Goal: Transaction & Acquisition: Purchase product/service

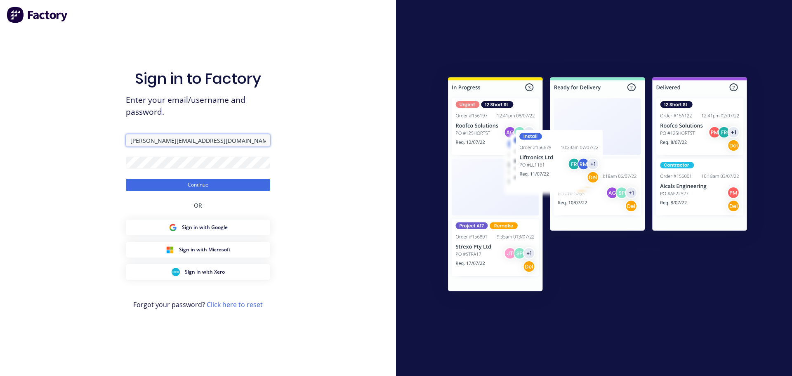
drag, startPoint x: 223, startPoint y: 143, endPoint x: 75, endPoint y: 123, distance: 149.4
click at [75, 123] on div "Sign in to Factory Enter your email/username and password. [PERSON_NAME][EMAIL_…" at bounding box center [198, 188] width 396 height 376
type input "[PERSON_NAME][EMAIL_ADDRESS][DOMAIN_NAME]"
click at [78, 155] on div "Sign in to Factory Enter your email/username and password. [PERSON_NAME][EMAIL_…" at bounding box center [198, 188] width 396 height 376
click at [126, 179] on button "Continue" at bounding box center [198, 185] width 144 height 12
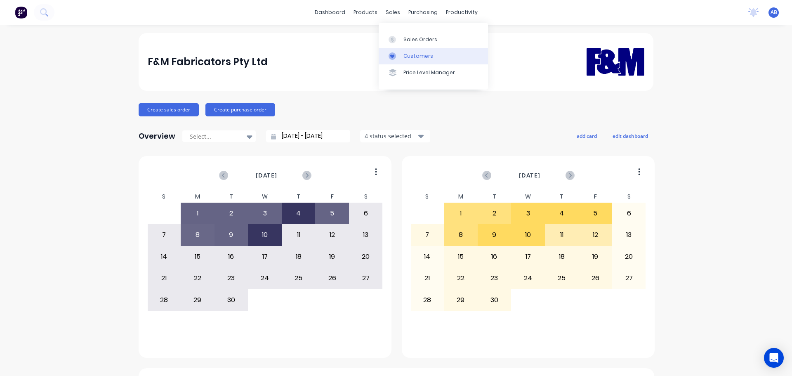
click at [415, 54] on div "Customers" at bounding box center [419, 55] width 30 height 7
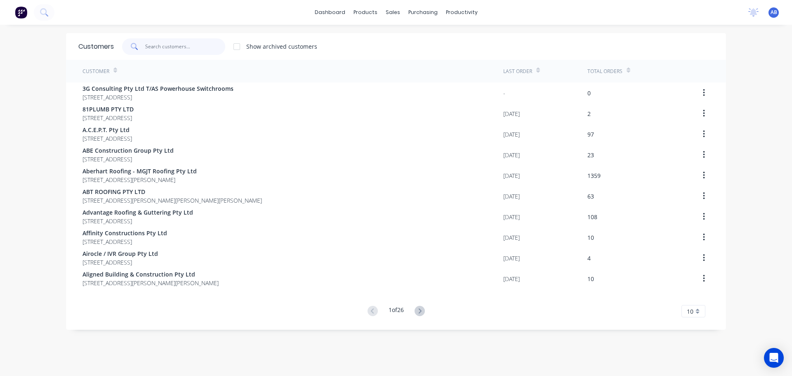
click at [199, 44] on input "text" at bounding box center [185, 46] width 80 height 17
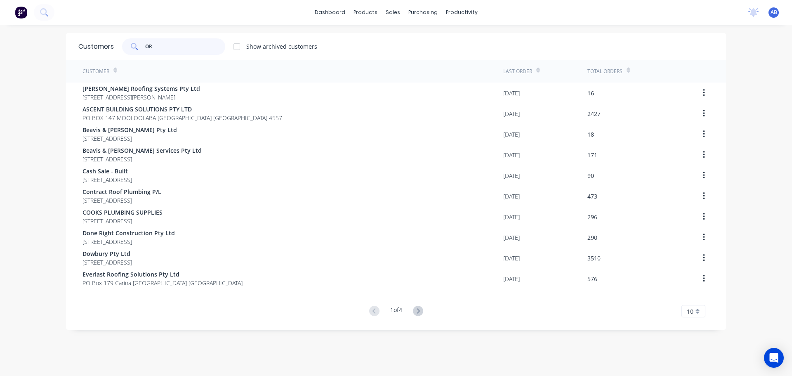
type input "O"
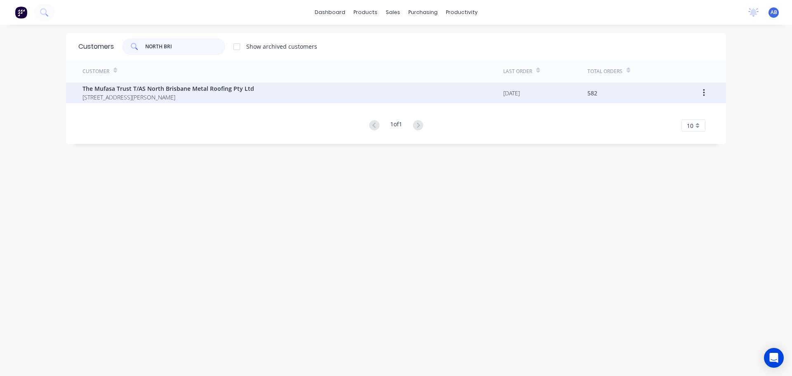
type input "NORTH BRI"
click at [182, 84] on span "The Mufasa Trust T/AS North Brisbane Metal Roofing Pty Ltd" at bounding box center [169, 88] width 172 height 9
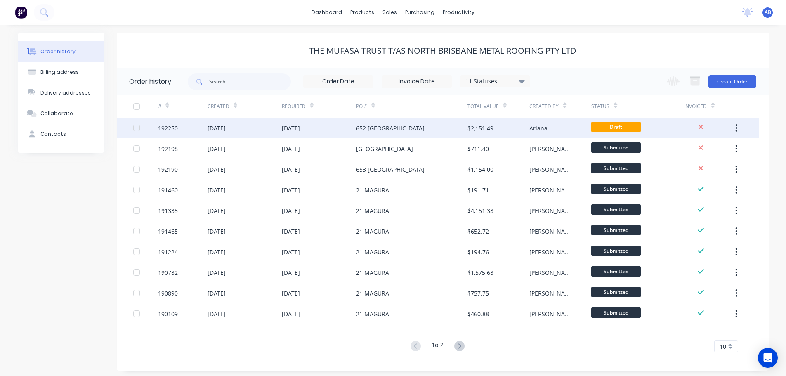
click at [430, 128] on div "652 [GEOGRAPHIC_DATA]" at bounding box center [411, 128] width 111 height 21
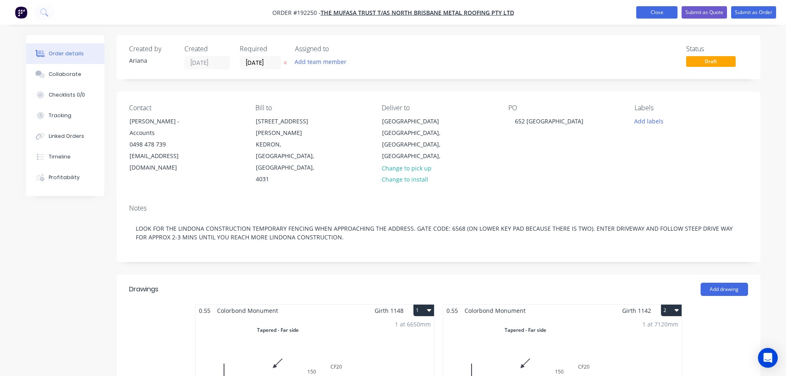
click at [655, 12] on button "Close" at bounding box center [656, 12] width 41 height 12
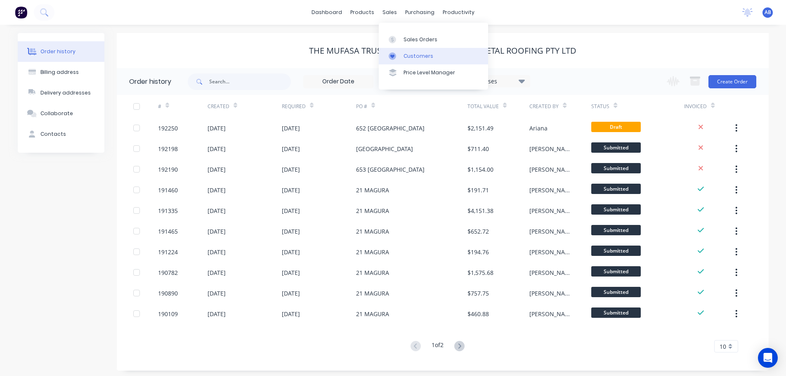
click at [412, 52] on div "Customers" at bounding box center [419, 55] width 30 height 7
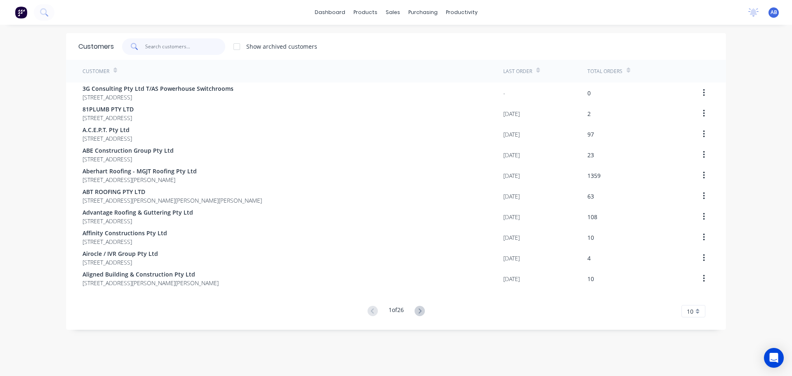
click at [208, 50] on input "text" at bounding box center [185, 46] width 80 height 17
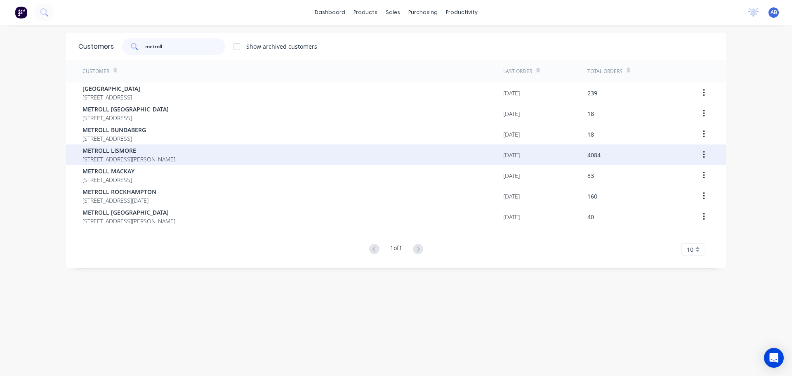
type input "metroll"
click at [146, 152] on span "METROLL LISMORE" at bounding box center [129, 150] width 93 height 9
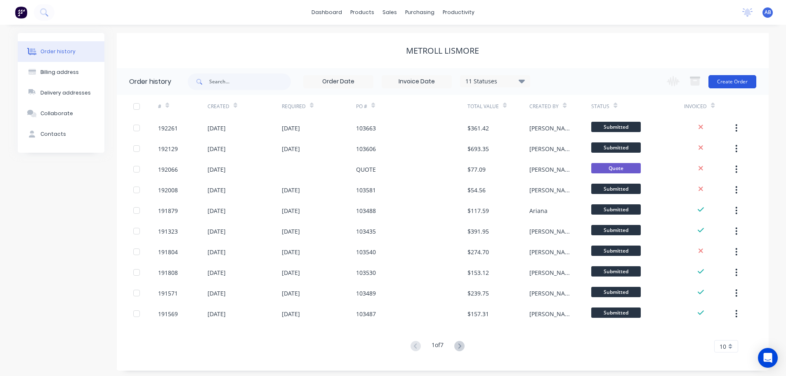
click at [727, 80] on button "Create Order" at bounding box center [733, 81] width 48 height 13
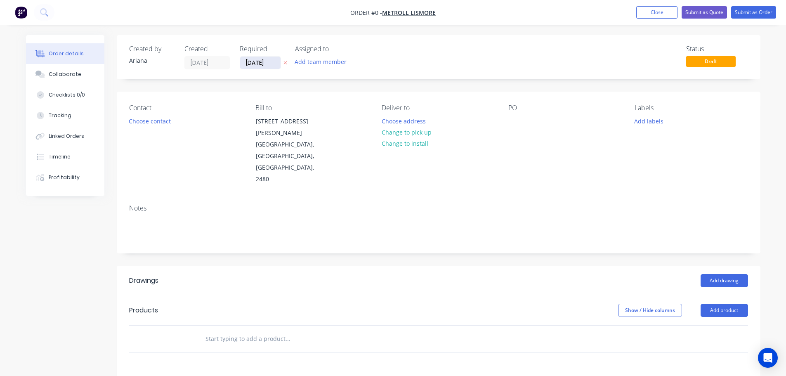
click at [265, 66] on input "[DATE]" at bounding box center [260, 63] width 40 height 12
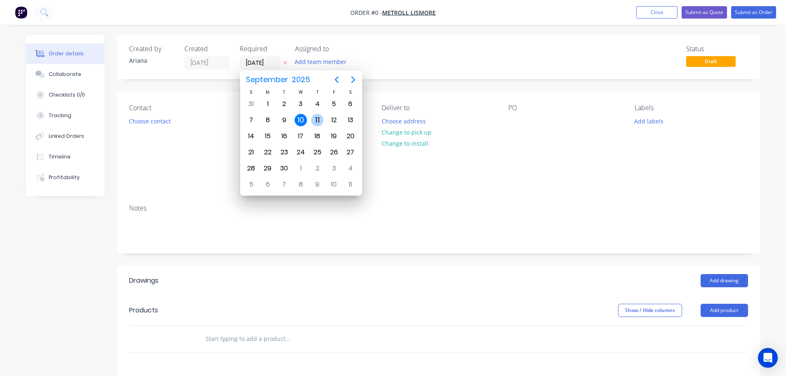
click at [318, 118] on div "11" at bounding box center [317, 120] width 12 height 12
type input "[DATE]"
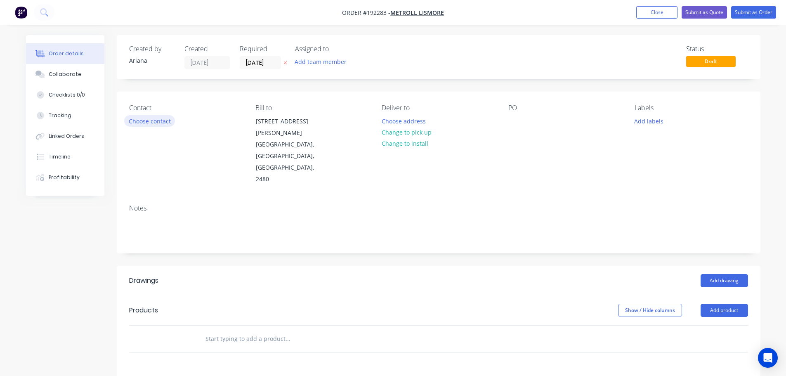
click at [158, 120] on button "Choose contact" at bounding box center [149, 120] width 51 height 11
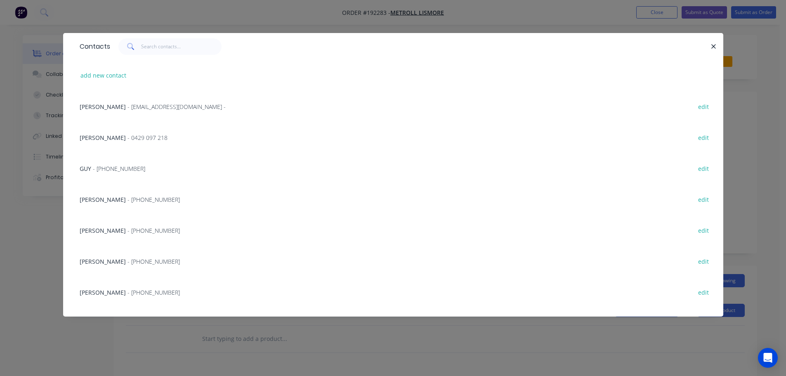
scroll to position [239, 0]
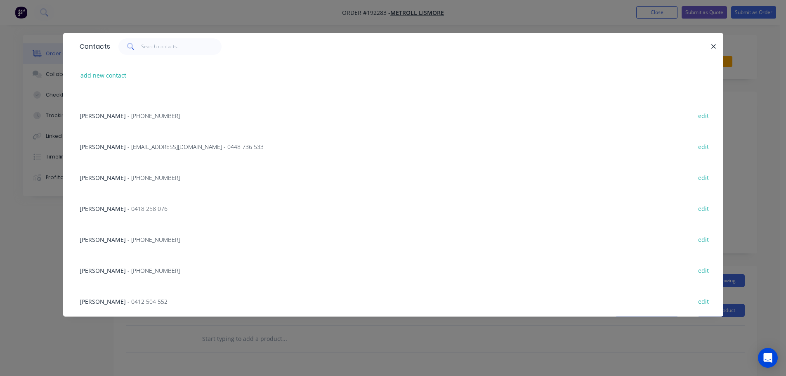
click at [147, 144] on span "- [EMAIL_ADDRESS][DOMAIN_NAME] - 0448 736 533" at bounding box center [196, 147] width 136 height 8
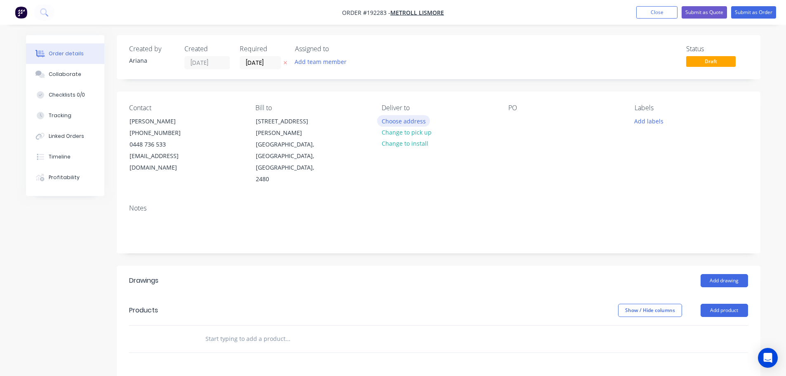
click at [411, 122] on button "Choose address" at bounding box center [403, 120] width 53 height 11
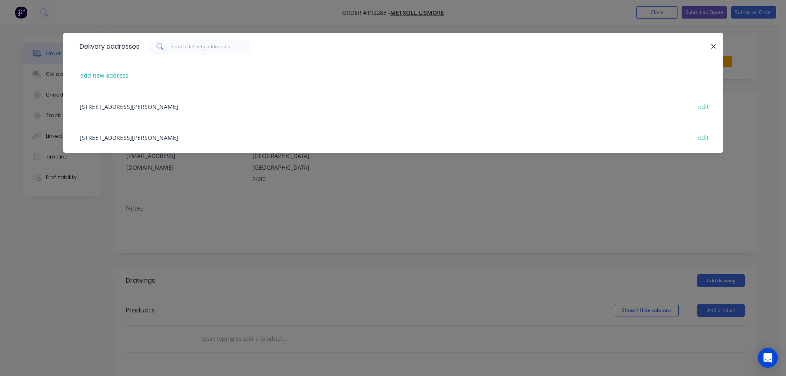
click at [148, 139] on div "[STREET_ADDRESS][PERSON_NAME] edit" at bounding box center [393, 137] width 635 height 31
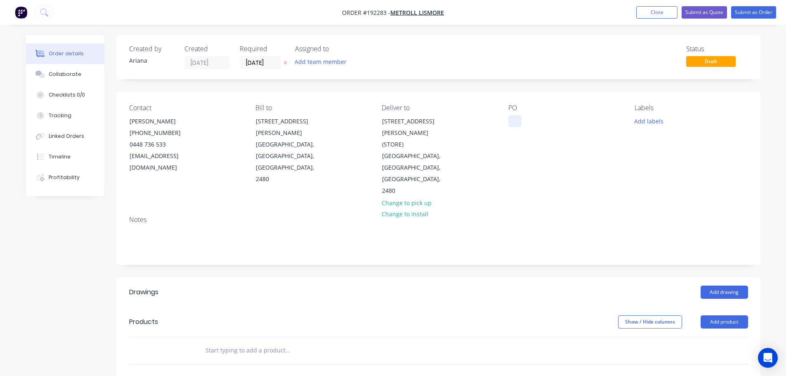
click at [515, 121] on div at bounding box center [514, 121] width 13 height 12
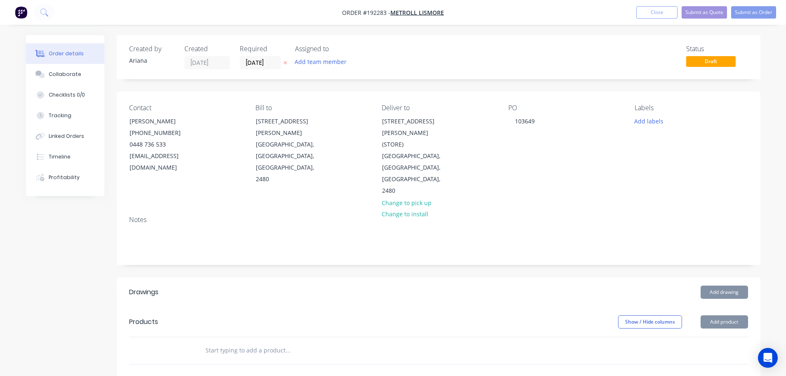
click at [566, 164] on div "Contact [PERSON_NAME] [PHONE_NUMBER] [EMAIL_ADDRESS][DOMAIN_NAME] Bill to [STRE…" at bounding box center [439, 151] width 644 height 118
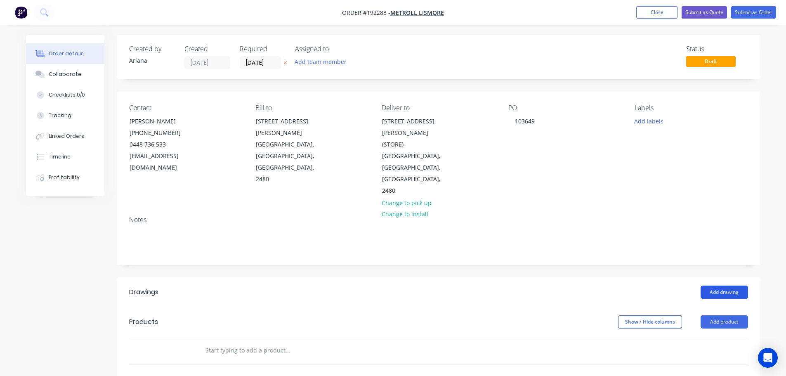
click at [724, 286] on button "Add drawing" at bounding box center [724, 292] width 47 height 13
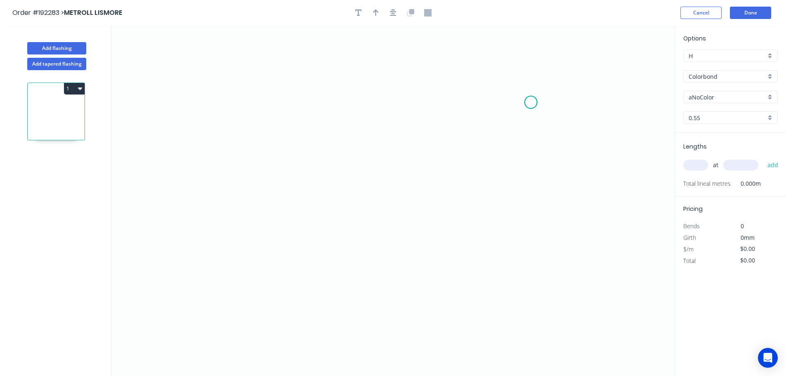
click at [531, 102] on icon "0" at bounding box center [392, 201] width 563 height 350
click at [245, 73] on icon "0" at bounding box center [392, 201] width 563 height 350
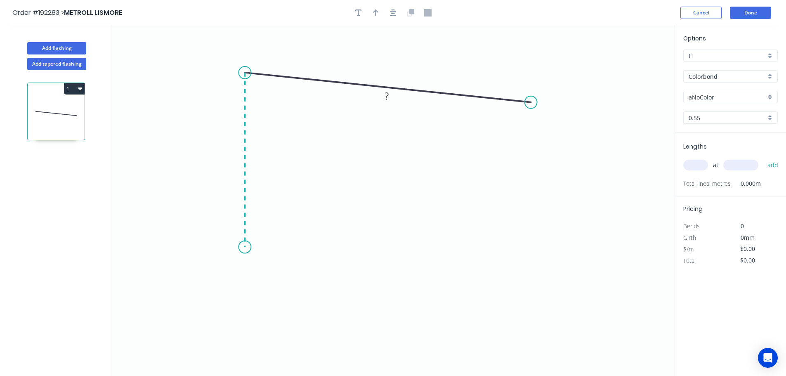
click at [245, 247] on icon "0 ?" at bounding box center [392, 201] width 563 height 350
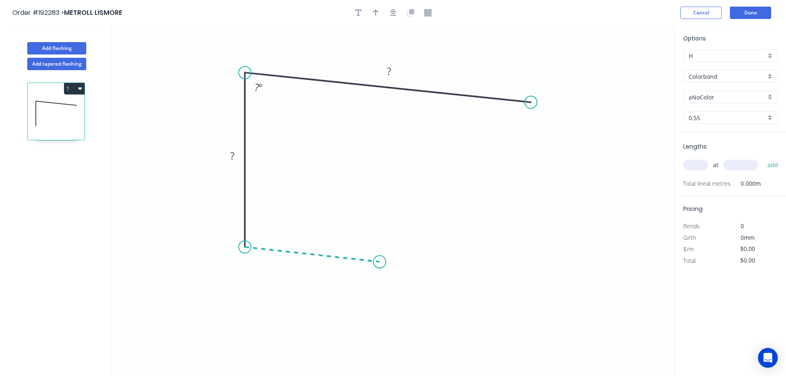
click at [380, 262] on icon "0 ? ? ? º" at bounding box center [392, 201] width 563 height 350
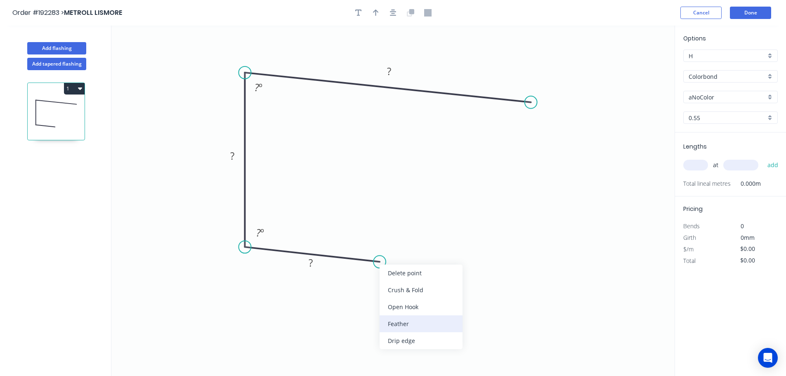
click at [421, 321] on div "Feather" at bounding box center [421, 323] width 83 height 17
drag, startPoint x: 397, startPoint y: 286, endPoint x: 395, endPoint y: 278, distance: 8.3
click at [397, 286] on div "Flip bend" at bounding box center [422, 287] width 83 height 17
click at [380, 239] on tspan "15" at bounding box center [376, 239] width 12 height 14
drag, startPoint x: 385, startPoint y: 240, endPoint x: 431, endPoint y: 235, distance: 46.1
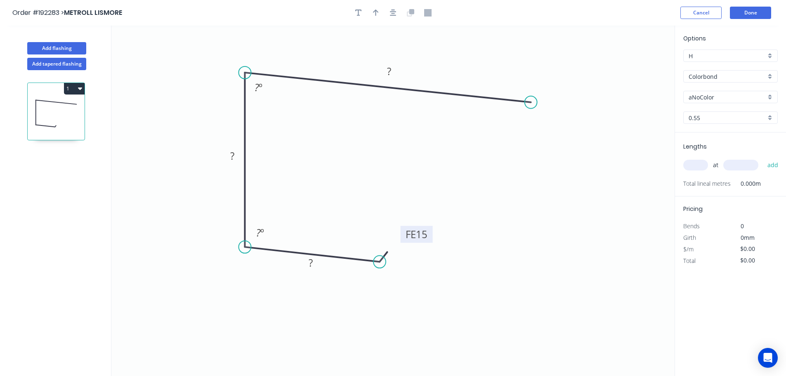
click at [431, 235] on rect at bounding box center [417, 234] width 32 height 17
click at [552, 160] on div "Feather" at bounding box center [573, 162] width 83 height 17
drag, startPoint x: 559, startPoint y: 80, endPoint x: 584, endPoint y: 138, distance: 62.5
click at [584, 138] on rect at bounding box center [568, 139] width 32 height 17
click at [312, 262] on tspan "?" at bounding box center [311, 263] width 4 height 14
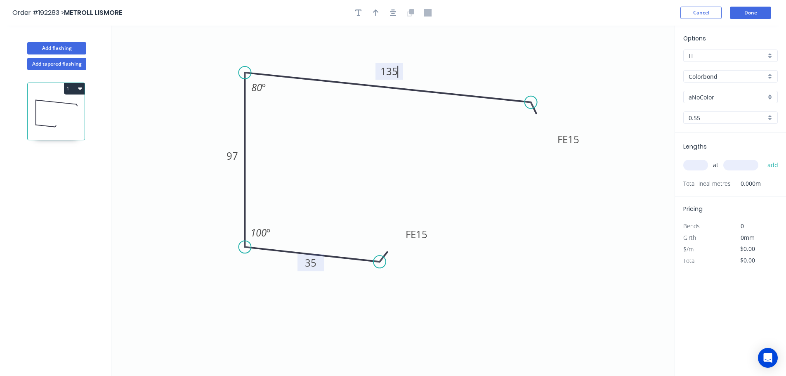
click at [482, 201] on icon "0 FE 15 35 97 FE 15 135 80 º 100 º" at bounding box center [392, 201] width 563 height 350
type input "$11.63"
click at [377, 12] on icon "button" at bounding box center [376, 12] width 6 height 7
drag, startPoint x: 635, startPoint y: 65, endPoint x: 452, endPoint y: 57, distance: 182.6
click at [452, 57] on icon at bounding box center [452, 47] width 7 height 26
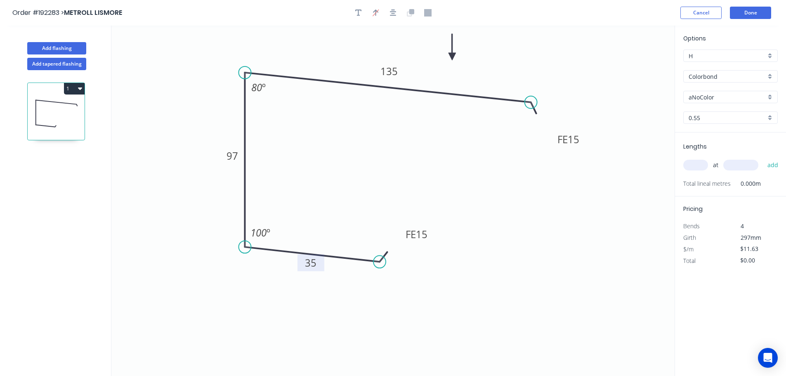
click at [770, 97] on div "aNoColor" at bounding box center [730, 97] width 94 height 12
click at [746, 115] on div "Surfmist" at bounding box center [731, 111] width 94 height 14
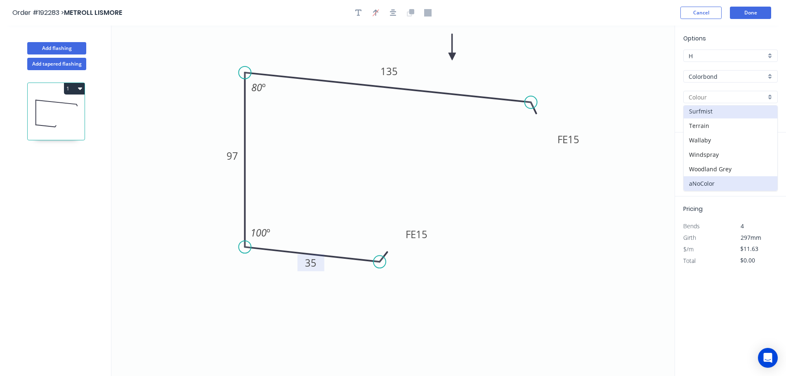
type input "Surfmist"
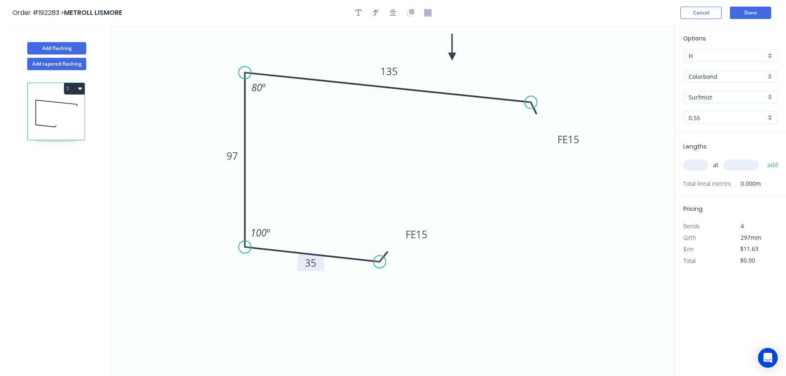
click at [775, 117] on div "0.55" at bounding box center [730, 117] width 94 height 12
click at [710, 161] on div "1.2" at bounding box center [731, 162] width 94 height 14
type input "1.2"
type input "$22.27"
click at [695, 162] on input "text" at bounding box center [695, 165] width 25 height 11
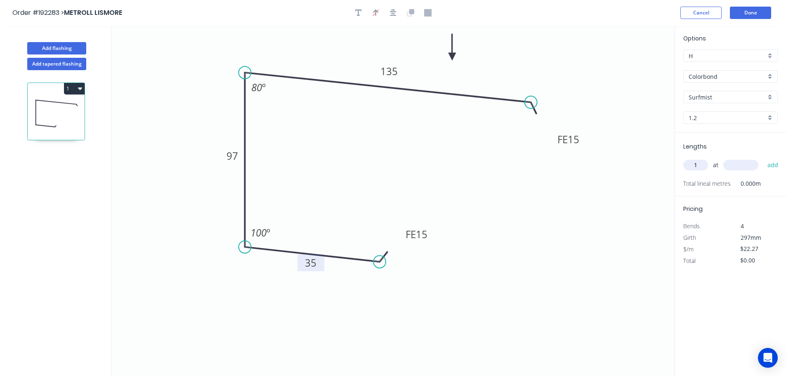
type input "1"
type input "6000"
click at [763, 158] on button "add" at bounding box center [772, 165] width 19 height 14
type input "$133.62"
type input "1"
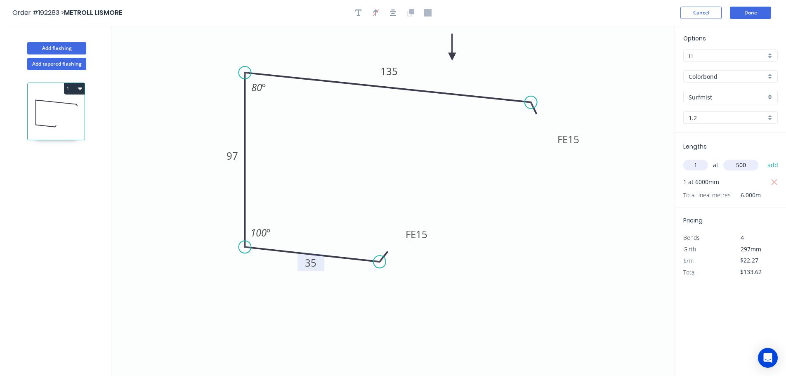
type input "500"
click at [763, 158] on button "add" at bounding box center [772, 165] width 19 height 14
click at [774, 194] on icon "button" at bounding box center [774, 194] width 6 height 6
type input "$133.62"
click at [702, 166] on input "text" at bounding box center [695, 165] width 25 height 11
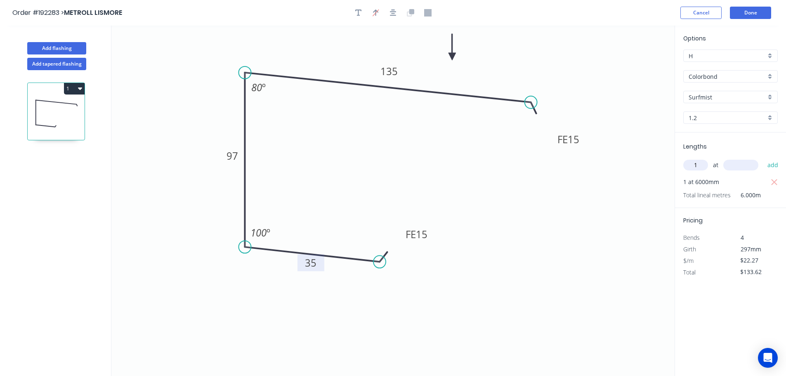
type input "1"
type input "5000"
click at [763, 158] on button "add" at bounding box center [772, 165] width 19 height 14
type input "$244.97"
click at [756, 12] on button "Done" at bounding box center [750, 13] width 41 height 12
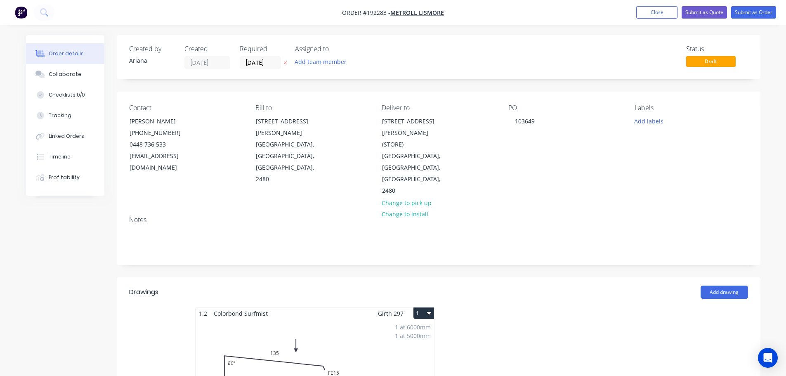
click at [425, 307] on button "1" at bounding box center [423, 313] width 21 height 12
click at [411, 327] on div "Use larger box size" at bounding box center [395, 333] width 64 height 12
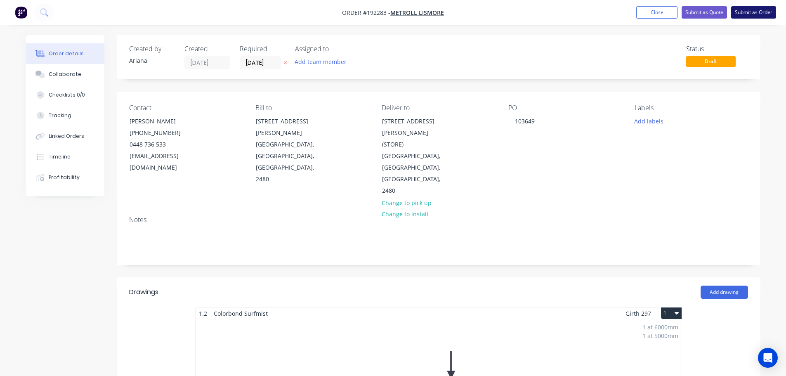
click at [751, 12] on button "Submit as Order" at bounding box center [753, 12] width 45 height 12
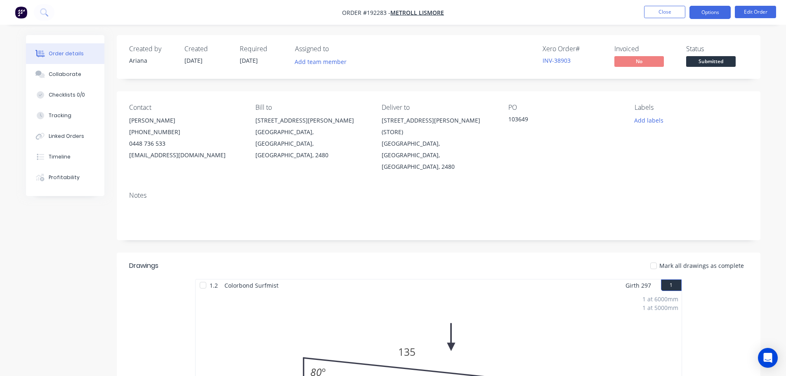
click at [716, 12] on button "Options" at bounding box center [710, 12] width 41 height 13
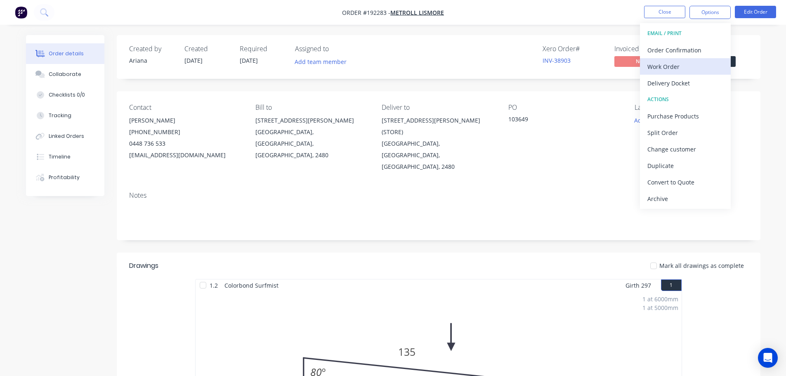
click at [680, 64] on div "Work Order" at bounding box center [685, 67] width 76 height 12
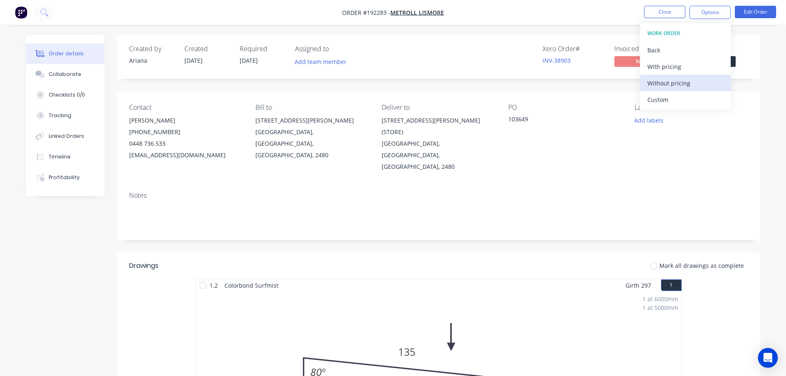
click at [665, 81] on div "Without pricing" at bounding box center [685, 83] width 76 height 12
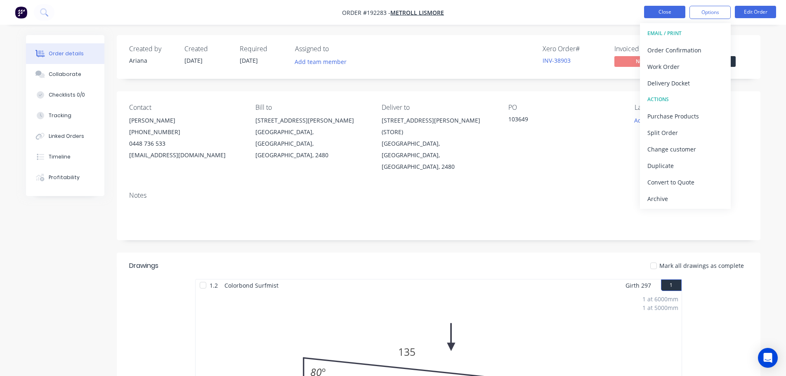
click at [670, 14] on button "Close" at bounding box center [664, 12] width 41 height 12
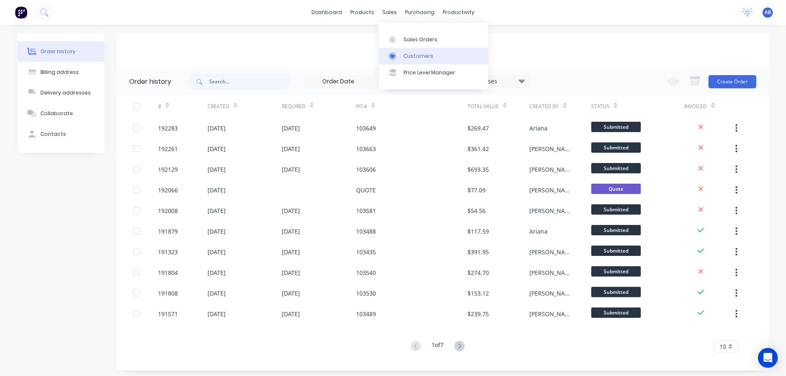
click at [408, 53] on div "Customers" at bounding box center [419, 55] width 30 height 7
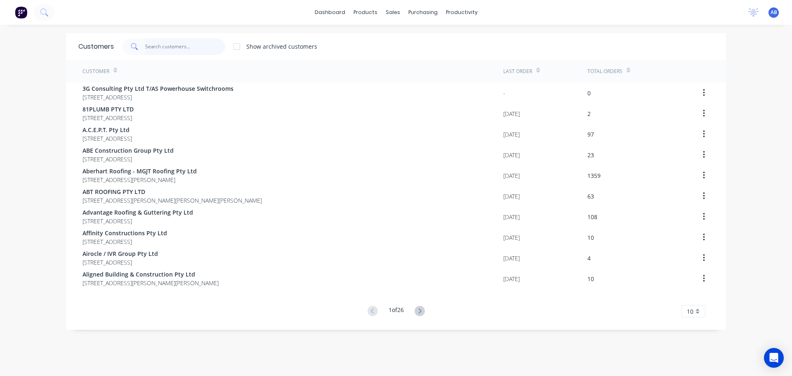
drag, startPoint x: 188, startPoint y: 47, endPoint x: 196, endPoint y: 47, distance: 7.4
click at [191, 47] on input "text" at bounding box center [185, 46] width 80 height 17
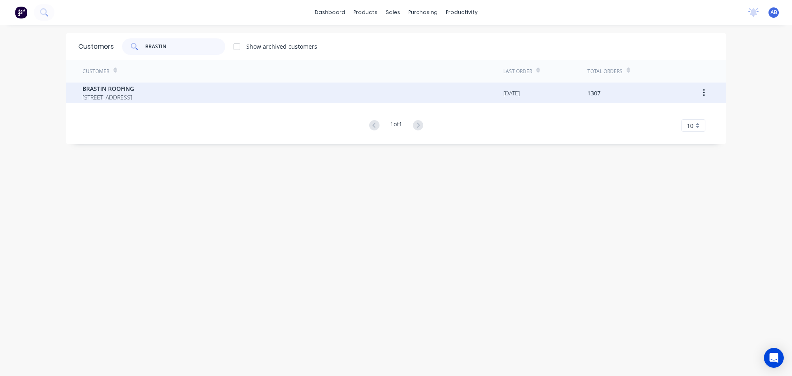
type input "BRASTIN"
click at [134, 93] on span "[STREET_ADDRESS]" at bounding box center [109, 97] width 52 height 9
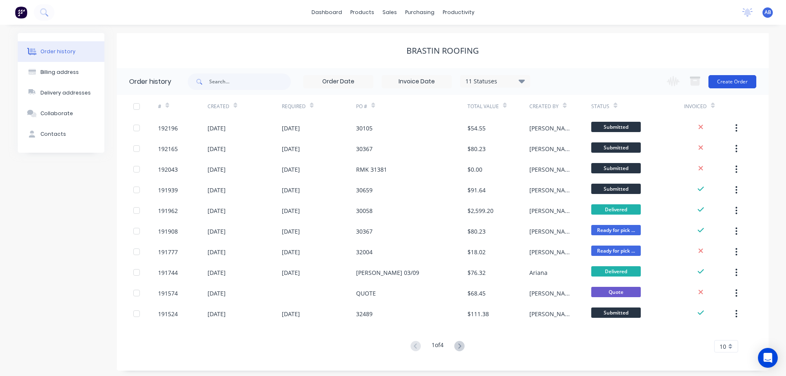
click at [732, 84] on button "Create Order" at bounding box center [733, 81] width 48 height 13
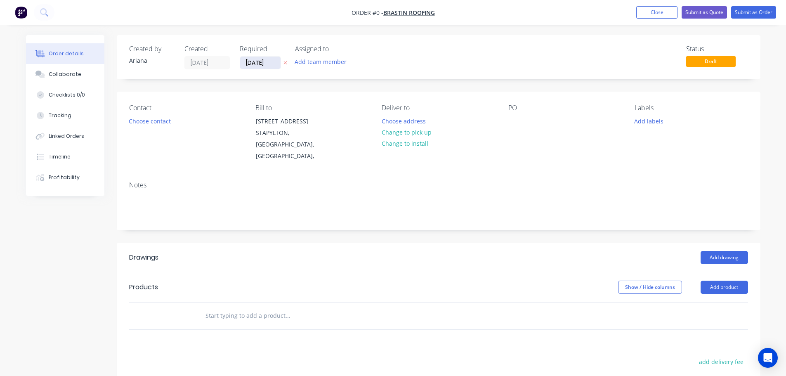
click at [264, 62] on input "[DATE]" at bounding box center [260, 63] width 40 height 12
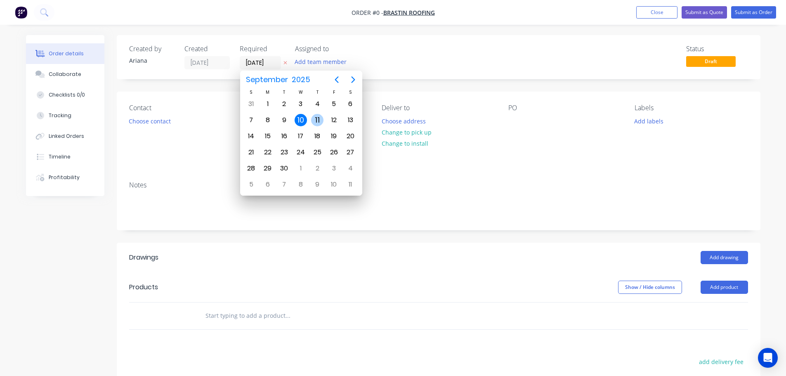
click at [316, 117] on div "11" at bounding box center [317, 120] width 12 height 12
type input "[DATE]"
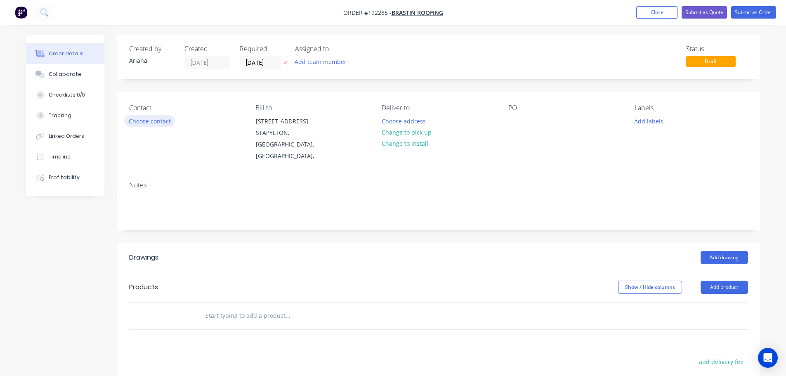
click at [150, 122] on button "Choose contact" at bounding box center [149, 120] width 51 height 11
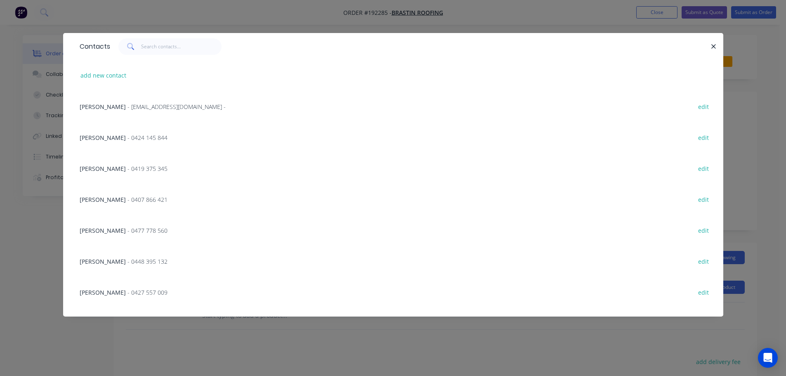
click at [128, 264] on span "- 0448 395 132" at bounding box center [148, 261] width 40 height 8
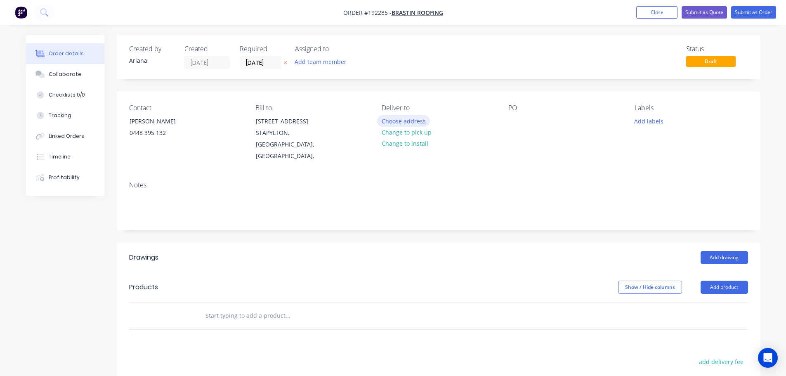
click at [412, 119] on button "Choose address" at bounding box center [403, 120] width 53 height 11
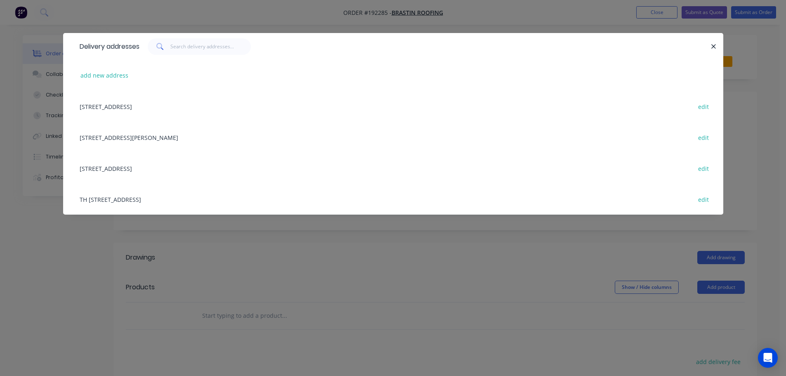
click at [180, 169] on div "[STREET_ADDRESS] edit" at bounding box center [393, 168] width 635 height 31
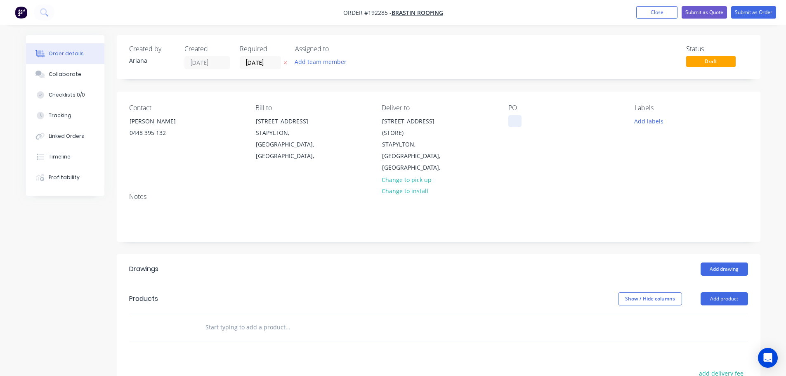
click at [513, 116] on div at bounding box center [514, 121] width 13 height 12
click at [559, 158] on div "PO 27546" at bounding box center [564, 139] width 113 height 70
click at [718, 292] on button "Add product" at bounding box center [724, 298] width 47 height 13
click at [706, 314] on div "Product catalogue" at bounding box center [709, 320] width 64 height 12
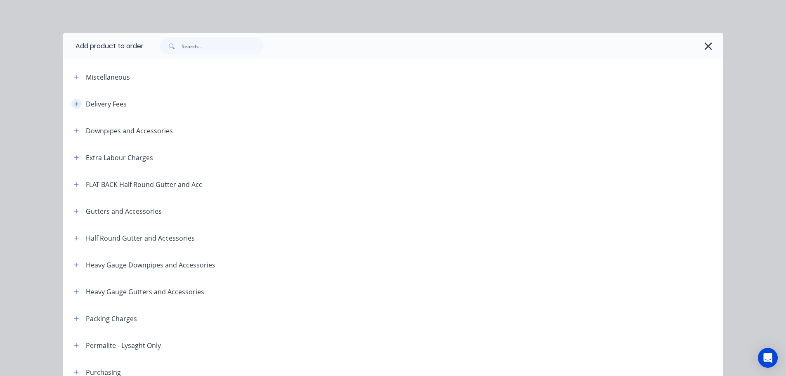
click at [74, 102] on icon "button" at bounding box center [76, 104] width 5 height 6
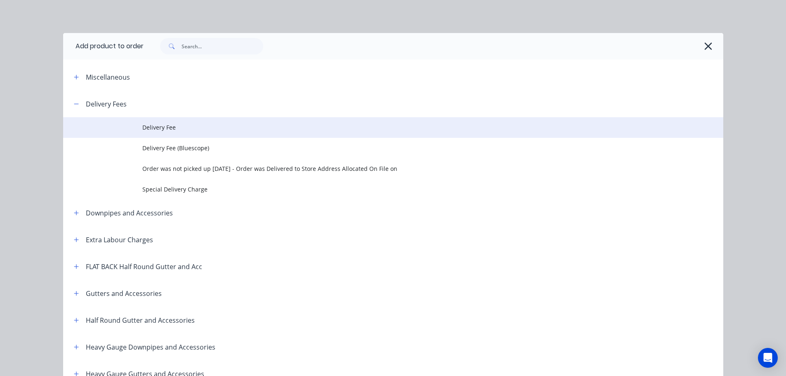
click at [158, 125] on span "Delivery Fee" at bounding box center [374, 127] width 465 height 9
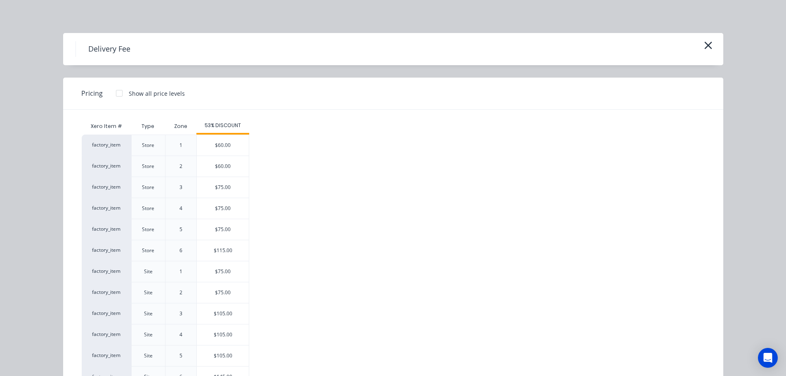
click at [211, 166] on div "$60.00" at bounding box center [223, 166] width 52 height 21
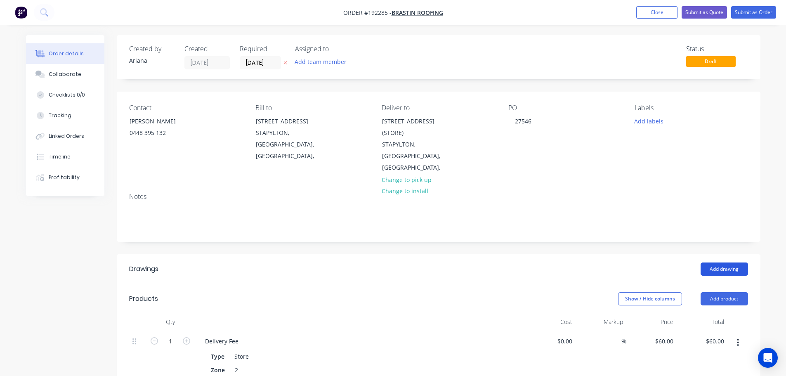
click at [729, 262] on button "Add drawing" at bounding box center [724, 268] width 47 height 13
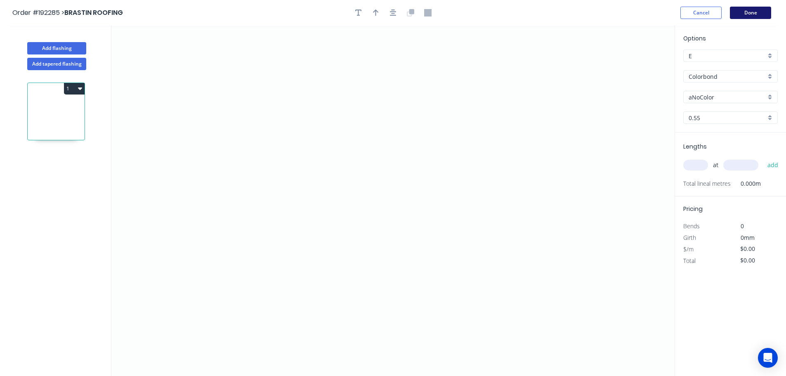
click at [748, 12] on button "Done" at bounding box center [750, 13] width 41 height 12
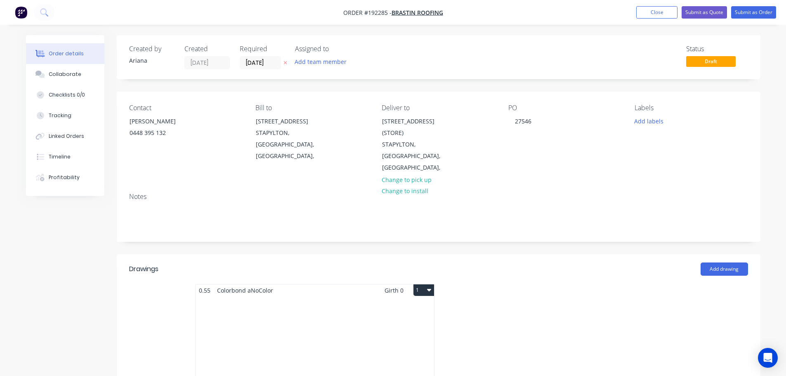
click at [414, 284] on button "1" at bounding box center [423, 290] width 21 height 12
click at [384, 337] on div "Delete" at bounding box center [395, 343] width 64 height 12
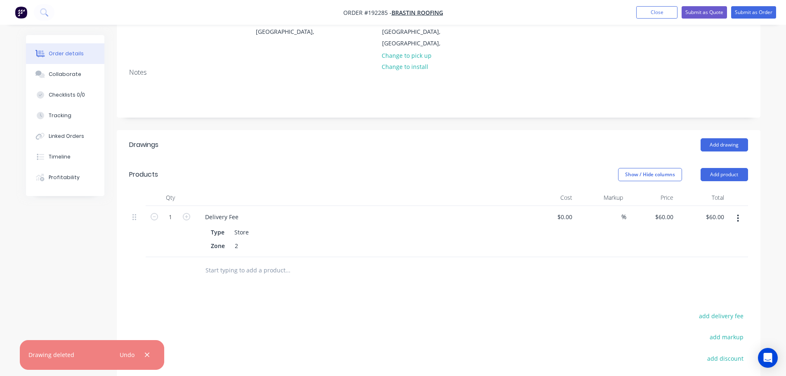
scroll to position [231, 0]
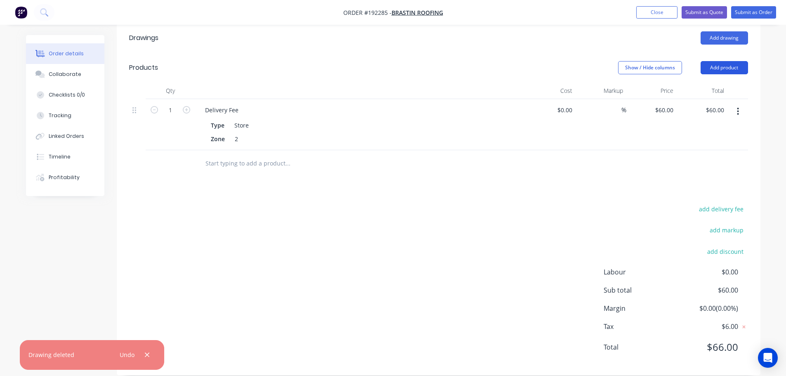
click at [716, 61] on button "Add product" at bounding box center [724, 67] width 47 height 13
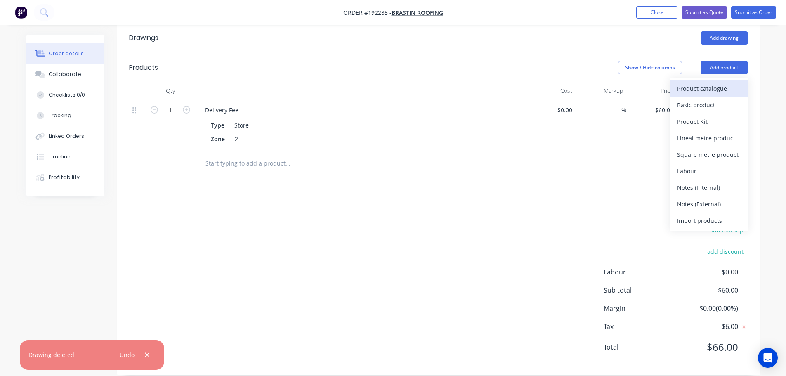
click at [704, 83] on div "Product catalogue" at bounding box center [709, 89] width 64 height 12
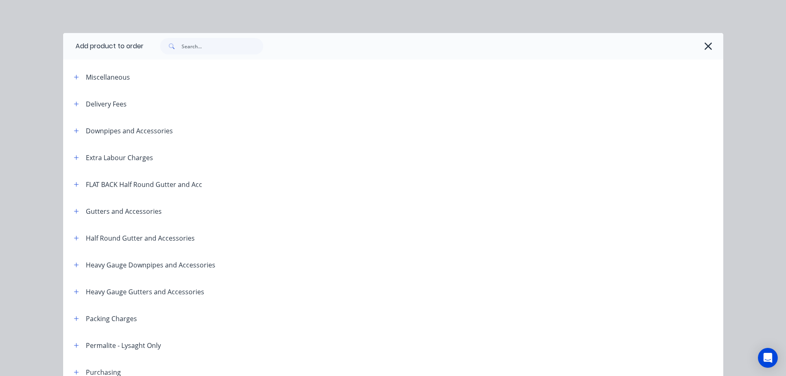
scroll to position [193, 0]
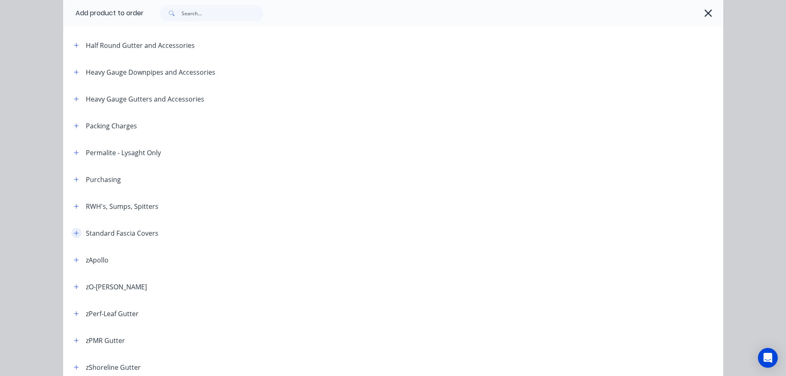
click at [74, 232] on icon "button" at bounding box center [76, 233] width 5 height 6
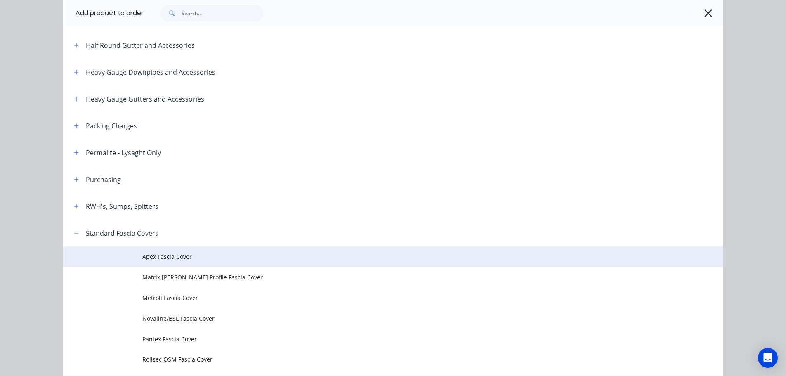
click at [188, 256] on span "Apex Fascia Cover" at bounding box center [374, 256] width 465 height 9
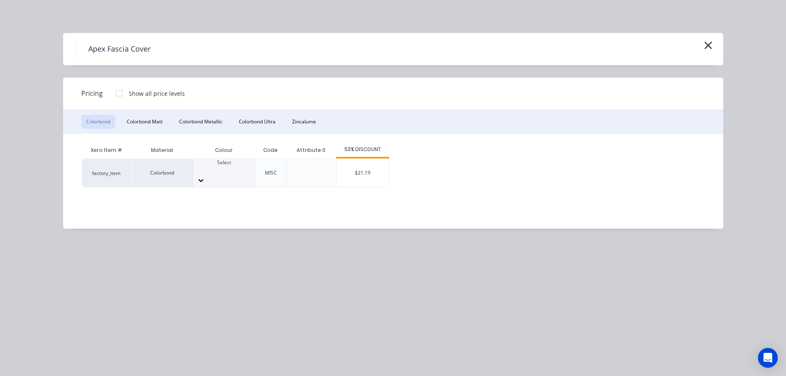
click at [236, 174] on div "Select" at bounding box center [224, 166] width 61 height 15
click at [357, 167] on div "$21.19" at bounding box center [363, 173] width 52 height 28
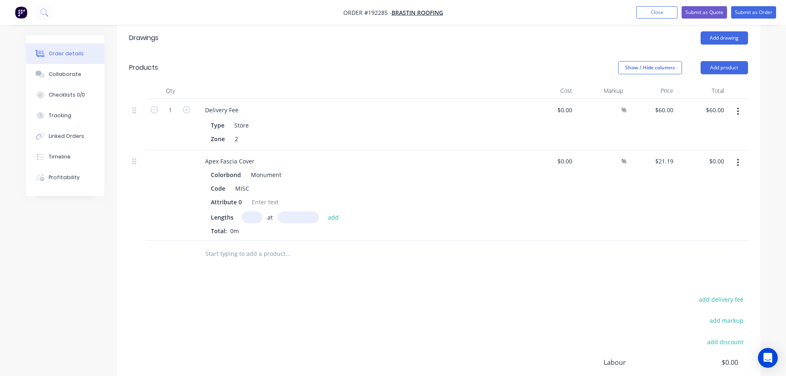
click at [254, 211] on input "text" at bounding box center [252, 217] width 21 height 12
type input "1"
click at [309, 211] on input "text" at bounding box center [298, 217] width 41 height 12
type input "2700"
click at [324, 211] on button "add" at bounding box center [333, 216] width 19 height 11
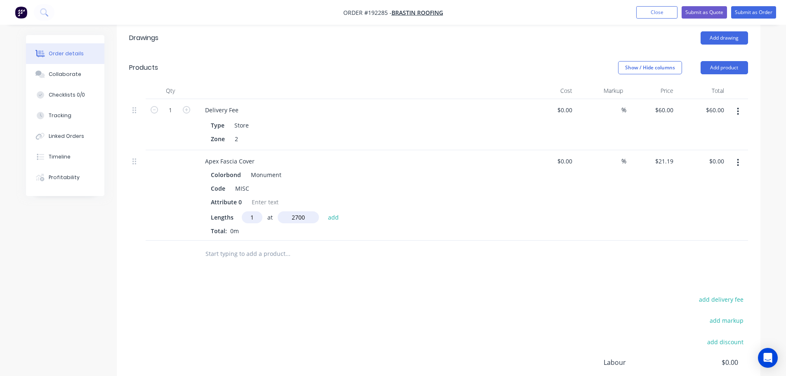
type input "$57.21"
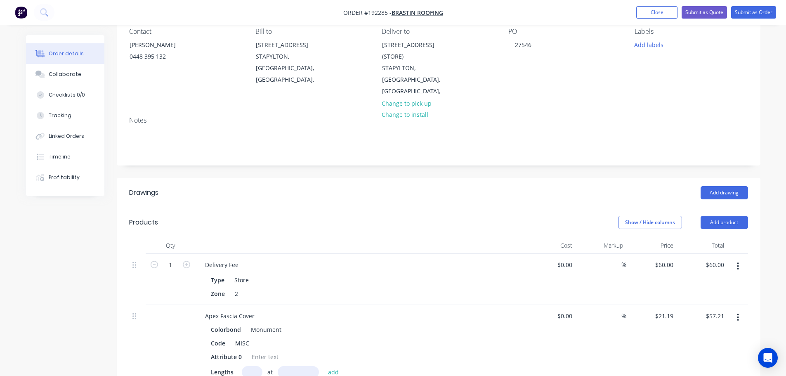
scroll to position [0, 0]
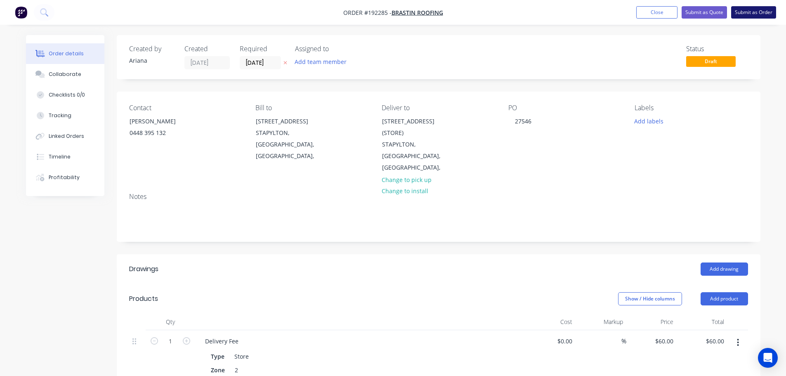
click at [761, 14] on button "Submit as Order" at bounding box center [753, 12] width 45 height 12
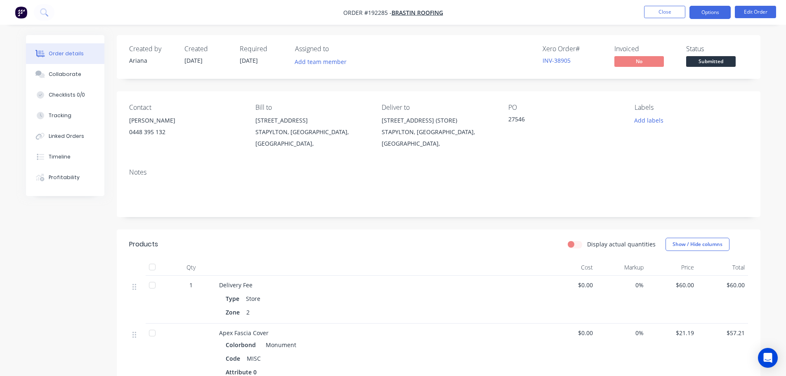
click at [703, 7] on button "Options" at bounding box center [710, 12] width 41 height 13
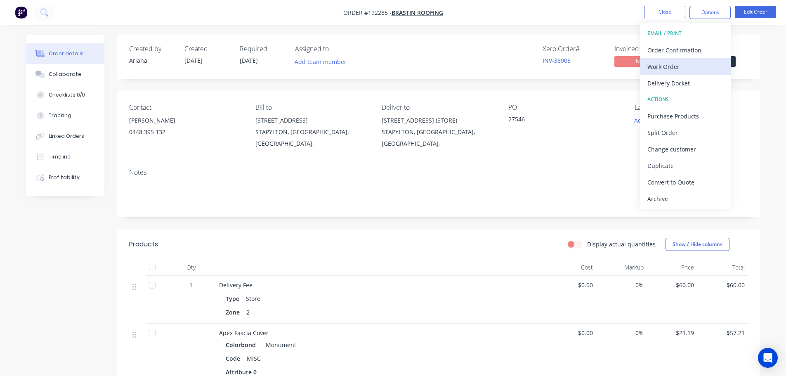
click at [671, 66] on div "Work Order" at bounding box center [685, 67] width 76 height 12
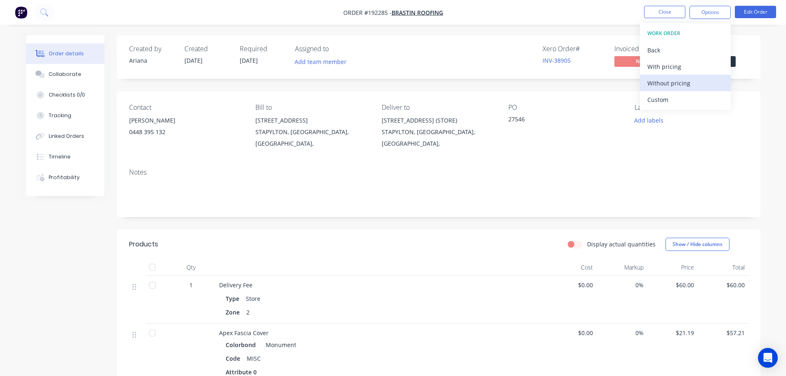
click at [664, 83] on div "Without pricing" at bounding box center [685, 83] width 76 height 12
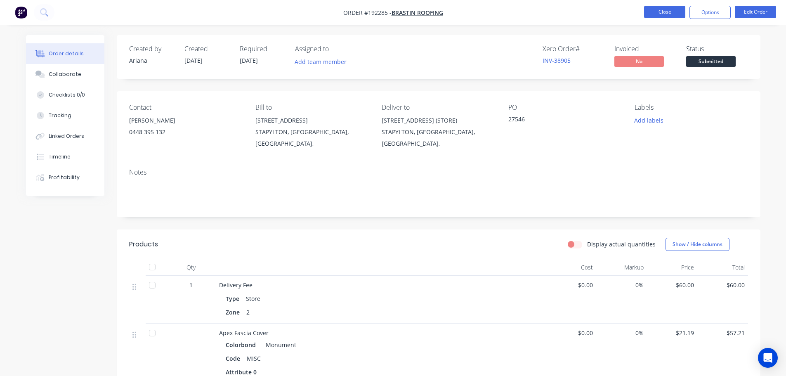
click at [659, 10] on button "Close" at bounding box center [664, 12] width 41 height 12
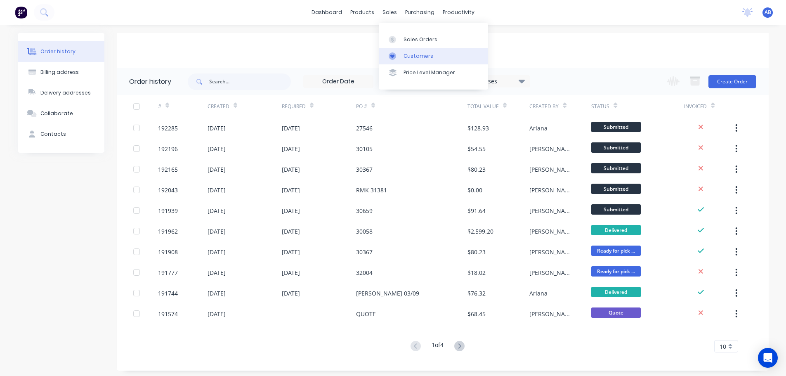
click at [413, 51] on link "Customers" at bounding box center [433, 56] width 109 height 17
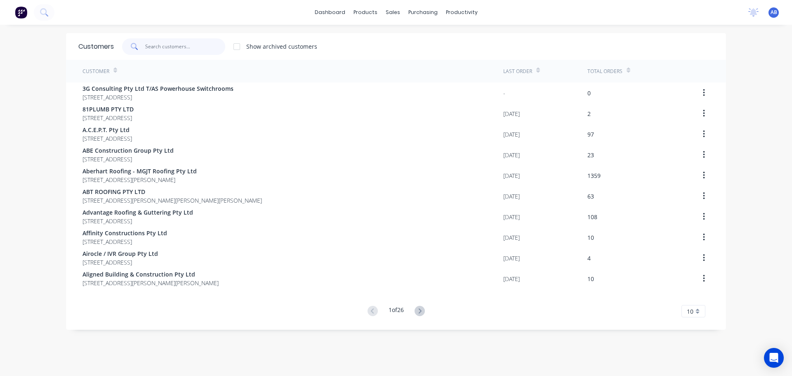
drag, startPoint x: 206, startPoint y: 49, endPoint x: 318, endPoint y: 46, distance: 112.7
click at [206, 49] on input "text" at bounding box center [185, 46] width 80 height 17
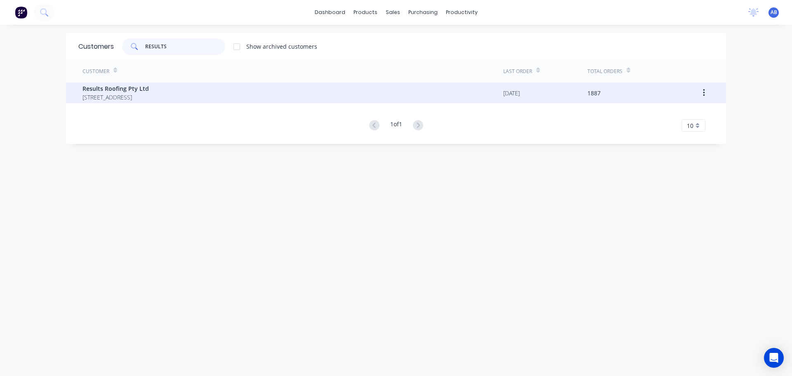
type input "RESULTS"
click at [132, 92] on span "Results Roofing Pty Ltd" at bounding box center [116, 88] width 66 height 9
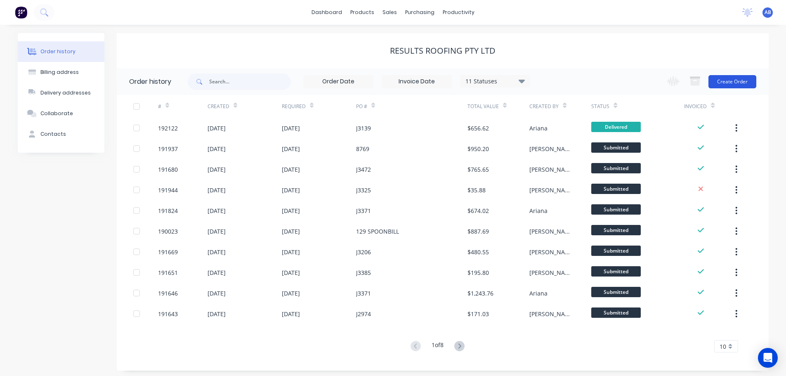
click at [721, 82] on button "Create Order" at bounding box center [733, 81] width 48 height 13
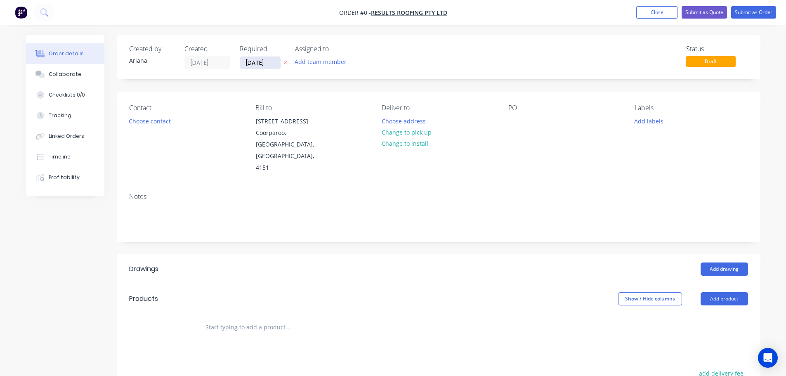
click at [253, 65] on input "[DATE]" at bounding box center [260, 63] width 40 height 12
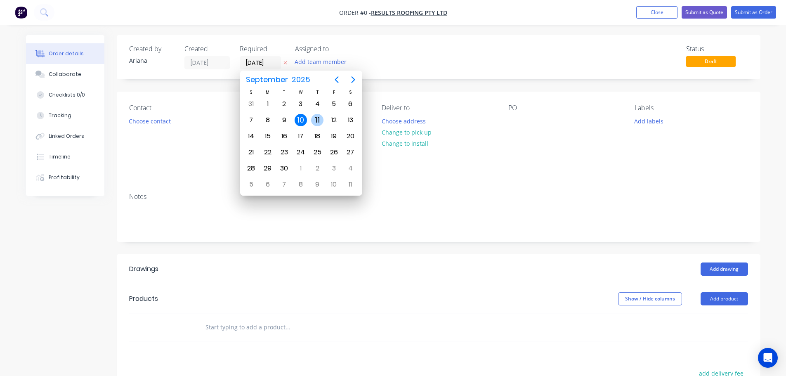
click at [314, 117] on div "11" at bounding box center [317, 120] width 12 height 12
type input "[DATE]"
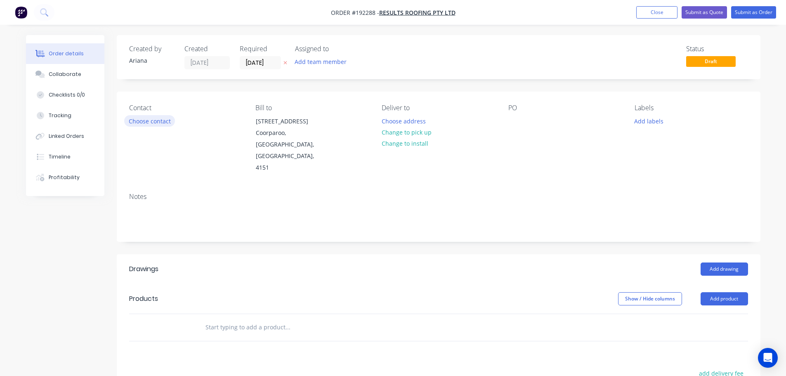
click at [142, 120] on button "Choose contact" at bounding box center [149, 120] width 51 height 11
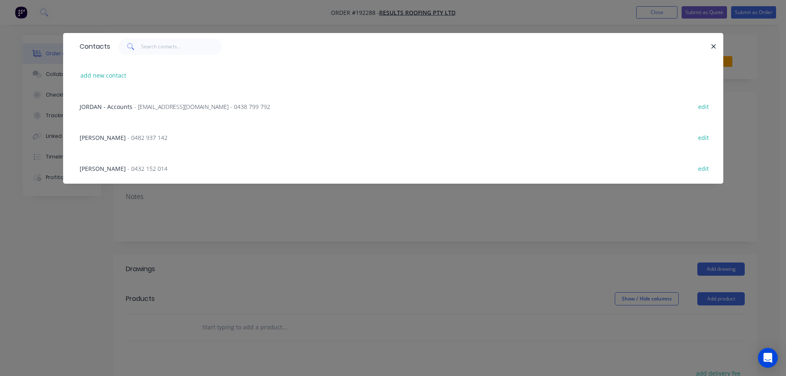
click at [128, 138] on span "- 0482 937 142" at bounding box center [148, 138] width 40 height 8
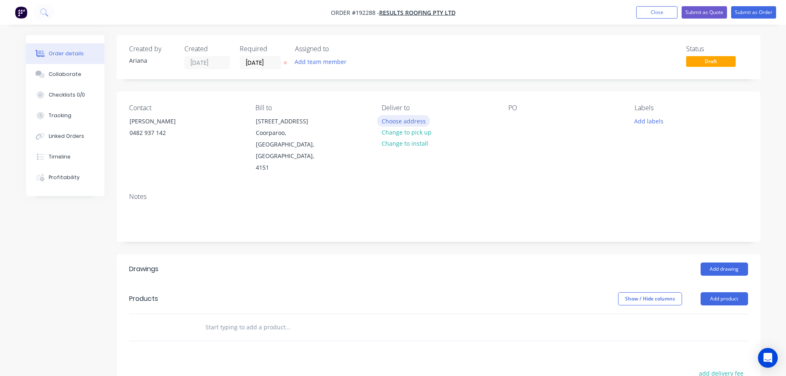
click at [402, 120] on button "Choose address" at bounding box center [403, 120] width 53 height 11
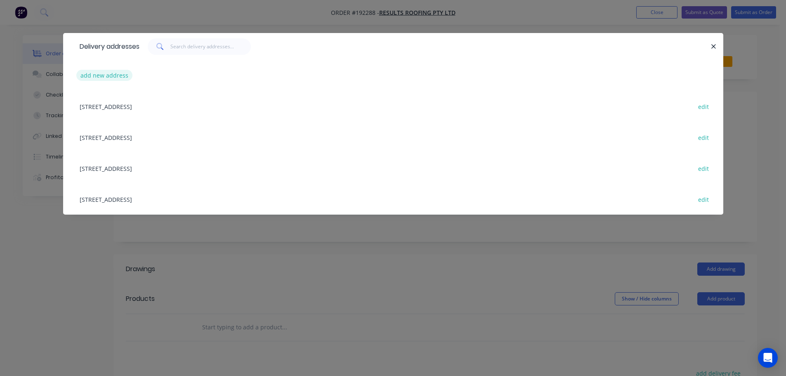
click at [100, 76] on button "add new address" at bounding box center [104, 75] width 57 height 11
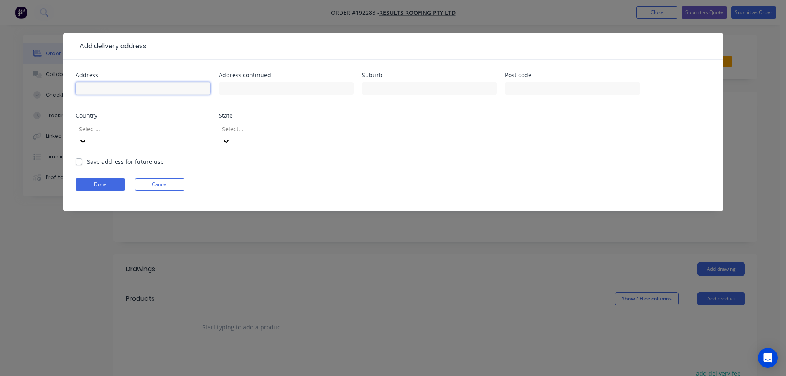
click at [94, 90] on input "text" at bounding box center [143, 88] width 135 height 12
type input "11-13 SPOTTED GUM CT"
type input "[GEOGRAPHIC_DATA]"
type input "4285"
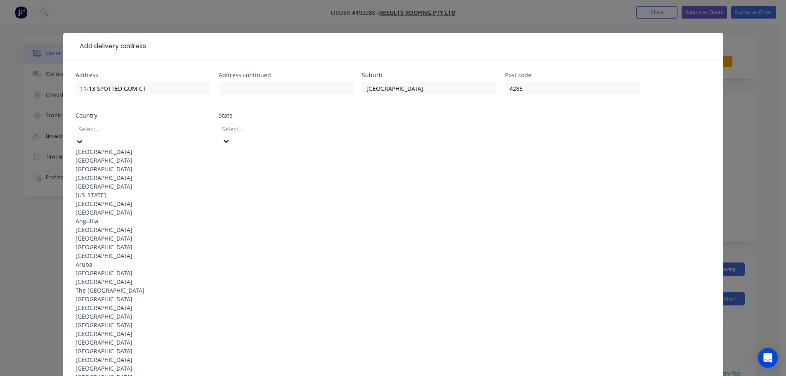
click at [106, 147] on div "[GEOGRAPHIC_DATA]" at bounding box center [143, 151] width 135 height 9
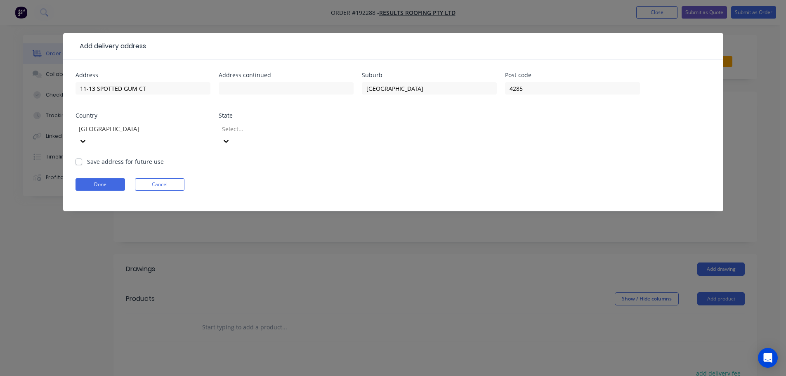
click at [230, 137] on icon at bounding box center [226, 141] width 8 height 8
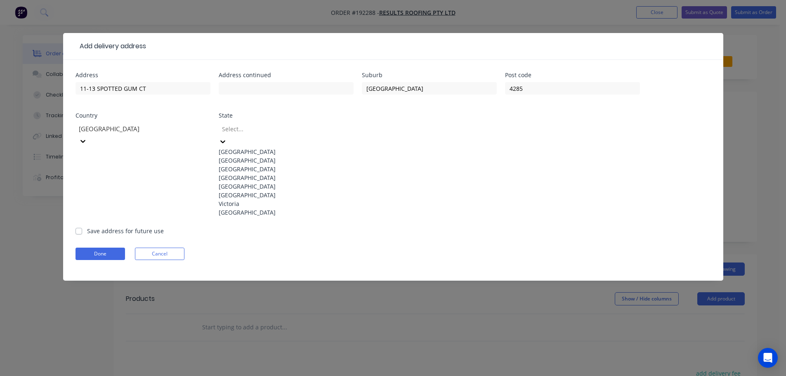
click at [255, 182] on div "[GEOGRAPHIC_DATA]" at bounding box center [286, 177] width 135 height 9
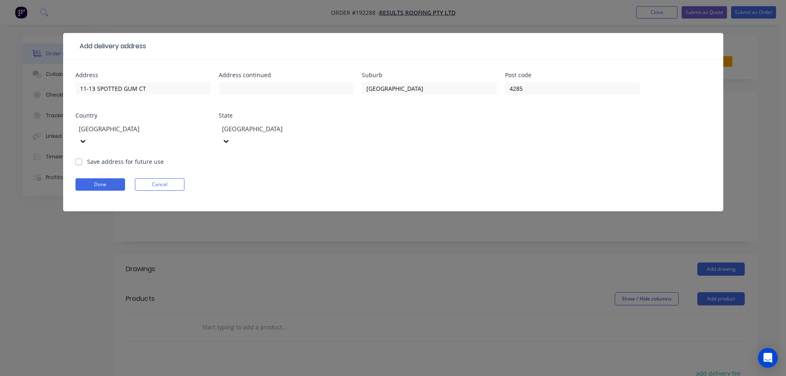
click at [452, 178] on div "Done Cancel" at bounding box center [393, 184] width 635 height 12
click at [102, 178] on button "Done" at bounding box center [101, 184] width 50 height 12
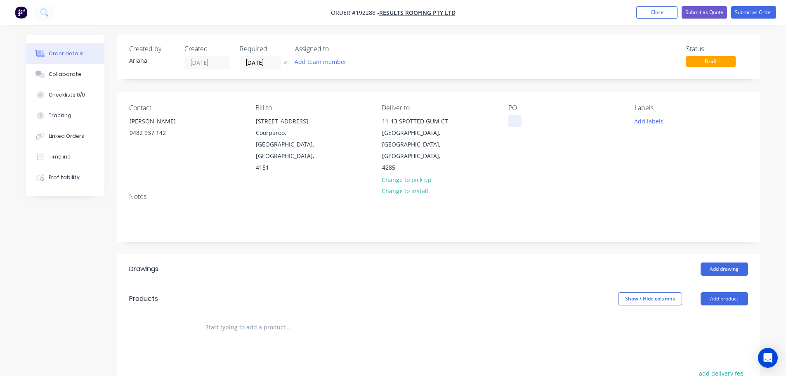
click at [514, 118] on div at bounding box center [514, 121] width 13 height 12
click at [718, 292] on button "Add product" at bounding box center [724, 298] width 47 height 13
click at [711, 314] on div "Product catalogue" at bounding box center [709, 320] width 64 height 12
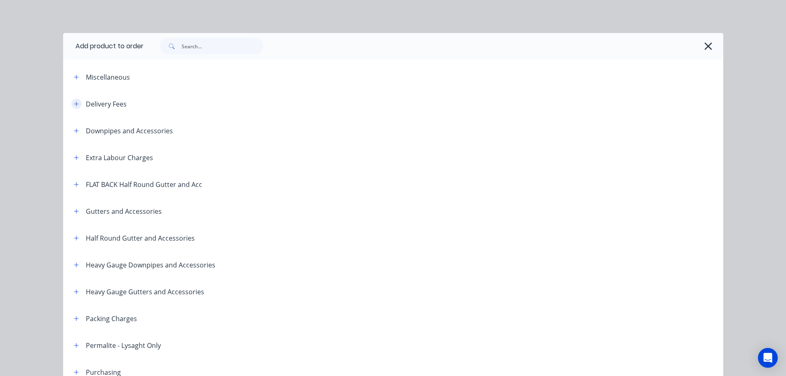
click at [75, 102] on icon "button" at bounding box center [76, 104] width 5 height 6
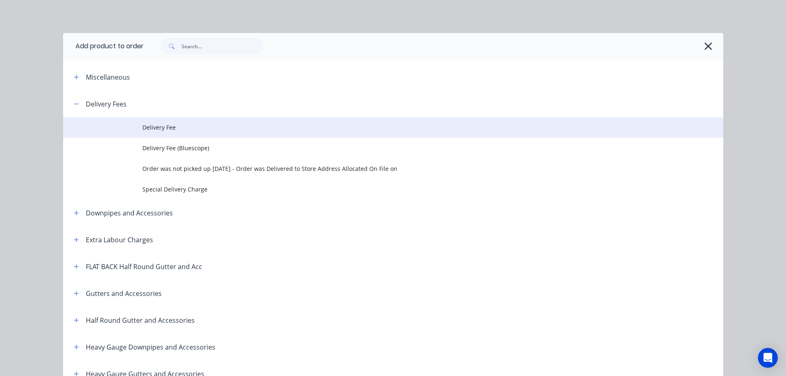
click at [172, 123] on span "Delivery Fee" at bounding box center [374, 127] width 465 height 9
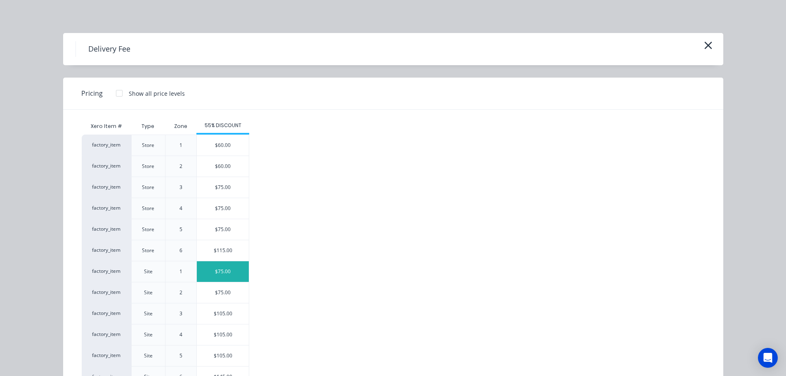
click at [218, 270] on div "$75.00" at bounding box center [223, 271] width 52 height 21
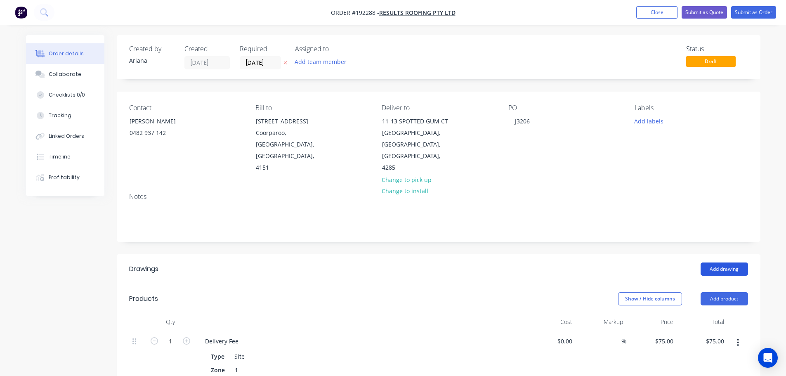
click at [723, 262] on button "Add drawing" at bounding box center [724, 268] width 47 height 13
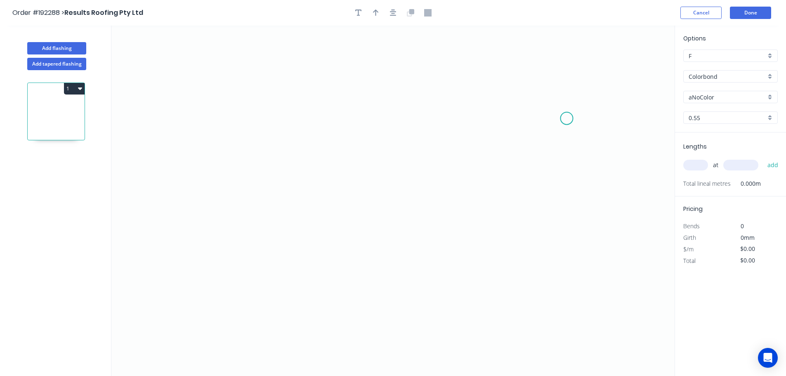
click at [567, 118] on icon "0" at bounding box center [392, 201] width 563 height 350
click at [543, 86] on icon "0" at bounding box center [392, 201] width 563 height 350
click at [245, 77] on icon "0 ?" at bounding box center [392, 201] width 563 height 350
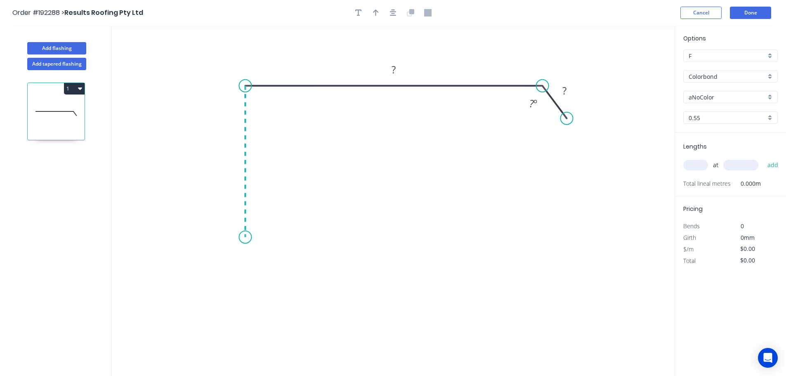
click at [246, 237] on icon "0 ? ? ? º" at bounding box center [392, 201] width 563 height 350
click at [220, 264] on icon "0 ? ? ? ? º" at bounding box center [392, 201] width 563 height 350
click at [246, 291] on icon "0 ? ? ? ? ? º" at bounding box center [392, 201] width 563 height 350
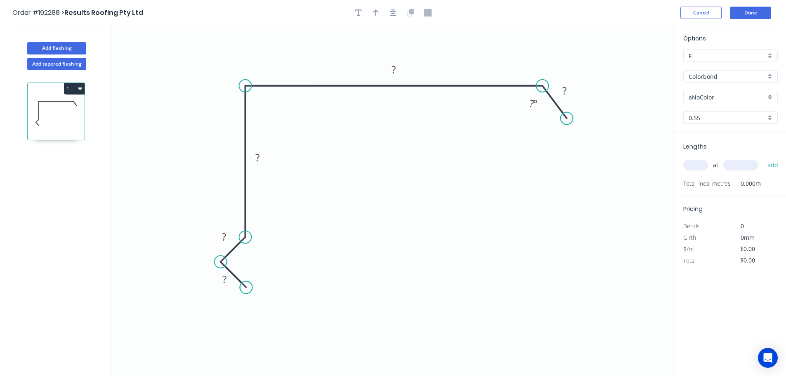
click at [246, 291] on circle at bounding box center [246, 287] width 12 height 12
click at [223, 279] on tspan "?" at bounding box center [224, 279] width 4 height 14
click at [380, 162] on icon "0 19 15 80 160 20 135 º" at bounding box center [392, 201] width 563 height 350
type input "$12.17"
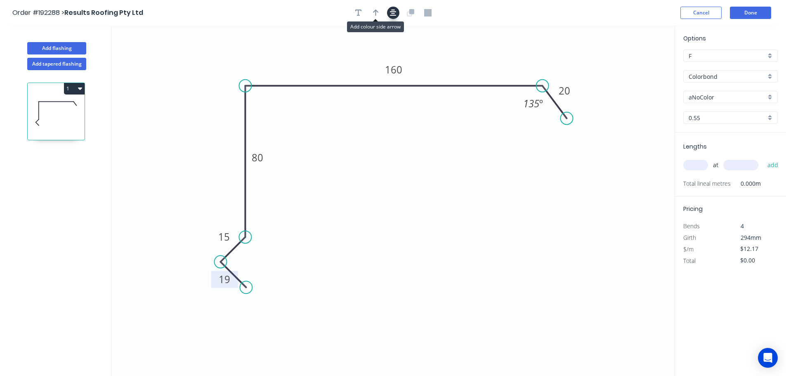
click at [376, 11] on icon "button" at bounding box center [376, 12] width 6 height 7
drag, startPoint x: 630, startPoint y: 64, endPoint x: 460, endPoint y: 55, distance: 170.7
click at [460, 55] on icon at bounding box center [459, 45] width 7 height 26
click at [770, 97] on div "aNoColor" at bounding box center [730, 97] width 94 height 12
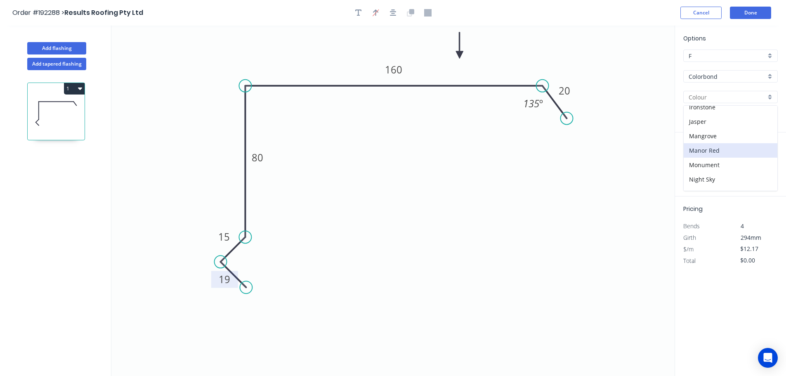
scroll to position [157, 0]
click at [735, 155] on div "Monument" at bounding box center [731, 158] width 94 height 14
type input "Monument"
click at [699, 165] on input "text" at bounding box center [695, 165] width 25 height 11
type input "1"
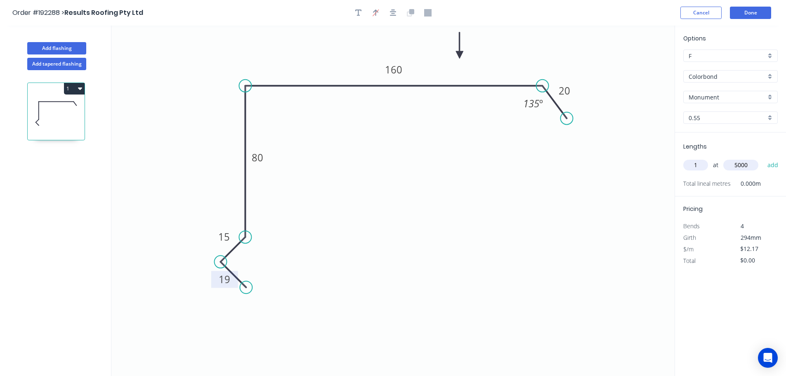
type input "5000"
click at [763, 158] on button "add" at bounding box center [772, 165] width 19 height 14
type input "$60.85"
click at [751, 14] on button "Done" at bounding box center [750, 13] width 41 height 12
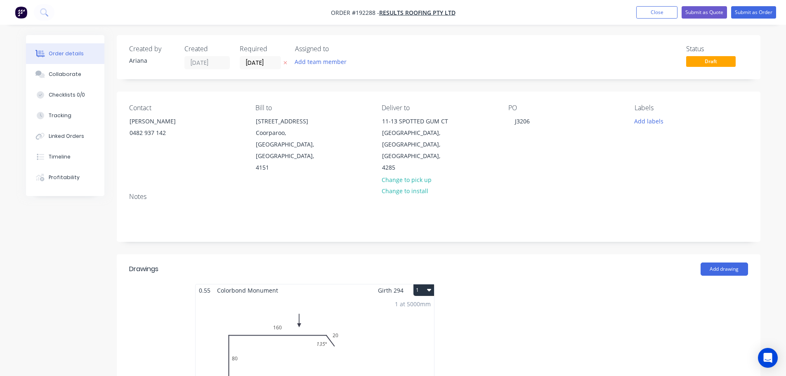
click at [424, 284] on button "1" at bounding box center [423, 290] width 21 height 12
click at [411, 304] on div "Use larger box size" at bounding box center [395, 310] width 64 height 12
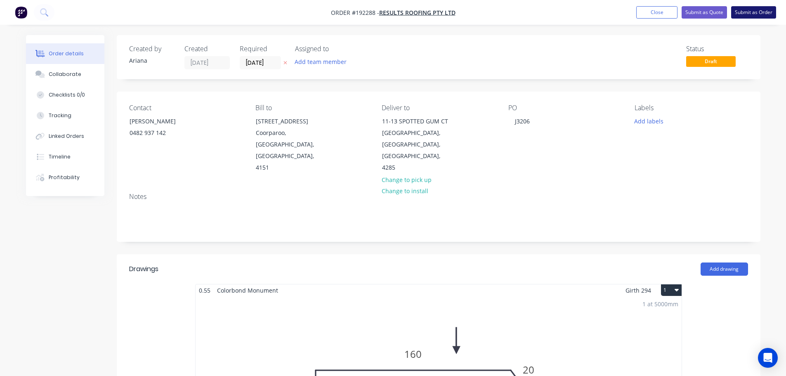
click at [749, 11] on button "Submit as Order" at bounding box center [753, 12] width 45 height 12
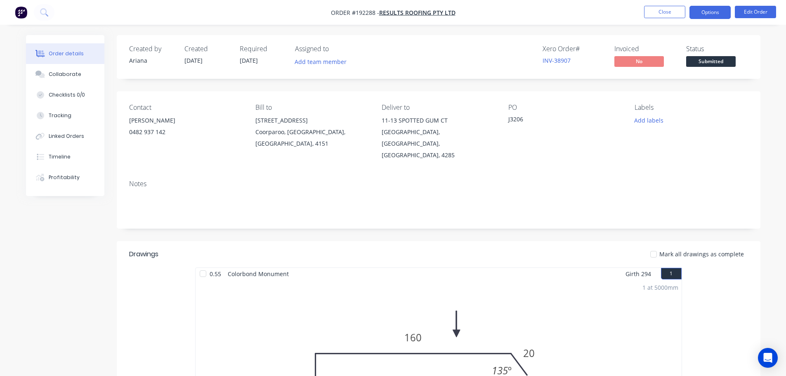
click at [709, 12] on button "Options" at bounding box center [710, 12] width 41 height 13
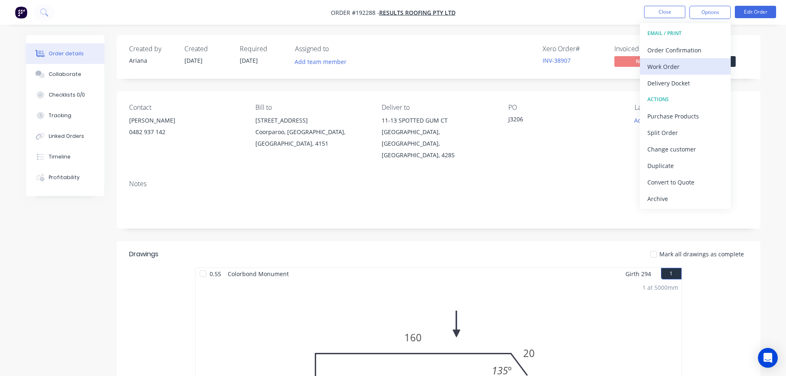
click at [661, 66] on div "Work Order" at bounding box center [685, 67] width 76 height 12
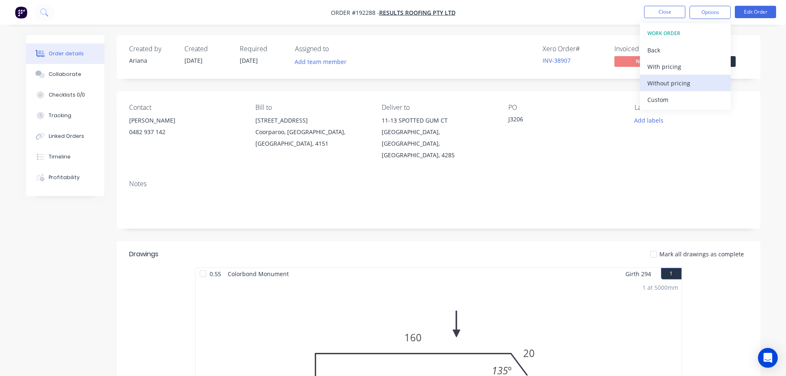
click at [653, 80] on div "Without pricing" at bounding box center [685, 83] width 76 height 12
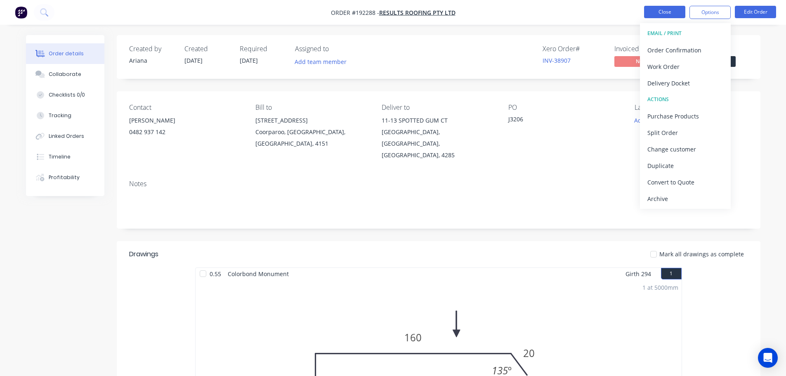
click at [665, 10] on button "Close" at bounding box center [664, 12] width 41 height 12
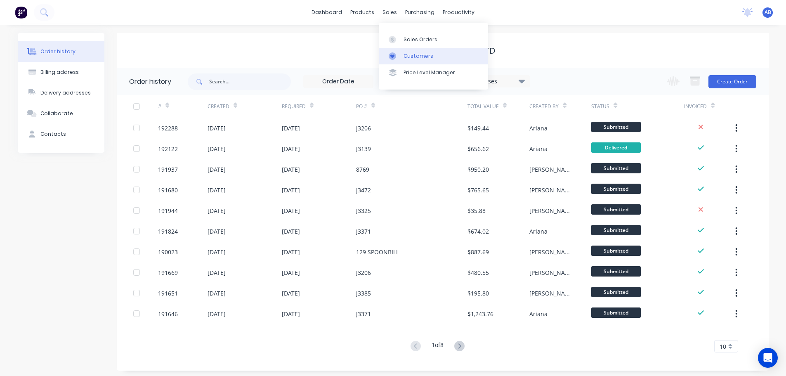
click at [410, 54] on div "Customers" at bounding box center [419, 55] width 30 height 7
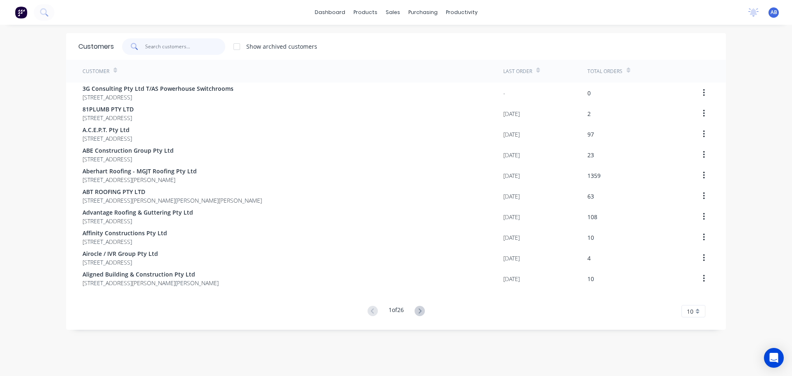
click at [199, 46] on input "text" at bounding box center [185, 46] width 80 height 17
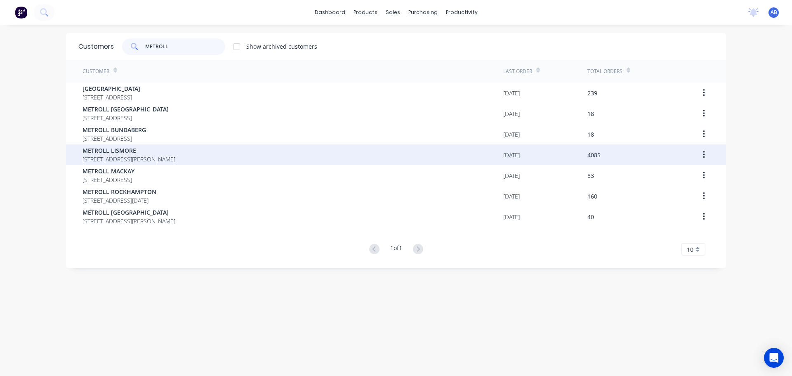
type input "METROLL"
click at [118, 151] on span "METROLL LISMORE" at bounding box center [129, 150] width 93 height 9
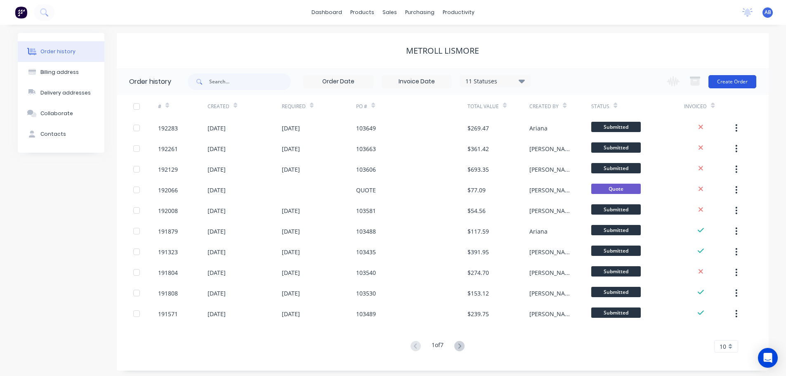
click at [732, 80] on button "Create Order" at bounding box center [733, 81] width 48 height 13
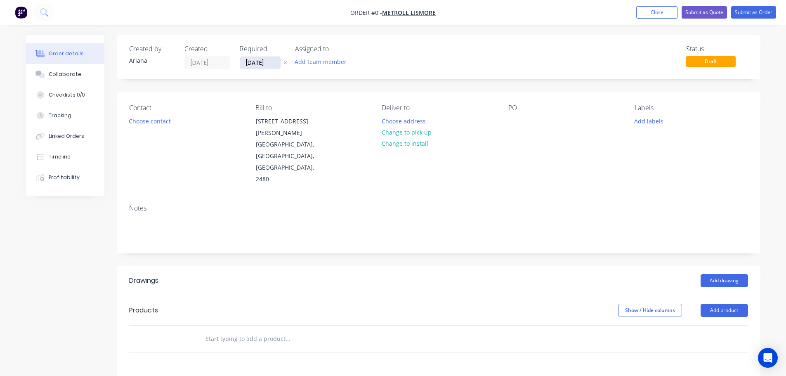
click at [257, 66] on input "[DATE]" at bounding box center [260, 63] width 40 height 12
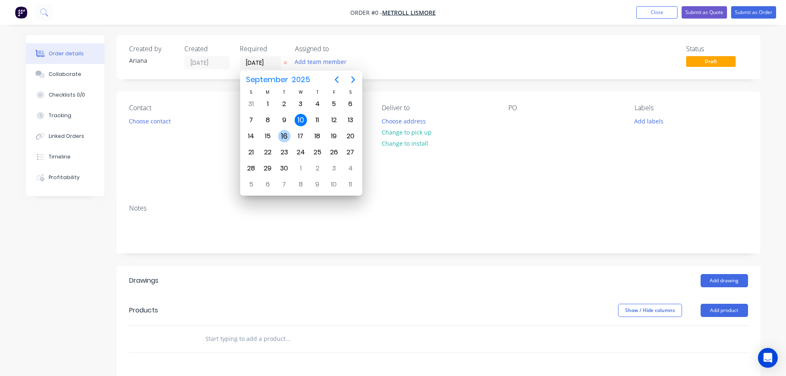
click at [281, 133] on div "16" at bounding box center [284, 136] width 12 height 12
type input "[DATE]"
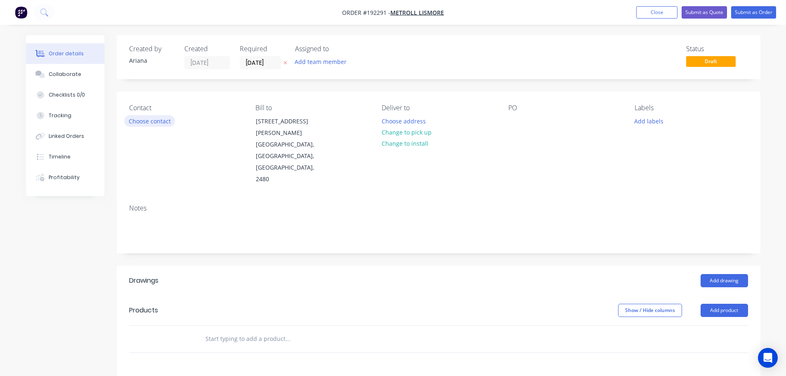
click at [141, 120] on button "Choose contact" at bounding box center [149, 120] width 51 height 11
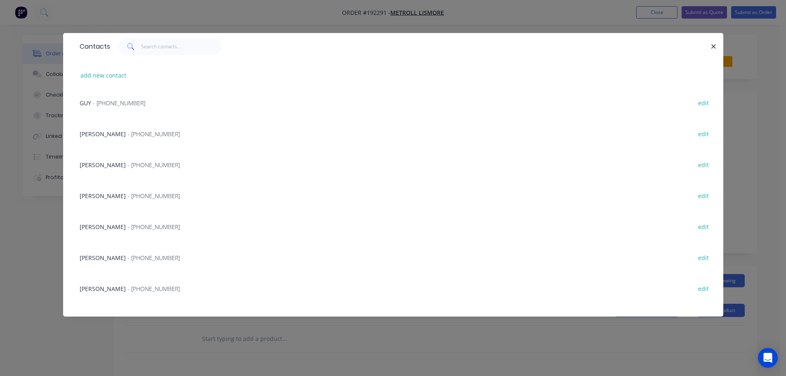
scroll to position [96, 0]
click at [90, 226] on span "[PERSON_NAME]" at bounding box center [103, 227] width 46 height 8
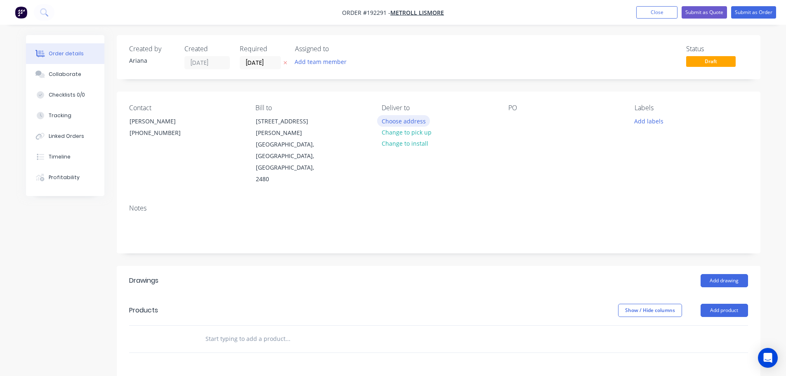
click at [392, 122] on button "Choose address" at bounding box center [403, 120] width 53 height 11
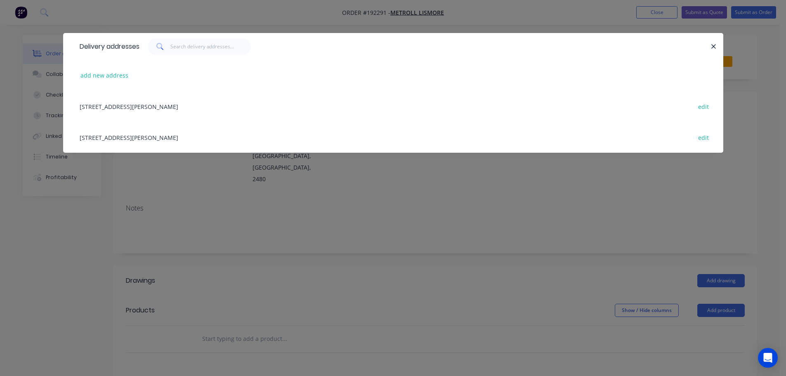
click at [137, 137] on div "[STREET_ADDRESS][PERSON_NAME] edit" at bounding box center [393, 137] width 635 height 31
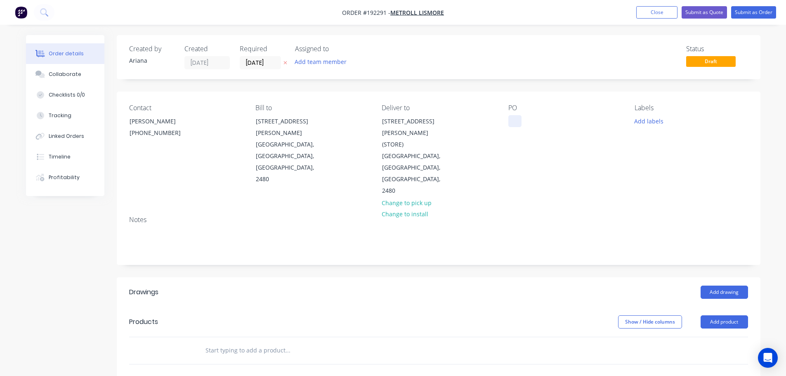
click at [514, 120] on div at bounding box center [514, 121] width 13 height 12
click at [599, 142] on div "PO 103670" at bounding box center [564, 150] width 113 height 93
click at [723, 286] on button "Add drawing" at bounding box center [724, 292] width 47 height 13
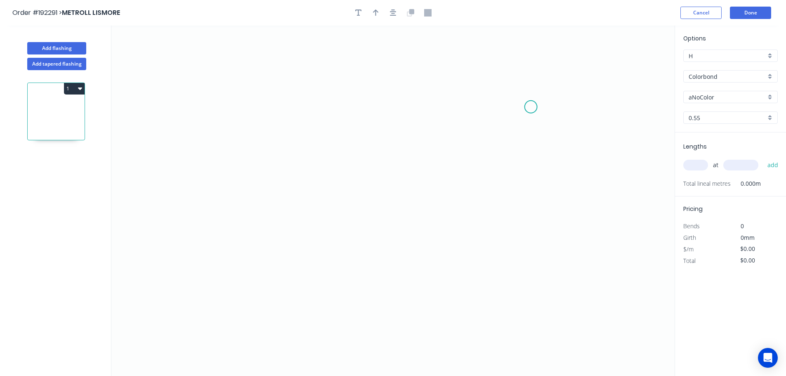
click at [532, 107] on icon "0" at bounding box center [392, 201] width 563 height 350
click at [248, 77] on icon "0" at bounding box center [392, 201] width 563 height 350
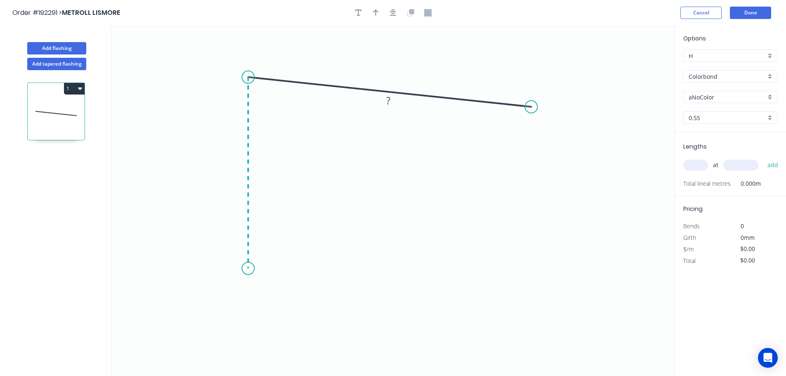
click at [243, 269] on icon "0 ?" at bounding box center [392, 201] width 563 height 350
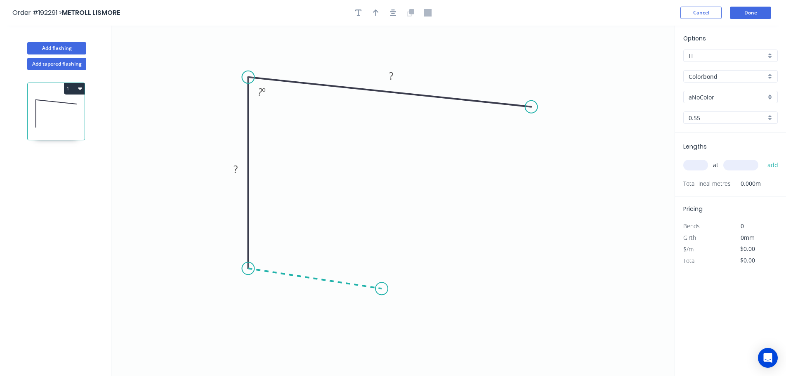
click at [382, 289] on icon "0 ? ? ? º" at bounding box center [392, 201] width 563 height 350
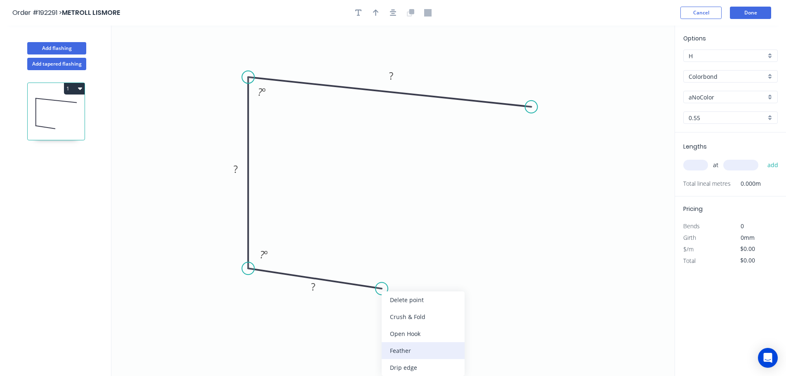
click at [418, 354] on div "Feather" at bounding box center [423, 350] width 83 height 17
click at [393, 311] on div "Flip bend" at bounding box center [426, 316] width 83 height 17
drag, startPoint x: 389, startPoint y: 266, endPoint x: 437, endPoint y: 267, distance: 48.3
click at [437, 267] on rect at bounding box center [422, 266] width 32 height 17
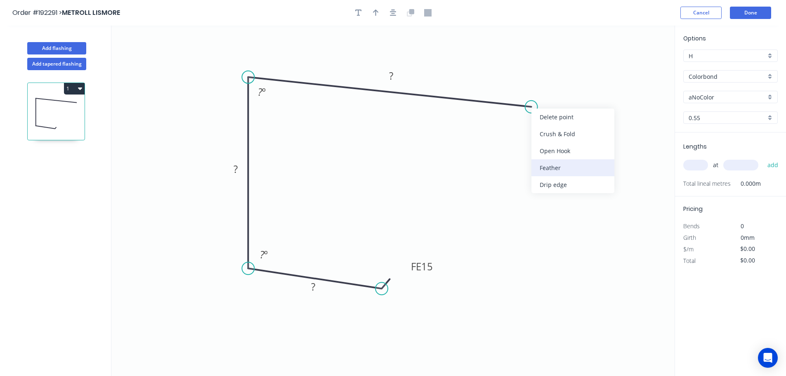
click at [553, 165] on div "Feather" at bounding box center [573, 167] width 83 height 17
drag, startPoint x: 558, startPoint y: 87, endPoint x: 587, endPoint y: 142, distance: 62.2
click at [587, 142] on rect at bounding box center [573, 141] width 32 height 17
click at [318, 288] on rect at bounding box center [313, 287] width 17 height 12
type input "$13.61"
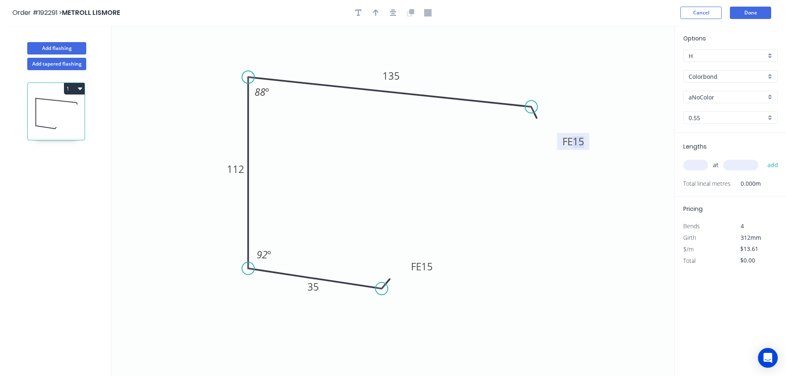
drag, startPoint x: 423, startPoint y: 191, endPoint x: 401, endPoint y: 118, distance: 75.8
click at [423, 190] on icon "0 FE 15 35 112 FE 15 135 88 º 92 º" at bounding box center [392, 201] width 563 height 350
click at [376, 11] on icon "button" at bounding box center [376, 12] width 6 height 7
drag, startPoint x: 631, startPoint y: 64, endPoint x: 456, endPoint y: 57, distance: 175.9
click at [456, 57] on icon at bounding box center [455, 48] width 7 height 26
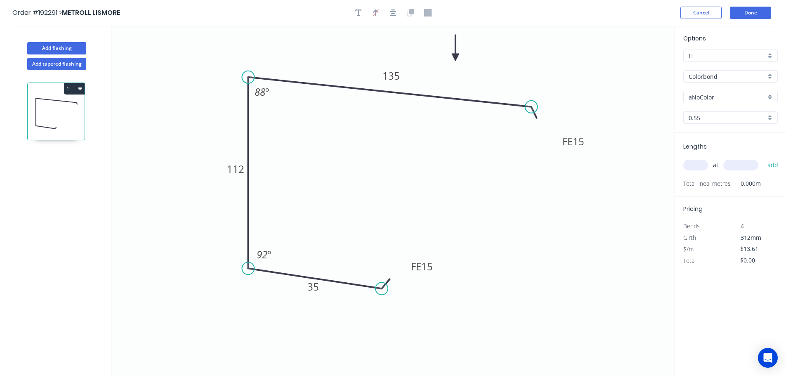
click at [771, 94] on div "aNoColor" at bounding box center [730, 97] width 94 height 12
click at [725, 116] on div "Surfmist" at bounding box center [731, 111] width 94 height 14
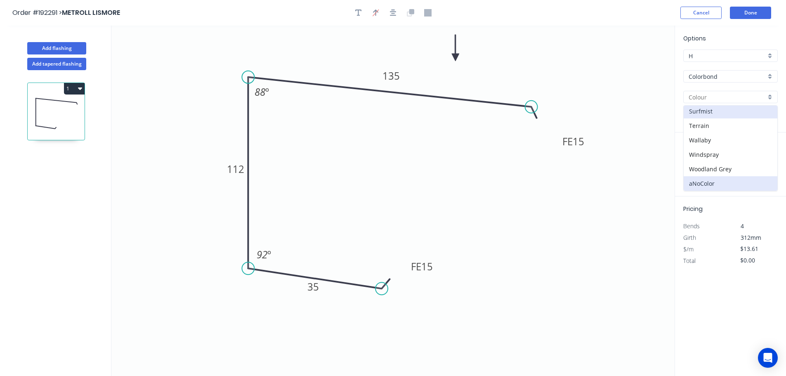
type input "Surfmist"
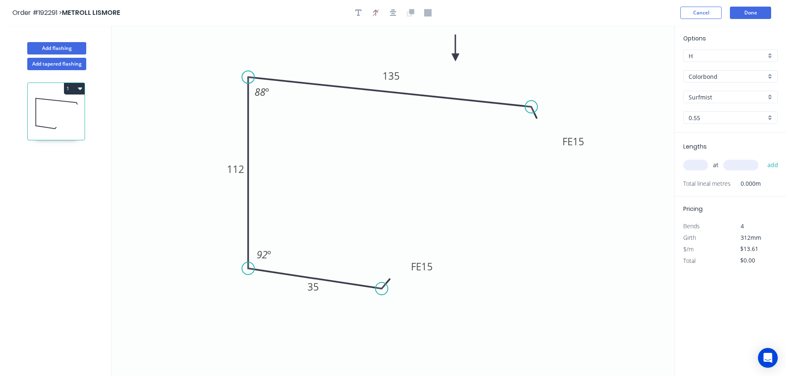
click at [768, 119] on div "0.55" at bounding box center [730, 117] width 94 height 12
click at [707, 165] on div "1.2" at bounding box center [731, 162] width 94 height 14
type input "1.2"
type input "$27.24"
click at [699, 166] on input "text" at bounding box center [695, 165] width 25 height 11
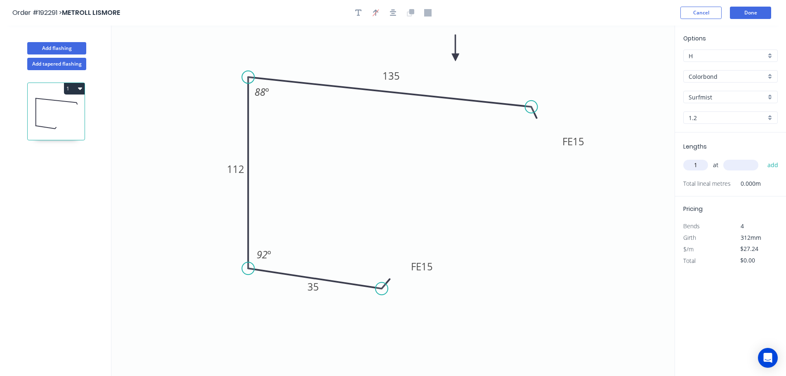
type input "1"
click at [746, 166] on input "text" at bounding box center [740, 165] width 35 height 11
type input "8000"
click at [763, 158] on button "add" at bounding box center [772, 165] width 19 height 14
type input "$217.92"
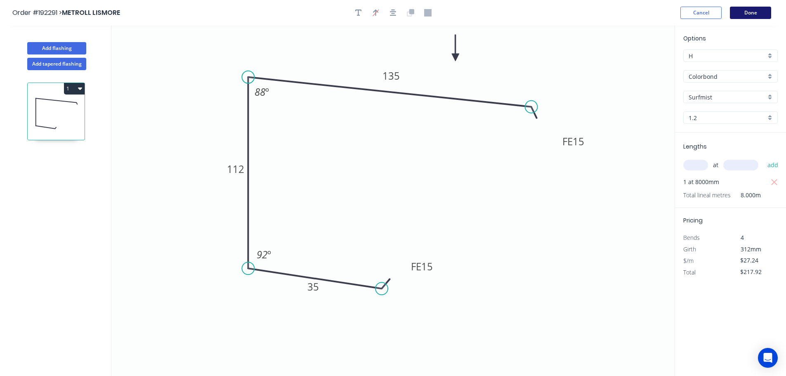
click at [747, 12] on button "Done" at bounding box center [750, 13] width 41 height 12
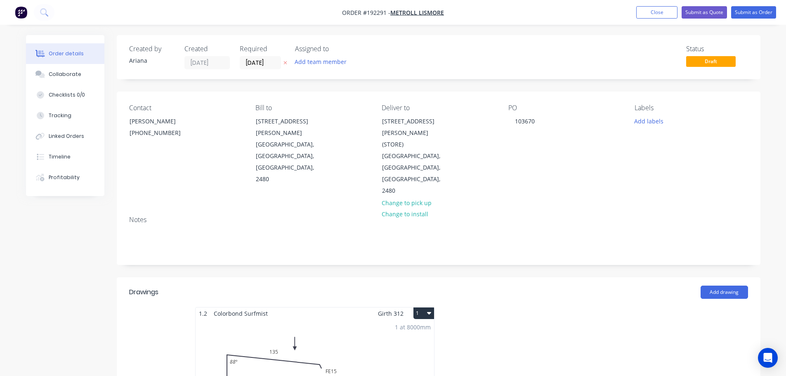
click at [412, 307] on div "Girth 312 1" at bounding box center [406, 313] width 56 height 12
click at [425, 307] on button "1" at bounding box center [423, 313] width 21 height 12
click at [422, 327] on div "Use larger box size" at bounding box center [395, 333] width 64 height 12
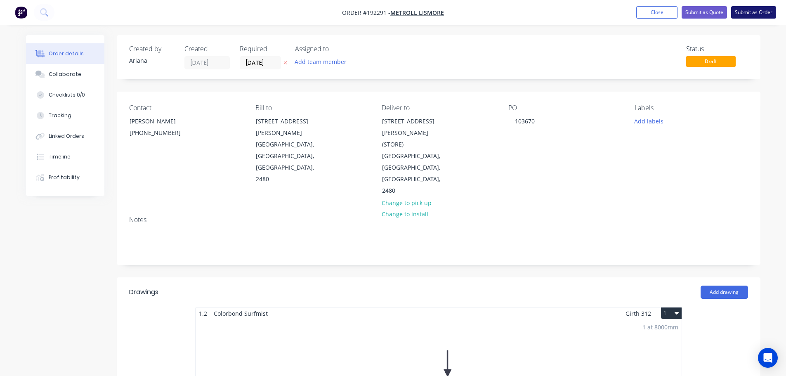
click at [757, 10] on button "Submit as Order" at bounding box center [753, 12] width 45 height 12
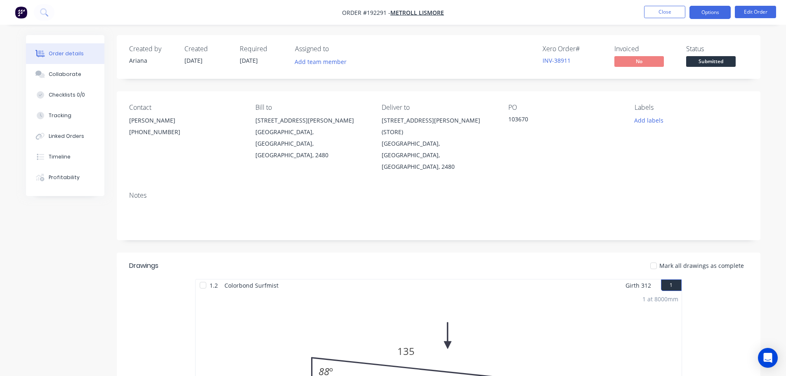
click at [712, 12] on button "Options" at bounding box center [710, 12] width 41 height 13
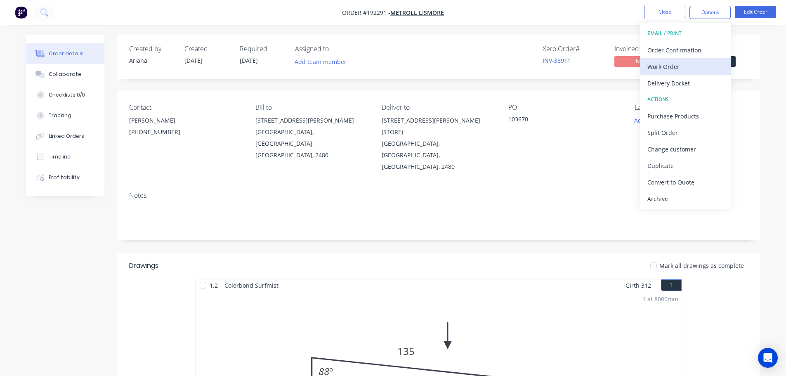
click at [670, 63] on div "Work Order" at bounding box center [685, 67] width 76 height 12
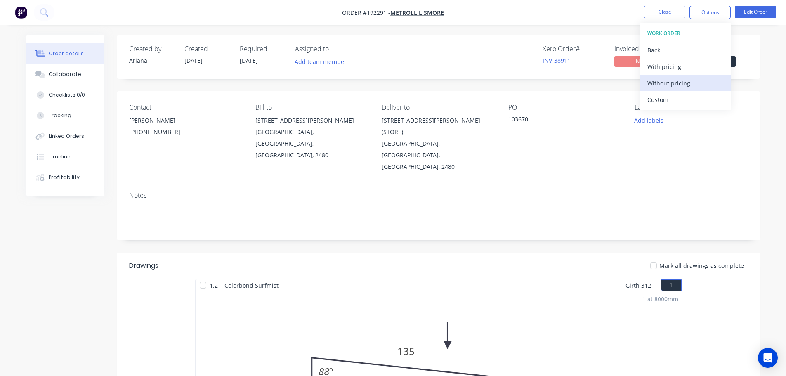
click at [656, 80] on div "Without pricing" at bounding box center [685, 83] width 76 height 12
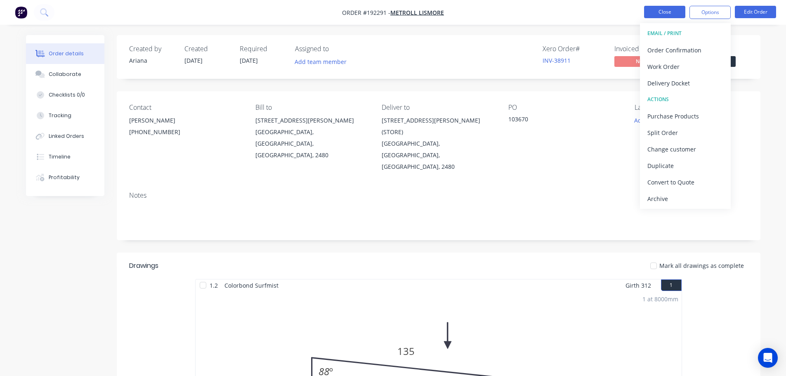
click at [661, 13] on button "Close" at bounding box center [664, 12] width 41 height 12
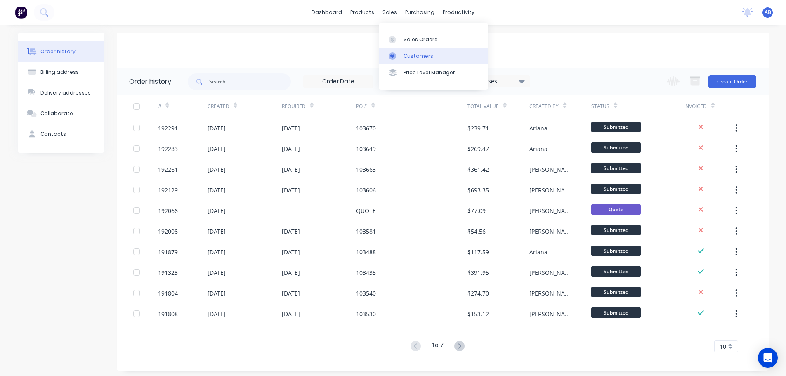
click at [407, 51] on link "Customers" at bounding box center [433, 56] width 109 height 17
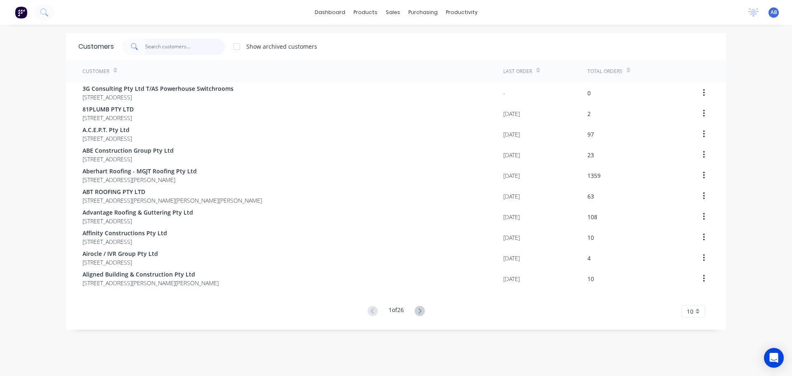
drag, startPoint x: 208, startPoint y: 47, endPoint x: 268, endPoint y: 43, distance: 60.8
click at [208, 47] on input "text" at bounding box center [185, 46] width 80 height 17
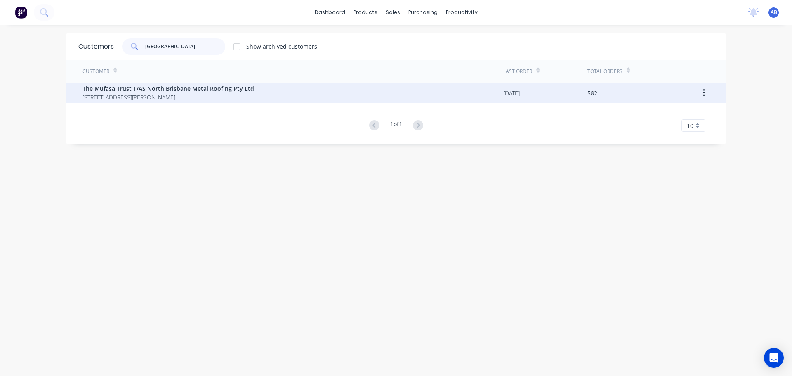
type input "[GEOGRAPHIC_DATA]"
click at [138, 89] on span "The Mufasa Trust T/AS North Brisbane Metal Roofing Pty Ltd" at bounding box center [169, 88] width 172 height 9
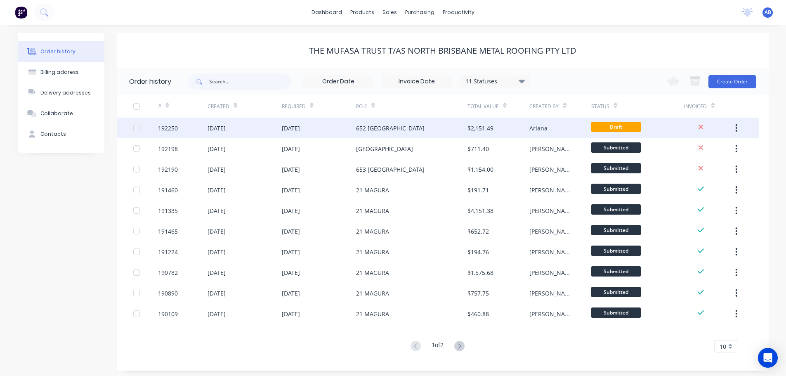
click at [380, 125] on div "652 [GEOGRAPHIC_DATA]" at bounding box center [390, 128] width 69 height 9
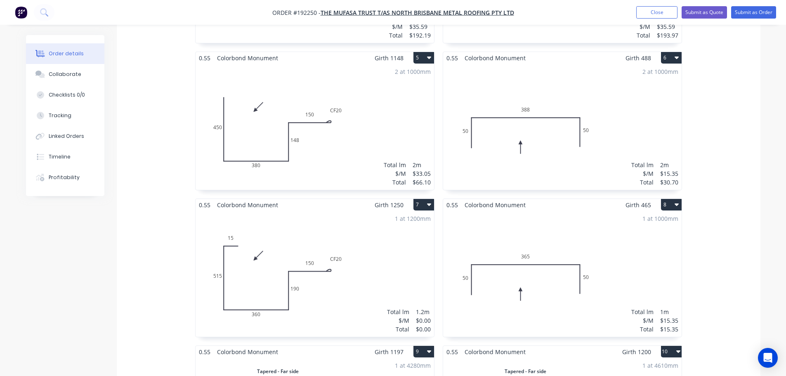
scroll to position [867, 0]
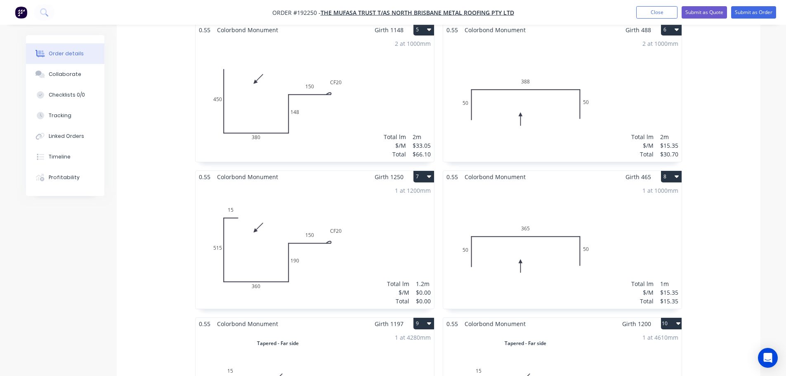
click at [386, 234] on div "1 at 1200mm Total lm $/M Total 1.2m $0.00 $0.00" at bounding box center [315, 246] width 239 height 126
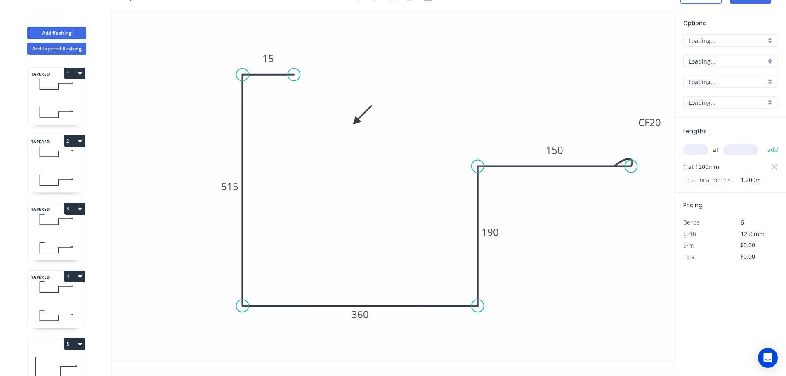
scroll to position [15, 0]
click at [236, 187] on tspan "515" at bounding box center [229, 187] width 17 height 14
click at [553, 240] on icon "0 15 465 360 190 CF 20 150" at bounding box center [392, 185] width 563 height 350
type input "$33.90"
type input "$40.68"
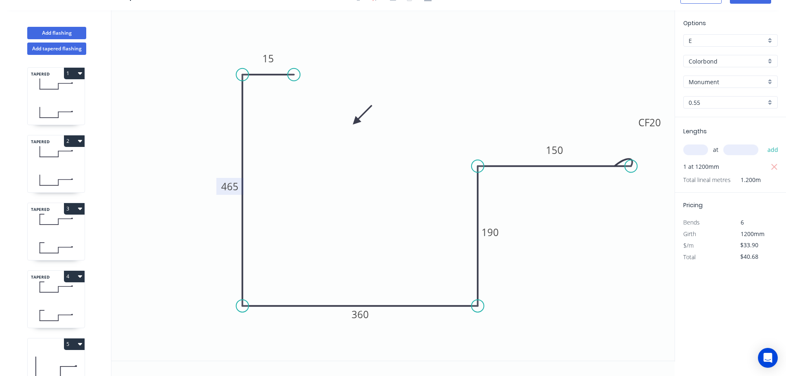
scroll to position [0, 0]
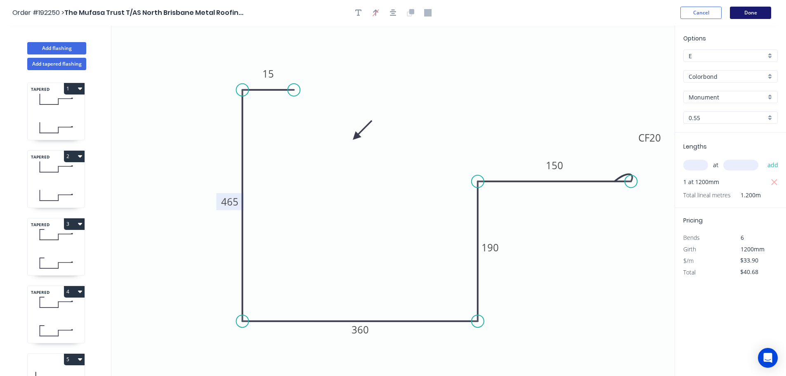
click at [749, 14] on button "Done" at bounding box center [750, 13] width 41 height 12
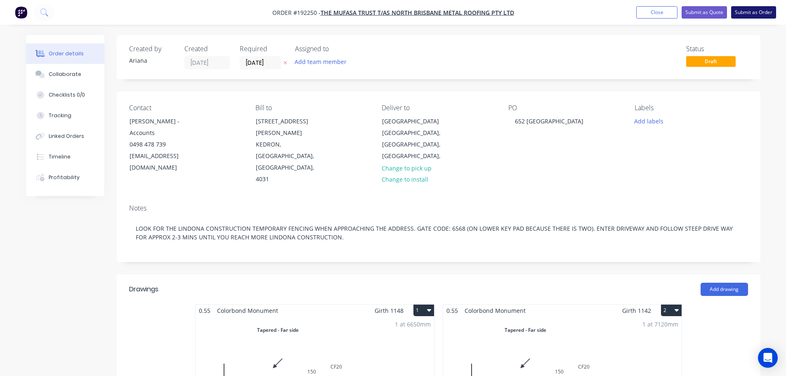
click at [754, 13] on button "Submit as Order" at bounding box center [753, 12] width 45 height 12
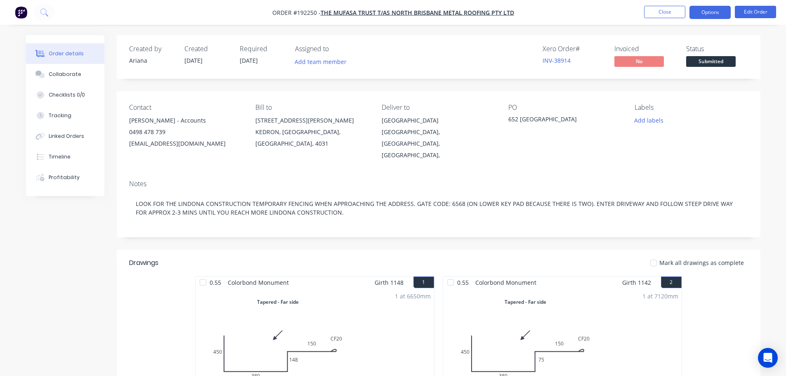
click at [712, 11] on button "Options" at bounding box center [710, 12] width 41 height 13
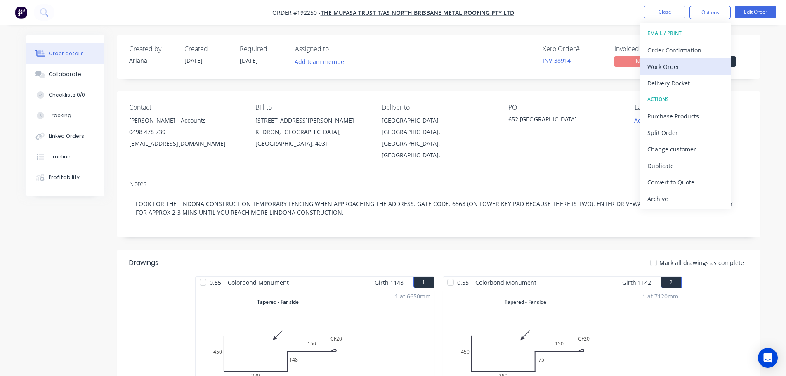
click at [664, 64] on div "Work Order" at bounding box center [685, 67] width 76 height 12
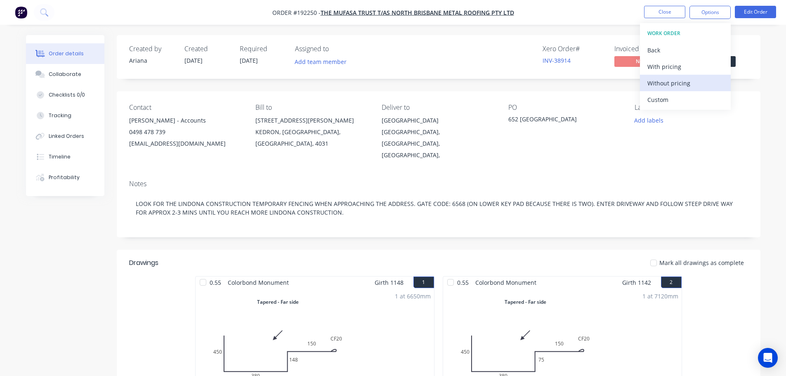
click at [656, 81] on div "Without pricing" at bounding box center [685, 83] width 76 height 12
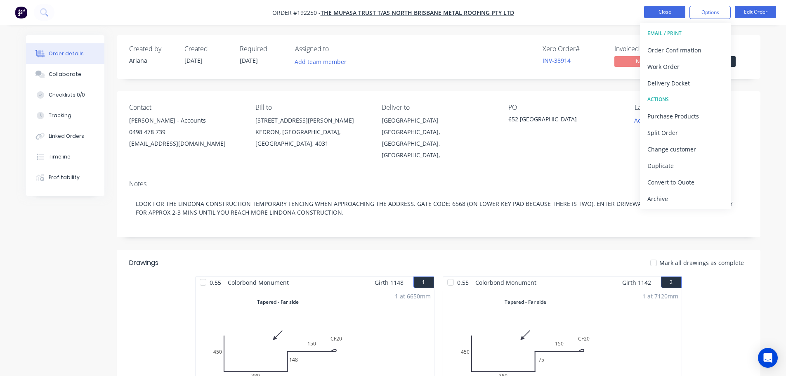
click at [665, 15] on button "Close" at bounding box center [664, 12] width 41 height 12
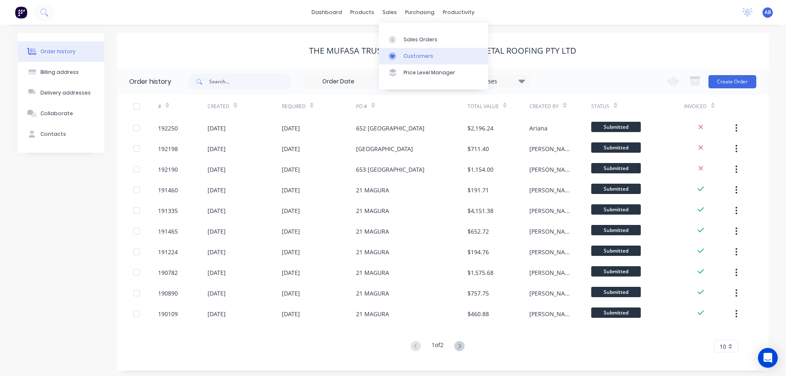
click at [427, 58] on div "Customers" at bounding box center [419, 55] width 30 height 7
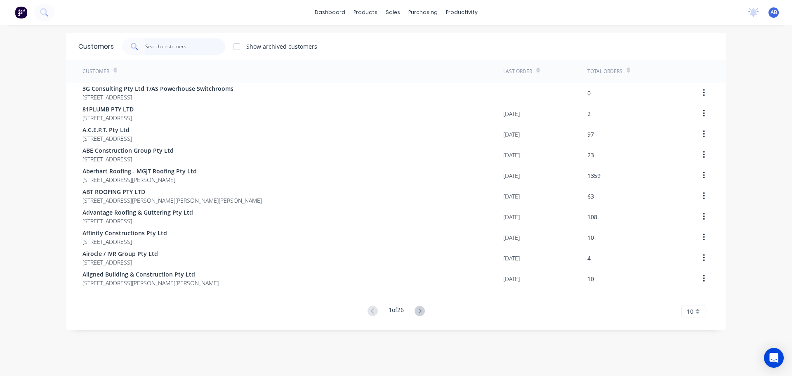
drag, startPoint x: 194, startPoint y: 50, endPoint x: 299, endPoint y: 46, distance: 104.9
click at [196, 50] on input "text" at bounding box center [185, 46] width 80 height 17
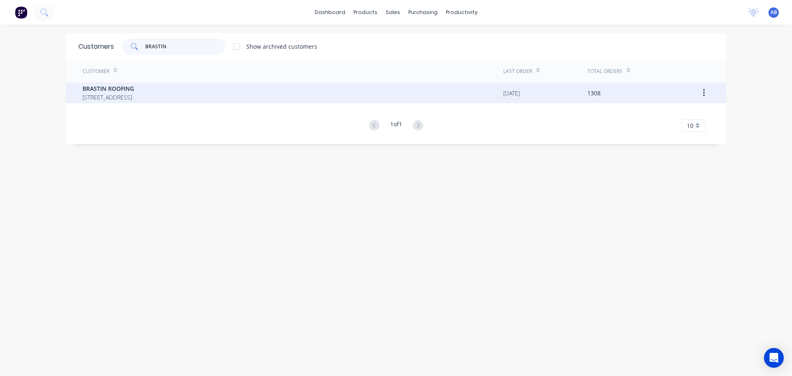
type input "BRASTIN"
click at [134, 92] on span "BRASTIN ROOFING" at bounding box center [109, 88] width 52 height 9
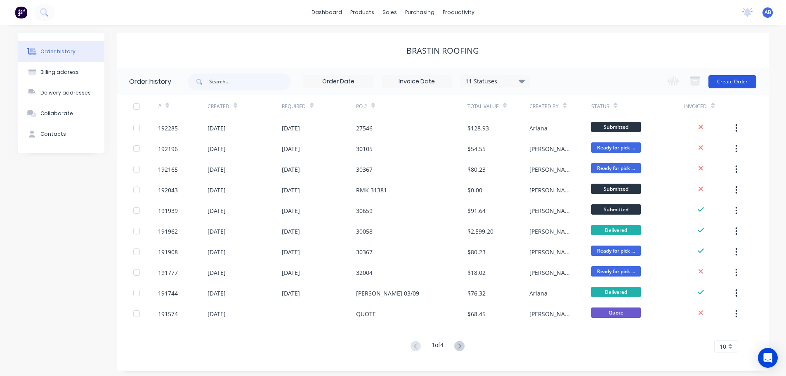
click at [746, 84] on button "Create Order" at bounding box center [733, 81] width 48 height 13
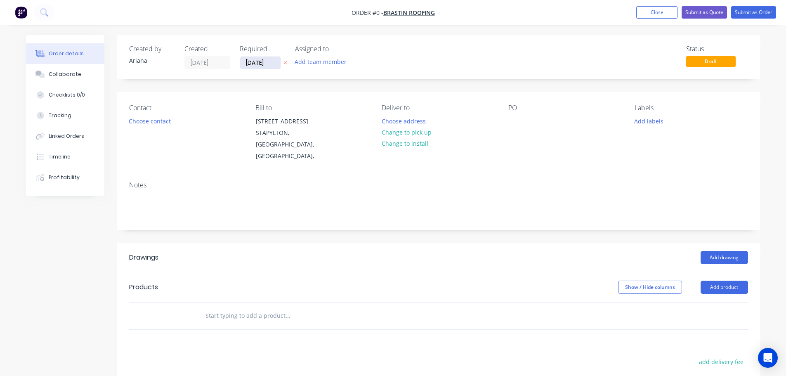
click at [260, 61] on input "[DATE]" at bounding box center [260, 63] width 40 height 12
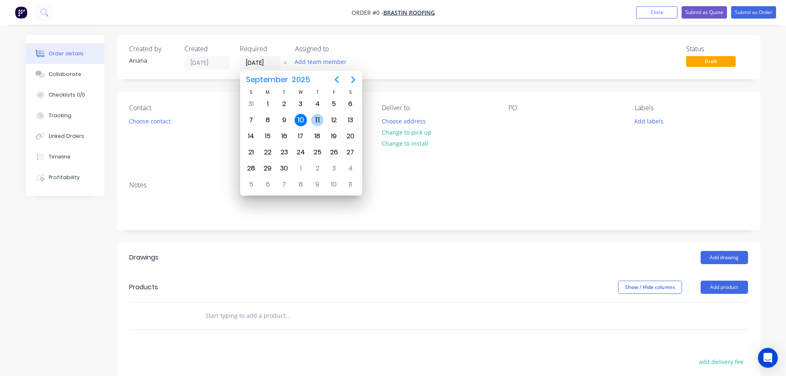
click at [315, 114] on div "11" at bounding box center [317, 120] width 12 height 12
type input "[DATE]"
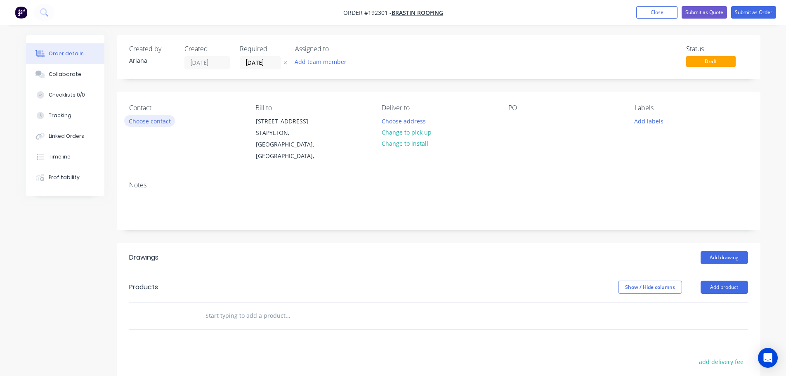
click at [158, 122] on button "Choose contact" at bounding box center [149, 120] width 51 height 11
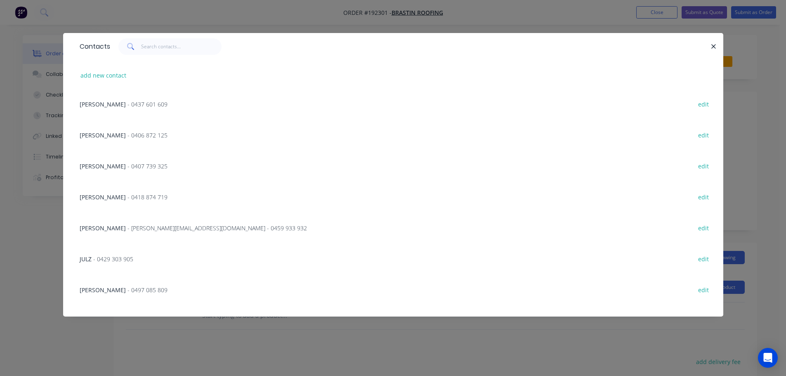
scroll to position [672, 0]
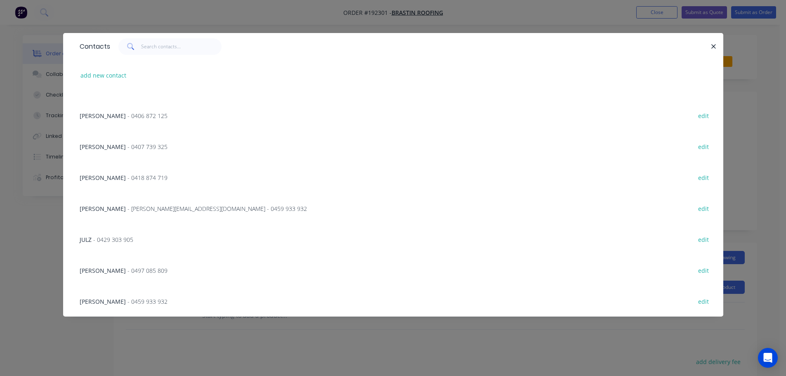
click at [128, 146] on span "- 0407 739 325" at bounding box center [148, 147] width 40 height 8
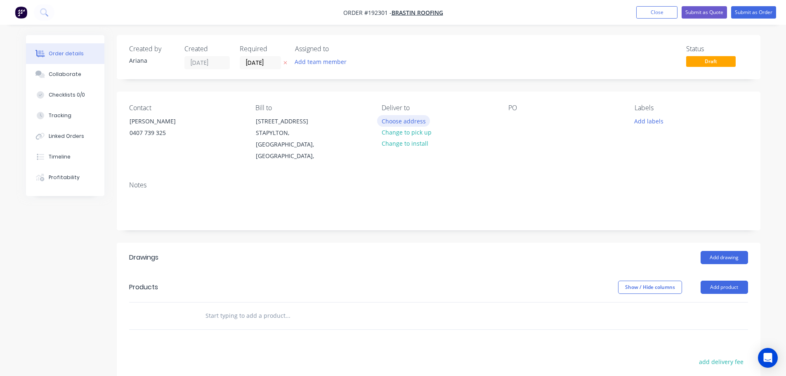
click at [407, 118] on button "Choose address" at bounding box center [403, 120] width 53 height 11
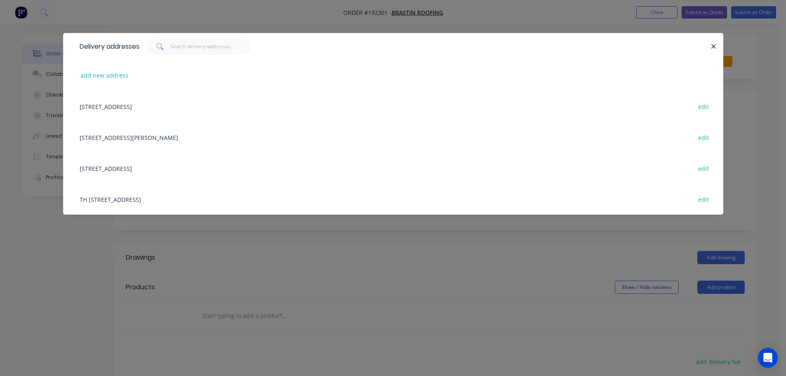
click at [155, 165] on div "[STREET_ADDRESS] edit" at bounding box center [393, 168] width 635 height 31
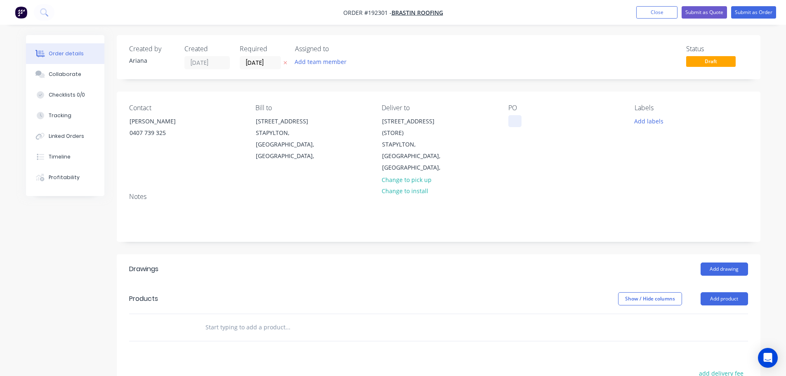
click at [514, 121] on div at bounding box center [514, 121] width 13 height 12
click at [599, 136] on div "PO [PERSON_NAME] 10/09" at bounding box center [564, 139] width 113 height 70
click at [729, 292] on button "Add product" at bounding box center [724, 298] width 47 height 13
click at [706, 314] on div "Product catalogue" at bounding box center [709, 320] width 64 height 12
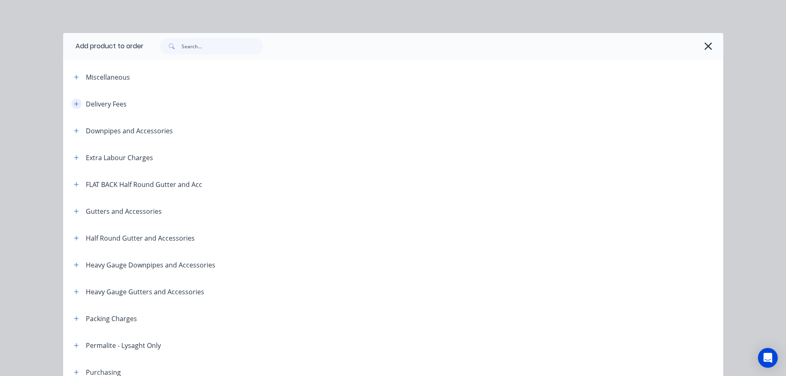
click at [74, 102] on icon "button" at bounding box center [76, 104] width 5 height 6
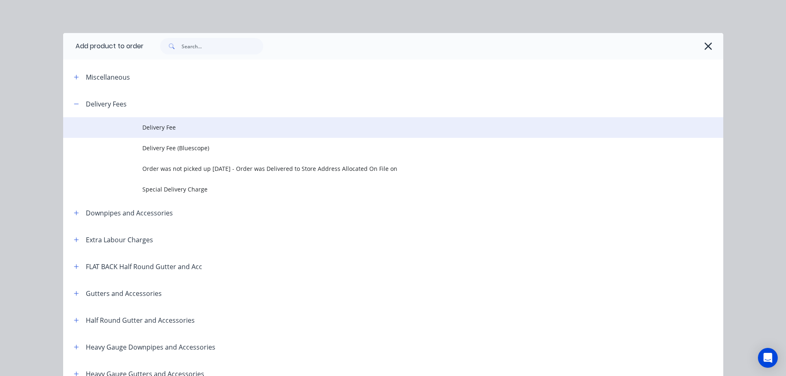
click at [163, 121] on td "Delivery Fee" at bounding box center [432, 127] width 581 height 21
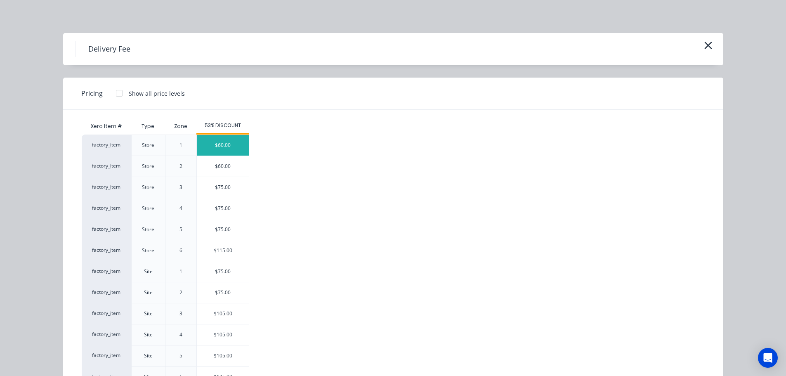
click at [209, 141] on div "$60.00" at bounding box center [223, 145] width 52 height 21
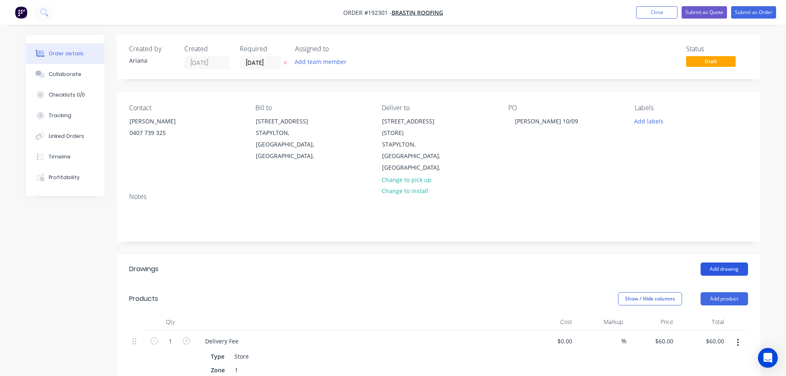
click at [731, 262] on button "Add drawing" at bounding box center [724, 268] width 47 height 13
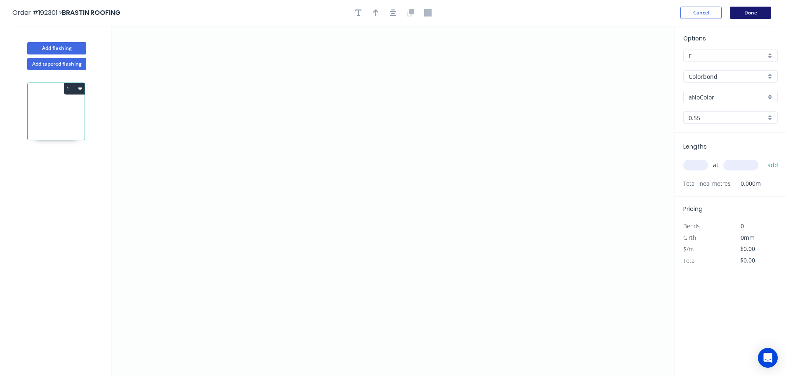
click at [759, 14] on button "Done" at bounding box center [750, 13] width 41 height 12
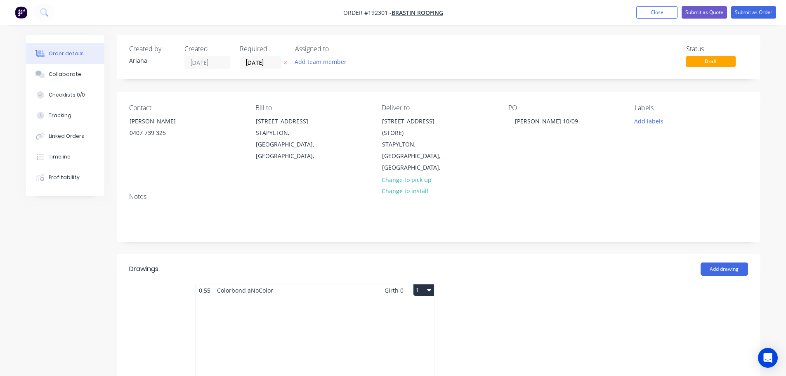
click at [429, 289] on icon "button" at bounding box center [429, 290] width 4 height 2
click at [387, 337] on div "Delete" at bounding box center [395, 343] width 64 height 12
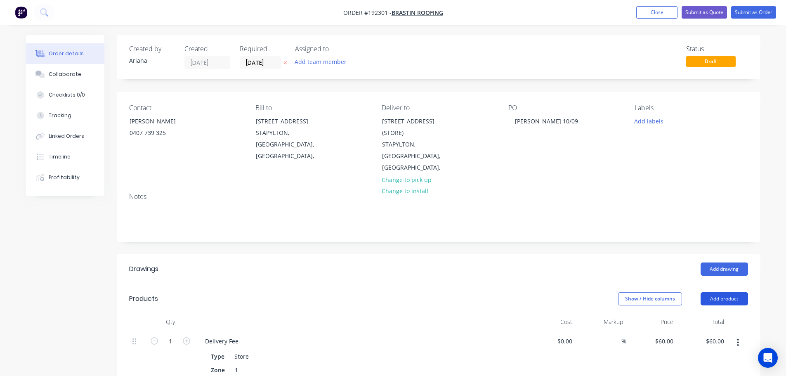
click at [721, 292] on button "Add product" at bounding box center [724, 298] width 47 height 13
click at [699, 314] on div "Product catalogue" at bounding box center [709, 320] width 64 height 12
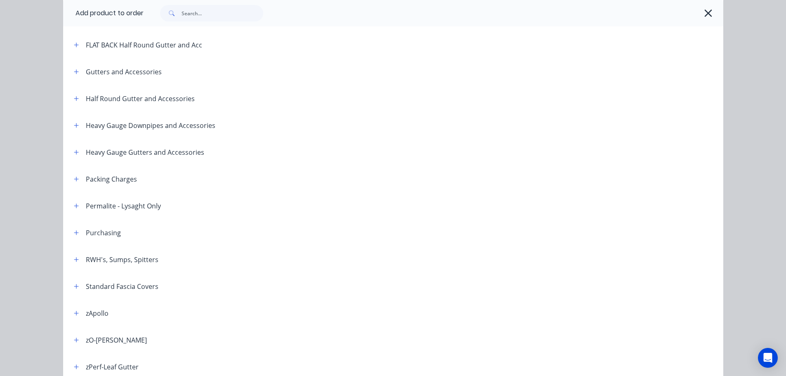
scroll to position [193, 0]
click at [67, 231] on div "Standard Fascia Covers" at bounding box center [112, 233] width 91 height 10
click at [74, 234] on icon "button" at bounding box center [76, 233] width 5 height 6
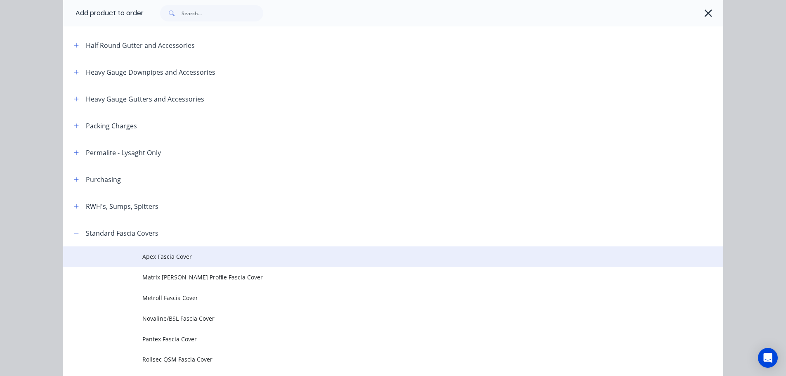
click at [175, 256] on span "Apex Fascia Cover" at bounding box center [374, 256] width 465 height 9
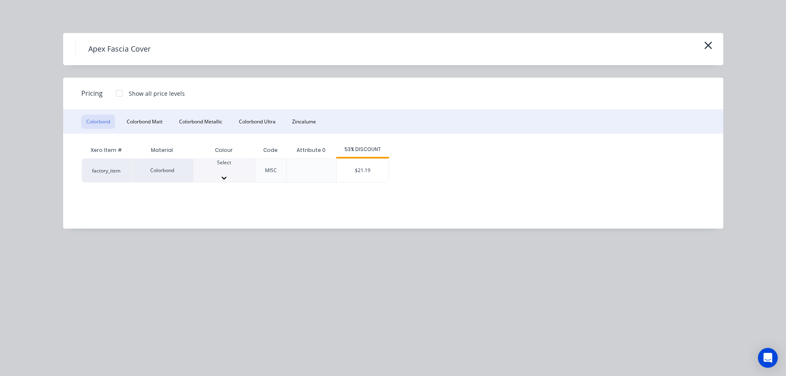
click at [227, 177] on icon at bounding box center [224, 178] width 5 height 3
drag, startPoint x: 231, startPoint y: 222, endPoint x: 236, endPoint y: 219, distance: 6.1
click at [362, 169] on div "$21.19" at bounding box center [363, 173] width 52 height 28
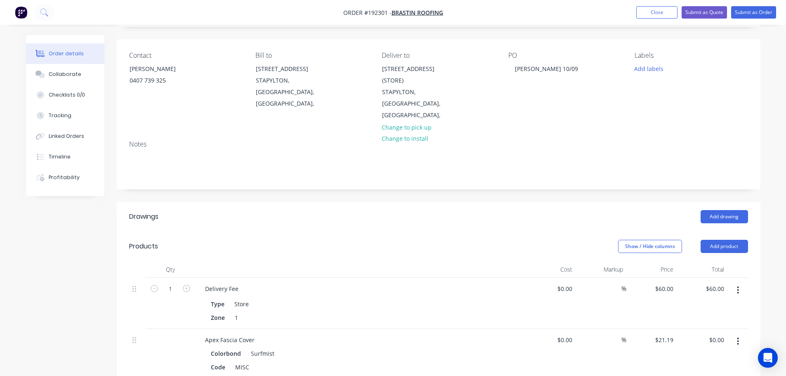
scroll to position [193, 0]
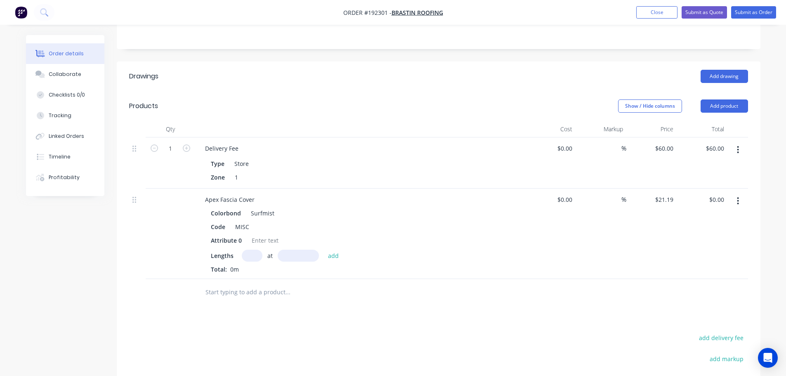
click at [256, 250] on input "text" at bounding box center [252, 256] width 21 height 12
type input "1"
click at [302, 250] on input "text" at bounding box center [298, 256] width 41 height 12
type input "6000"
click at [324, 250] on button "add" at bounding box center [333, 255] width 19 height 11
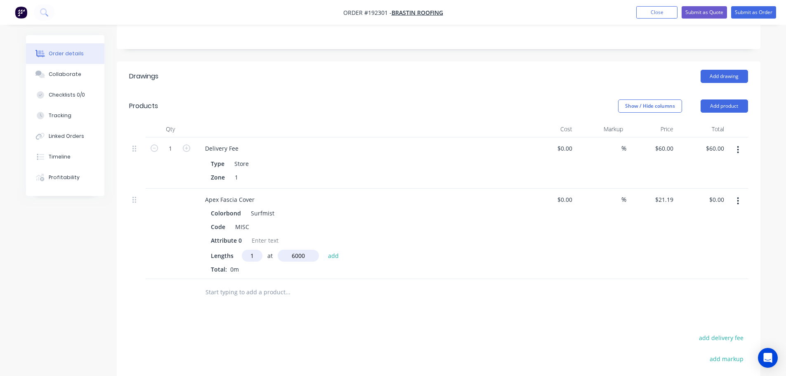
type input "$127.14"
click at [756, 15] on button "Submit as Order" at bounding box center [753, 12] width 45 height 12
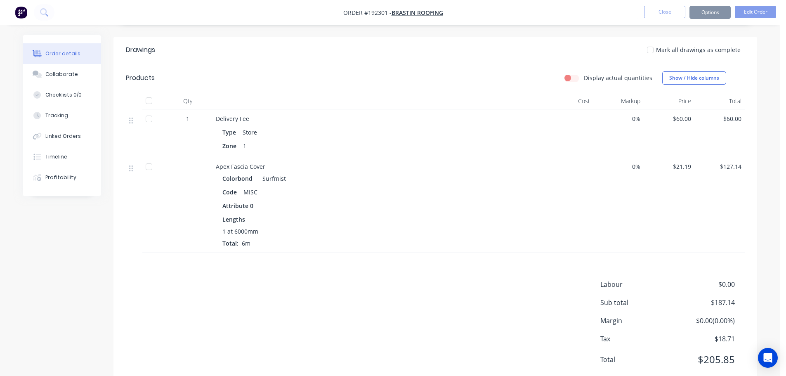
scroll to position [0, 0]
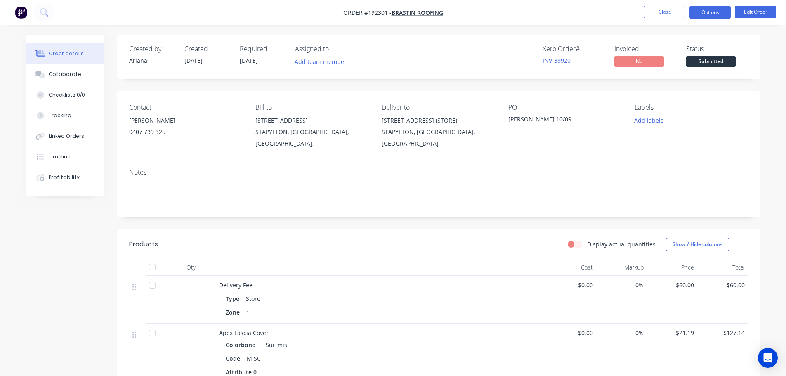
click at [716, 12] on button "Options" at bounding box center [710, 12] width 41 height 13
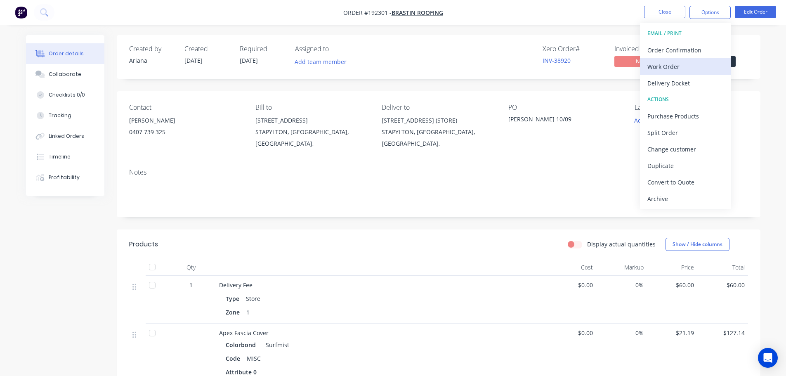
click at [664, 64] on div "Work Order" at bounding box center [685, 67] width 76 height 12
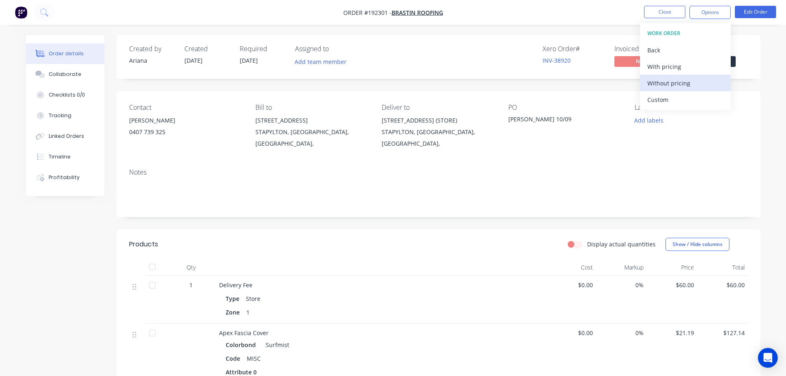
click at [657, 80] on div "Without pricing" at bounding box center [685, 83] width 76 height 12
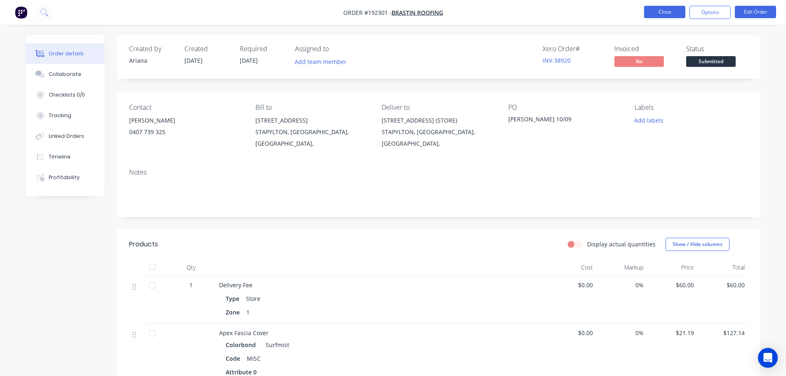
click at [670, 12] on button "Close" at bounding box center [664, 12] width 41 height 12
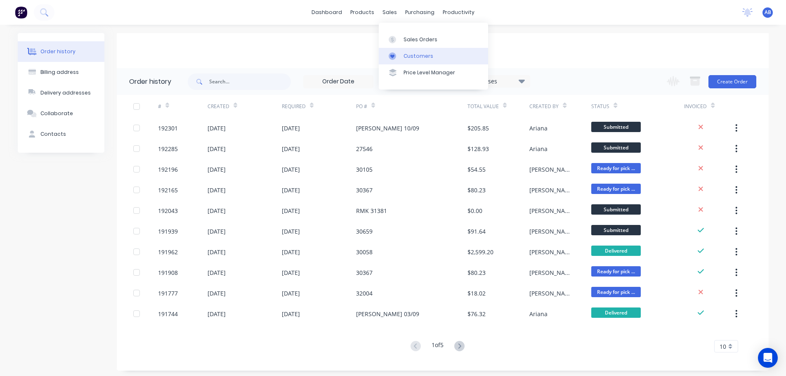
click at [408, 52] on div "Customers" at bounding box center [419, 55] width 30 height 7
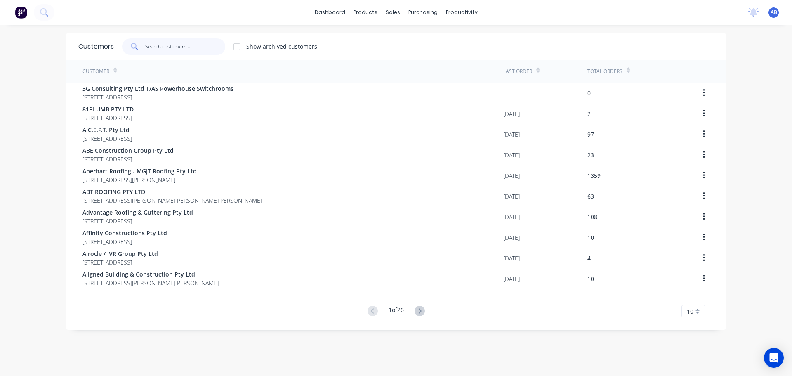
click at [172, 50] on input "text" at bounding box center [185, 46] width 80 height 17
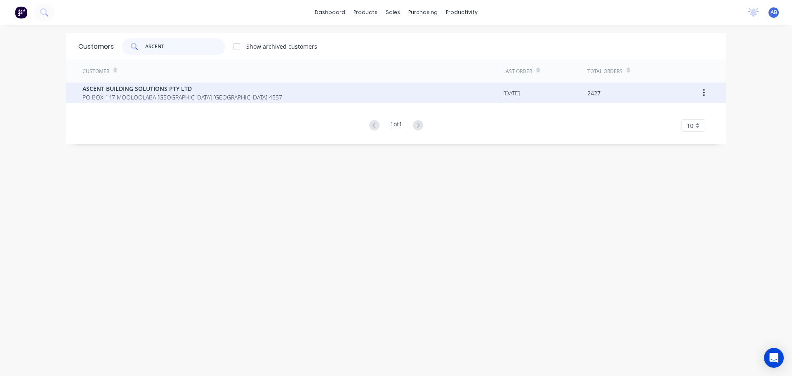
type input "ASCENT"
click at [155, 95] on span "PO BOX 147 MOOLOOLABA [GEOGRAPHIC_DATA] [GEOGRAPHIC_DATA] 4557" at bounding box center [183, 97] width 200 height 9
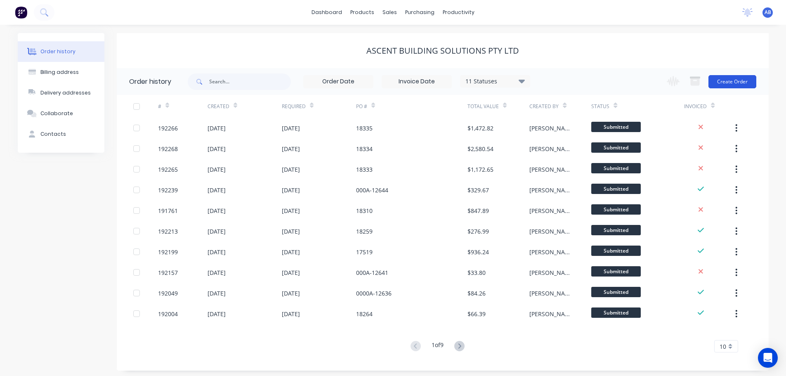
click at [727, 81] on button "Create Order" at bounding box center [733, 81] width 48 height 13
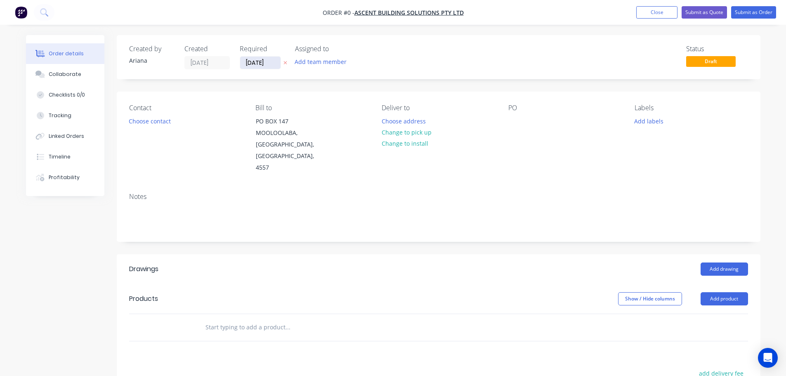
click at [256, 64] on input "[DATE]" at bounding box center [260, 63] width 40 height 12
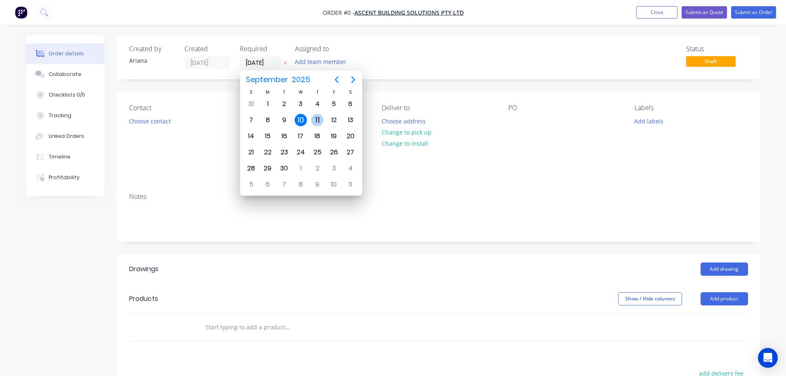
click at [317, 121] on div "11" at bounding box center [317, 120] width 12 height 12
type input "[DATE]"
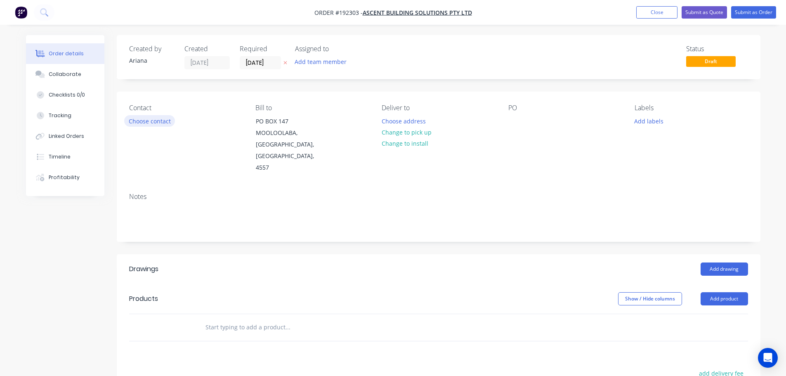
click at [155, 122] on button "Choose contact" at bounding box center [149, 120] width 51 height 11
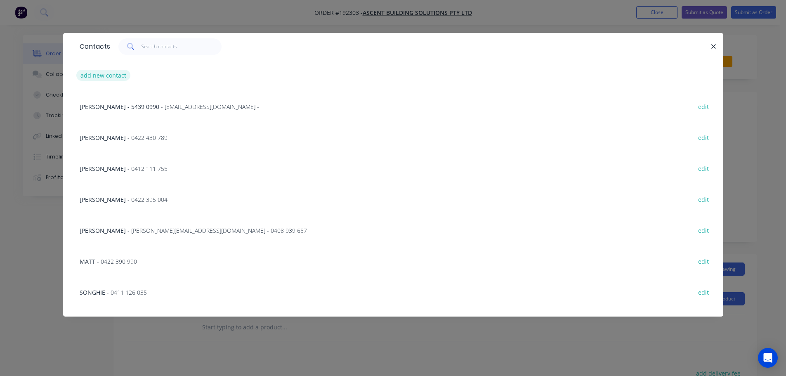
click at [95, 77] on button "add new contact" at bounding box center [103, 75] width 54 height 11
select select "AU"
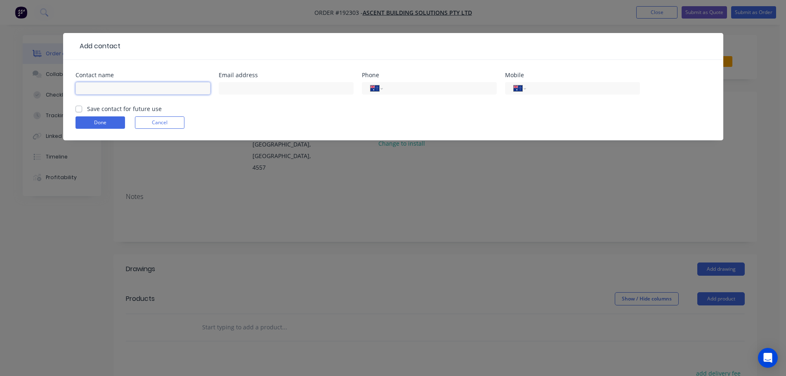
click at [101, 90] on input "text" at bounding box center [143, 88] width 135 height 12
type input "[PERSON_NAME]"
click at [572, 90] on input "tel" at bounding box center [581, 88] width 99 height 9
type input "0417 761 055"
click at [97, 124] on button "Done" at bounding box center [101, 122] width 50 height 12
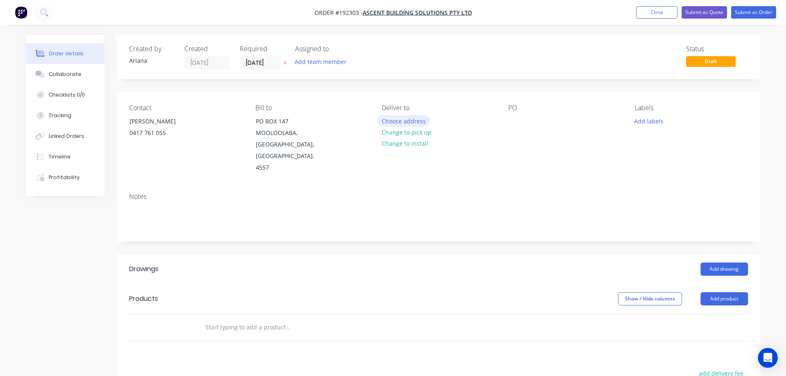
click at [404, 120] on button "Choose address" at bounding box center [403, 120] width 53 height 11
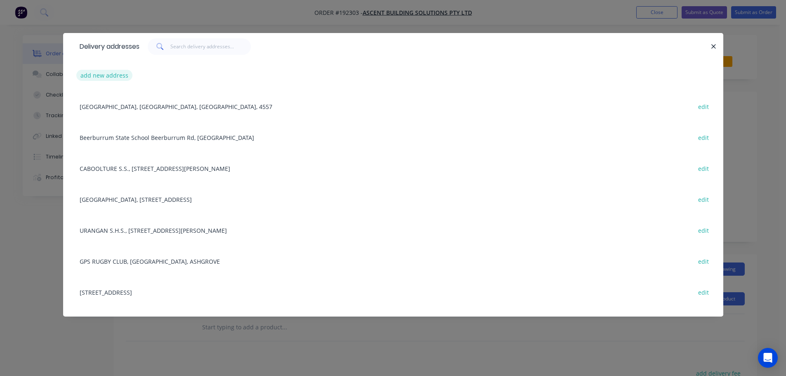
click at [101, 75] on button "add new address" at bounding box center [104, 75] width 57 height 11
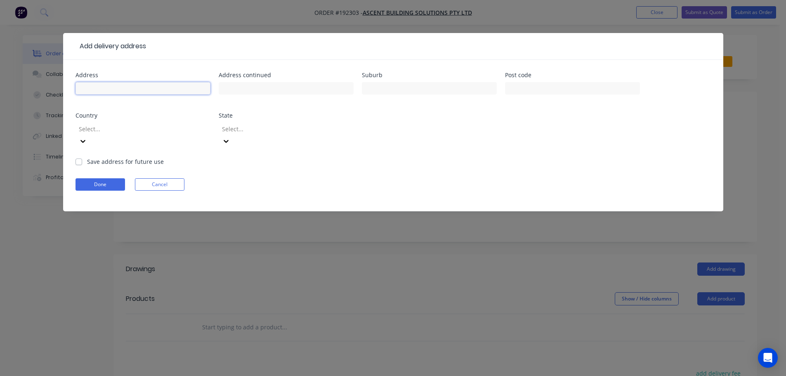
drag, startPoint x: 101, startPoint y: 75, endPoint x: 100, endPoint y: 90, distance: 14.9
click at [100, 90] on input "text" at bounding box center [143, 88] width 135 height 12
type input "[STREET_ADDRESS]"
type input "BANYO"
click at [456, 157] on form "Address 26 WENTWORTH PLACE Address continued Suburb BANYO Post code Country Sel…" at bounding box center [393, 141] width 635 height 139
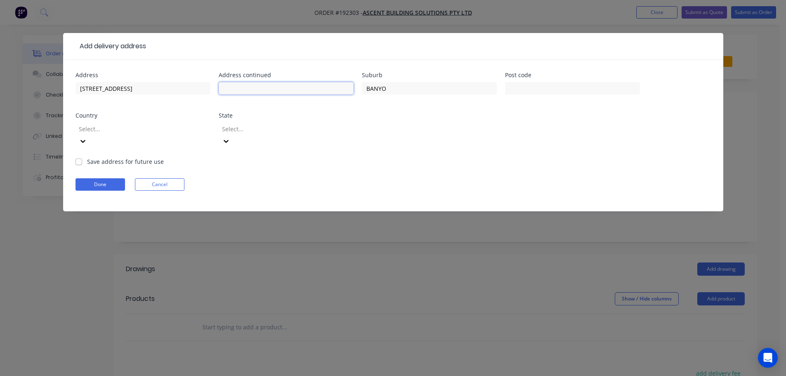
click at [234, 89] on input "text" at bounding box center [286, 88] width 135 height 12
type input "(FIRE DEPARTMENT)"
click at [449, 150] on form "Address 26 WENTWORTH PLACE Address continued (FIRE DEPARTMENT) Suburb BANYO Pos…" at bounding box center [393, 141] width 635 height 139
click at [90, 135] on div at bounding box center [83, 141] width 15 height 13
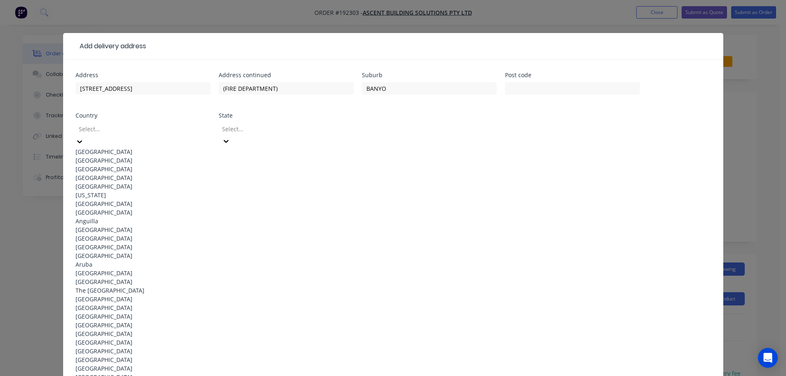
click at [148, 147] on div "[GEOGRAPHIC_DATA]" at bounding box center [143, 151] width 135 height 9
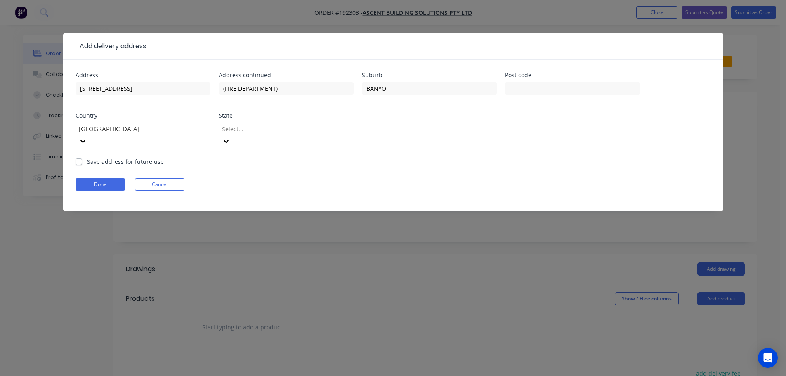
click at [230, 137] on icon at bounding box center [226, 141] width 8 height 8
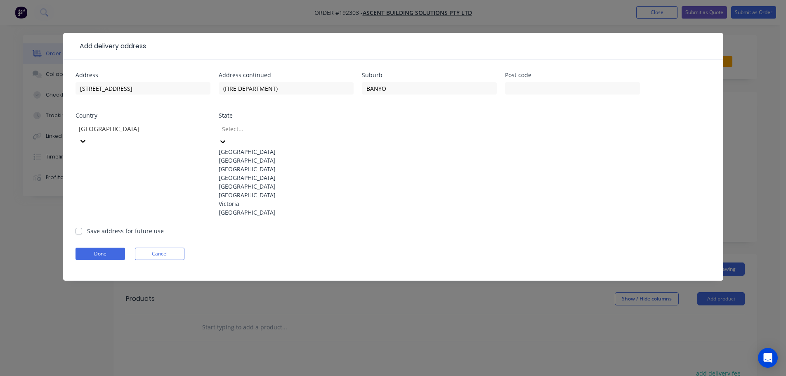
click at [267, 182] on div "[GEOGRAPHIC_DATA]" at bounding box center [286, 177] width 135 height 9
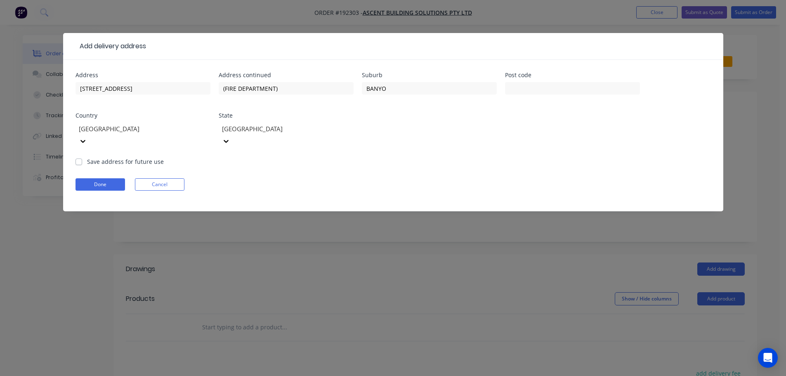
click at [384, 140] on div "Address 26 WENTWORTH PLACE Address continued (FIRE DEPARTMENT) Suburb BANYO Pos…" at bounding box center [393, 114] width 635 height 85
click at [105, 178] on button "Done" at bounding box center [101, 184] width 50 height 12
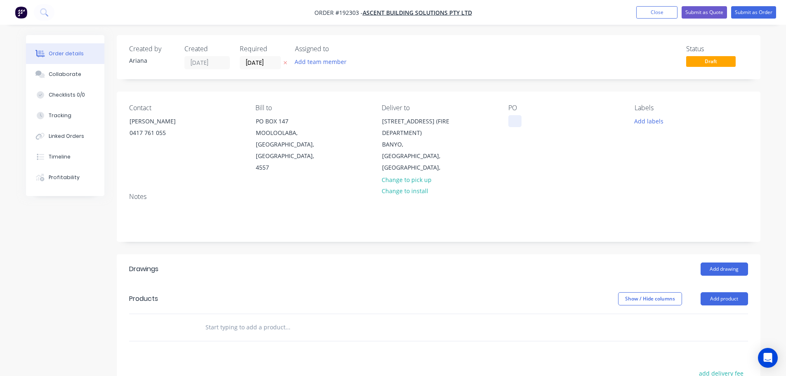
click at [513, 118] on div at bounding box center [514, 121] width 13 height 12
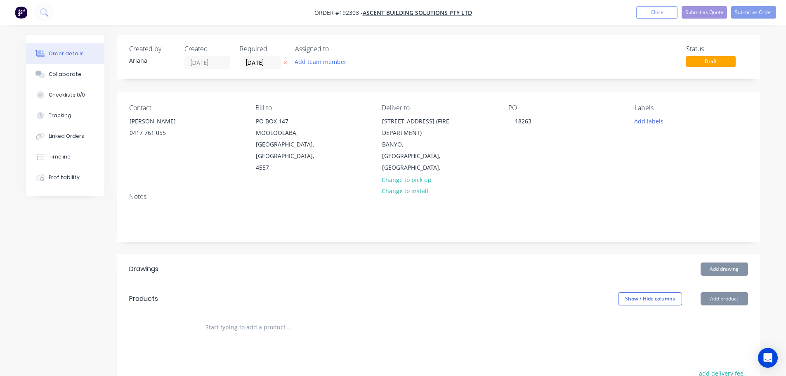
click at [591, 165] on div "Contact [PERSON_NAME] [PHONE_NUMBER] Bill to [GEOGRAPHIC_DATA] Deliver to [STRE…" at bounding box center [439, 139] width 644 height 94
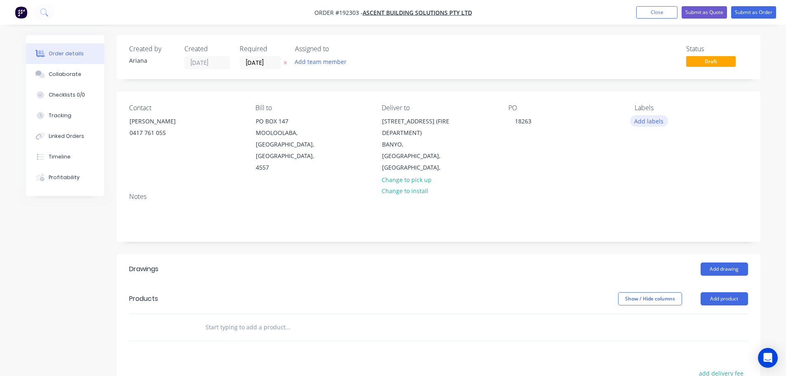
click at [644, 119] on button "Add labels" at bounding box center [649, 120] width 38 height 11
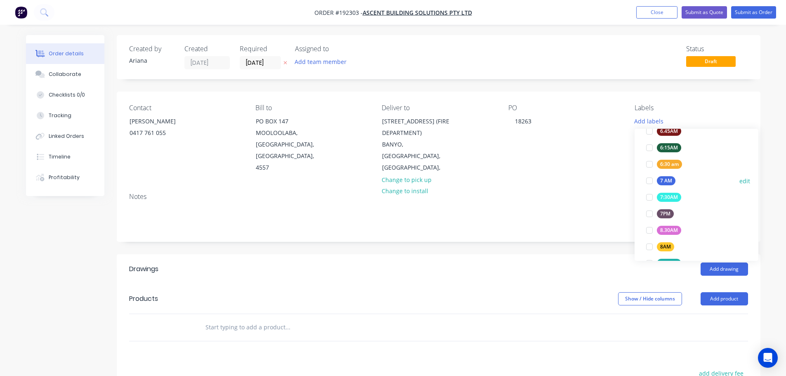
click at [650, 180] on div at bounding box center [649, 180] width 17 height 17
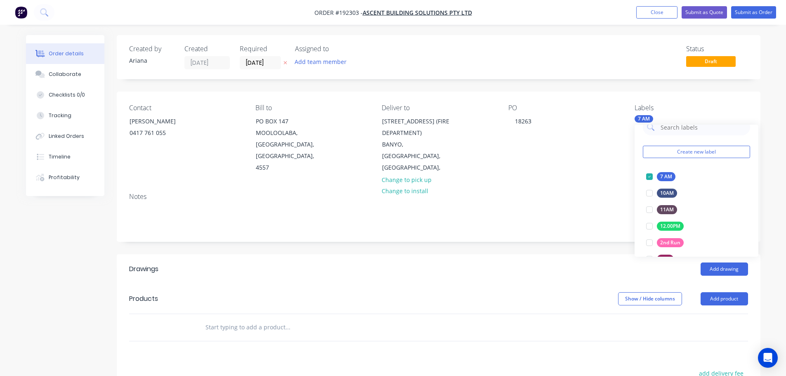
click at [567, 186] on div "Notes" at bounding box center [439, 213] width 644 height 55
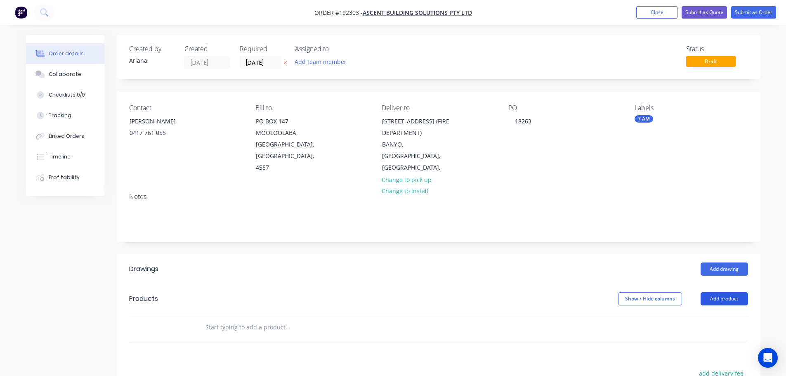
click at [724, 292] on button "Add product" at bounding box center [724, 298] width 47 height 13
click at [711, 314] on div "Product catalogue" at bounding box center [709, 320] width 64 height 12
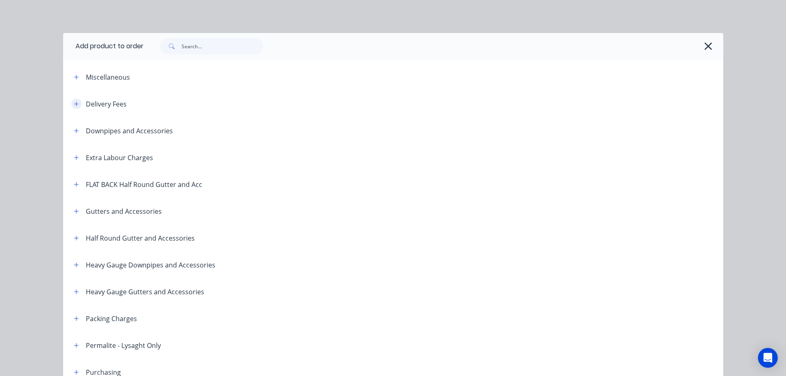
click at [74, 103] on icon "button" at bounding box center [76, 104] width 5 height 6
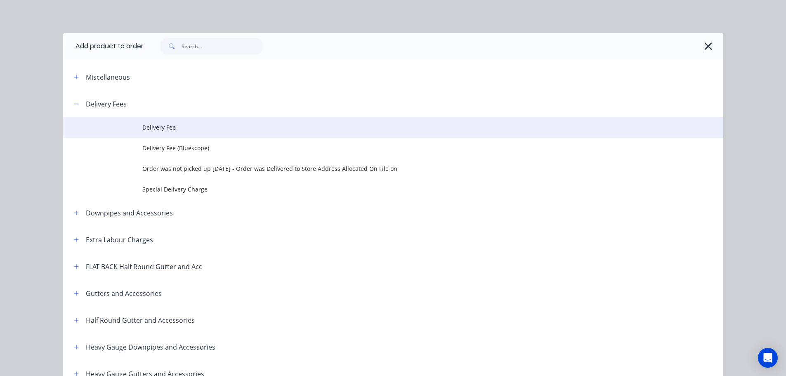
click at [161, 126] on span "Delivery Fee" at bounding box center [374, 127] width 465 height 9
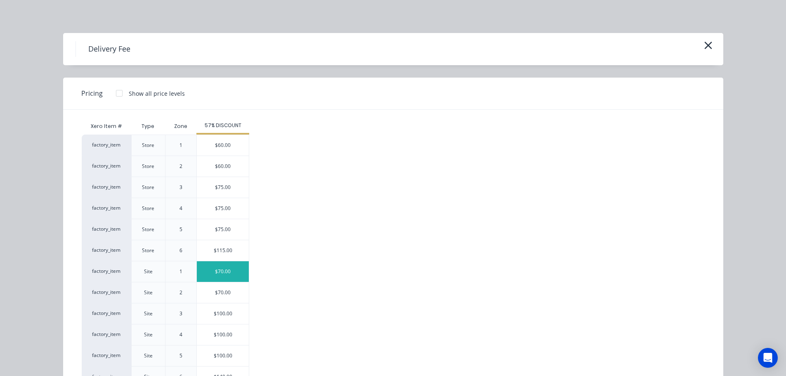
click at [219, 270] on div "$70.00" at bounding box center [223, 271] width 52 height 21
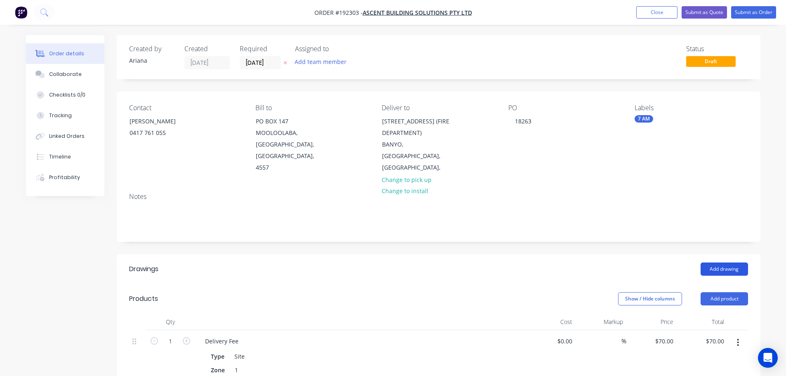
click at [722, 262] on button "Add drawing" at bounding box center [724, 268] width 47 height 13
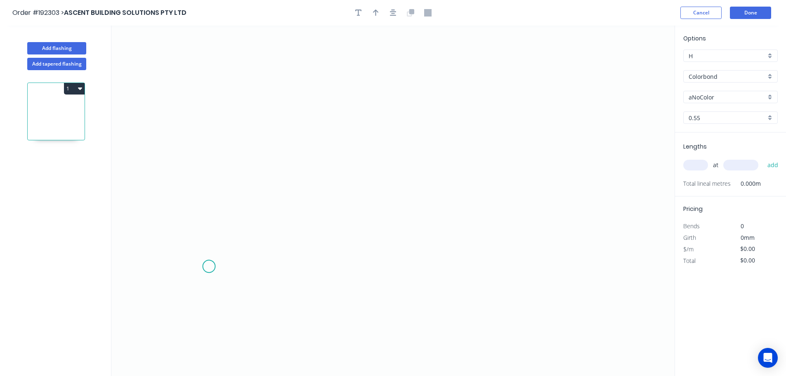
click at [209, 267] on icon "0" at bounding box center [392, 201] width 563 height 350
click at [268, 265] on icon "0" at bounding box center [392, 201] width 563 height 350
click at [266, 137] on icon "0 ?" at bounding box center [392, 201] width 563 height 350
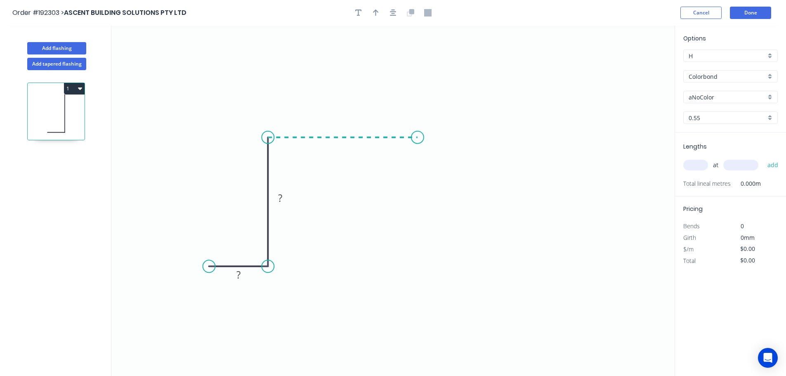
click at [418, 135] on icon "0 ? ?" at bounding box center [392, 201] width 563 height 350
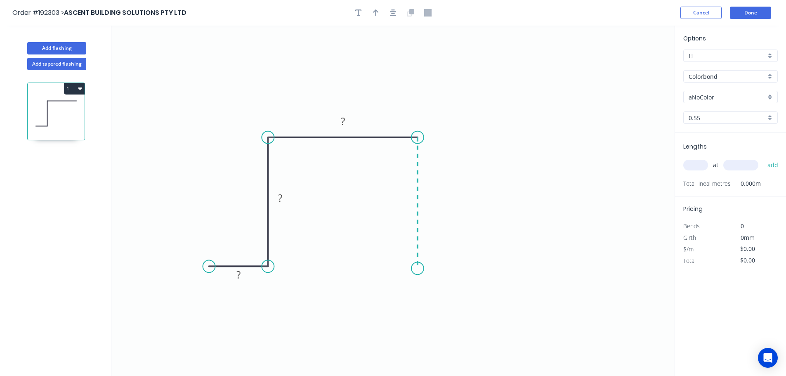
click at [419, 269] on icon "0 ? ? ?" at bounding box center [392, 201] width 563 height 350
click at [470, 266] on icon "0 ? ? ? ?" at bounding box center [392, 201] width 563 height 350
click at [470, 266] on circle at bounding box center [469, 268] width 12 height 12
click at [240, 274] on tspan "?" at bounding box center [238, 275] width 4 height 14
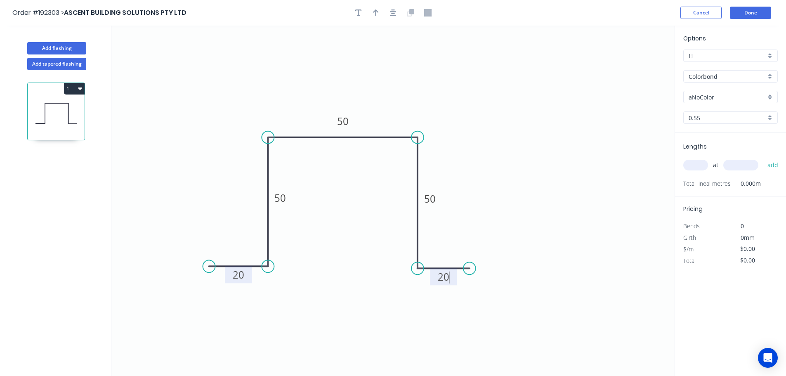
click at [518, 196] on icon "0 20 50 50 50 20" at bounding box center [392, 201] width 563 height 350
type input "$9.64"
click at [376, 13] on icon "button" at bounding box center [376, 12] width 6 height 7
drag, startPoint x: 633, startPoint y: 66, endPoint x: 390, endPoint y: 80, distance: 244.3
click at [390, 80] on icon at bounding box center [389, 71] width 7 height 26
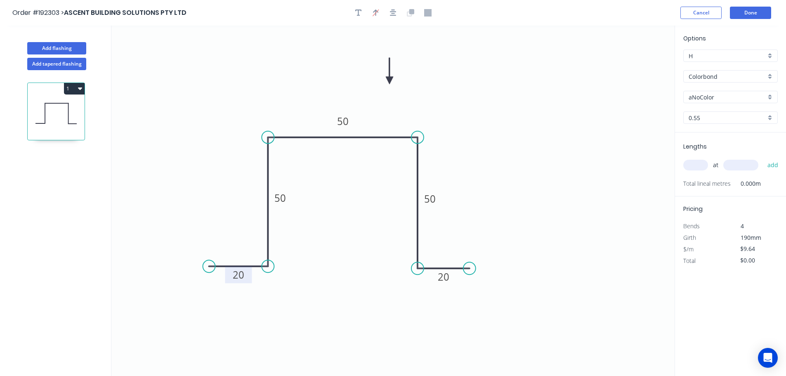
click at [769, 94] on div "aNoColor" at bounding box center [730, 97] width 94 height 12
click at [770, 76] on div "Colorbond" at bounding box center [730, 76] width 94 height 12
type input "aNoColor"
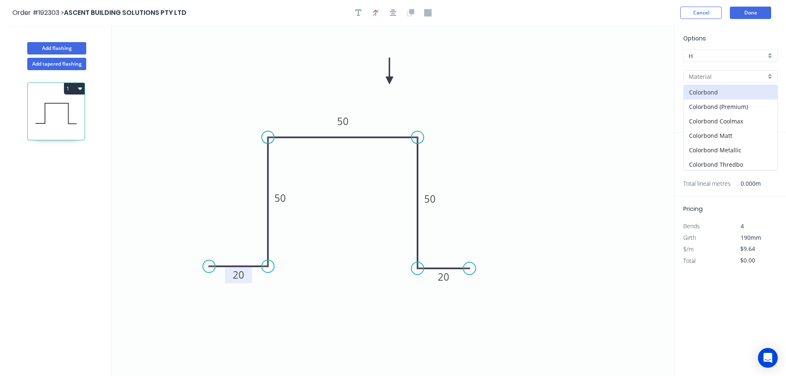
scroll to position [189, 0]
click at [719, 149] on div "Zincalume" at bounding box center [731, 148] width 94 height 14
type input "Zincalume"
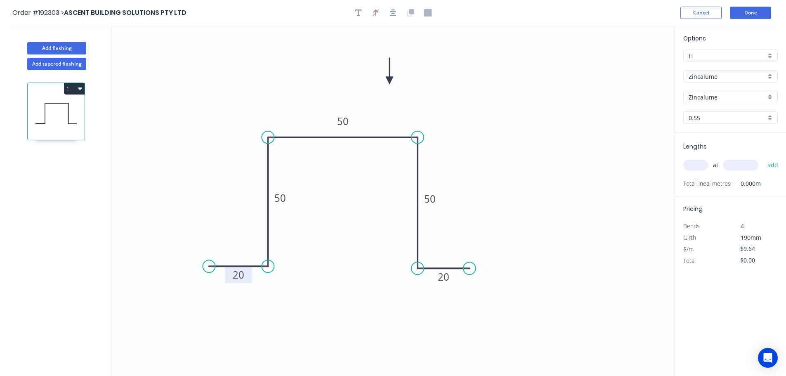
type input "$9.17"
click at [698, 166] on input "text" at bounding box center [695, 165] width 25 height 11
type input "6"
type input "2400"
click at [763, 158] on button "add" at bounding box center [772, 165] width 19 height 14
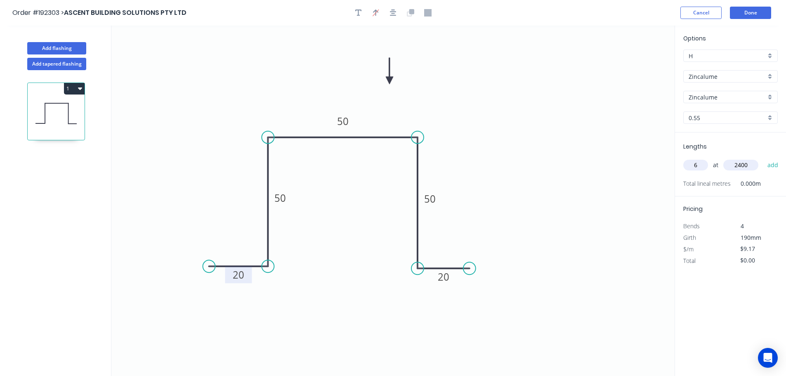
type input "$132.05"
click at [751, 13] on button "Done" at bounding box center [750, 13] width 41 height 12
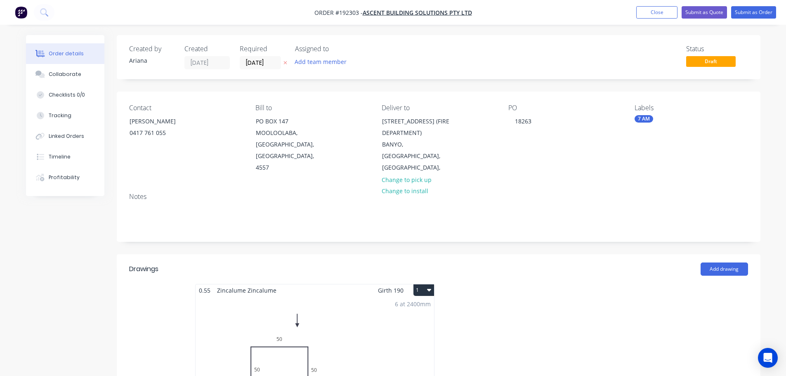
click at [425, 284] on button "1" at bounding box center [423, 290] width 21 height 12
click at [417, 304] on div "Use larger box size" at bounding box center [395, 310] width 64 height 12
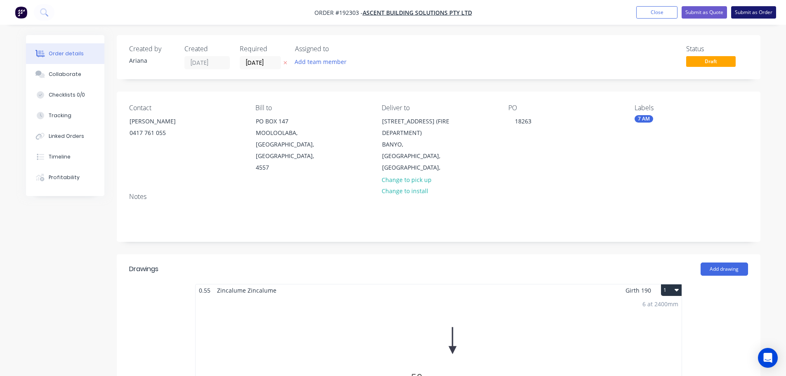
click at [753, 9] on button "Submit as Order" at bounding box center [753, 12] width 45 height 12
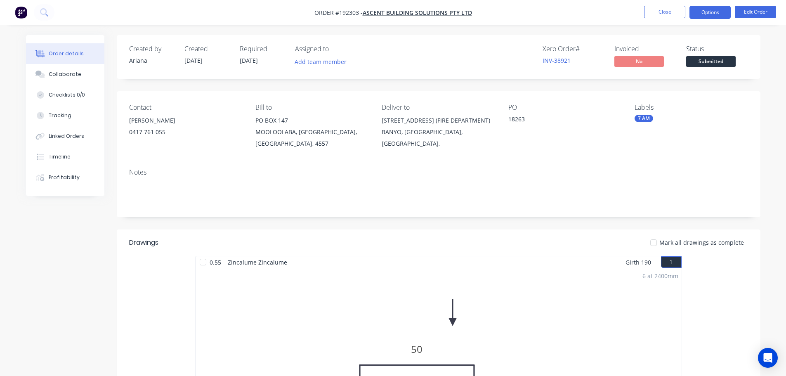
click at [706, 11] on button "Options" at bounding box center [710, 12] width 41 height 13
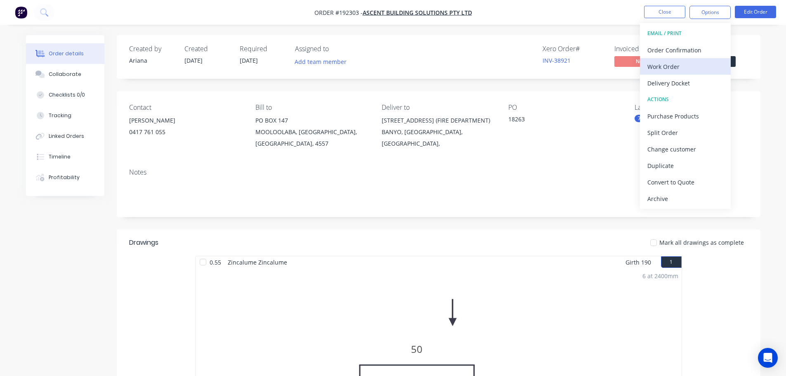
click at [667, 66] on div "Work Order" at bounding box center [685, 67] width 76 height 12
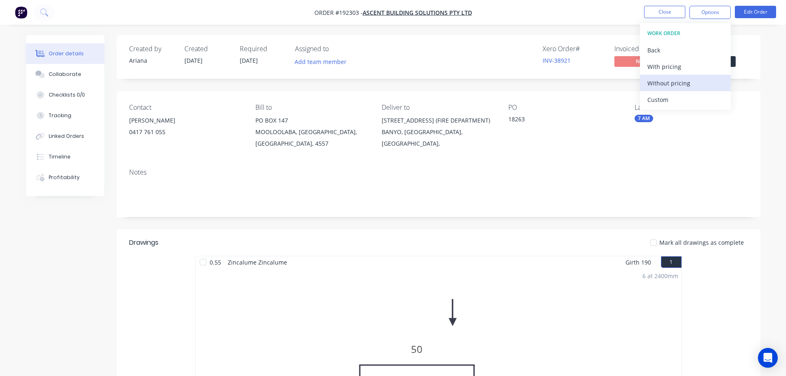
click at [657, 82] on div "Without pricing" at bounding box center [685, 83] width 76 height 12
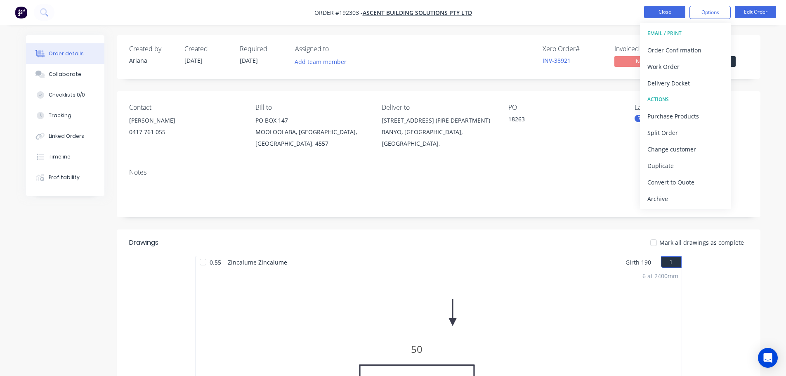
click at [669, 12] on button "Close" at bounding box center [664, 12] width 41 height 12
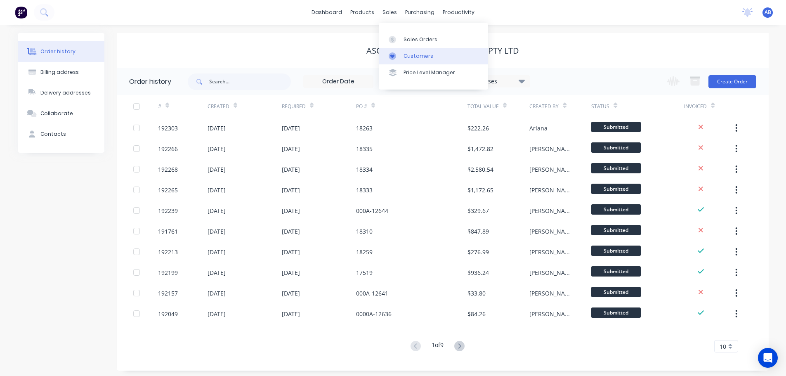
click at [411, 59] on div "Customers" at bounding box center [419, 55] width 30 height 7
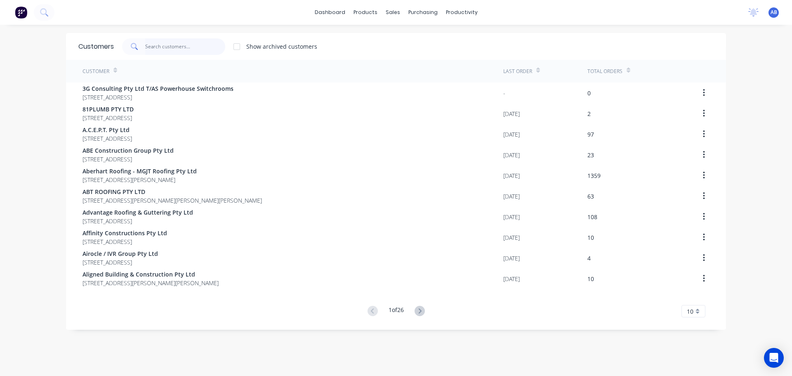
click at [192, 47] on input "text" at bounding box center [185, 46] width 80 height 17
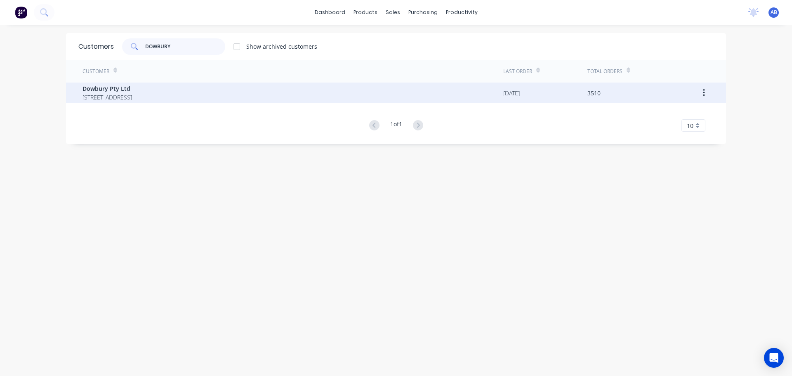
type input "DOWBURY"
drag, startPoint x: 127, startPoint y: 93, endPoint x: 131, endPoint y: 93, distance: 4.1
click at [131, 93] on div "Dowbury Pty Ltd [STREET_ADDRESS]" at bounding box center [108, 92] width 50 height 17
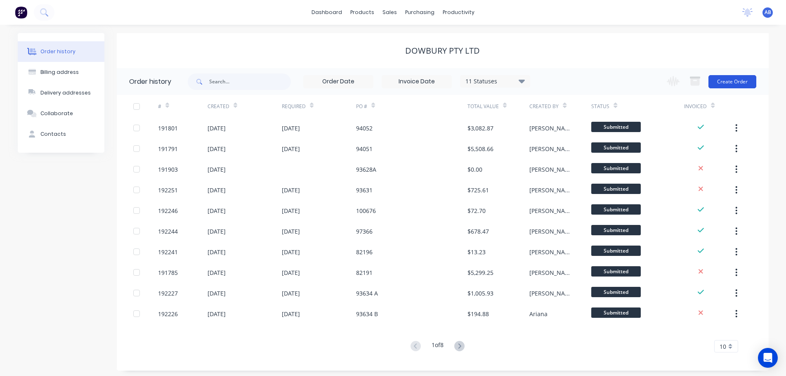
click at [726, 81] on button "Create Order" at bounding box center [733, 81] width 48 height 13
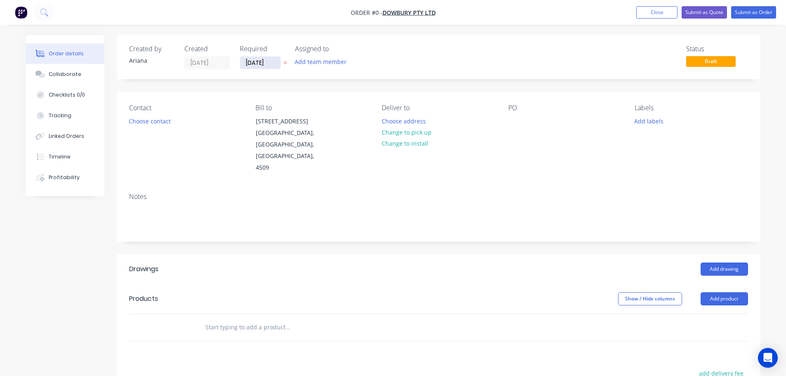
click at [270, 64] on input "[DATE]" at bounding box center [260, 63] width 40 height 12
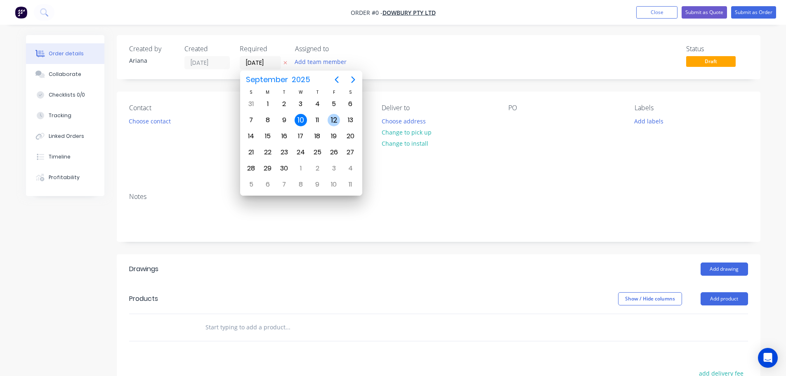
click at [335, 117] on div "12" at bounding box center [334, 120] width 12 height 12
type input "[DATE]"
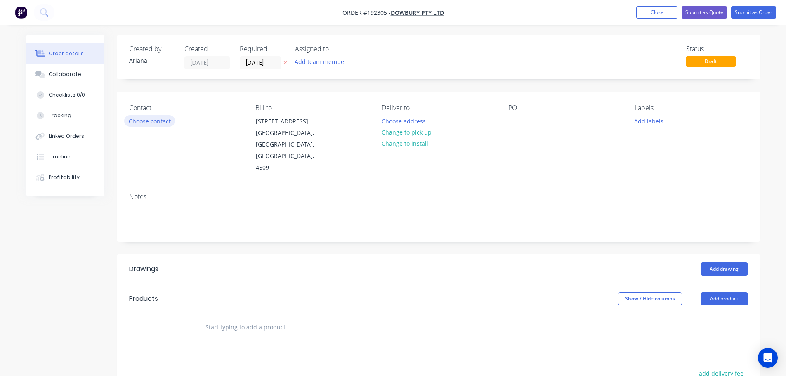
click at [156, 122] on button "Choose contact" at bounding box center [149, 120] width 51 height 11
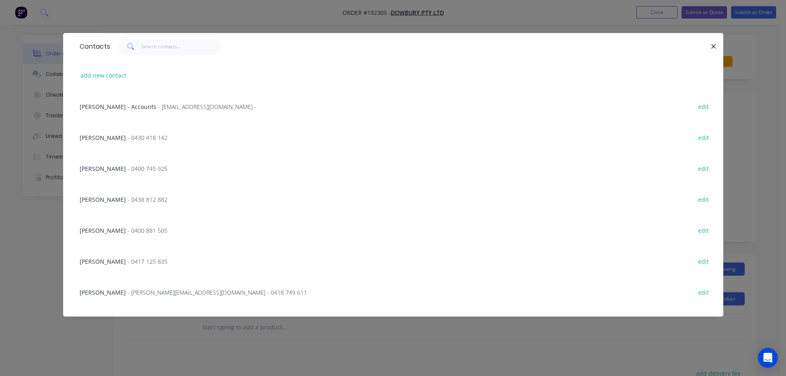
click at [128, 228] on span "- 0400 881 505" at bounding box center [148, 231] width 40 height 8
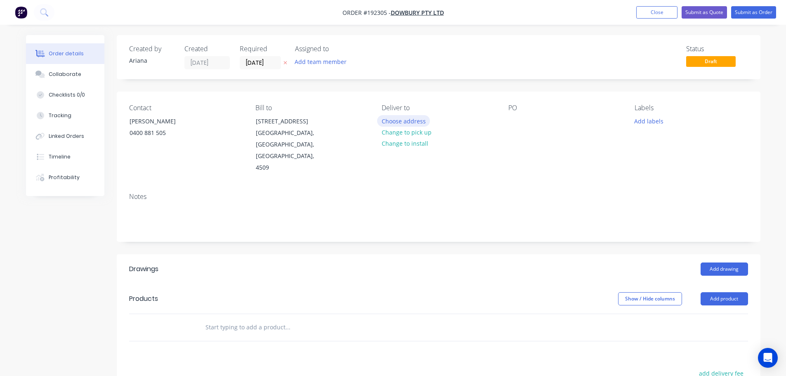
click at [414, 121] on button "Choose address" at bounding box center [403, 120] width 53 height 11
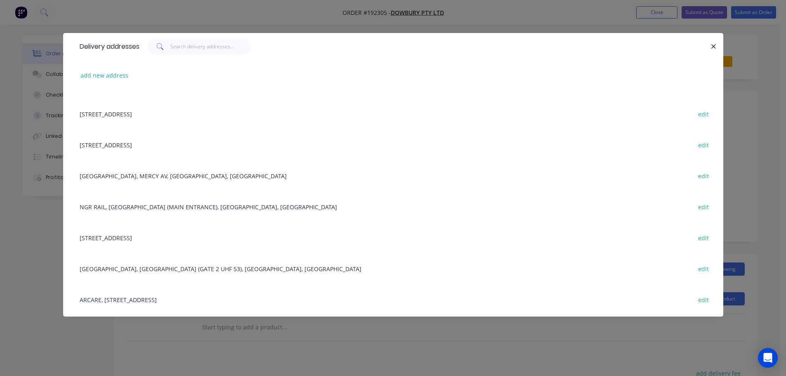
scroll to position [124, 0]
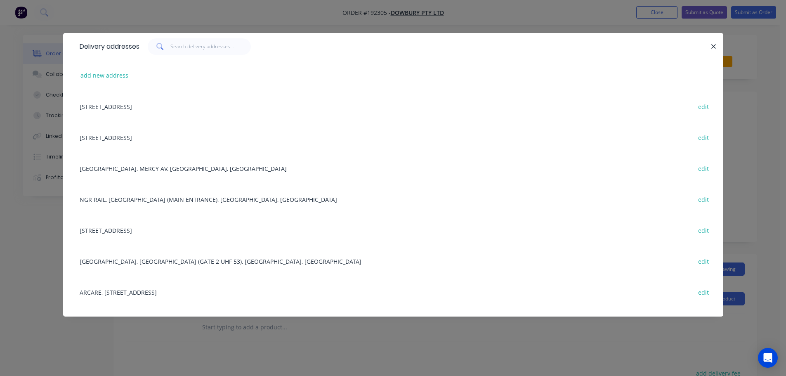
click at [194, 261] on div "[GEOGRAPHIC_DATA], [GEOGRAPHIC_DATA] (GATE 2 UHF 53), [GEOGRAPHIC_DATA], [GEOGR…" at bounding box center [393, 261] width 635 height 31
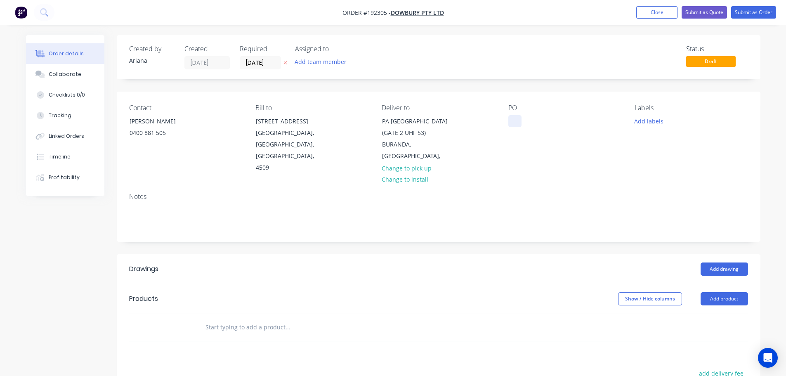
click at [513, 121] on div at bounding box center [514, 121] width 13 height 12
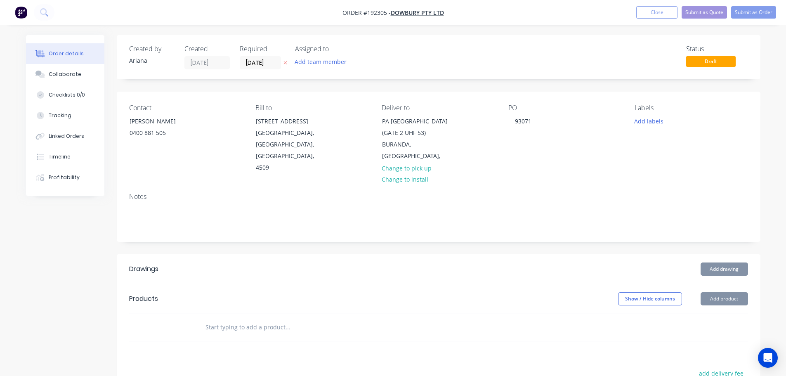
click at [592, 157] on div "PO 93071" at bounding box center [564, 139] width 113 height 70
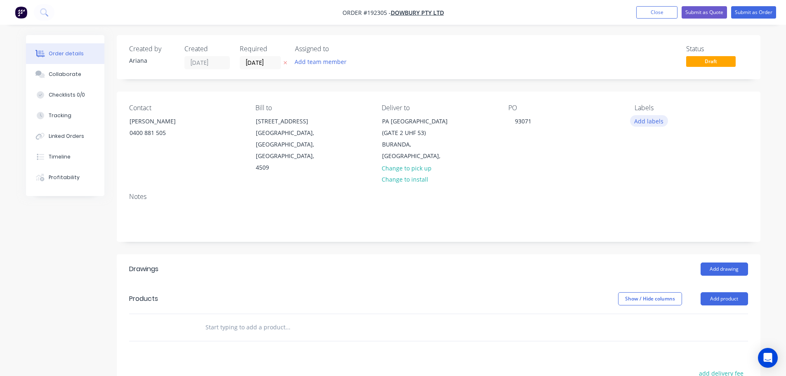
click at [649, 122] on button "Add labels" at bounding box center [649, 120] width 38 height 11
click at [650, 171] on div at bounding box center [649, 173] width 17 height 17
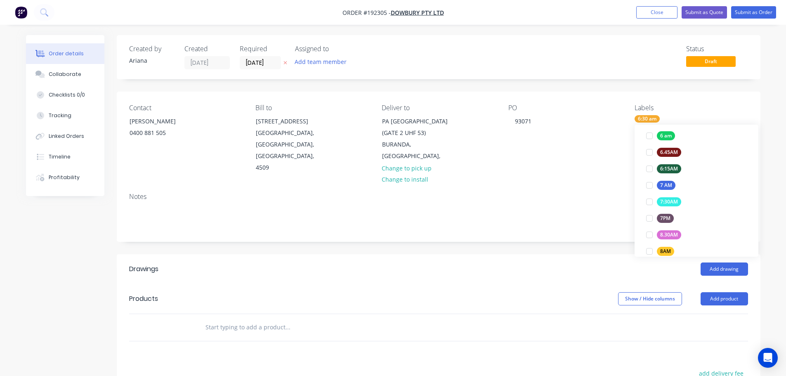
scroll to position [22, 0]
click at [594, 168] on div "Contact [PERSON_NAME] [PHONE_NUMBER] Bill to [STREET_ADDRESS] Deliver to PA [GE…" at bounding box center [439, 139] width 644 height 94
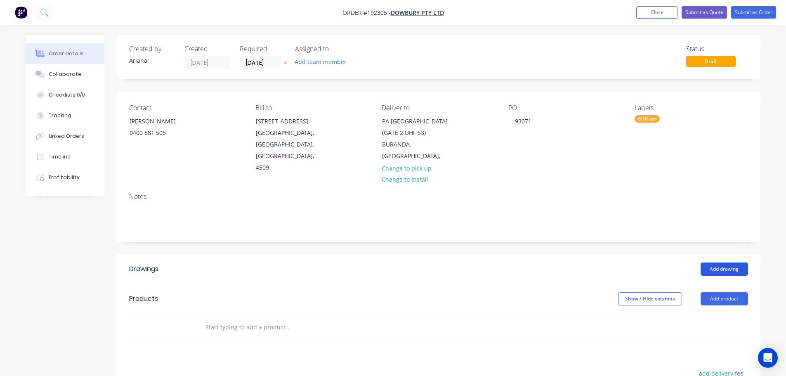
click at [736, 262] on button "Add drawing" at bounding box center [724, 268] width 47 height 13
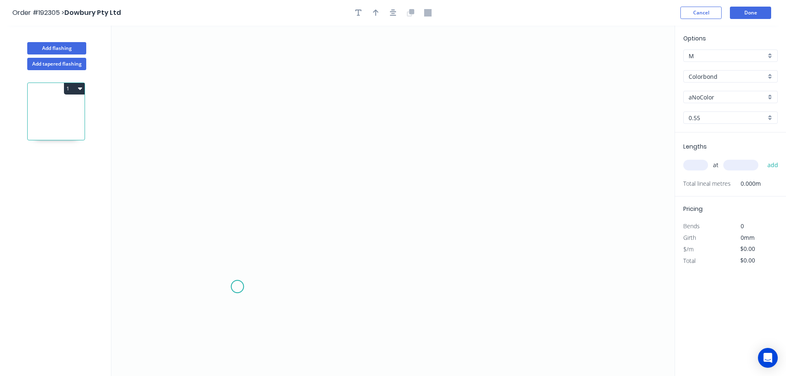
click at [237, 287] on icon "0" at bounding box center [392, 201] width 563 height 350
click at [234, 137] on icon "0" at bounding box center [392, 201] width 563 height 350
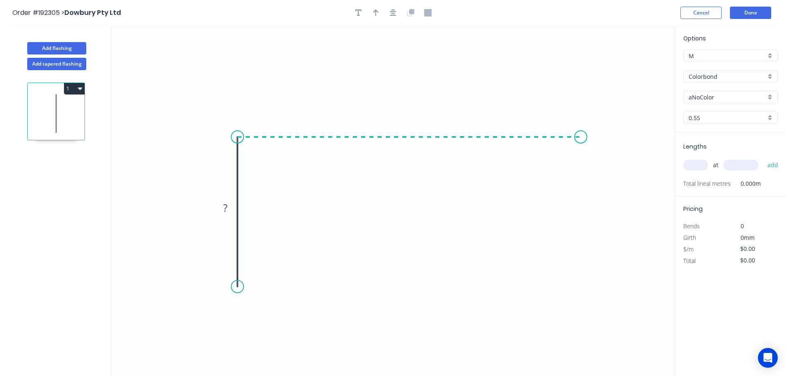
click at [581, 141] on icon "0 ?" at bounding box center [392, 201] width 563 height 350
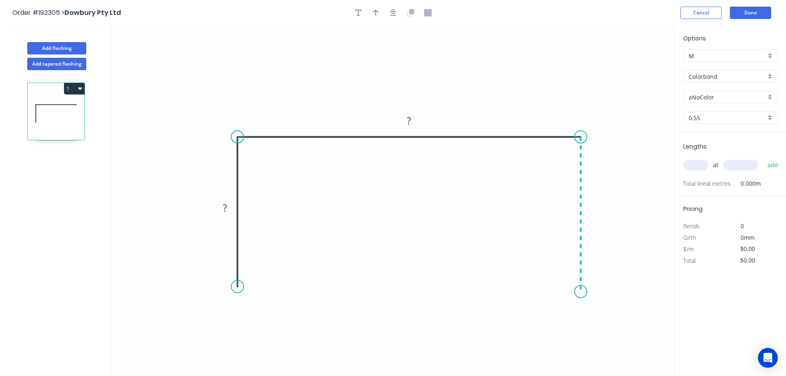
click at [585, 292] on icon "0 ? ?" at bounding box center [392, 201] width 563 height 350
click at [585, 292] on circle at bounding box center [580, 291] width 12 height 12
click at [224, 206] on tspan "?" at bounding box center [225, 208] width 4 height 14
click at [409, 120] on tspan "?" at bounding box center [409, 121] width 4 height 14
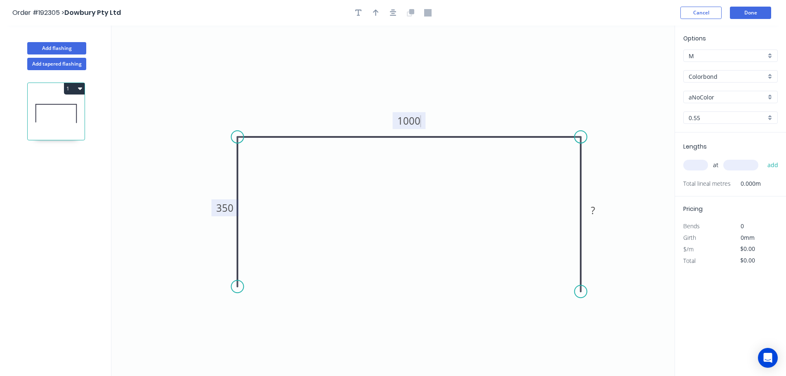
click at [417, 172] on icon "0 350 1000 ?" at bounding box center [392, 201] width 563 height 350
click at [593, 211] on tspan "?" at bounding box center [593, 210] width 4 height 14
click at [485, 207] on icon "0 350 1000 350" at bounding box center [392, 201] width 563 height 350
click at [376, 9] on icon "button" at bounding box center [376, 12] width 6 height 7
drag, startPoint x: 632, startPoint y: 65, endPoint x: 476, endPoint y: 86, distance: 157.3
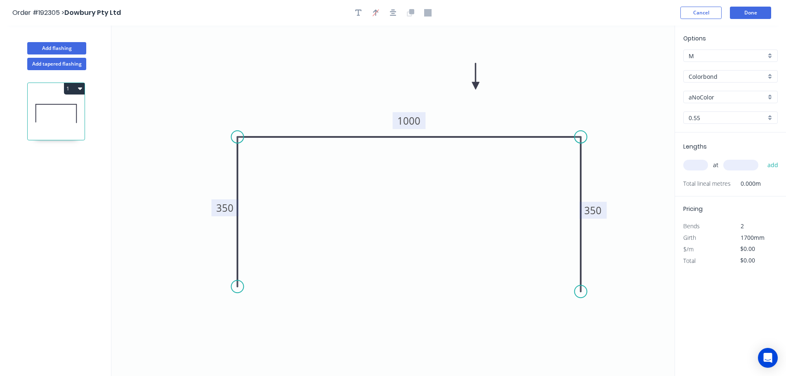
click at [476, 86] on icon at bounding box center [475, 76] width 7 height 26
click at [766, 94] on div "aNoColor" at bounding box center [730, 97] width 94 height 12
click at [734, 112] on div "Surfmist" at bounding box center [731, 111] width 94 height 14
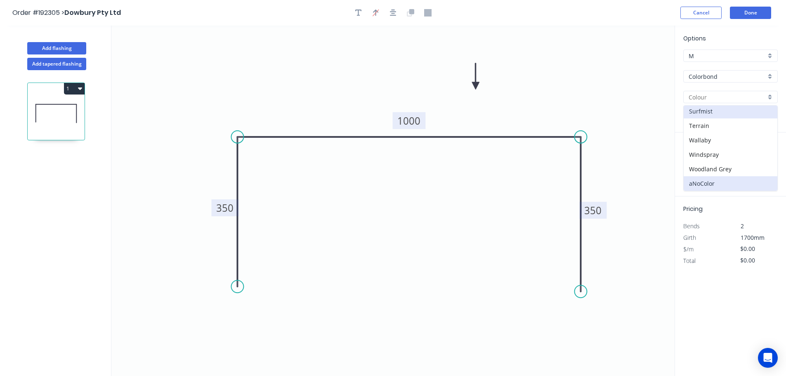
type input "Surfmist"
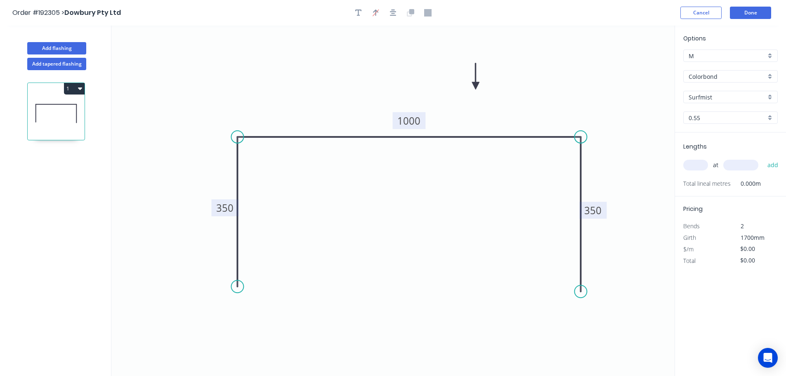
click at [773, 117] on div "0.55" at bounding box center [730, 117] width 94 height 12
click at [711, 148] on div "1.0" at bounding box center [731, 148] width 94 height 14
type input "1.0"
click at [703, 163] on input "text" at bounding box center [695, 165] width 25 height 11
type input "4"
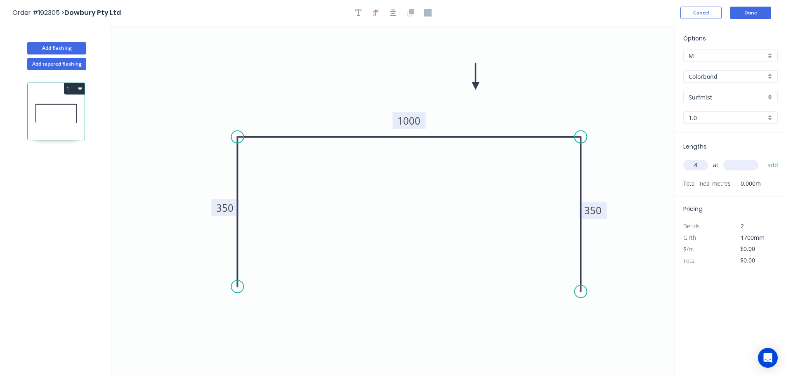
click at [745, 165] on input "text" at bounding box center [740, 165] width 35 height 11
type input "1200"
click at [763, 158] on button "add" at bounding box center [772, 165] width 19 height 14
click at [74, 87] on button "1" at bounding box center [74, 89] width 21 height 12
click at [68, 107] on div "Duplicate" at bounding box center [46, 109] width 64 height 12
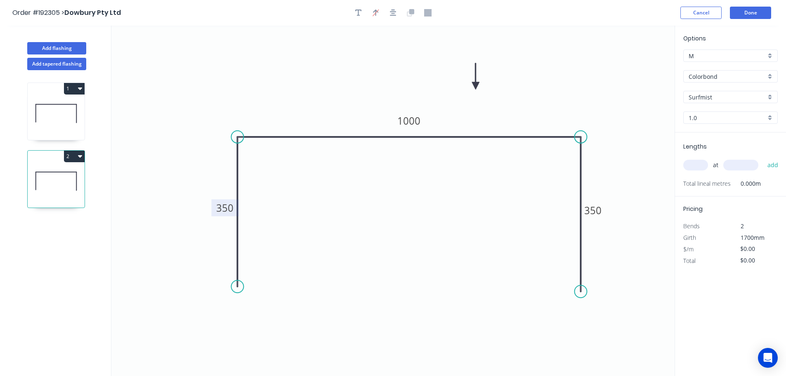
click at [231, 207] on tspan "350" at bounding box center [224, 208] width 17 height 14
click at [599, 210] on tspan "350" at bounding box center [592, 210] width 17 height 14
click at [460, 235] on icon "0 300 1000 300" at bounding box center [392, 201] width 563 height 350
click at [417, 120] on tspan "1000" at bounding box center [408, 121] width 23 height 14
click at [442, 158] on icon "0 300 1050 300" at bounding box center [392, 201] width 563 height 350
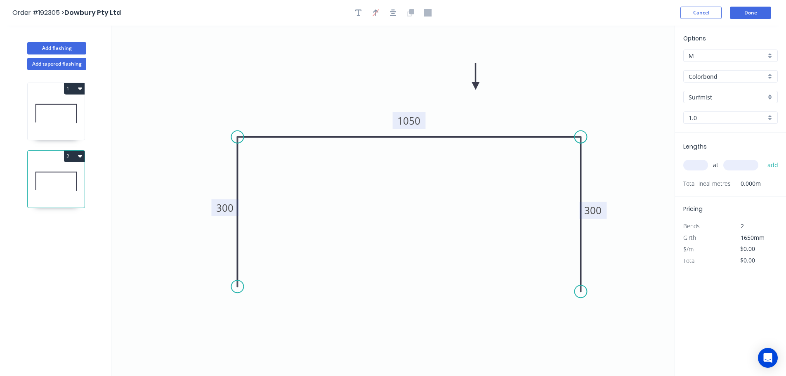
click at [701, 165] on input "text" at bounding box center [695, 165] width 25 height 11
type input "4"
click at [748, 164] on input "text" at bounding box center [740, 165] width 35 height 11
type input "1200"
click at [763, 158] on button "add" at bounding box center [772, 165] width 19 height 14
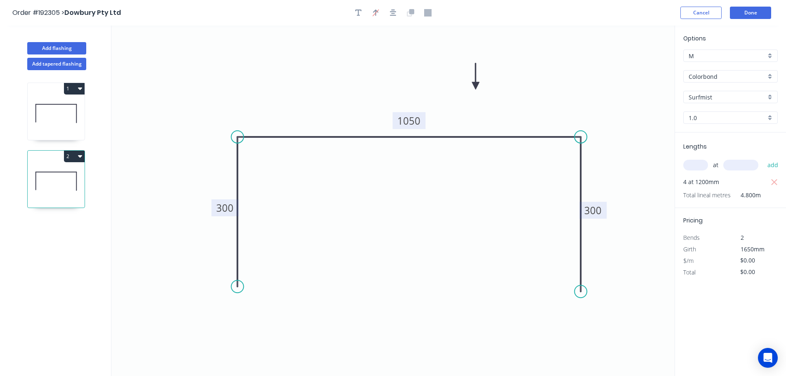
click at [75, 155] on button "2" at bounding box center [74, 157] width 21 height 12
click at [60, 176] on div "Duplicate" at bounding box center [46, 177] width 64 height 12
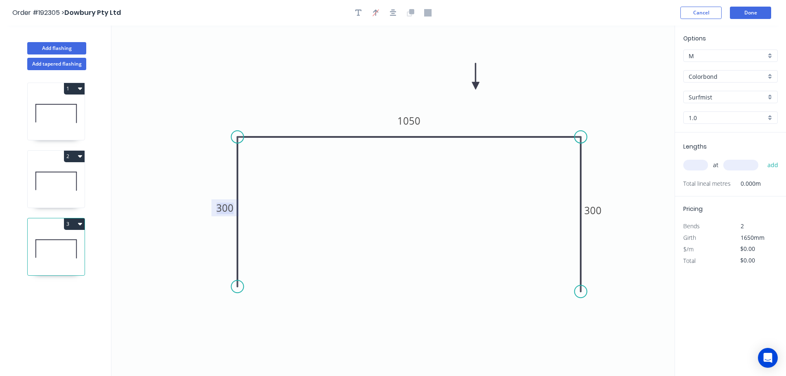
click at [231, 210] on tspan "300" at bounding box center [224, 208] width 17 height 14
click at [373, 207] on icon "0 500 1050 300" at bounding box center [392, 201] width 563 height 350
click at [599, 211] on tspan "300" at bounding box center [592, 210] width 17 height 14
click at [436, 200] on icon "0 500 1050 500" at bounding box center [392, 201] width 563 height 350
click at [416, 121] on tspan "1050" at bounding box center [408, 121] width 23 height 14
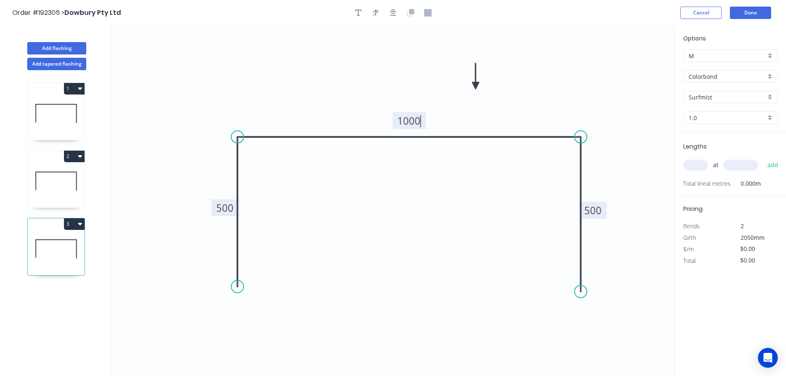
click at [421, 194] on icon "0 500 1000 500" at bounding box center [392, 201] width 563 height 350
click at [697, 161] on input "text" at bounding box center [695, 165] width 25 height 11
type input "2"
click at [747, 162] on input "text" at bounding box center [740, 165] width 35 height 11
type input "1200"
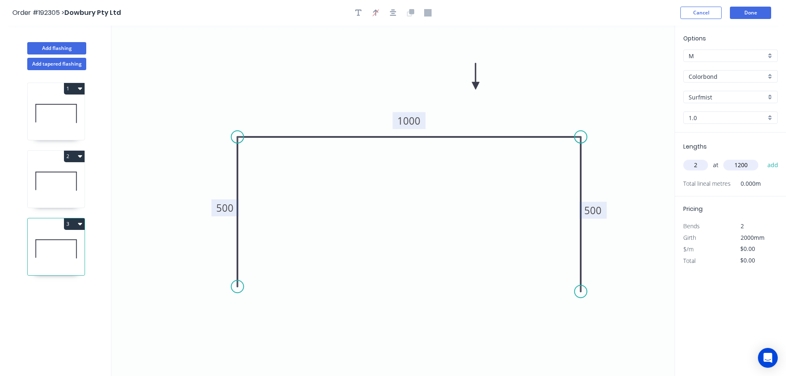
click at [763, 158] on button "add" at bounding box center [772, 165] width 19 height 14
click at [53, 48] on button "Add flashing" at bounding box center [56, 48] width 59 height 12
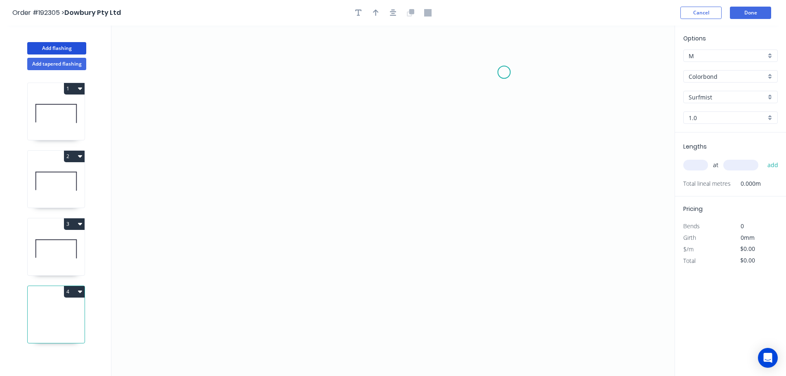
click at [504, 72] on icon "0" at bounding box center [392, 201] width 563 height 350
click at [496, 276] on icon "0" at bounding box center [392, 201] width 563 height 350
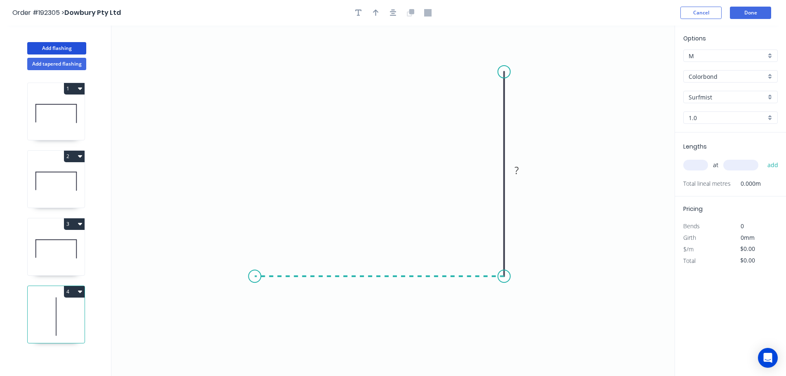
click at [255, 266] on icon "0 ?" at bounding box center [392, 201] width 563 height 350
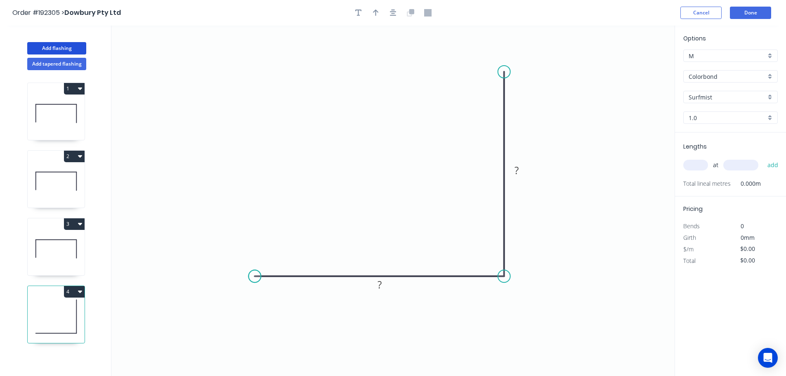
click at [255, 266] on icon "0 ? ?" at bounding box center [392, 201] width 563 height 350
click at [517, 169] on tspan "?" at bounding box center [517, 170] width 4 height 14
click at [382, 284] on rect at bounding box center [379, 285] width 17 height 12
click at [519, 344] on icon "0 500 300" at bounding box center [392, 201] width 563 height 350
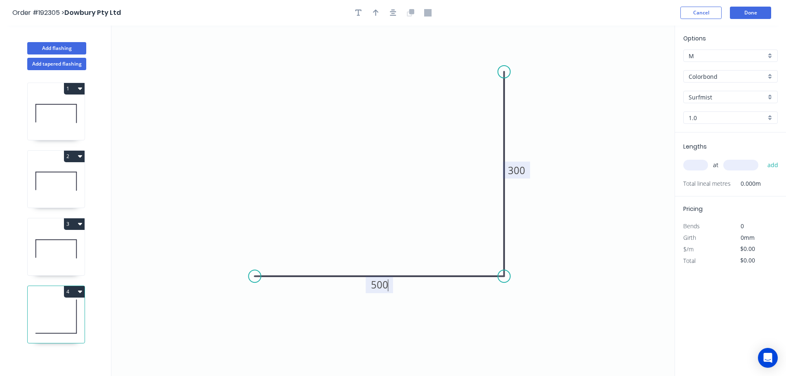
type input "$33.39"
drag, startPoint x: 373, startPoint y: 9, endPoint x: 390, endPoint y: 17, distance: 19.2
click at [373, 9] on icon "button" at bounding box center [376, 12] width 6 height 7
drag, startPoint x: 633, startPoint y: 64, endPoint x: 595, endPoint y: 231, distance: 171.5
click at [595, 231] on icon at bounding box center [594, 221] width 7 height 26
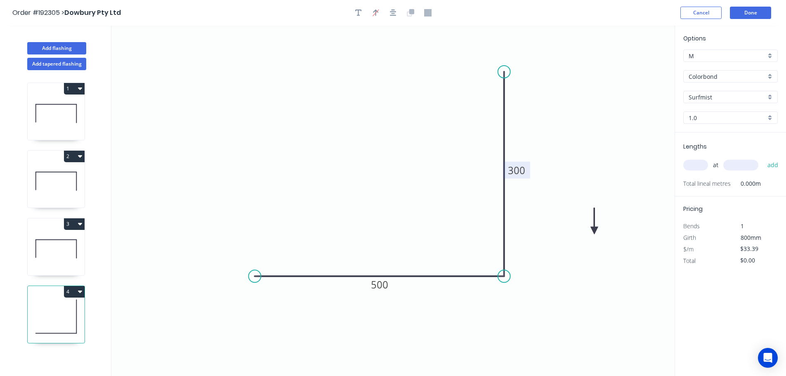
click at [594, 231] on icon at bounding box center [594, 221] width 7 height 26
click at [594, 231] on icon at bounding box center [601, 224] width 24 height 24
click at [699, 165] on input "text" at bounding box center [695, 165] width 25 height 11
type input "1"
click at [735, 163] on input "text" at bounding box center [740, 165] width 35 height 11
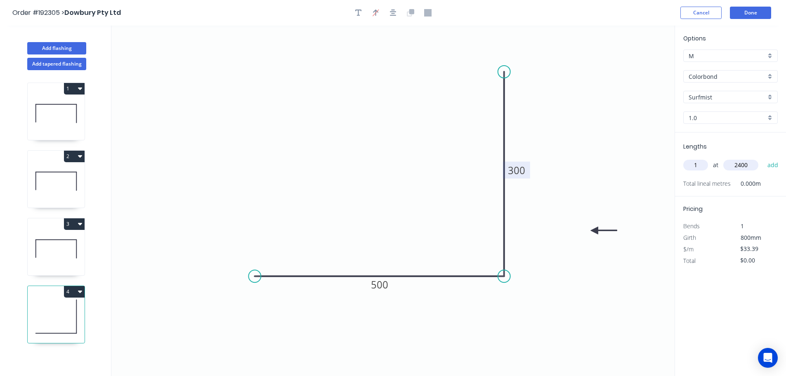
type input "2400"
click at [763, 158] on button "add" at bounding box center [772, 165] width 19 height 14
type input "3"
type input "$80.14"
click at [751, 7] on button "Done" at bounding box center [750, 13] width 41 height 12
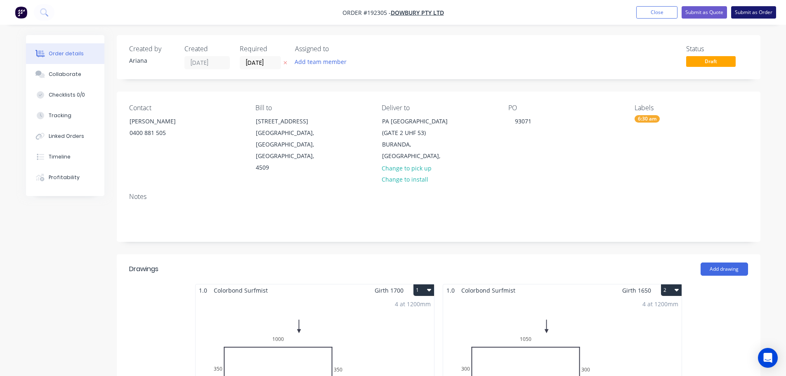
click at [753, 14] on button "Submit as Order" at bounding box center [753, 12] width 45 height 12
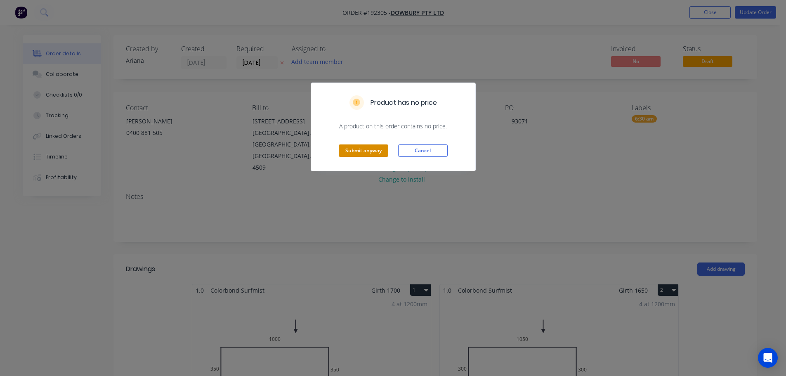
click at [365, 151] on button "Submit anyway" at bounding box center [364, 150] width 50 height 12
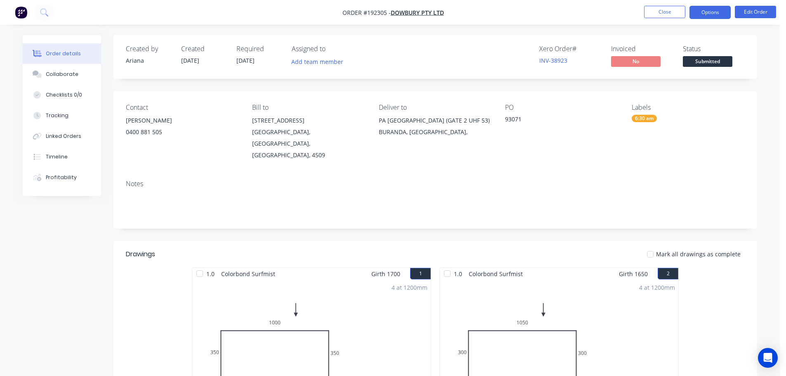
click at [713, 12] on button "Options" at bounding box center [710, 12] width 41 height 13
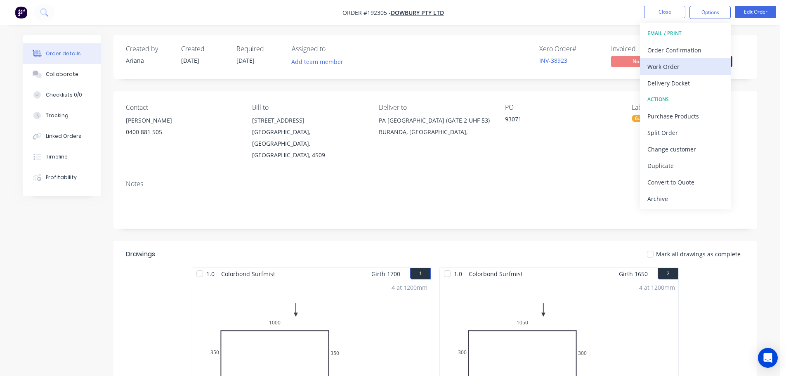
click at [688, 69] on div "Work Order" at bounding box center [685, 67] width 76 height 12
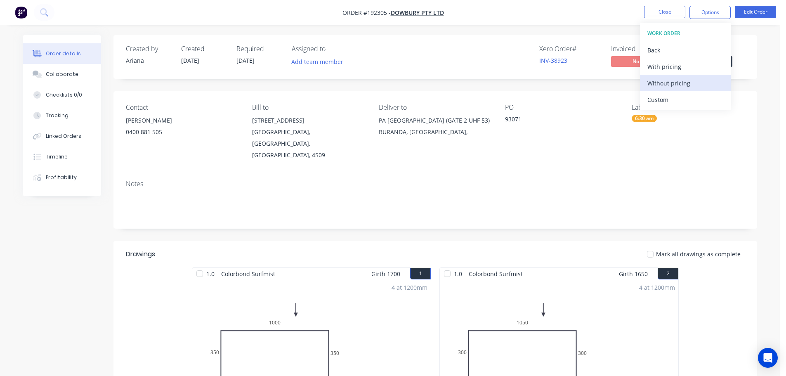
click at [682, 84] on div "Without pricing" at bounding box center [685, 83] width 76 height 12
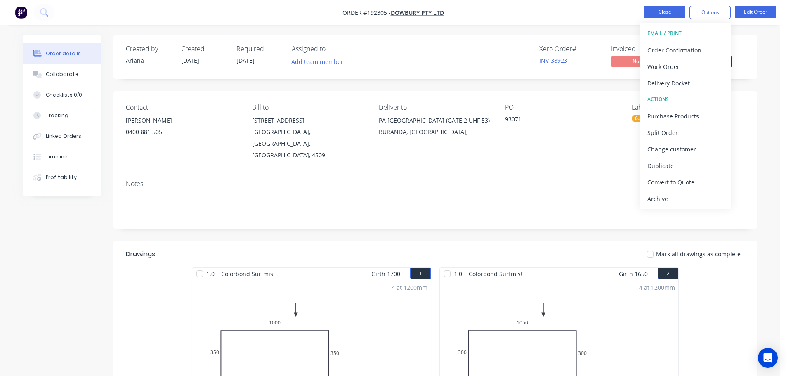
click at [654, 10] on button "Close" at bounding box center [664, 12] width 41 height 12
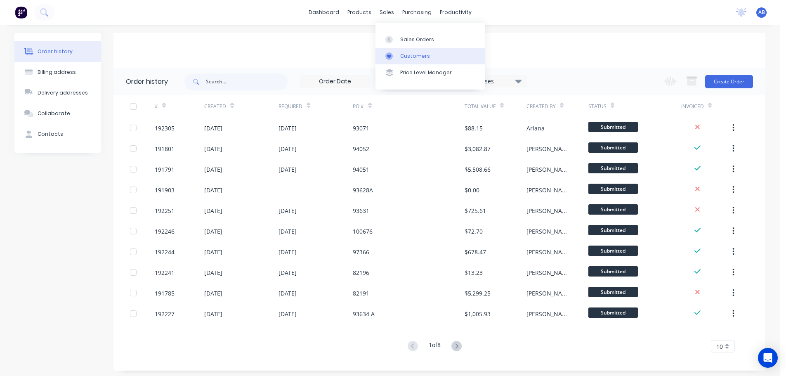
click at [405, 55] on div "Customers" at bounding box center [415, 55] width 30 height 7
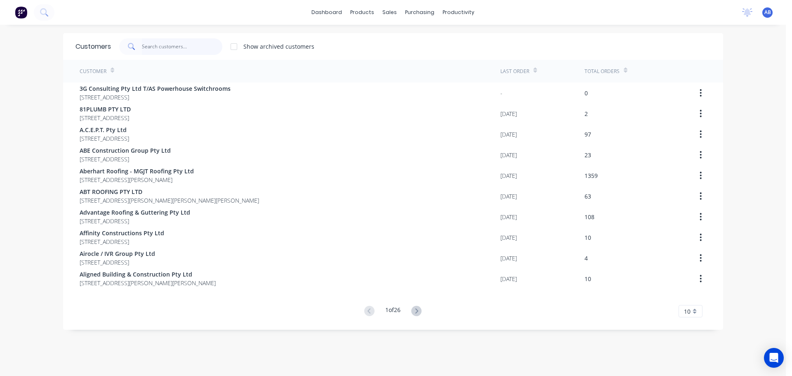
click at [198, 51] on input "text" at bounding box center [182, 46] width 80 height 17
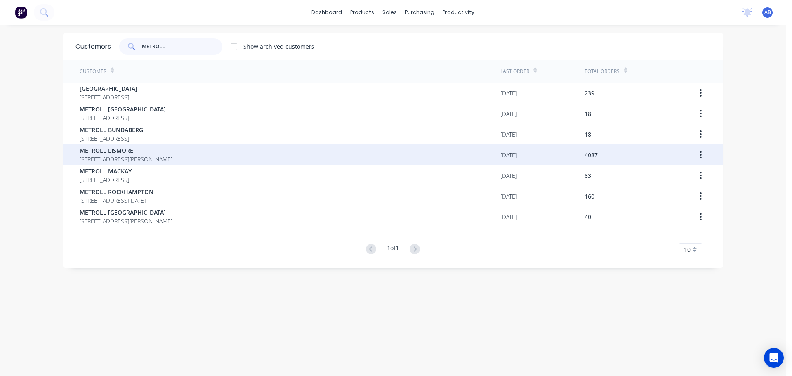
type input "METROLL"
click at [113, 151] on span "METROLL LISMORE" at bounding box center [126, 150] width 93 height 9
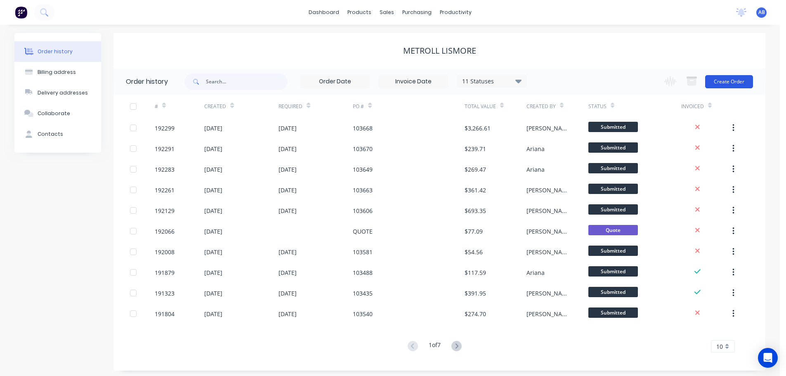
click at [734, 83] on button "Create Order" at bounding box center [729, 81] width 48 height 13
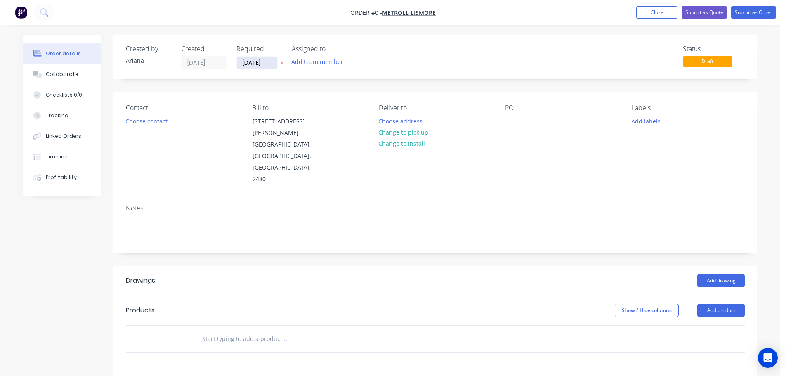
click at [264, 64] on input "[DATE]" at bounding box center [257, 63] width 40 height 12
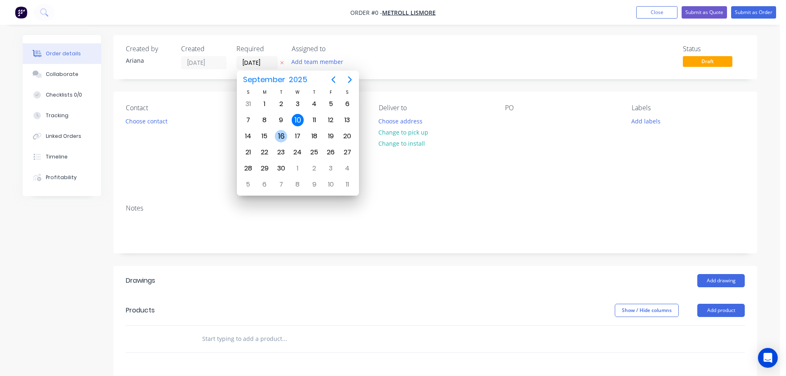
click at [283, 135] on div "16" at bounding box center [281, 136] width 12 height 12
type input "[DATE]"
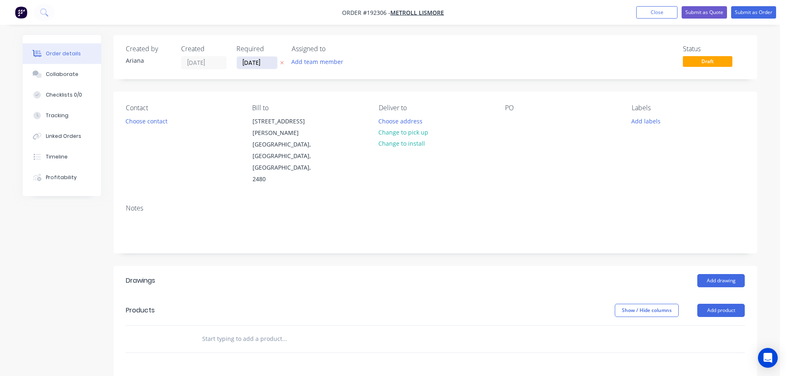
click at [253, 65] on input "[DATE]" at bounding box center [257, 63] width 40 height 12
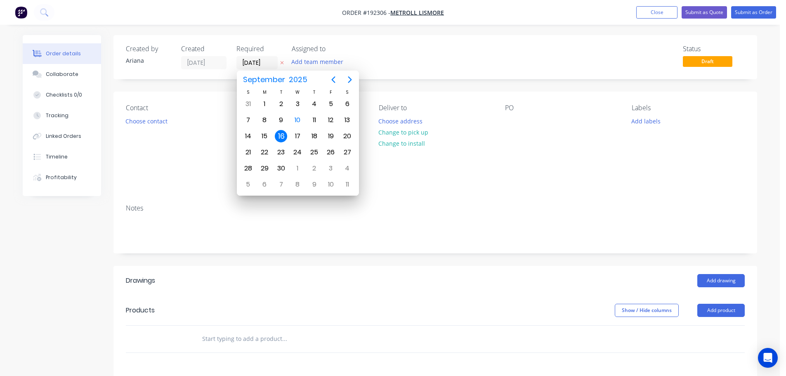
click at [281, 136] on div "16" at bounding box center [281, 136] width 12 height 12
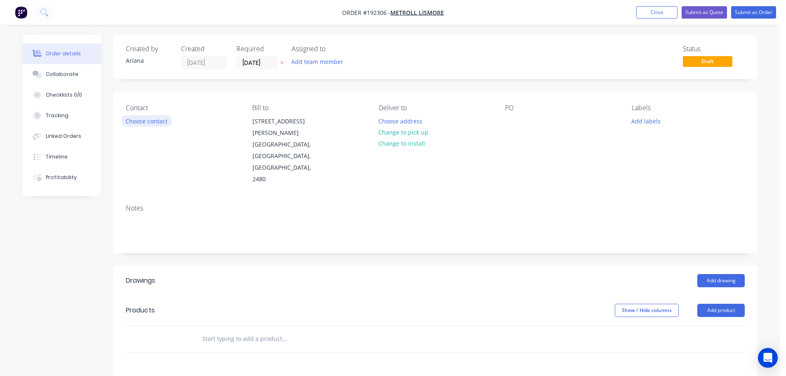
click at [154, 121] on button "Choose contact" at bounding box center [146, 120] width 51 height 11
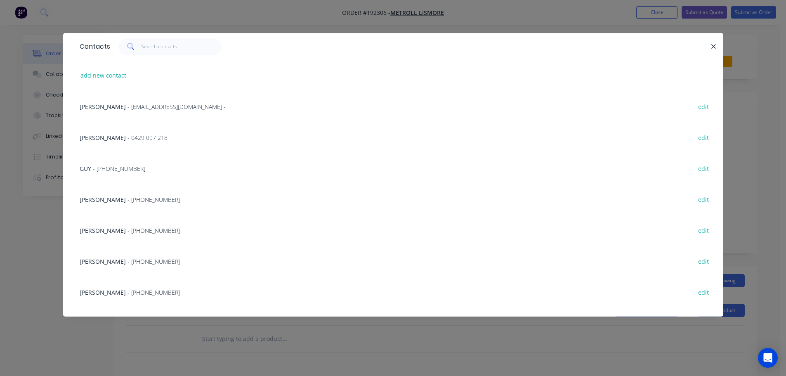
click at [128, 294] on span "- [PHONE_NUMBER]" at bounding box center [154, 292] width 52 height 8
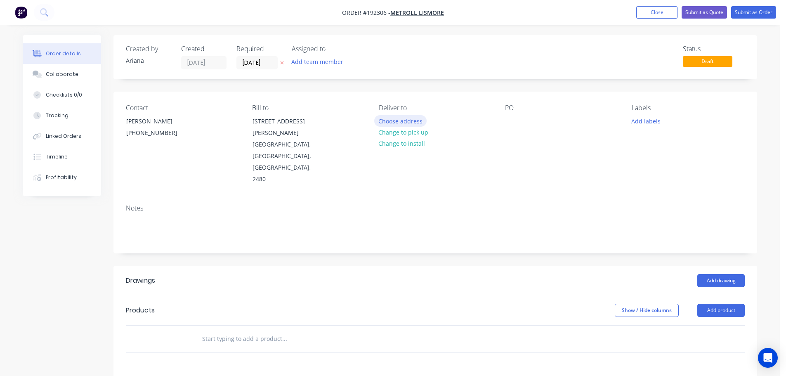
click at [397, 119] on button "Choose address" at bounding box center [400, 120] width 53 height 11
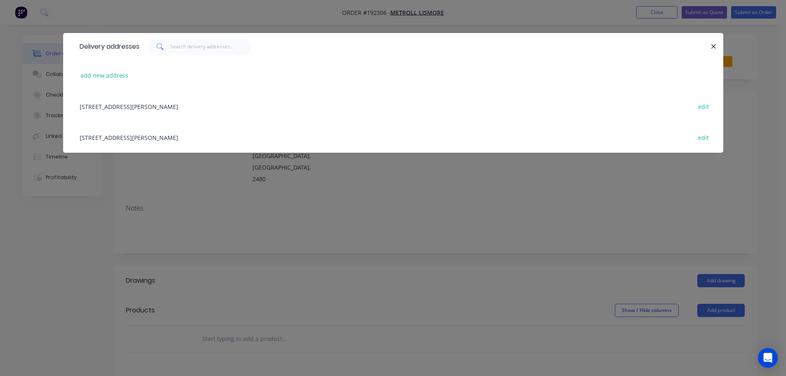
click at [108, 138] on div "[STREET_ADDRESS][PERSON_NAME] edit" at bounding box center [393, 137] width 635 height 31
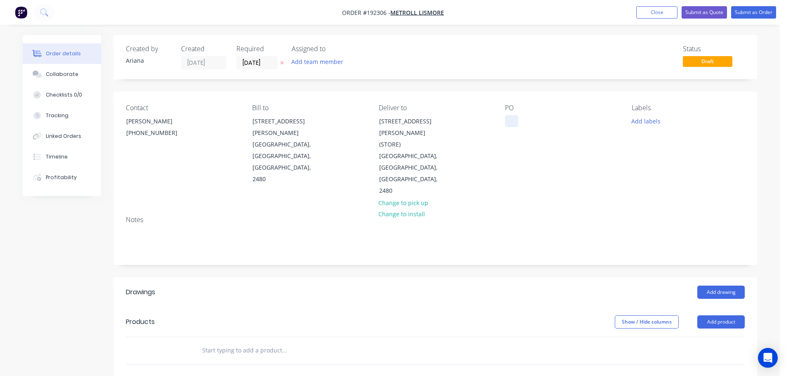
click at [514, 120] on div at bounding box center [511, 121] width 13 height 12
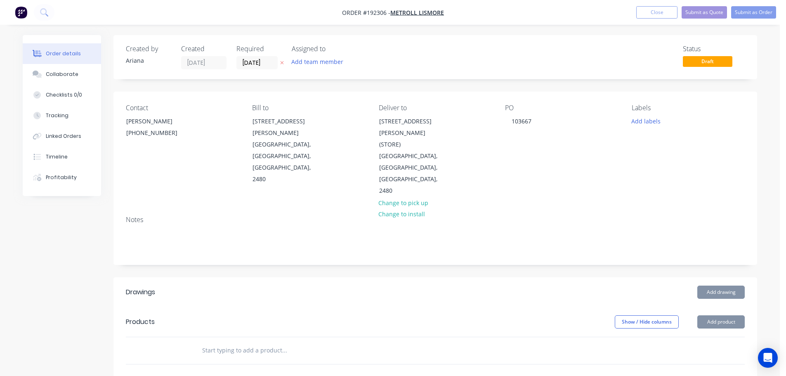
click at [662, 209] on div "Notes" at bounding box center [435, 236] width 644 height 55
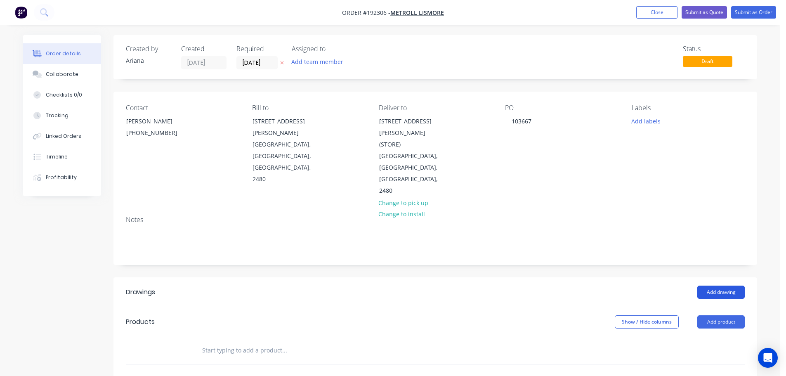
click at [721, 286] on button "Add drawing" at bounding box center [720, 292] width 47 height 13
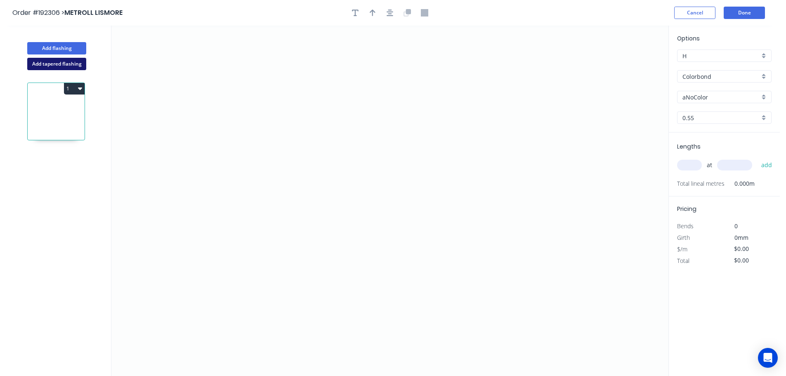
click at [54, 66] on button "Add tapered flashing" at bounding box center [56, 64] width 59 height 12
click at [262, 54] on icon "0" at bounding box center [389, 113] width 557 height 175
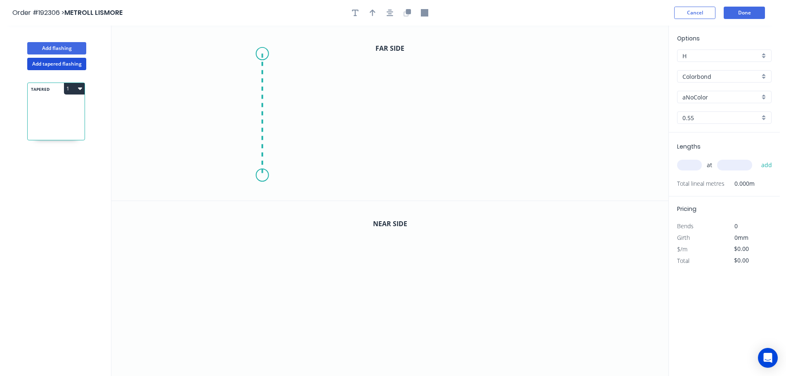
click at [261, 175] on icon "0" at bounding box center [389, 113] width 557 height 175
click at [469, 154] on icon "0 ?" at bounding box center [389, 113] width 557 height 175
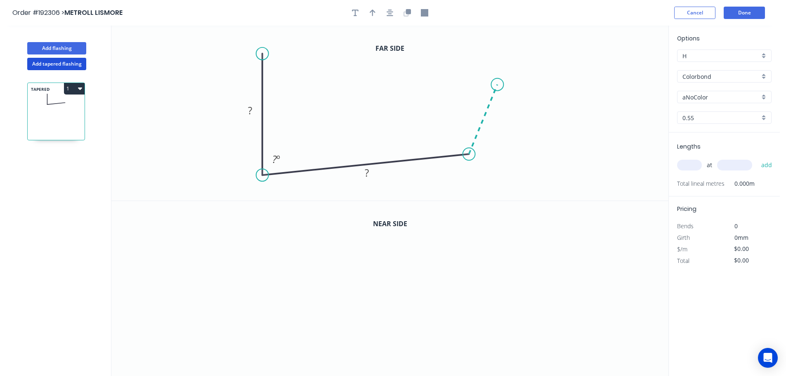
click at [498, 85] on icon at bounding box center [483, 120] width 28 height 70
click at [654, 87] on icon "0 ? ? ? ? º ? º" at bounding box center [389, 113] width 557 height 175
click at [654, 87] on circle at bounding box center [654, 84] width 12 height 12
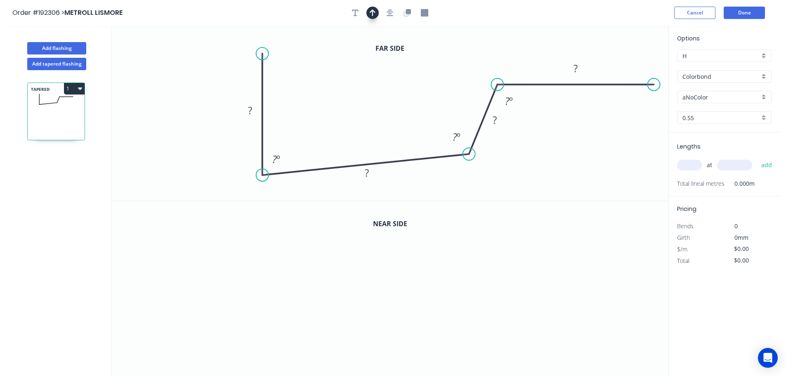
click at [373, 12] on icon "button" at bounding box center [373, 12] width 6 height 7
drag, startPoint x: 627, startPoint y: 64, endPoint x: 354, endPoint y: 56, distance: 273.3
click at [354, 56] on icon at bounding box center [353, 46] width 7 height 26
click at [253, 109] on rect at bounding box center [250, 111] width 17 height 12
click at [596, 145] on icon "0 300 708 60 130 78 º 102 º 102 º" at bounding box center [389, 113] width 557 height 175
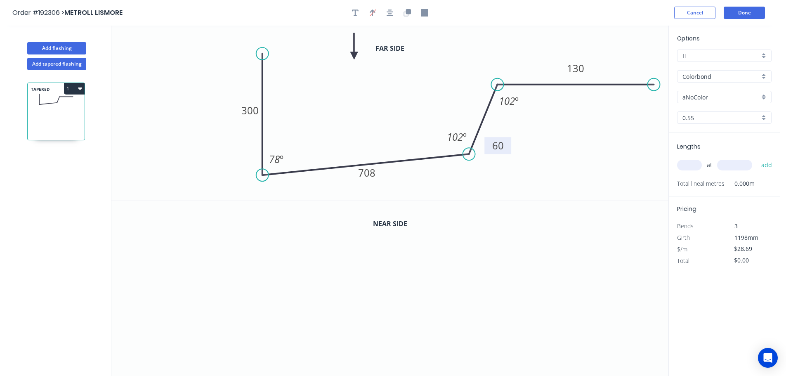
drag, startPoint x: 507, startPoint y: 124, endPoint x: 510, endPoint y: 149, distance: 25.8
click at [510, 149] on rect at bounding box center [497, 145] width 27 height 17
click at [408, 12] on icon "button" at bounding box center [408, 11] width 5 height 5
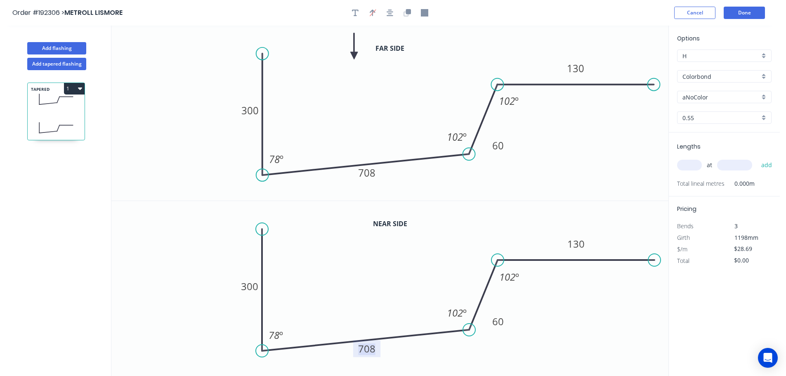
click at [369, 352] on tspan "708" at bounding box center [366, 349] width 17 height 14
click at [385, 296] on icon "0 300 710 60 130 78 º 102 º 102 º" at bounding box center [389, 288] width 557 height 175
type input "$30.24"
click at [764, 94] on div "aNoColor" at bounding box center [724, 97] width 94 height 12
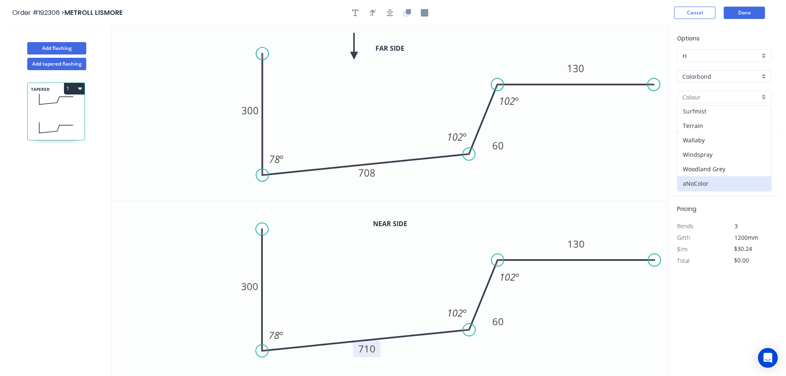
click at [729, 116] on div "Surfmist" at bounding box center [725, 111] width 94 height 14
type input "Surfmist"
click at [762, 117] on div "0.55" at bounding box center [724, 117] width 94 height 12
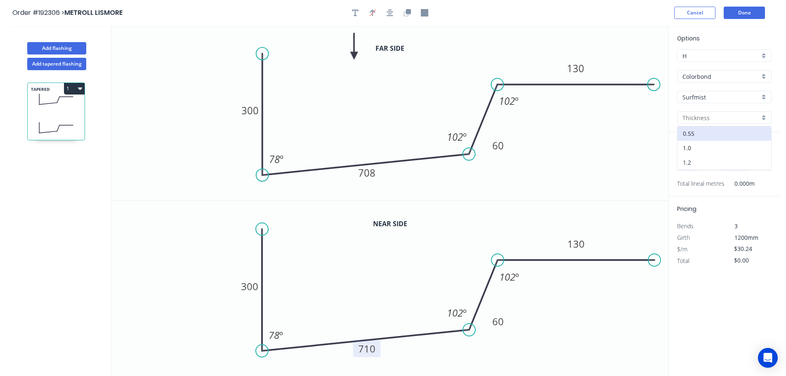
click at [707, 161] on div "1.2" at bounding box center [725, 162] width 94 height 14
type input "1.2"
type input "$67.95"
click at [694, 165] on input "text" at bounding box center [689, 165] width 25 height 11
type input "3"
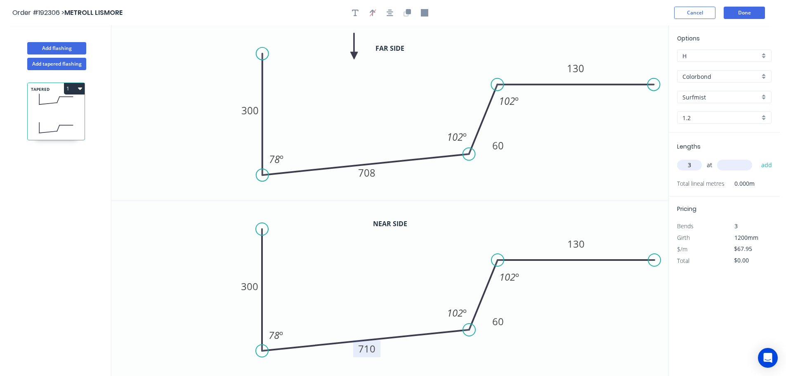
click at [744, 167] on input "text" at bounding box center [734, 165] width 35 height 11
type input "7000"
click at [757, 158] on button "add" at bounding box center [766, 165] width 19 height 14
type input "$1,426.95"
click at [735, 13] on button "Done" at bounding box center [744, 13] width 41 height 12
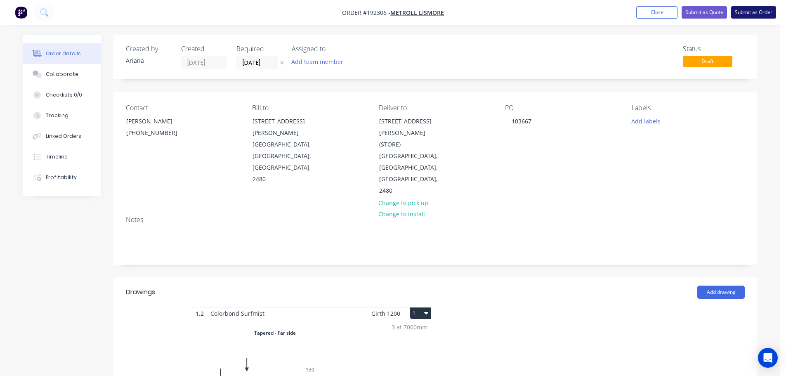
click at [751, 9] on button "Submit as Order" at bounding box center [753, 12] width 45 height 12
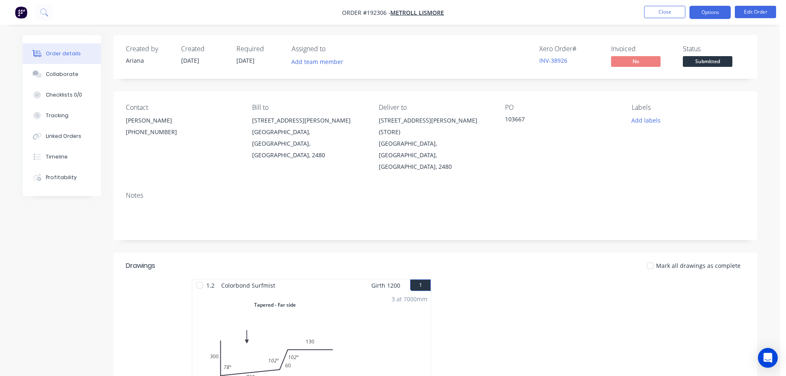
click at [709, 13] on button "Options" at bounding box center [710, 12] width 41 height 13
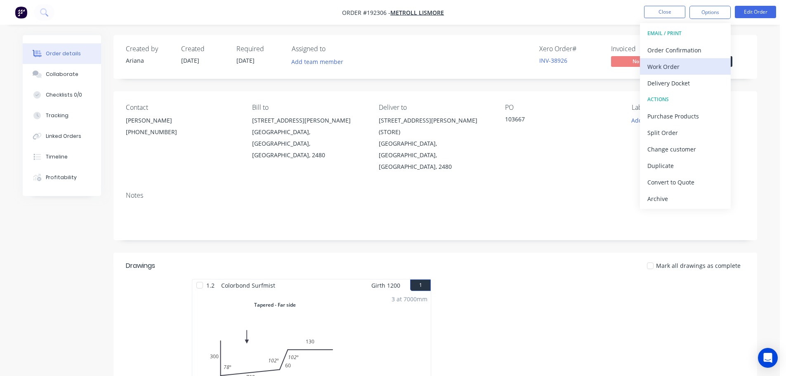
click at [671, 63] on div "Work Order" at bounding box center [685, 67] width 76 height 12
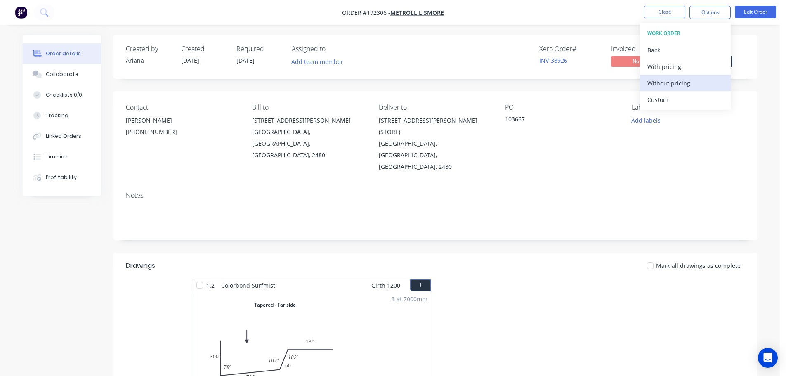
click at [661, 80] on div "Without pricing" at bounding box center [685, 83] width 76 height 12
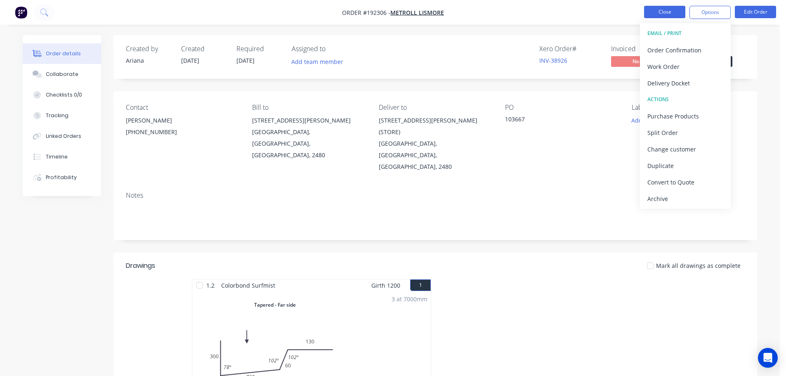
click at [670, 14] on button "Close" at bounding box center [664, 12] width 41 height 12
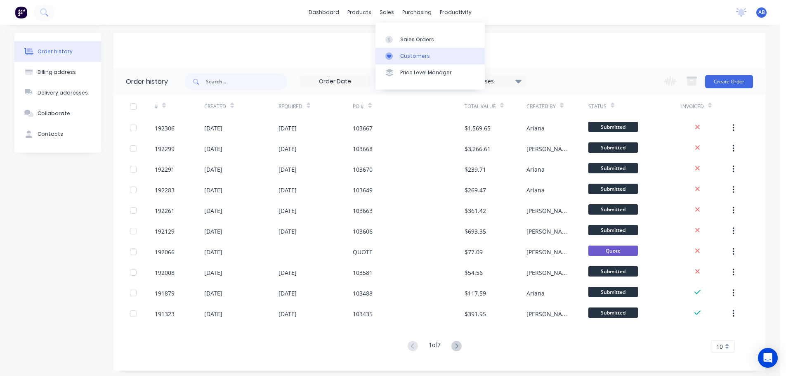
click at [409, 54] on div "Customers" at bounding box center [415, 55] width 30 height 7
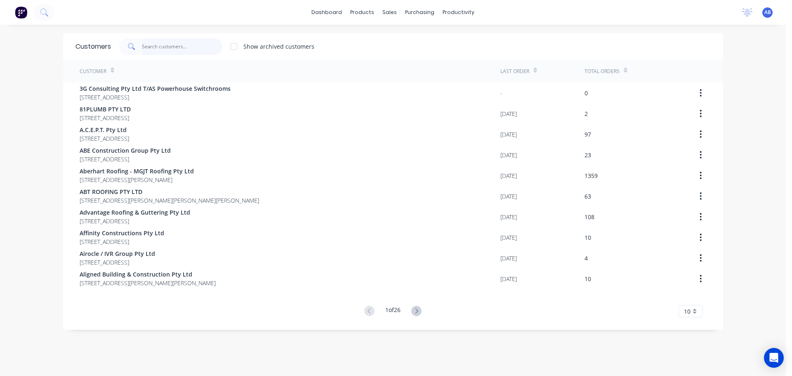
click at [200, 51] on input "text" at bounding box center [182, 46] width 80 height 17
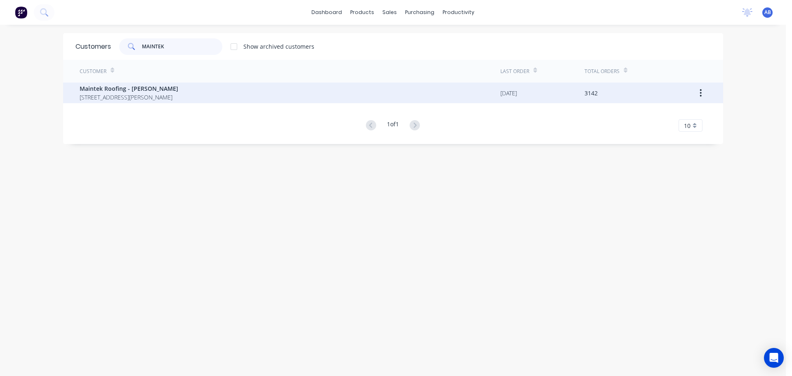
type input "MAINTEK"
click at [142, 89] on span "Maintek Roofing - [PERSON_NAME]" at bounding box center [129, 88] width 99 height 9
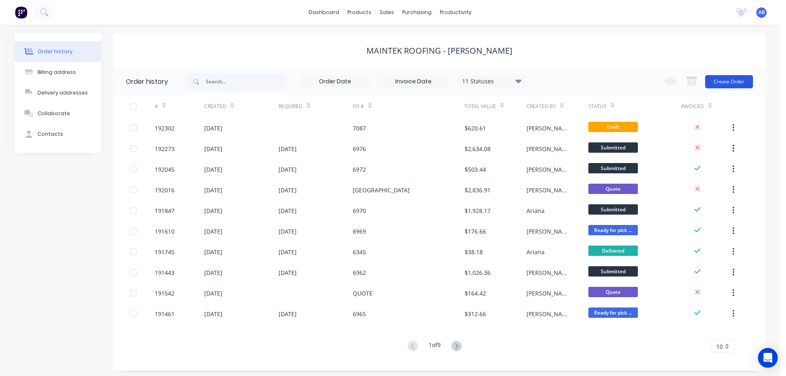
click at [724, 78] on button "Create Order" at bounding box center [729, 81] width 48 height 13
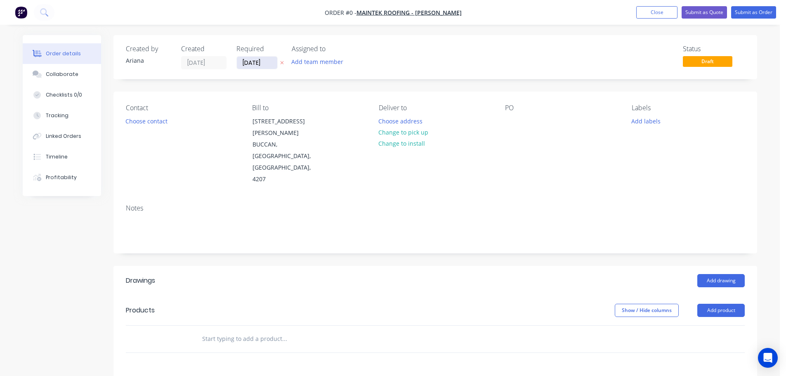
click at [267, 61] on input "[DATE]" at bounding box center [257, 63] width 40 height 12
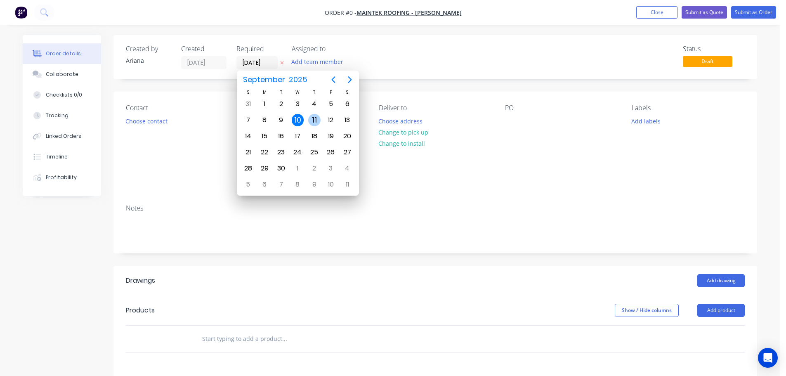
click at [312, 116] on div "11" at bounding box center [314, 120] width 12 height 12
type input "[DATE]"
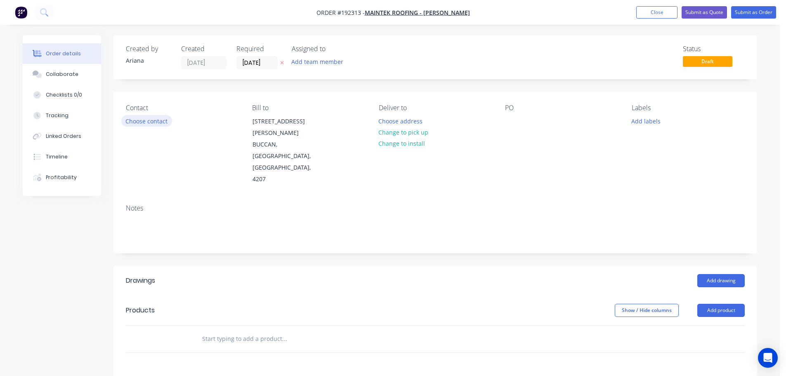
click at [155, 121] on button "Choose contact" at bounding box center [146, 120] width 51 height 11
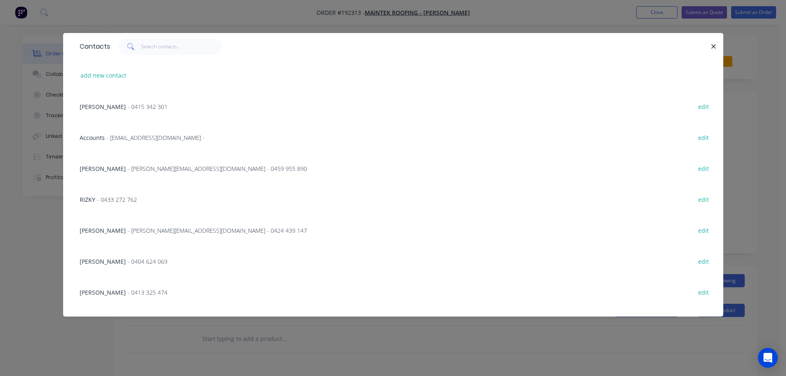
click at [128, 292] on span "- 0413 325 474" at bounding box center [148, 292] width 40 height 8
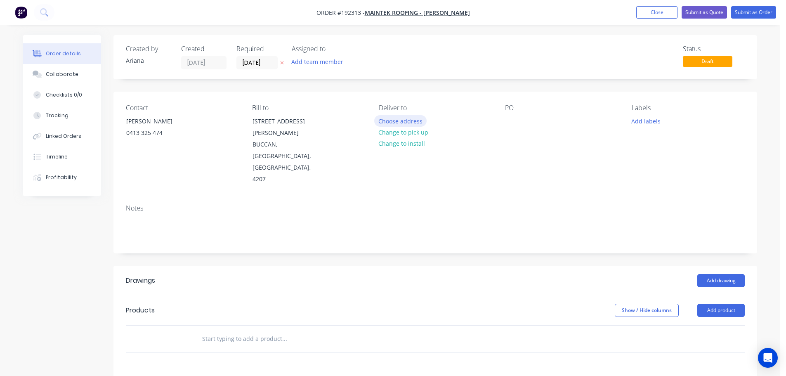
click at [403, 122] on button "Choose address" at bounding box center [400, 120] width 53 height 11
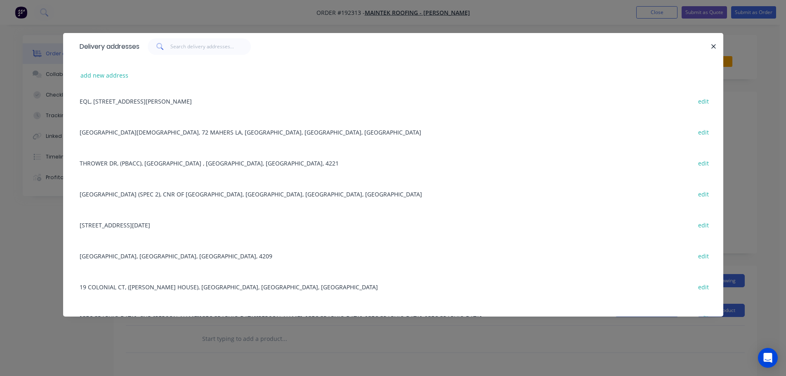
scroll to position [703, 0]
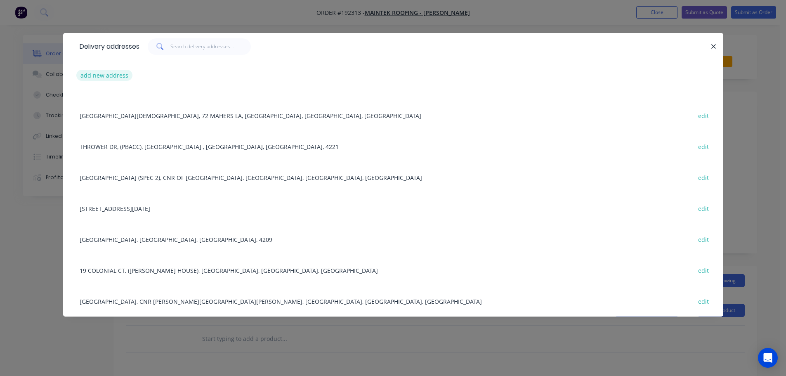
click at [101, 76] on button "add new address" at bounding box center [104, 75] width 57 height 11
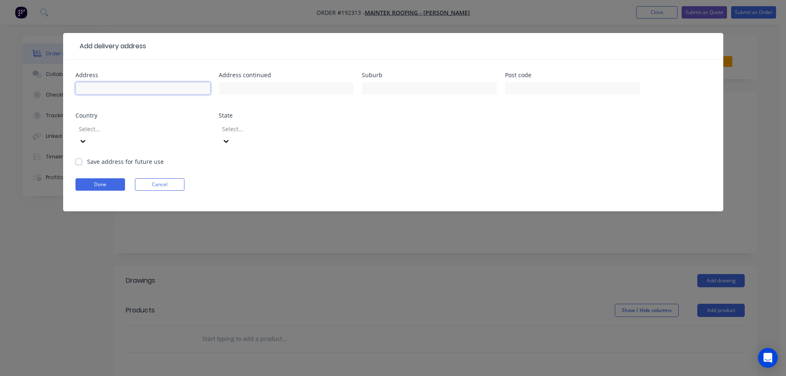
click at [106, 92] on input "text" at bounding box center [143, 88] width 135 height 12
type input "[STREET_ADDRESS]"
type input "SOUTH [PERSON_NAME]"
click at [472, 139] on div "Address [STREET_ADDRESS] Address continued Suburb [GEOGRAPHIC_DATA][PERSON_NAME…" at bounding box center [393, 114] width 635 height 85
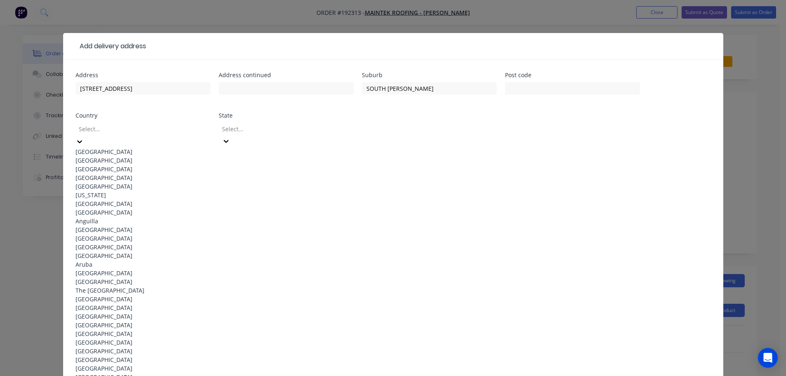
click at [84, 137] on icon at bounding box center [80, 141] width 8 height 8
click at [128, 148] on div "[GEOGRAPHIC_DATA]" at bounding box center [143, 151] width 135 height 9
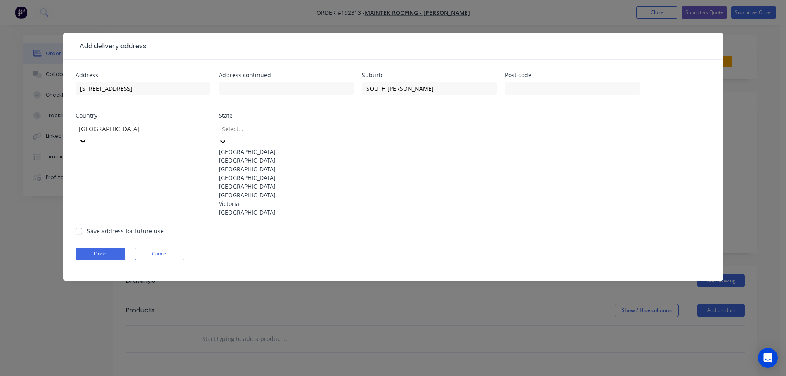
click at [227, 137] on icon at bounding box center [223, 141] width 8 height 8
click at [275, 182] on div "[GEOGRAPHIC_DATA]" at bounding box center [286, 177] width 135 height 9
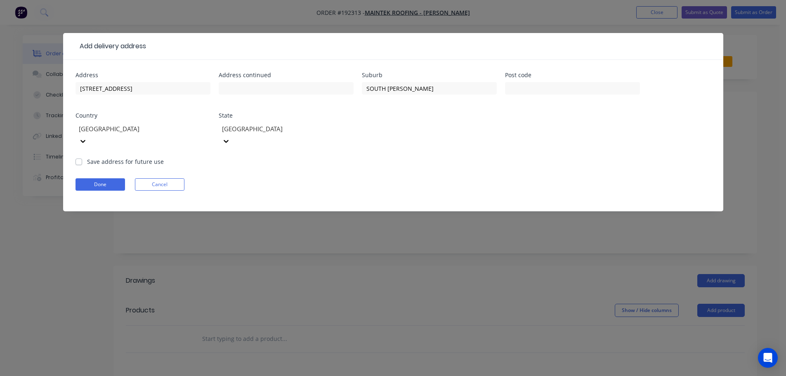
click at [442, 160] on form "Address [STREET_ADDRESS] Address continued Suburb [GEOGRAPHIC_DATA][PERSON_NAME…" at bounding box center [393, 141] width 635 height 139
click at [92, 178] on button "Done" at bounding box center [101, 184] width 50 height 12
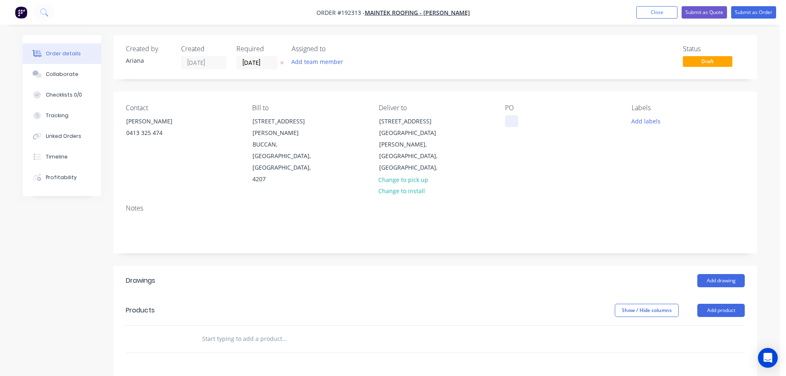
click at [513, 120] on div at bounding box center [511, 121] width 13 height 12
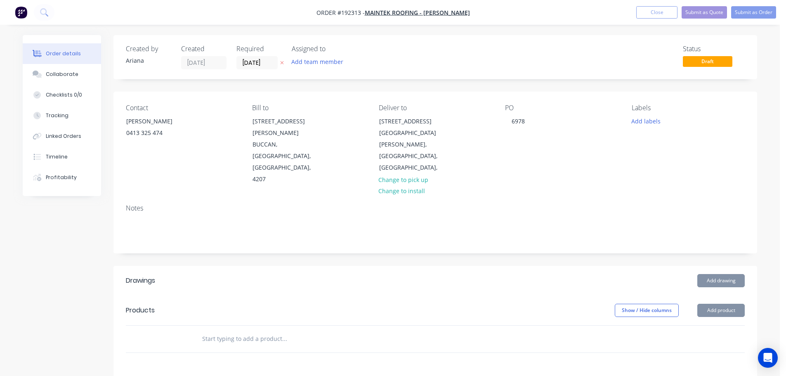
click at [552, 158] on div "Contact [PERSON_NAME] [PHONE_NUMBER] Bill to [STREET_ADDRESS][PERSON_NAME] Deli…" at bounding box center [435, 145] width 644 height 106
click at [554, 156] on div "Contact [PERSON_NAME] [PHONE_NUMBER] Bill to [STREET_ADDRESS][PERSON_NAME] Deli…" at bounding box center [435, 145] width 644 height 106
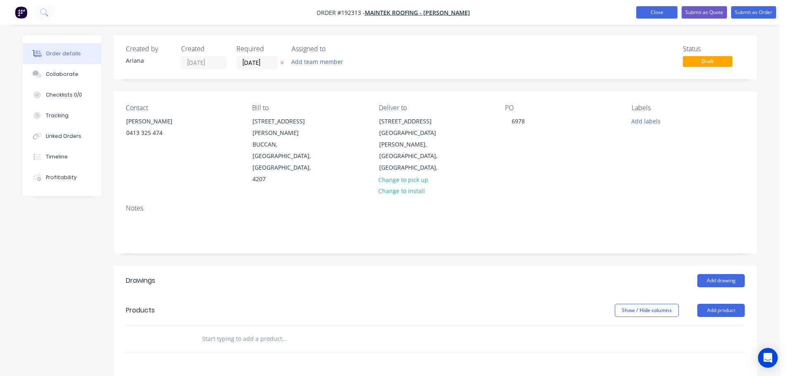
click at [657, 12] on button "Close" at bounding box center [656, 12] width 41 height 12
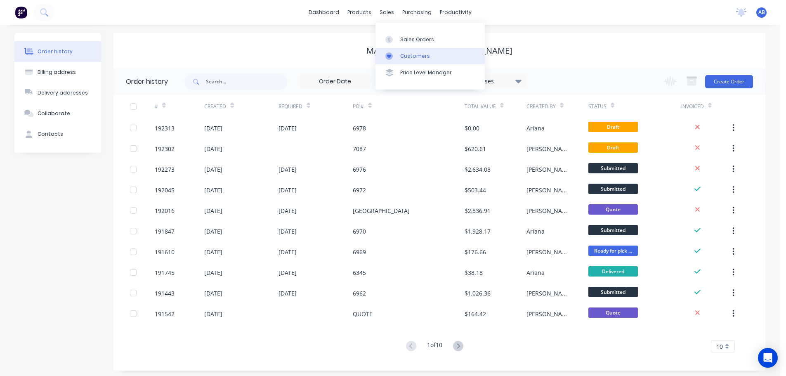
click at [408, 59] on div "Customers" at bounding box center [415, 55] width 30 height 7
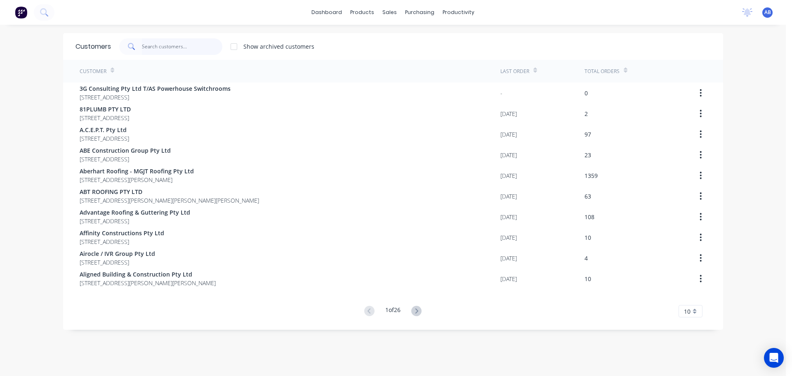
click at [211, 52] on input "text" at bounding box center [182, 46] width 80 height 17
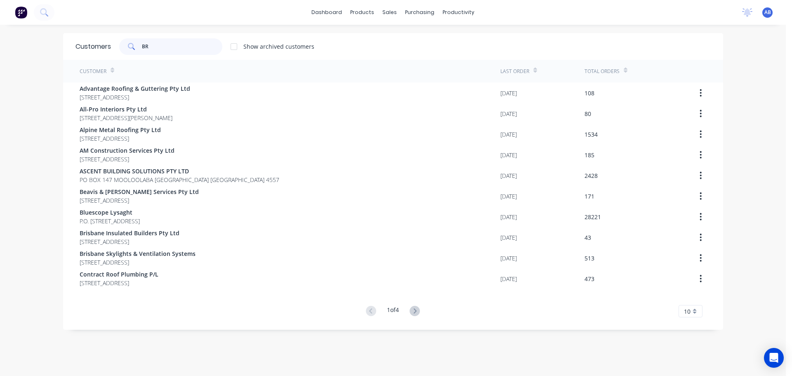
type input "B"
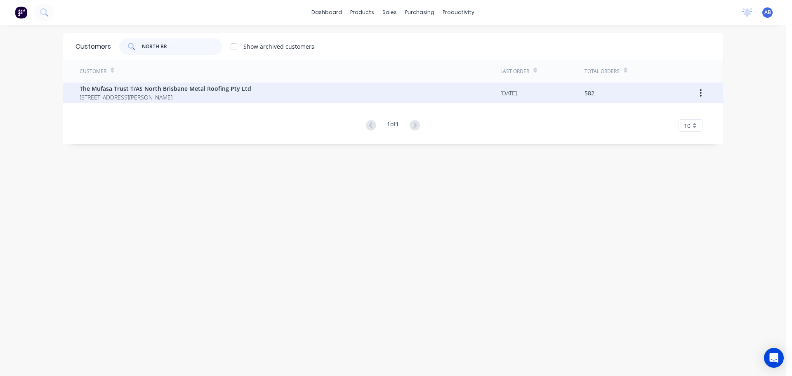
type input "NORTH BR"
click at [180, 94] on span "[STREET_ADDRESS][PERSON_NAME]" at bounding box center [166, 97] width 172 height 9
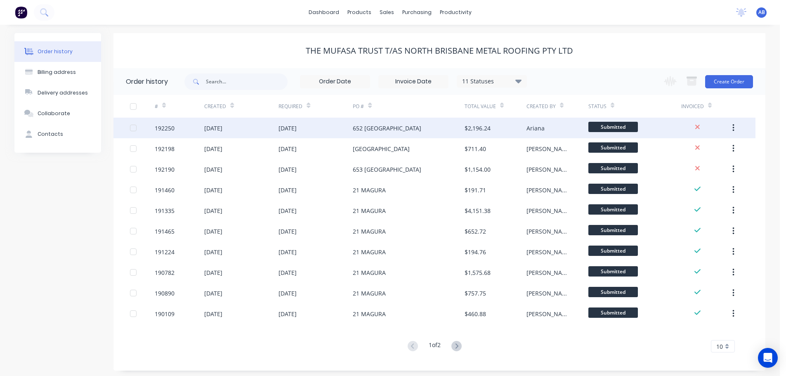
click at [400, 129] on div "652 [GEOGRAPHIC_DATA]" at bounding box center [387, 128] width 69 height 9
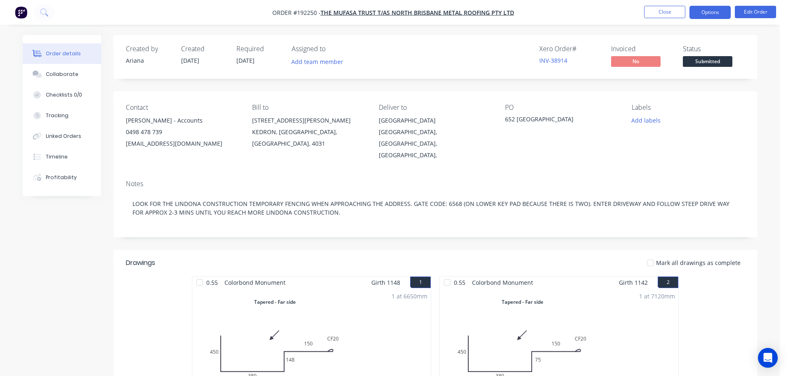
click at [712, 14] on button "Options" at bounding box center [710, 12] width 41 height 13
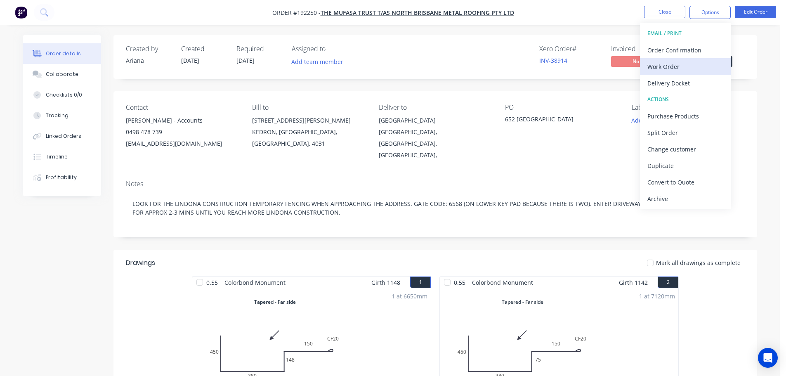
click at [673, 66] on div "Work Order" at bounding box center [685, 67] width 76 height 12
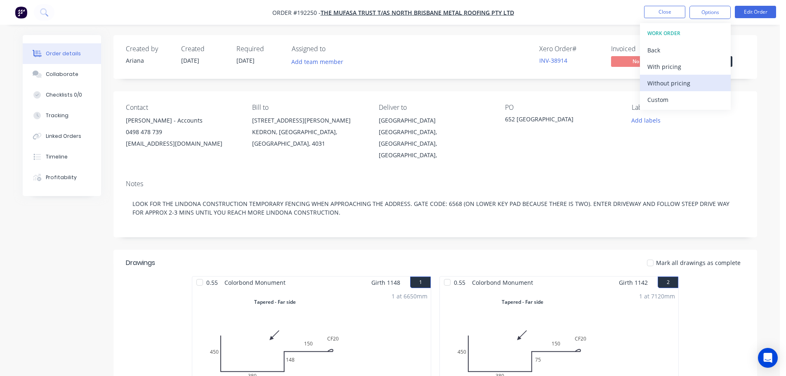
click at [663, 82] on div "Without pricing" at bounding box center [685, 83] width 76 height 12
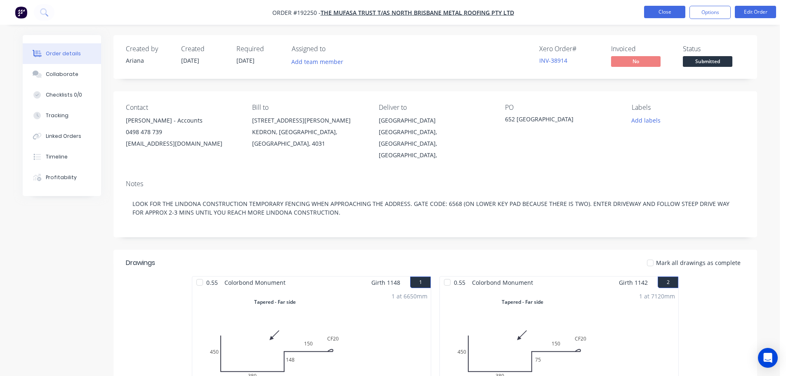
click at [673, 14] on button "Close" at bounding box center [664, 12] width 41 height 12
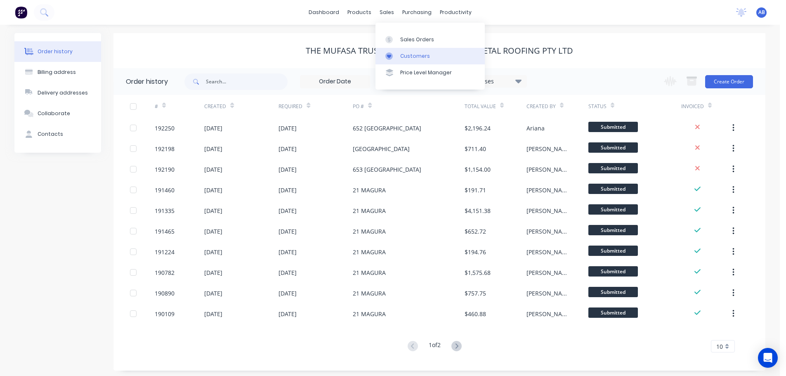
click at [408, 57] on div "Customers" at bounding box center [415, 55] width 30 height 7
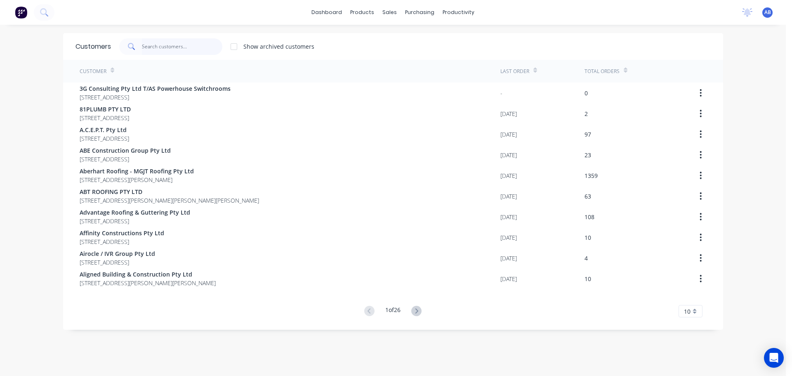
click at [193, 47] on input "text" at bounding box center [182, 46] width 80 height 17
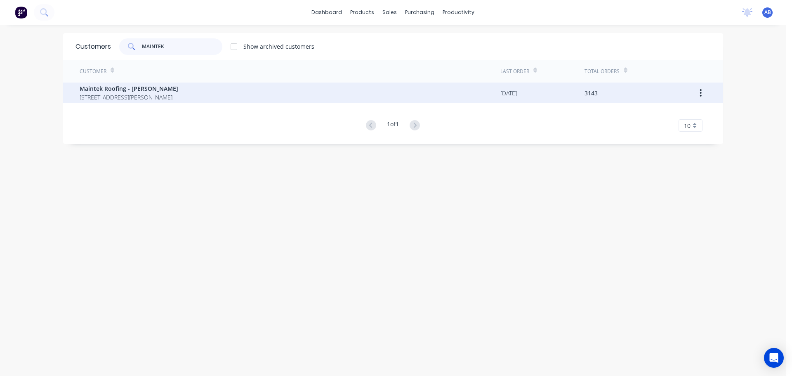
type input "MAINTEK"
click at [178, 88] on span "Maintek Roofing - [PERSON_NAME]" at bounding box center [129, 88] width 99 height 9
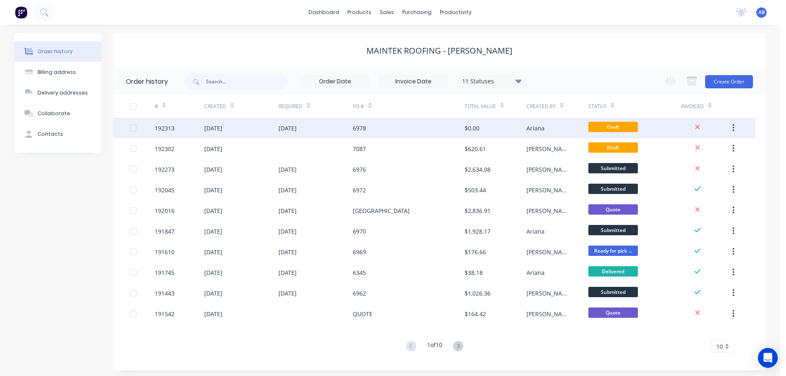
click at [385, 129] on div "6978" at bounding box center [408, 128] width 111 height 21
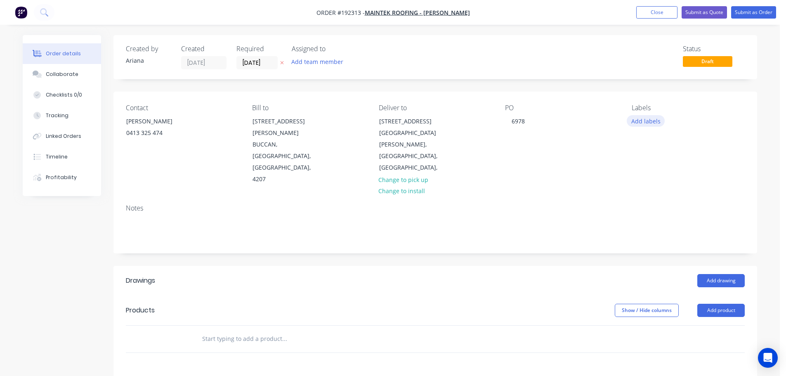
click at [650, 123] on button "Add labels" at bounding box center [646, 120] width 38 height 11
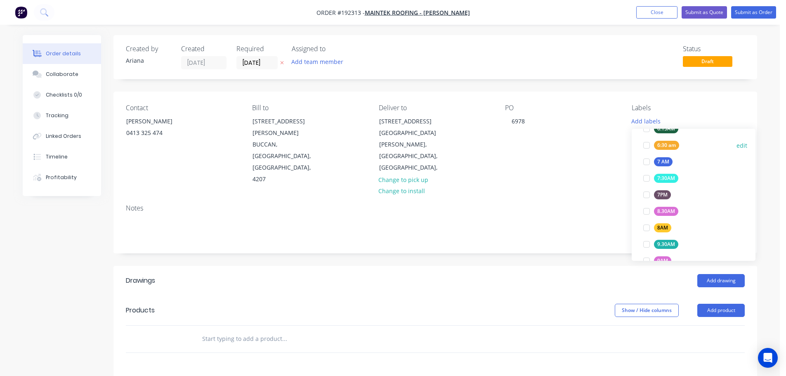
click at [646, 142] on div at bounding box center [646, 145] width 17 height 17
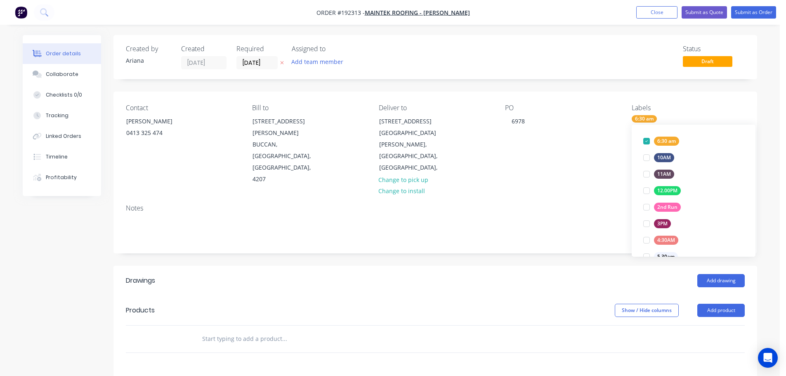
click at [571, 162] on div "Contact [PERSON_NAME] [PHONE_NUMBER] Bill to [STREET_ADDRESS][PERSON_NAME] Deli…" at bounding box center [435, 145] width 644 height 106
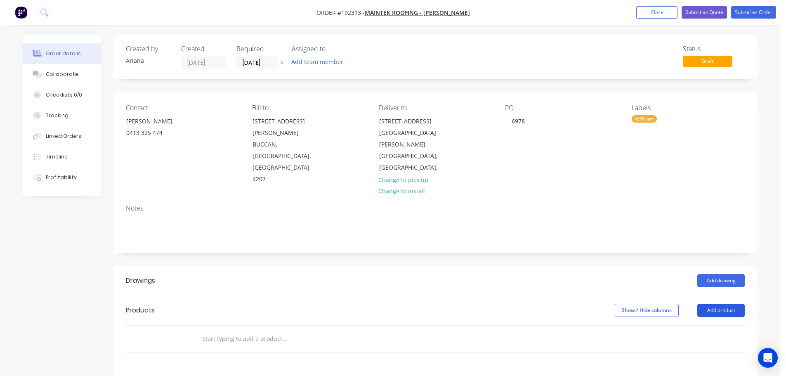
click at [716, 304] on button "Add product" at bounding box center [720, 310] width 47 height 13
click at [706, 325] on div "Product catalogue" at bounding box center [706, 331] width 64 height 12
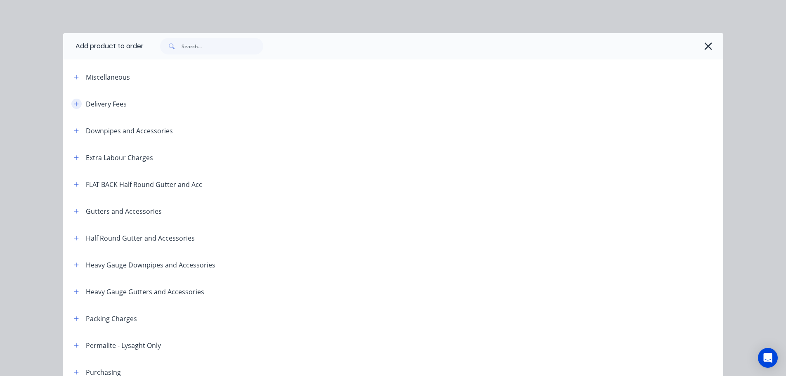
click at [74, 102] on icon "button" at bounding box center [76, 104] width 5 height 6
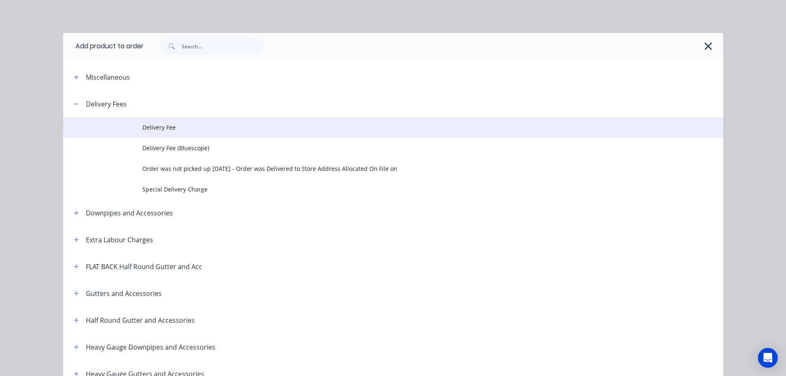
click at [159, 124] on span "Delivery Fee" at bounding box center [374, 127] width 465 height 9
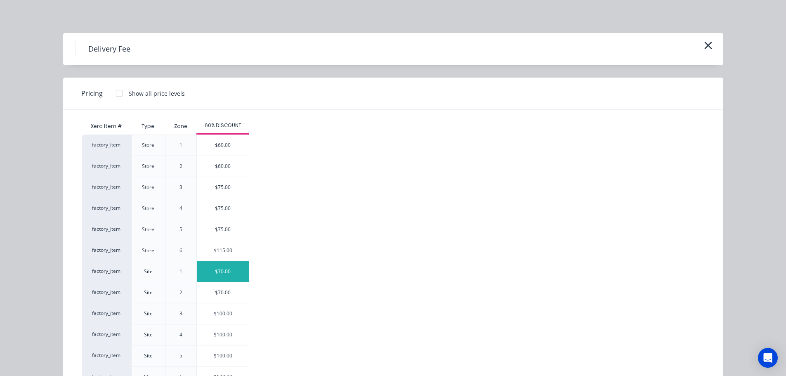
click at [217, 267] on div "$70.00" at bounding box center [223, 271] width 52 height 21
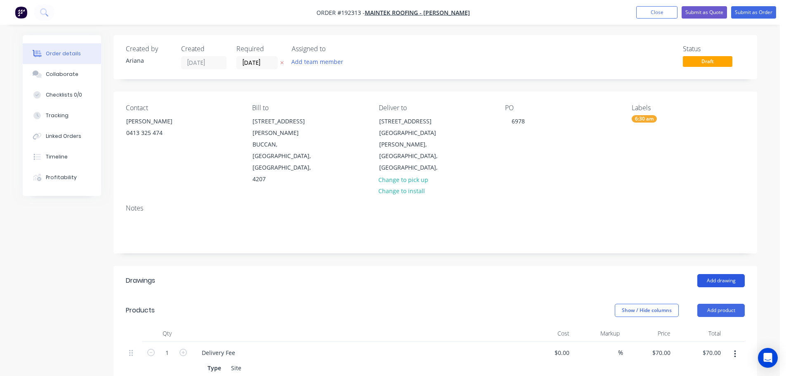
click at [724, 274] on button "Add drawing" at bounding box center [720, 280] width 47 height 13
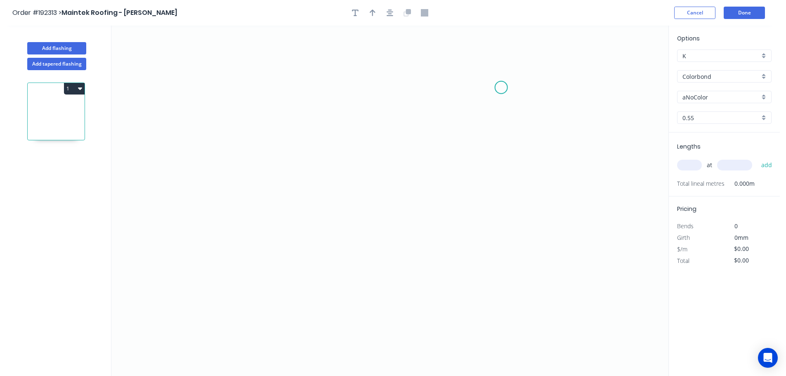
click at [501, 87] on icon "0" at bounding box center [389, 201] width 557 height 350
click at [500, 242] on icon "0" at bounding box center [389, 201] width 557 height 350
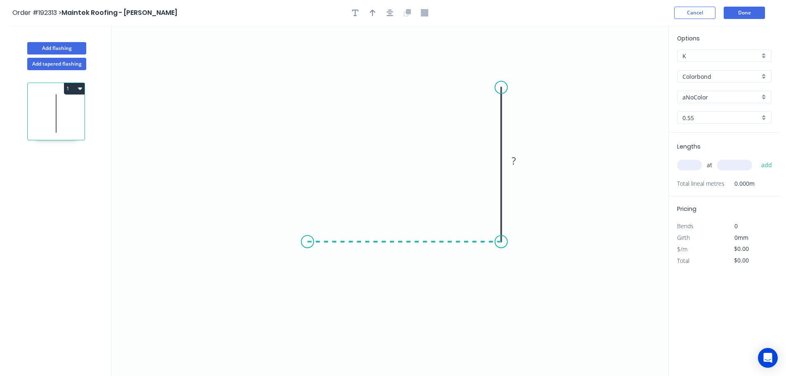
click at [307, 232] on icon "0 ?" at bounding box center [389, 201] width 557 height 350
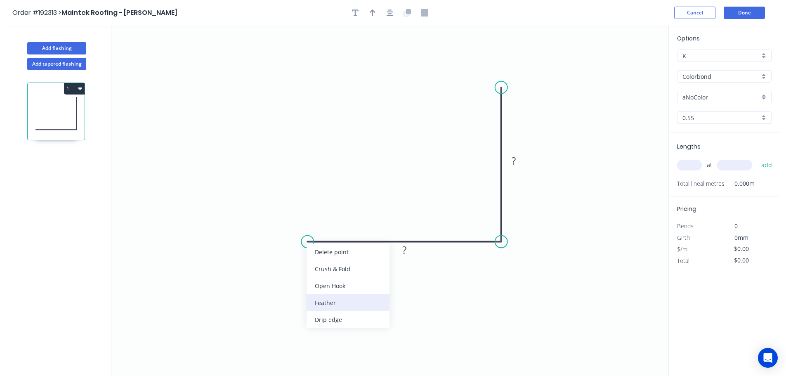
click at [324, 301] on div "Feather" at bounding box center [348, 302] width 83 height 17
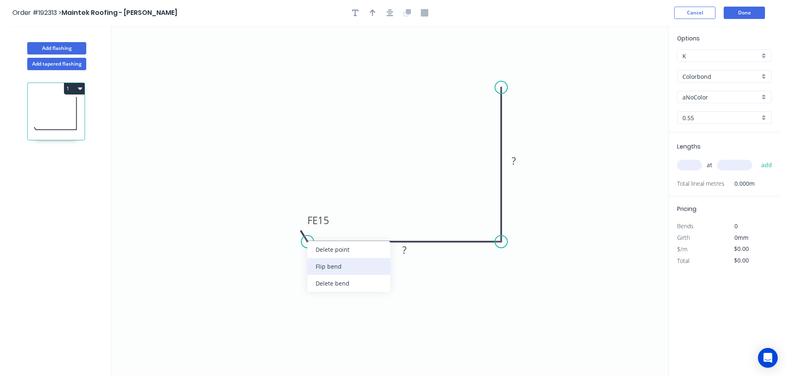
click at [317, 268] on div "Flip bend" at bounding box center [348, 266] width 83 height 17
click at [325, 253] on tspan "15" at bounding box center [324, 255] width 12 height 14
click at [350, 274] on icon "0 FE 10 ? ?" at bounding box center [389, 201] width 557 height 350
drag, startPoint x: 331, startPoint y: 258, endPoint x: 274, endPoint y: 271, distance: 57.6
click at [274, 271] on rect at bounding box center [262, 268] width 32 height 17
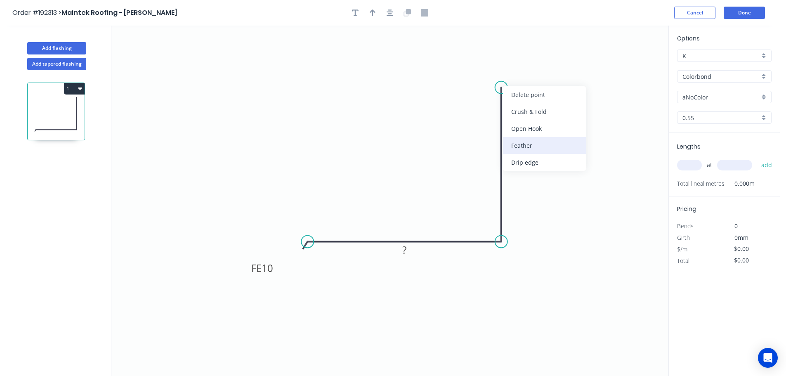
click at [520, 147] on div "Feather" at bounding box center [544, 145] width 83 height 17
click at [492, 74] on tspan "15" at bounding box center [489, 73] width 12 height 14
click at [665, 158] on icon "0 FE 10 ? FE 10 ?" at bounding box center [389, 201] width 557 height 350
click at [496, 71] on g "FE 10" at bounding box center [484, 72] width 32 height 17
drag, startPoint x: 497, startPoint y: 70, endPoint x: 567, endPoint y: 59, distance: 71.0
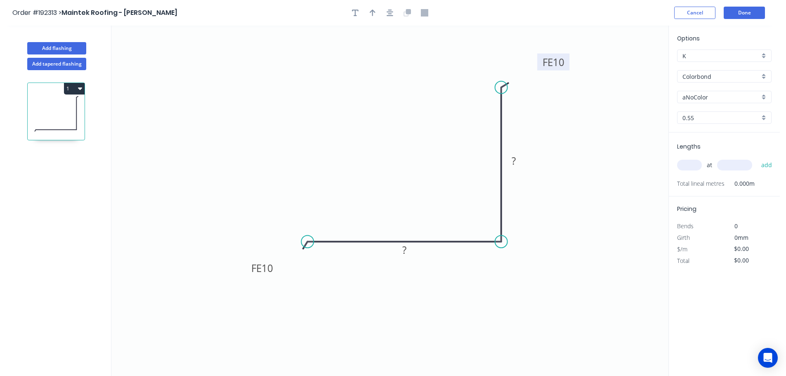
click at [567, 59] on rect at bounding box center [553, 62] width 32 height 17
click at [407, 253] on rect at bounding box center [404, 251] width 17 height 12
click at [515, 163] on tspan "?" at bounding box center [514, 161] width 4 height 14
click at [544, 181] on icon "0 FE 10 40 FE 10 40" at bounding box center [389, 201] width 557 height 350
type input "$6.41"
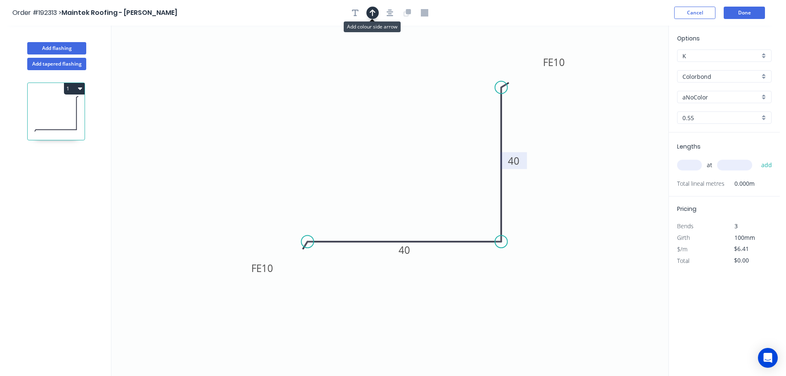
click at [370, 9] on icon "button" at bounding box center [373, 12] width 6 height 7
drag, startPoint x: 628, startPoint y: 64, endPoint x: 387, endPoint y: 126, distance: 248.9
click at [387, 126] on icon at bounding box center [387, 117] width 7 height 26
click at [764, 95] on div "aNoColor" at bounding box center [724, 97] width 94 height 12
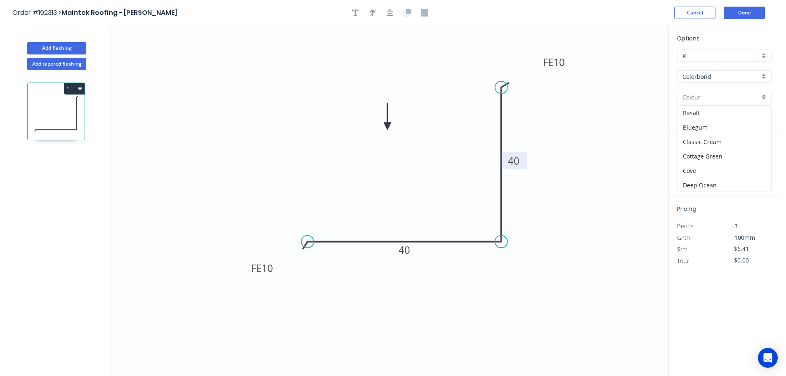
scroll to position [17, 0]
click at [721, 181] on div "Dover White" at bounding box center [725, 183] width 94 height 14
type input "Dover White"
click at [697, 166] on input "text" at bounding box center [689, 165] width 25 height 11
type input "1"
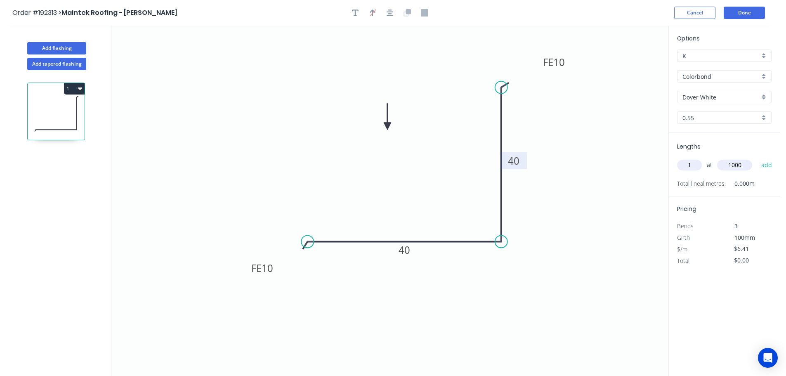
type input "1000"
click at [757, 158] on button "add" at bounding box center [766, 165] width 19 height 14
click at [76, 89] on button "1" at bounding box center [74, 89] width 21 height 12
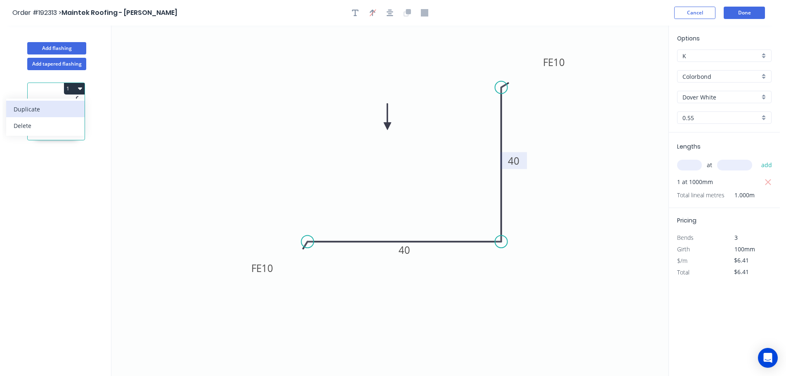
click at [65, 109] on div "Duplicate" at bounding box center [46, 109] width 64 height 12
type input "$0.00"
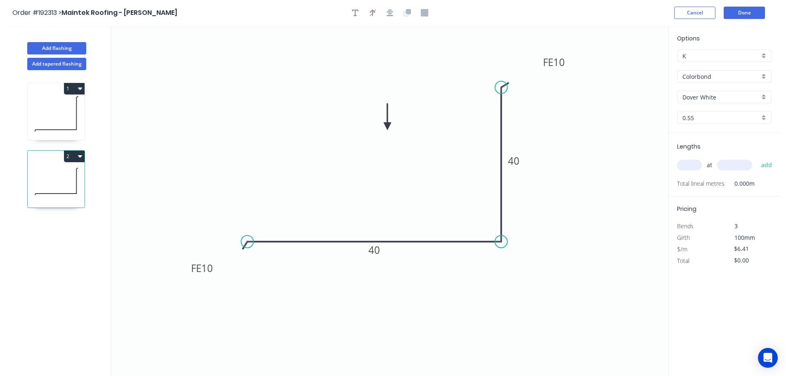
drag, startPoint x: 307, startPoint y: 242, endPoint x: 247, endPoint y: 247, distance: 60.1
click at [247, 247] on circle at bounding box center [247, 241] width 12 height 12
click at [376, 250] on tspan "40" at bounding box center [375, 250] width 12 height 14
click at [443, 297] on icon "0 FE 10 180 FE 10 40" at bounding box center [389, 201] width 557 height 350
type input "$10.10"
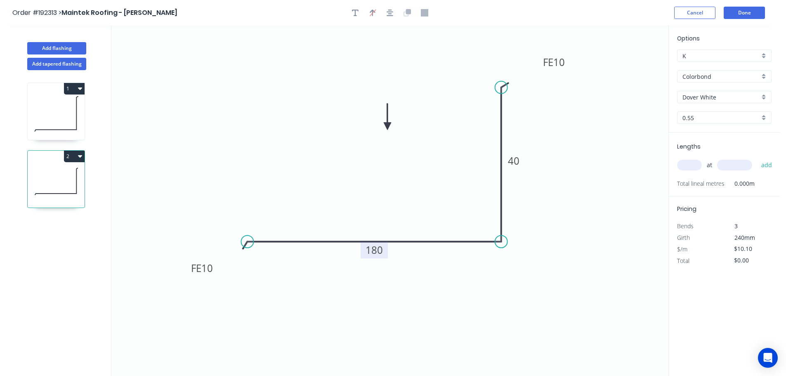
click at [691, 165] on input "text" at bounding box center [689, 165] width 25 height 11
type input "11"
type input "1250"
click at [757, 158] on button "add" at bounding box center [766, 165] width 19 height 14
type input "$138.88"
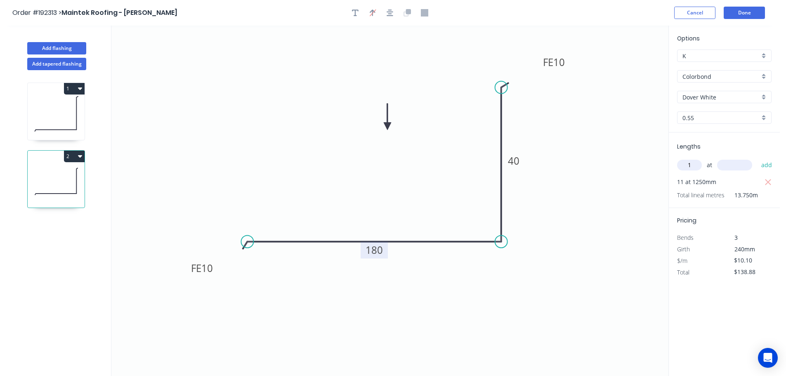
type input "1"
type input "3000"
click at [757, 158] on button "add" at bounding box center [766, 165] width 19 height 14
type input "$169.18"
click at [43, 44] on button "Add flashing" at bounding box center [56, 48] width 59 height 12
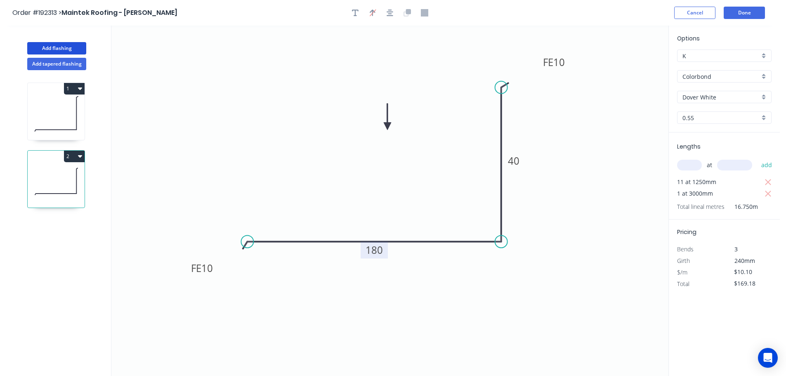
type input "$0.00"
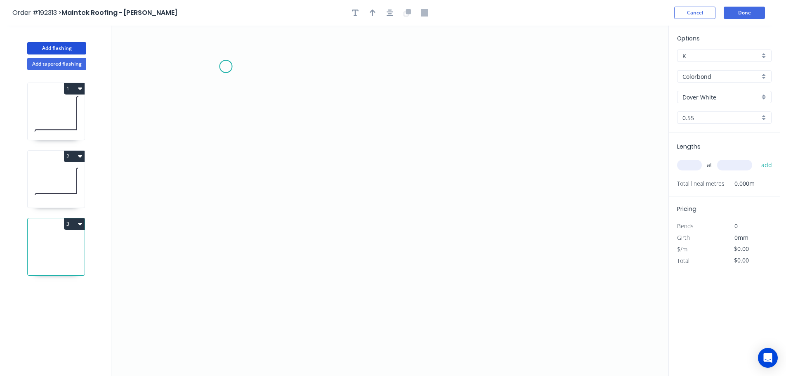
click at [226, 66] on icon "0" at bounding box center [389, 201] width 557 height 350
click at [446, 69] on icon "0" at bounding box center [389, 201] width 557 height 350
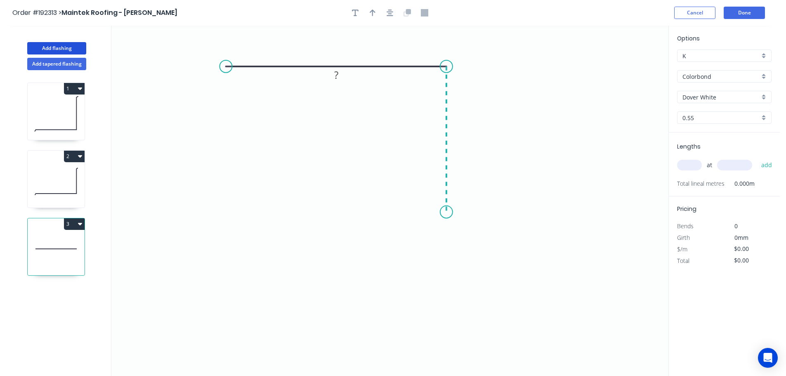
click at [441, 212] on icon "0 ?" at bounding box center [389, 201] width 557 height 350
click at [581, 213] on icon "0 ? ?" at bounding box center [389, 201] width 557 height 350
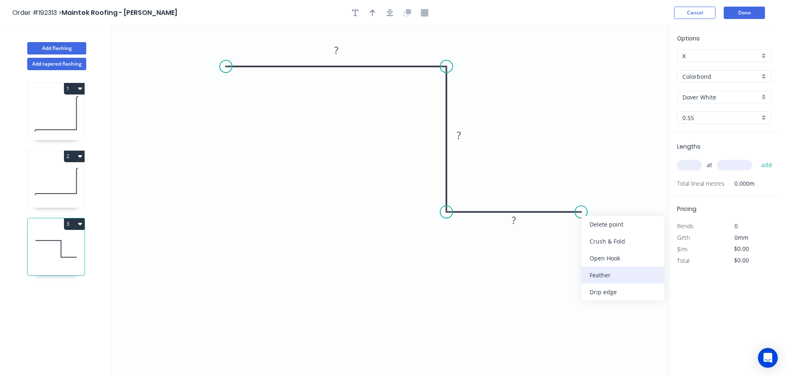
click at [610, 273] on div "Feather" at bounding box center [622, 275] width 83 height 17
click at [579, 228] on tspan "15" at bounding box center [576, 226] width 12 height 14
click at [601, 242] on icon "0 ? ? FE 10 ?" at bounding box center [389, 201] width 557 height 350
drag, startPoint x: 584, startPoint y: 230, endPoint x: 638, endPoint y: 247, distance: 56.9
click at [638, 247] on rect at bounding box center [625, 242] width 32 height 17
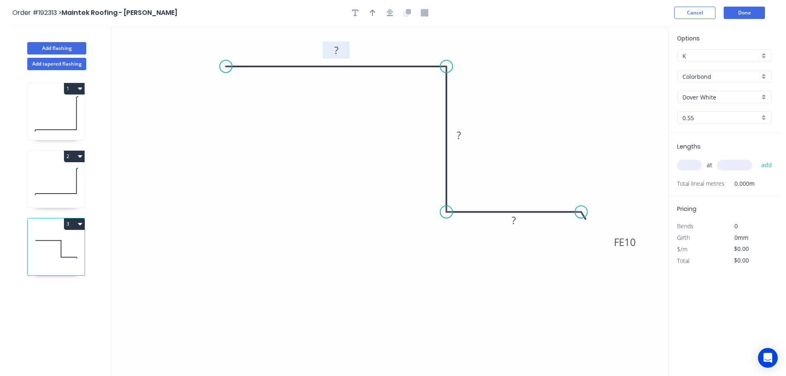
click at [340, 50] on rect at bounding box center [336, 51] width 17 height 12
click at [509, 86] on icon "0 220 130 FE 10 40" at bounding box center [389, 201] width 557 height 350
type input "$11.94"
click at [374, 9] on icon "button" at bounding box center [373, 12] width 6 height 7
drag, startPoint x: 574, startPoint y: 66, endPoint x: 508, endPoint y: 61, distance: 66.2
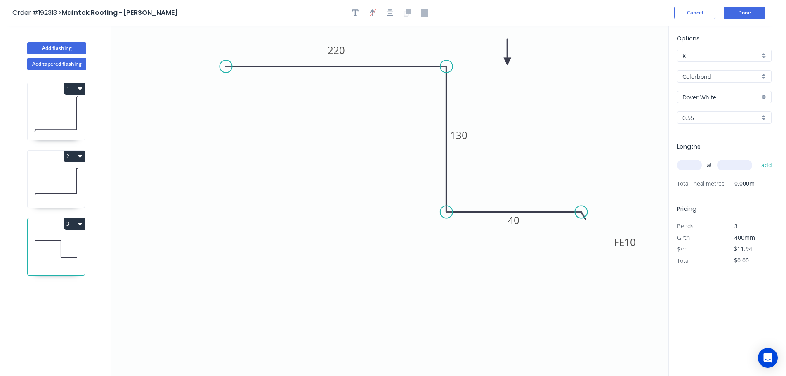
click at [508, 61] on icon at bounding box center [507, 52] width 7 height 26
click at [694, 164] on input "text" at bounding box center [689, 165] width 25 height 11
type input "2"
type input "800"
click at [757, 158] on button "add" at bounding box center [766, 165] width 19 height 14
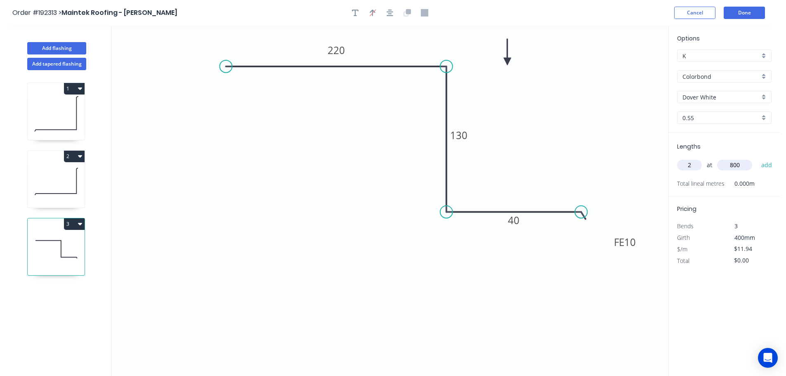
type input "$23.88"
click at [57, 47] on button "Add flashing" at bounding box center [56, 48] width 59 height 12
type input "$0.00"
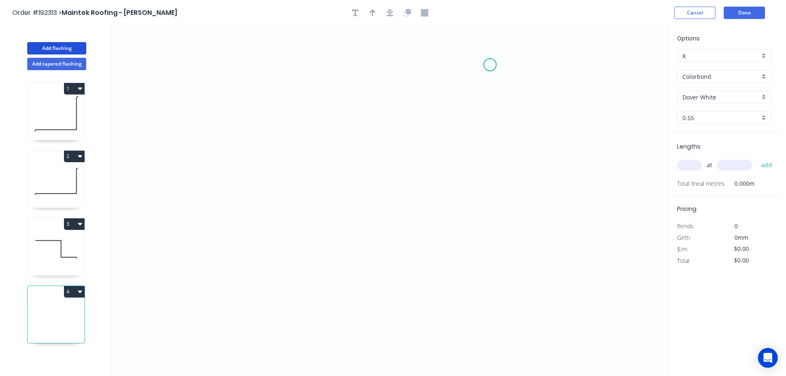
click at [490, 65] on icon "0" at bounding box center [389, 201] width 557 height 350
click at [494, 199] on icon "0" at bounding box center [389, 201] width 557 height 350
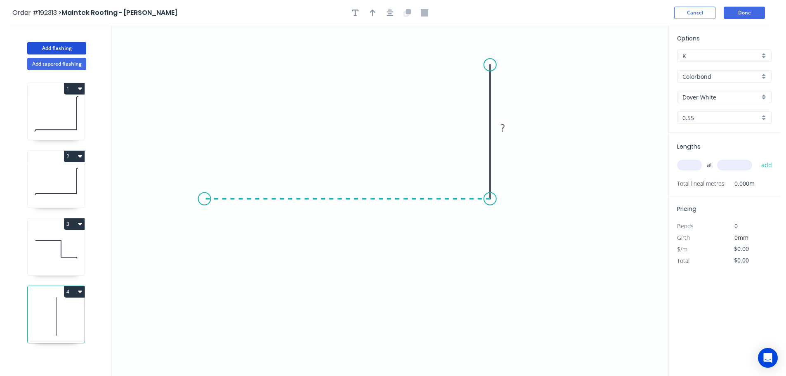
click at [204, 186] on icon "0 ?" at bounding box center [389, 201] width 557 height 350
click at [204, 186] on icon "0 ? ?" at bounding box center [389, 201] width 557 height 350
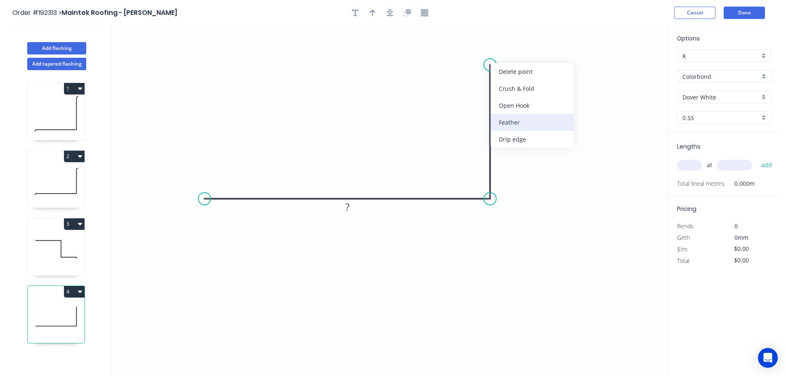
click at [524, 115] on div "Feather" at bounding box center [532, 122] width 83 height 17
click at [479, 50] on tspan "15" at bounding box center [478, 50] width 12 height 14
click at [546, 78] on icon "0 ? FE 10 ?" at bounding box center [389, 201] width 557 height 350
drag, startPoint x: 488, startPoint y: 49, endPoint x: 549, endPoint y: 45, distance: 61.2
click at [548, 45] on rect at bounding box center [532, 46] width 32 height 17
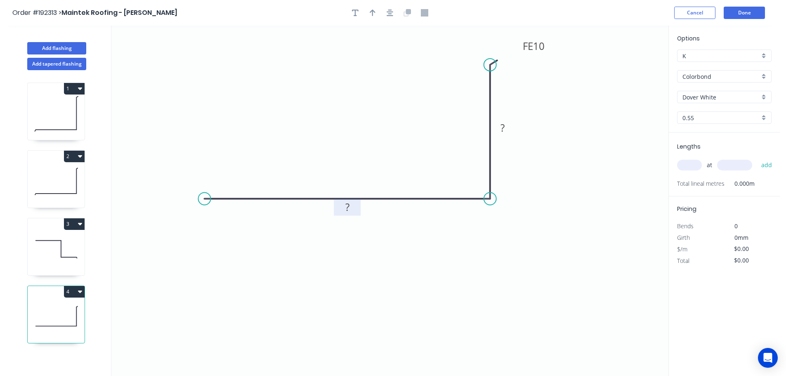
click at [349, 208] on tspan "?" at bounding box center [347, 207] width 4 height 14
click at [508, 258] on icon "0 480 FE 10 50" at bounding box center [389, 201] width 557 height 350
type input "$14.90"
click at [371, 11] on icon "button" at bounding box center [373, 12] width 6 height 7
drag, startPoint x: 607, startPoint y: 72, endPoint x: 369, endPoint y: 101, distance: 239.8
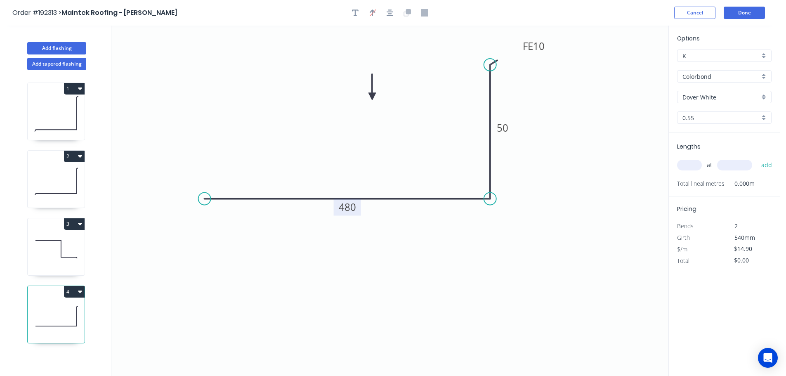
click at [369, 100] on icon at bounding box center [372, 87] width 7 height 26
click at [691, 164] on input "text" at bounding box center [689, 165] width 25 height 11
type input "2"
type input "800"
click at [757, 158] on button "add" at bounding box center [766, 165] width 19 height 14
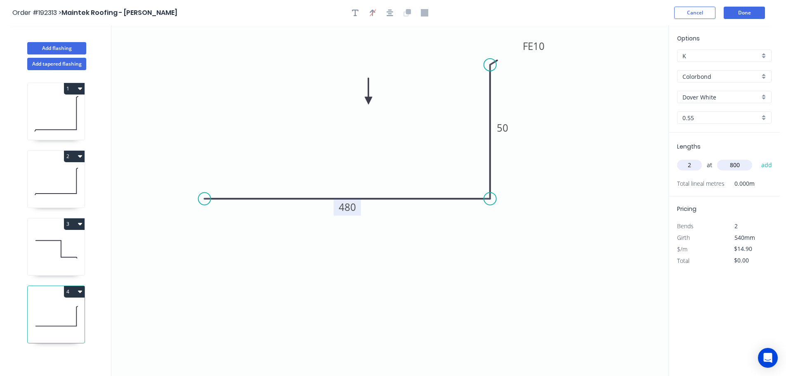
type input "$29.80"
drag, startPoint x: 60, startPoint y: 49, endPoint x: 75, endPoint y: 50, distance: 14.9
click at [61, 49] on button "Add flashing" at bounding box center [56, 48] width 59 height 12
type input "$0.00"
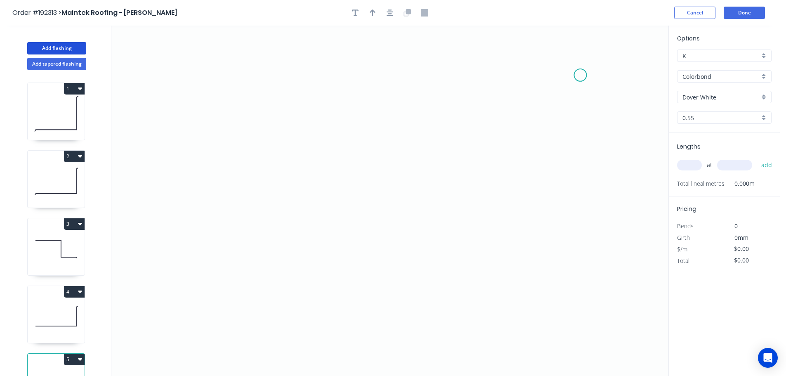
click at [581, 75] on icon "0" at bounding box center [389, 201] width 557 height 350
click at [411, 80] on icon "0" at bounding box center [389, 201] width 557 height 350
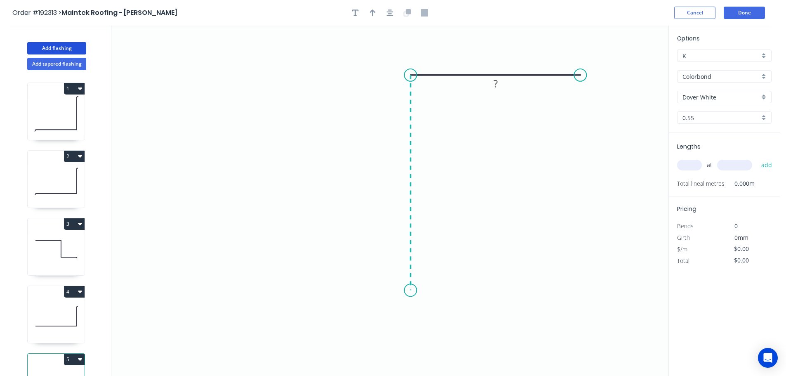
click at [419, 291] on icon "0 ?" at bounding box center [389, 201] width 557 height 350
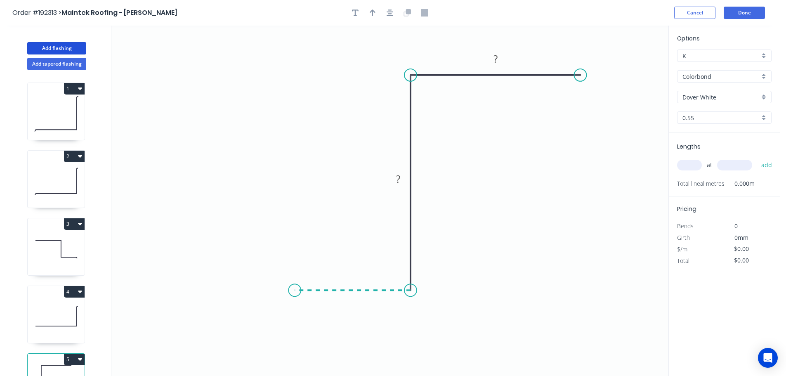
click at [295, 293] on icon "0 ? ?" at bounding box center [389, 201] width 557 height 350
click at [307, 349] on div "Feather" at bounding box center [336, 353] width 83 height 17
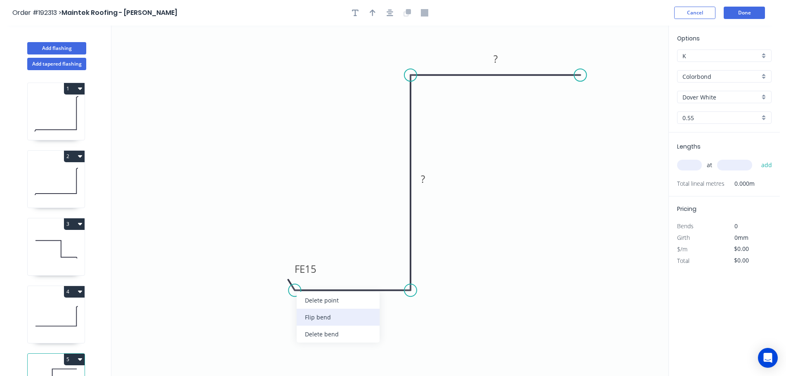
click at [301, 312] on div "Flip bend" at bounding box center [338, 317] width 83 height 17
click at [313, 302] on tspan "15" at bounding box center [311, 304] width 12 height 14
click at [320, 326] on icon "0 FE 10 ? ? ?" at bounding box center [389, 201] width 557 height 350
drag, startPoint x: 320, startPoint y: 307, endPoint x: 267, endPoint y: 326, distance: 55.7
click at [267, 326] on rect at bounding box center [253, 322] width 32 height 17
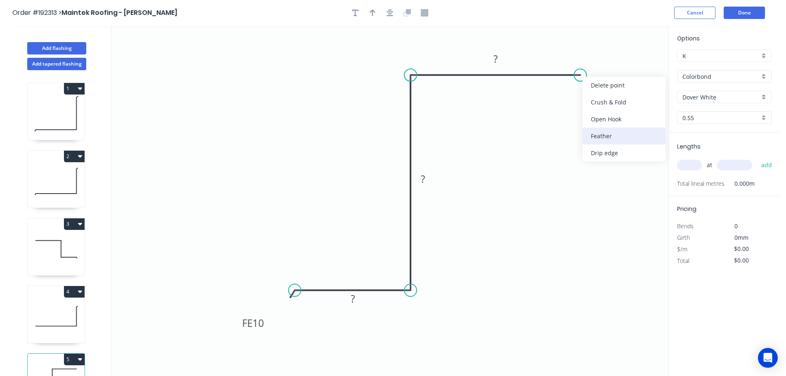
click at [609, 134] on div "Feather" at bounding box center [624, 136] width 83 height 17
click at [600, 54] on tspan "15" at bounding box center [597, 54] width 12 height 14
click at [620, 74] on icon "0 FE 10 ? ? FE 10 ?" at bounding box center [389, 201] width 557 height 350
drag, startPoint x: 605, startPoint y: 55, endPoint x: 633, endPoint y: 104, distance: 56.8
click at [633, 104] on rect at bounding box center [618, 101] width 32 height 17
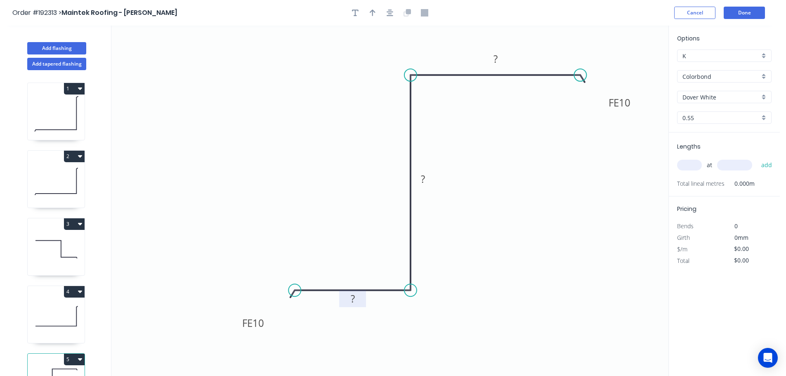
click at [354, 298] on tspan "?" at bounding box center [353, 299] width 4 height 14
click at [573, 205] on icon "0 FE 10 40 130 FE 10 90" at bounding box center [389, 201] width 557 height 350
type input "$10.82"
click at [373, 12] on icon "button" at bounding box center [373, 12] width 6 height 7
drag, startPoint x: 625, startPoint y: 65, endPoint x: 331, endPoint y: 120, distance: 299.3
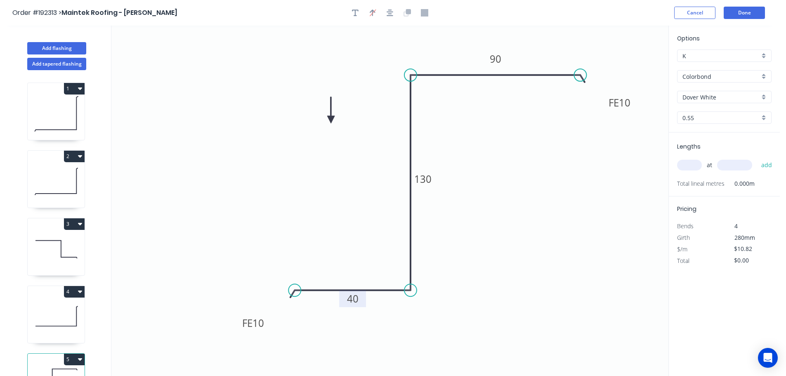
click at [331, 120] on icon at bounding box center [330, 110] width 7 height 26
click at [331, 120] on icon at bounding box center [338, 113] width 24 height 24
click at [331, 120] on icon at bounding box center [338, 126] width 24 height 24
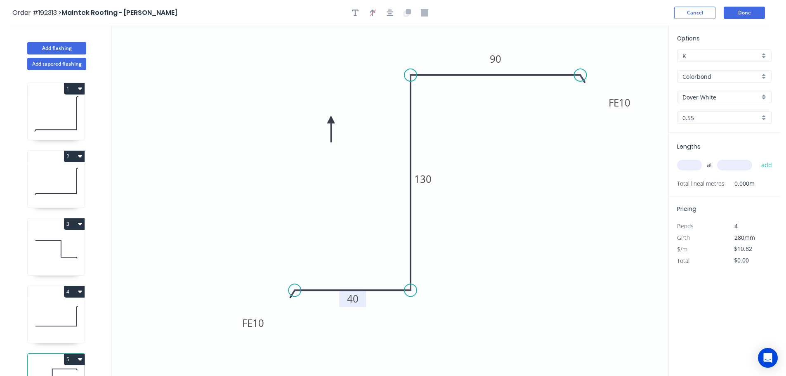
click at [331, 120] on icon at bounding box center [330, 129] width 7 height 26
click at [331, 120] on icon at bounding box center [324, 126] width 24 height 24
click at [699, 164] on input "text" at bounding box center [689, 165] width 25 height 11
type input "4"
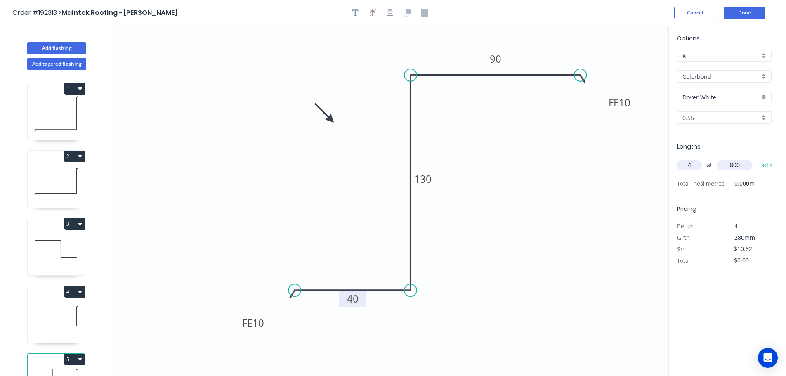
type input "800"
click at [757, 158] on button "add" at bounding box center [766, 165] width 19 height 14
type input "$43.28"
click at [45, 63] on button "Add tapered flashing" at bounding box center [56, 64] width 59 height 12
type input "$0.00"
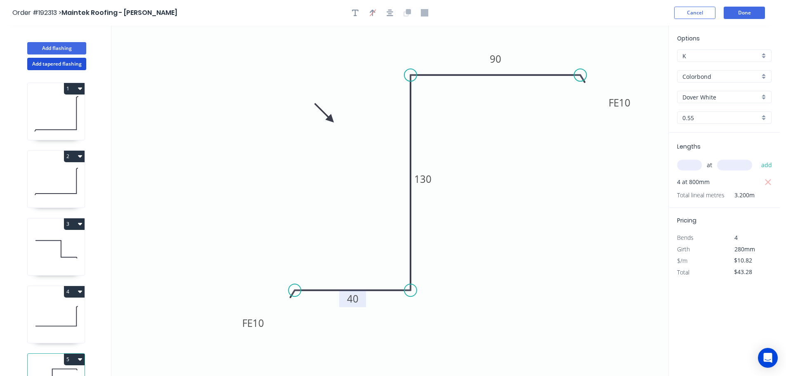
type input "$0.00"
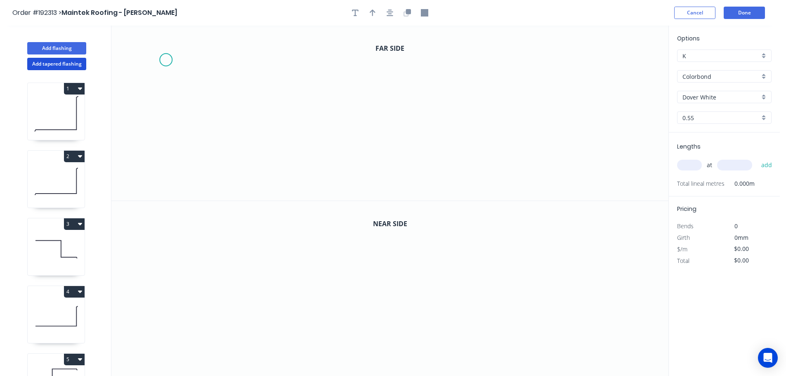
click at [165, 60] on icon "0" at bounding box center [389, 113] width 557 height 175
click at [278, 58] on icon "0" at bounding box center [389, 113] width 557 height 175
click at [276, 171] on icon "0 ?" at bounding box center [389, 113] width 557 height 175
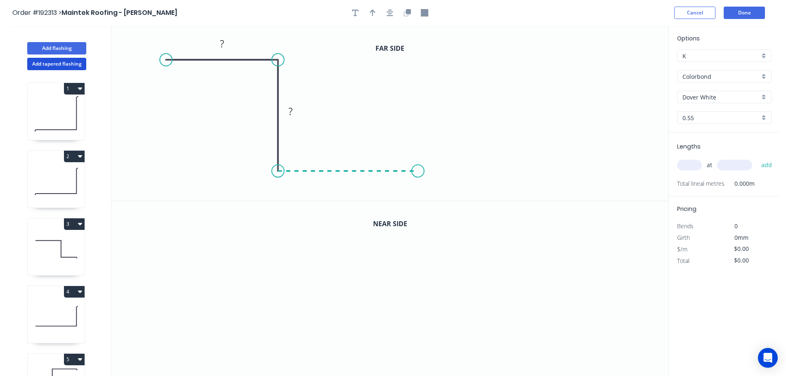
click at [418, 175] on icon "0 ? ?" at bounding box center [389, 113] width 557 height 175
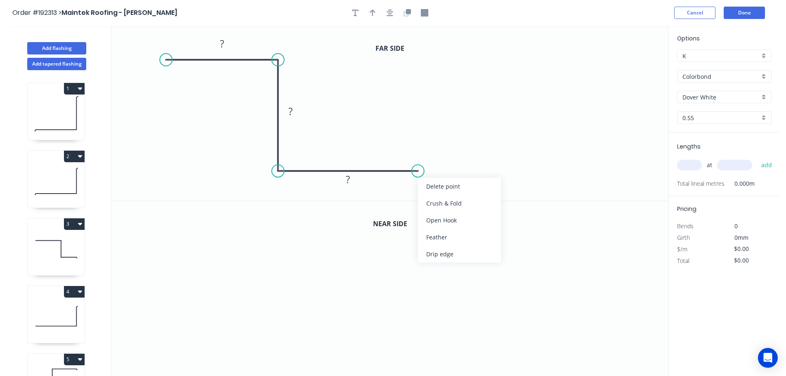
click at [456, 233] on div "Feather" at bounding box center [459, 237] width 83 height 17
click at [413, 183] on tspan "15" at bounding box center [412, 185] width 12 height 14
click at [463, 162] on icon "0 ? ? FE 10 ?" at bounding box center [389, 113] width 557 height 175
drag, startPoint x: 423, startPoint y: 187, endPoint x: 479, endPoint y: 189, distance: 55.8
click at [479, 189] on rect at bounding box center [463, 187] width 32 height 17
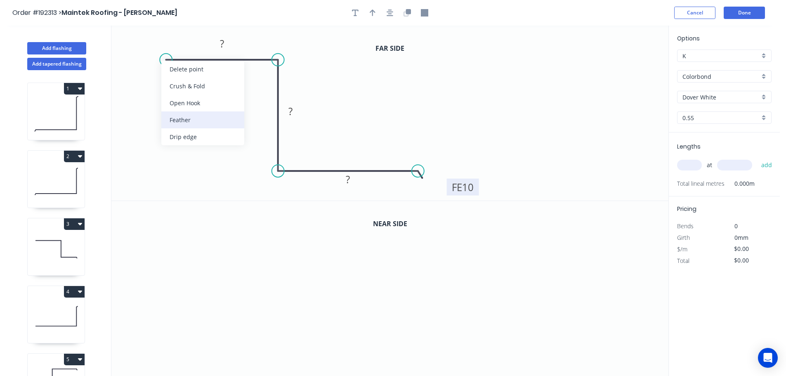
click at [175, 116] on div "Feather" at bounding box center [202, 119] width 83 height 17
click at [176, 84] on div "Flip bend" at bounding box center [207, 85] width 83 height 17
click at [183, 71] on tspan "15" at bounding box center [182, 73] width 12 height 14
click at [214, 94] on icon "0 FE 10 ? ? FE 10 ?" at bounding box center [389, 113] width 557 height 175
drag, startPoint x: 190, startPoint y: 76, endPoint x: 149, endPoint y: 89, distance: 43.3
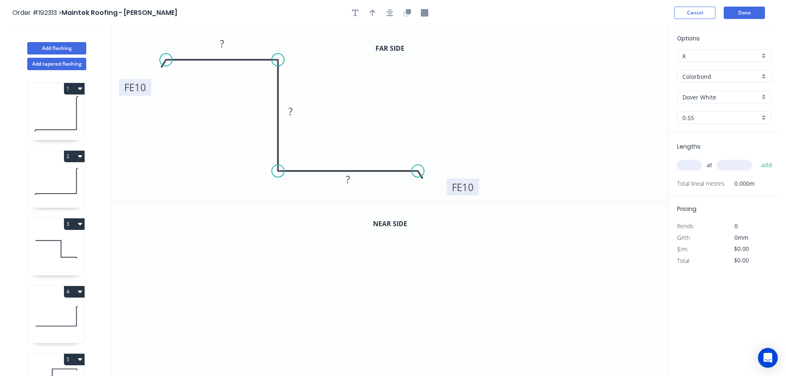
click at [149, 89] on rect at bounding box center [135, 87] width 32 height 17
drag, startPoint x: 225, startPoint y: 42, endPoint x: 240, endPoint y: 45, distance: 15.6
click at [225, 41] on rect at bounding box center [222, 44] width 17 height 12
click at [354, 89] on icon "0 FE 10 40 ? FE 10 ?" at bounding box center [389, 113] width 557 height 175
click at [293, 109] on rect at bounding box center [290, 112] width 17 height 12
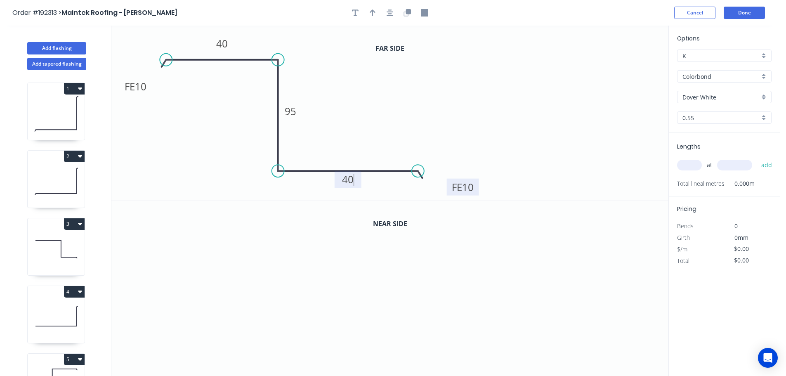
click at [429, 114] on icon "0 FE 10 40 95 FE 10 40" at bounding box center [389, 113] width 557 height 175
click at [372, 13] on icon "button" at bounding box center [373, 12] width 6 height 7
drag, startPoint x: 626, startPoint y: 65, endPoint x: 335, endPoint y: 73, distance: 291.8
click at [335, 73] on icon at bounding box center [334, 63] width 7 height 26
click at [409, 10] on icon "button" at bounding box center [408, 11] width 5 height 5
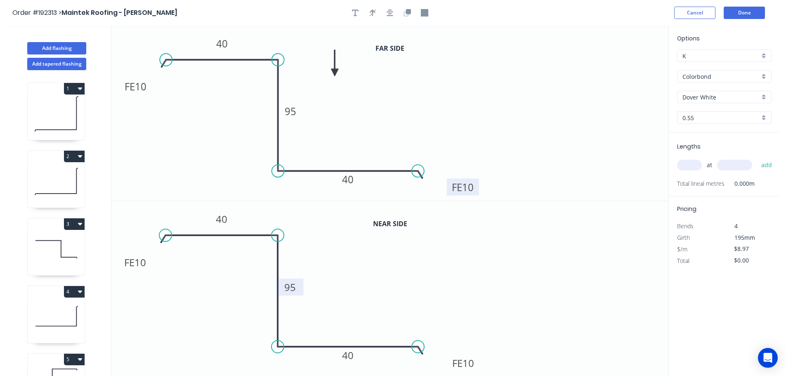
click at [293, 287] on tspan "95" at bounding box center [290, 287] width 12 height 14
click at [329, 283] on icon "0 FE 10 40 60 FE 10 40" at bounding box center [389, 288] width 557 height 175
type input "$10.41"
click at [686, 164] on input "text" at bounding box center [689, 165] width 25 height 11
type input "1"
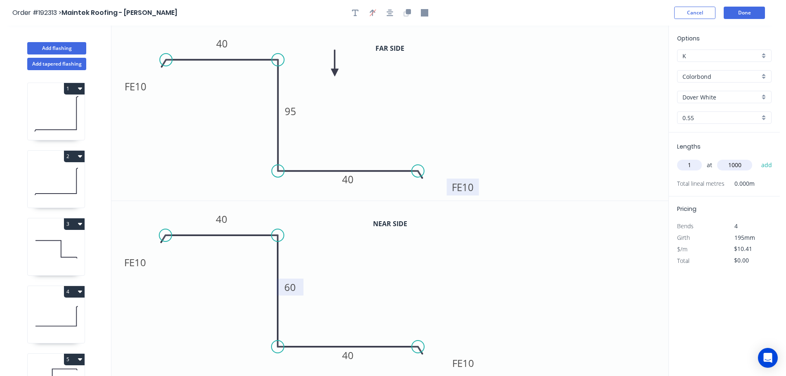
type input "1000"
click at [757, 158] on button "add" at bounding box center [766, 165] width 19 height 14
type input "$10.41"
click at [57, 50] on button "Add flashing" at bounding box center [56, 48] width 59 height 12
type input "$0.00"
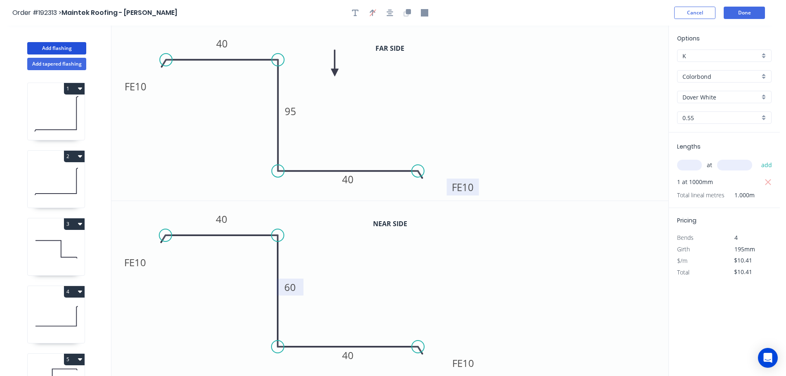
type input "$0.00"
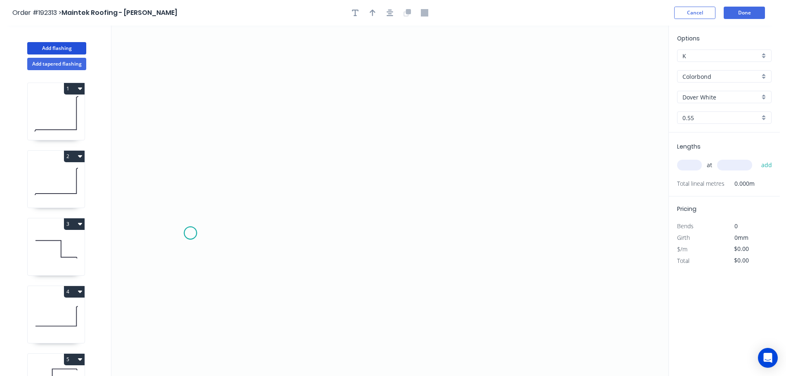
drag, startPoint x: 190, startPoint y: 233, endPoint x: 235, endPoint y: 233, distance: 45.0
click at [191, 233] on icon "0" at bounding box center [389, 201] width 557 height 350
click at [248, 230] on icon "0" at bounding box center [389, 201] width 557 height 350
click at [246, 154] on icon "0 ?" at bounding box center [389, 201] width 557 height 350
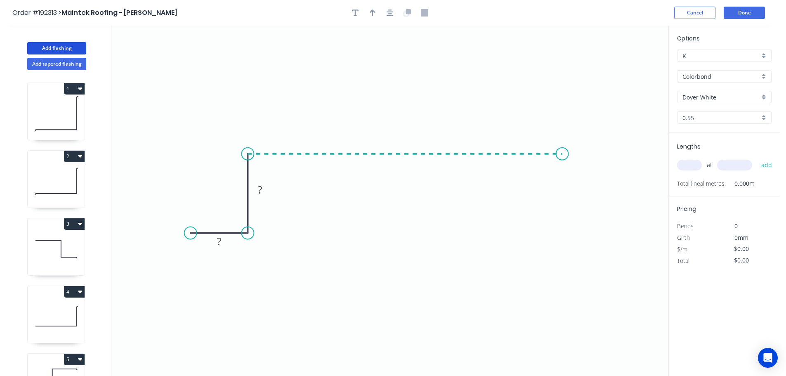
click at [562, 155] on icon "0 ? ?" at bounding box center [389, 201] width 557 height 350
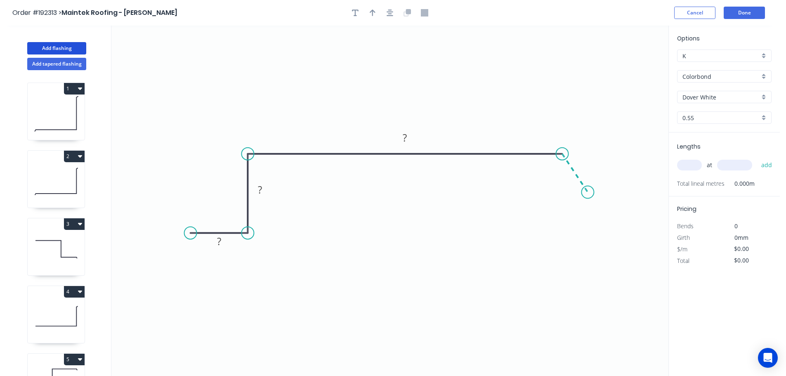
click at [588, 192] on icon "0 ? ? ?" at bounding box center [389, 201] width 557 height 350
click at [588, 192] on circle at bounding box center [587, 192] width 12 height 12
drag, startPoint x: 567, startPoint y: 199, endPoint x: 551, endPoint y: 206, distance: 16.9
click at [567, 199] on div "Hide angle" at bounding box center [593, 199] width 83 height 17
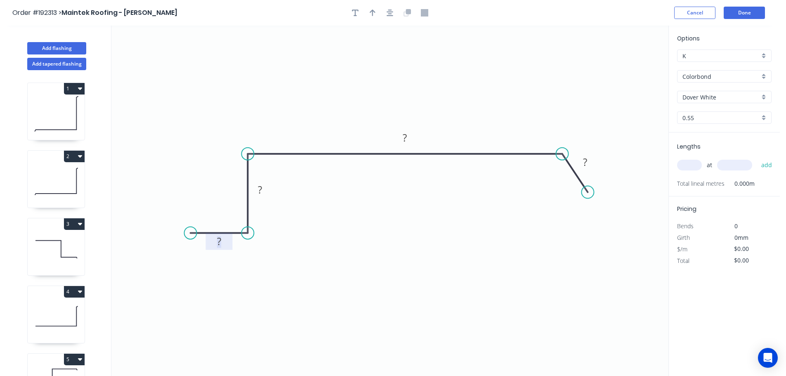
click at [219, 241] on tspan "?" at bounding box center [219, 241] width 4 height 14
click at [540, 94] on icon "0 20 45 500 35" at bounding box center [389, 201] width 557 height 350
type input "$15.62"
click at [374, 14] on icon "button" at bounding box center [373, 12] width 6 height 7
drag, startPoint x: 626, startPoint y: 62, endPoint x: 509, endPoint y: 76, distance: 117.6
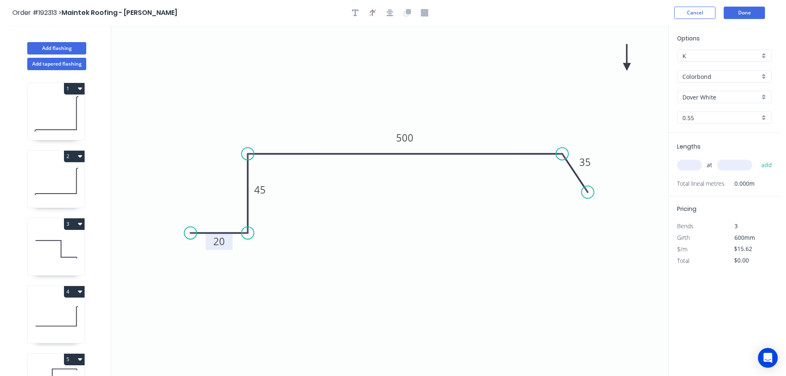
click at [495, 83] on icon "0 20 45 500 35" at bounding box center [389, 201] width 557 height 350
drag, startPoint x: 627, startPoint y: 64, endPoint x: 473, endPoint y: 89, distance: 155.5
click at [473, 89] on icon at bounding box center [473, 79] width 7 height 26
click at [764, 97] on div "Dover White" at bounding box center [724, 97] width 94 height 12
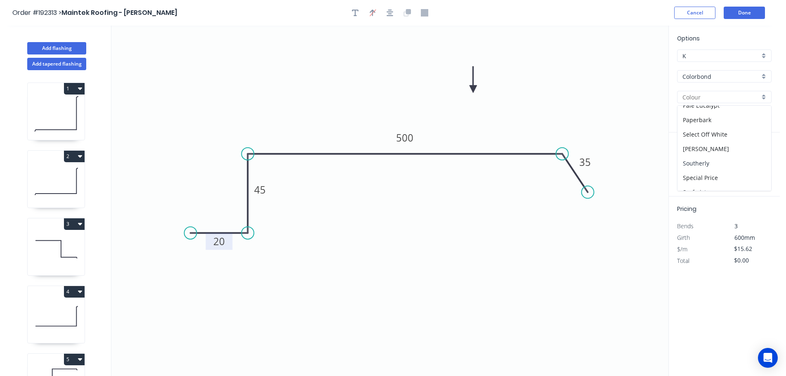
click at [737, 160] on div "Southerly" at bounding box center [725, 163] width 94 height 14
type input "Southerly"
click at [695, 165] on input "text" at bounding box center [689, 165] width 25 height 11
type input "4"
type input "4400"
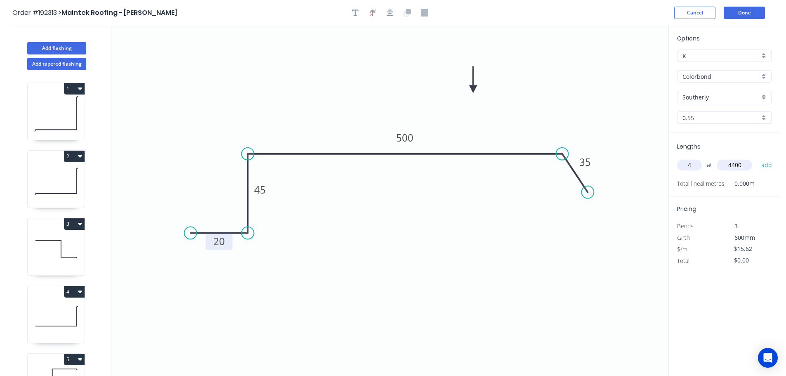
click at [757, 158] on button "add" at bounding box center [766, 165] width 19 height 14
type input "$274.91"
click at [60, 50] on button "Add flashing" at bounding box center [56, 48] width 59 height 12
type input "$0.00"
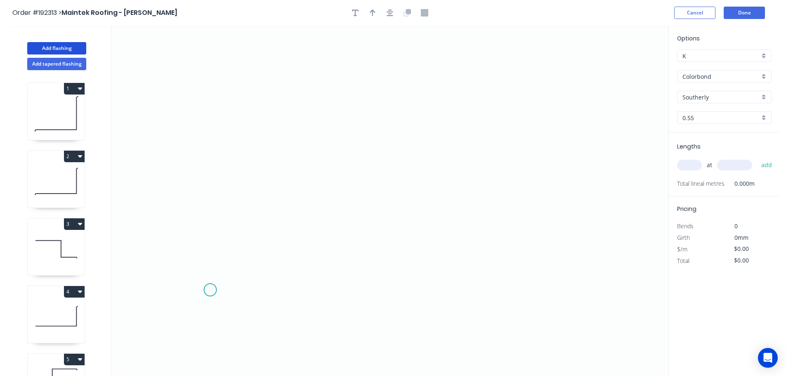
click at [209, 291] on icon "0" at bounding box center [389, 201] width 557 height 350
click at [212, 220] on icon "0" at bounding box center [389, 201] width 557 height 350
click at [457, 219] on icon "0 ?" at bounding box center [389, 201] width 557 height 350
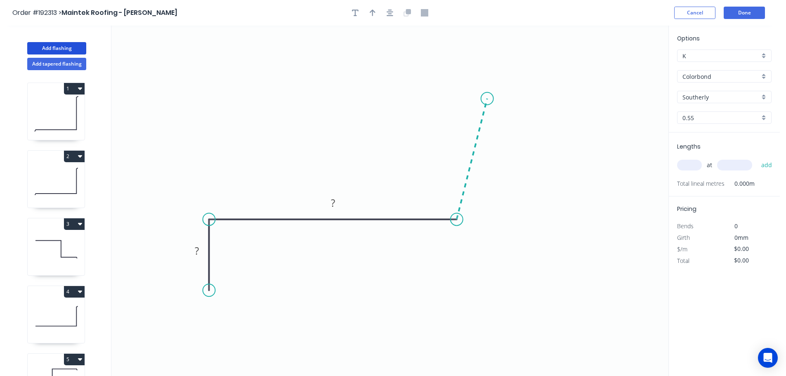
click at [487, 99] on icon at bounding box center [472, 159] width 31 height 121
click at [593, 123] on icon "0 ? ? ? ? º" at bounding box center [389, 201] width 557 height 350
click at [593, 123] on circle at bounding box center [592, 123] width 12 height 12
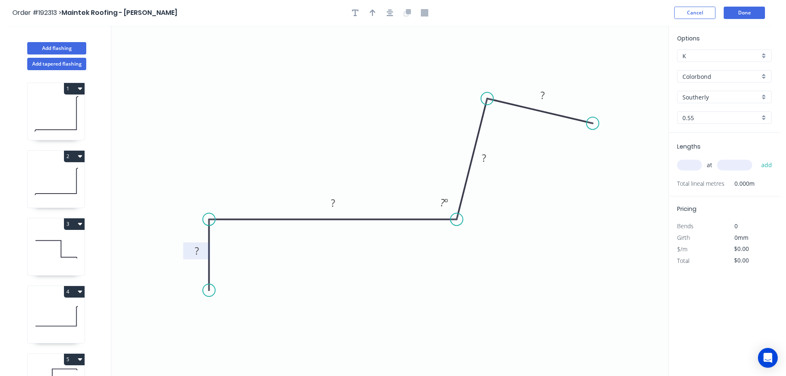
click at [197, 252] on tspan "?" at bounding box center [197, 251] width 4 height 14
click at [514, 249] on icon "0 40 200 70 60 95 º" at bounding box center [389, 201] width 557 height 350
type input "$11.94"
click at [372, 9] on icon "button" at bounding box center [373, 12] width 6 height 7
drag, startPoint x: 626, startPoint y: 65, endPoint x: 350, endPoint y: 100, distance: 278.7
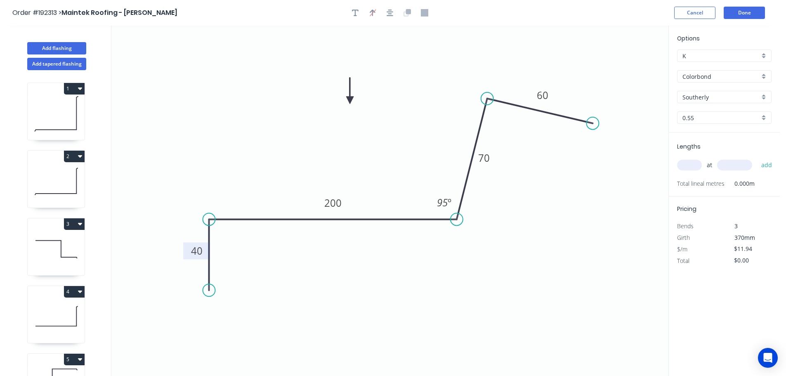
click at [350, 100] on icon at bounding box center [349, 91] width 7 height 26
click at [689, 162] on input "text" at bounding box center [689, 165] width 25 height 11
type input "1"
type input "1700"
click at [757, 158] on button "add" at bounding box center [766, 165] width 19 height 14
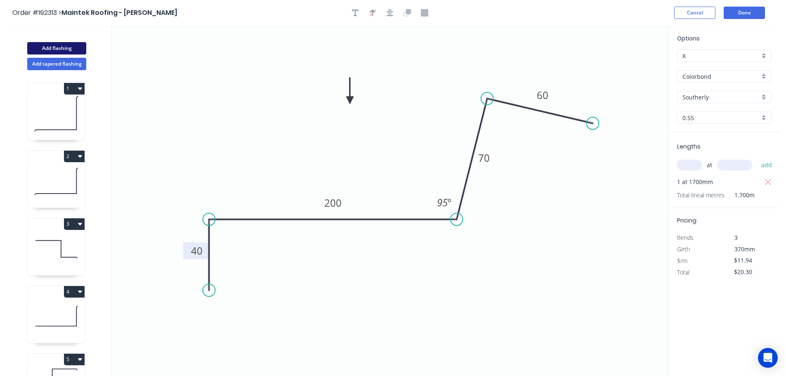
click at [49, 46] on button "Add flashing" at bounding box center [56, 48] width 59 height 12
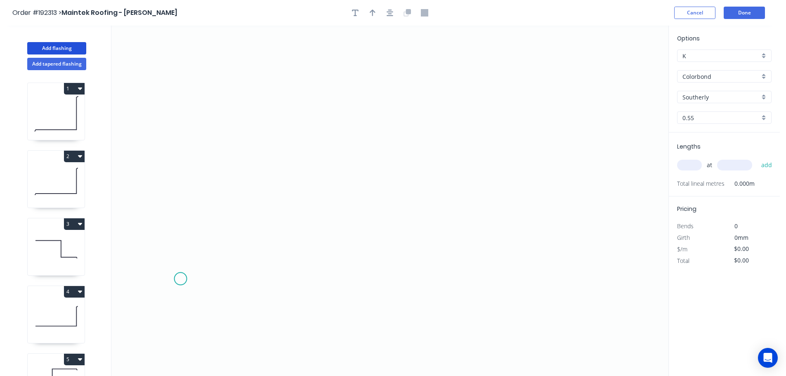
click at [180, 279] on icon "0" at bounding box center [389, 201] width 557 height 350
click at [184, 207] on icon "0" at bounding box center [389, 201] width 557 height 350
click at [416, 209] on icon "0 ?" at bounding box center [389, 201] width 557 height 350
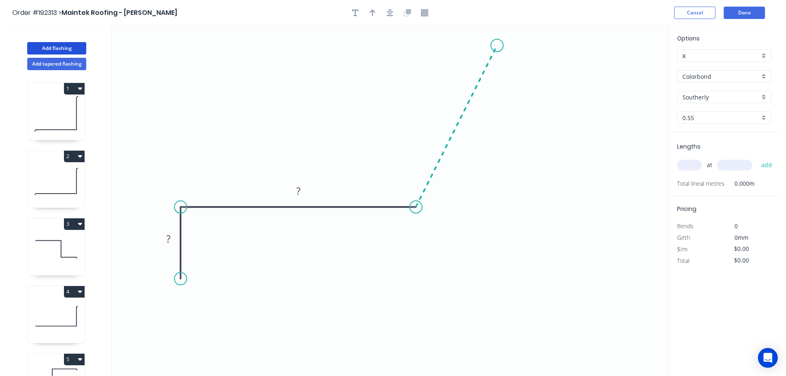
click at [497, 45] on icon "0 ? ?" at bounding box center [389, 201] width 557 height 350
click at [544, 61] on icon "0 ? ? ? ? º" at bounding box center [389, 201] width 557 height 350
click at [544, 61] on circle at bounding box center [544, 61] width 12 height 12
drag, startPoint x: 544, startPoint y: 61, endPoint x: 537, endPoint y: 65, distance: 7.9
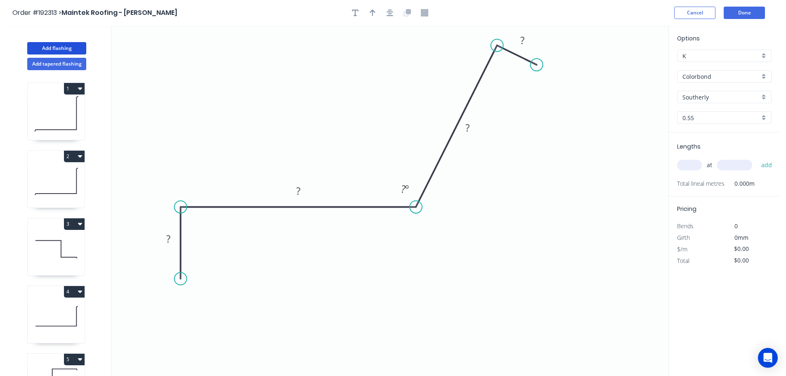
click at [537, 65] on circle at bounding box center [537, 65] width 12 height 12
click at [172, 236] on rect at bounding box center [168, 240] width 17 height 12
click at [569, 289] on icon "0 40 200 365 10 95 º" at bounding box center [389, 201] width 557 height 350
click at [371, 11] on icon "button" at bounding box center [373, 12] width 6 height 7
drag, startPoint x: 628, startPoint y: 66, endPoint x: 338, endPoint y: 100, distance: 292.5
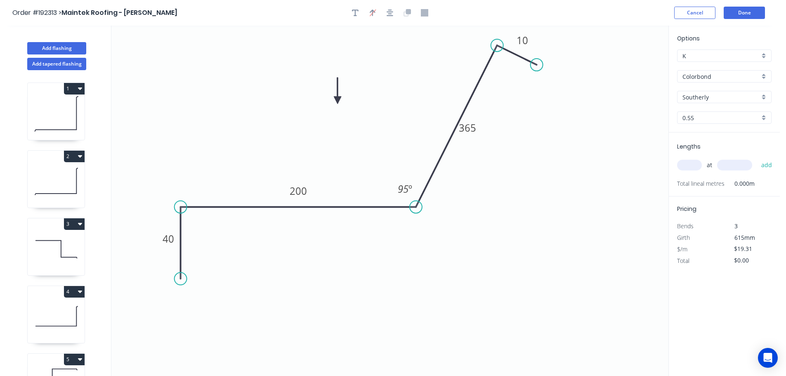
click at [338, 100] on icon at bounding box center [337, 91] width 7 height 26
click at [695, 163] on input "text" at bounding box center [689, 165] width 25 height 11
click at [757, 158] on button "add" at bounding box center [766, 165] width 19 height 14
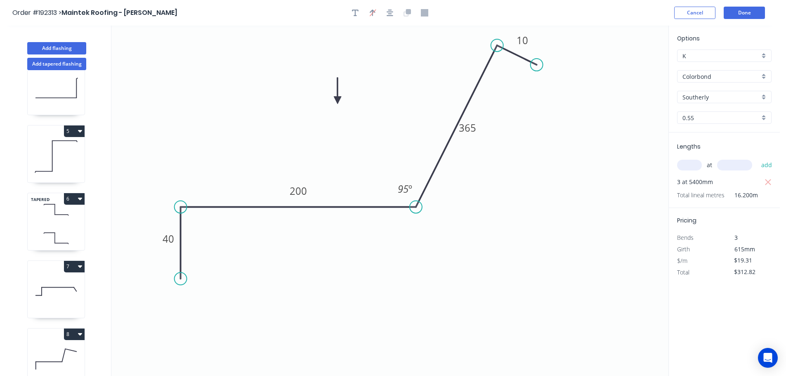
scroll to position [307, 0]
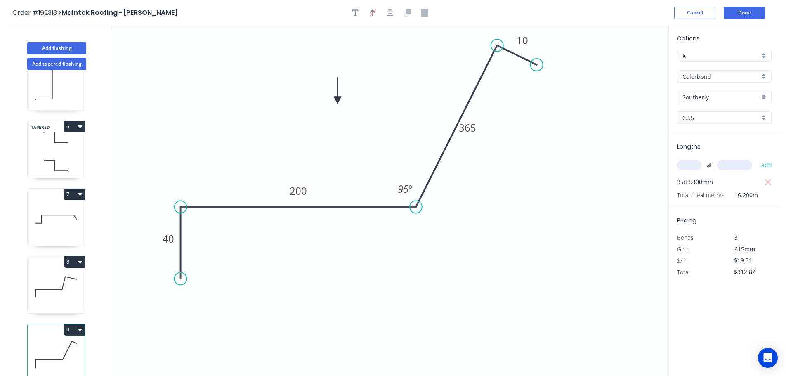
click at [76, 324] on button "9" at bounding box center [74, 330] width 21 height 12
click at [65, 344] on div "Duplicate" at bounding box center [46, 350] width 64 height 12
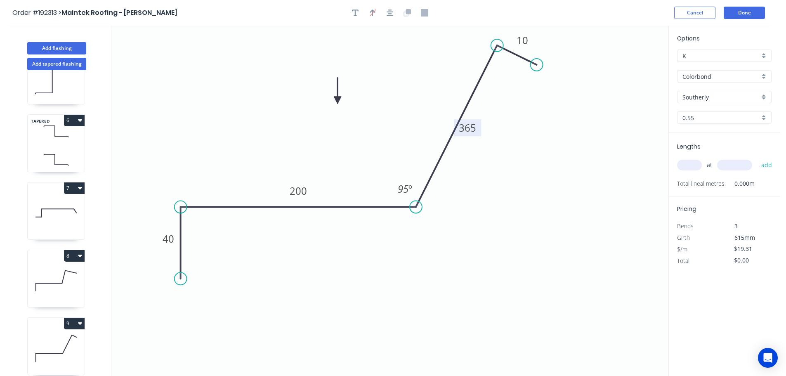
click at [473, 126] on tspan "365" at bounding box center [467, 128] width 17 height 14
click at [535, 136] on icon "0 40 200 2 10 95 º" at bounding box center [389, 201] width 557 height 350
click at [475, 130] on rect at bounding box center [467, 129] width 17 height 12
click at [514, 154] on icon "0 40 200 345 10 95 º" at bounding box center [389, 201] width 557 height 350
drag, startPoint x: 480, startPoint y: 131, endPoint x: 484, endPoint y: 134, distance: 5.3
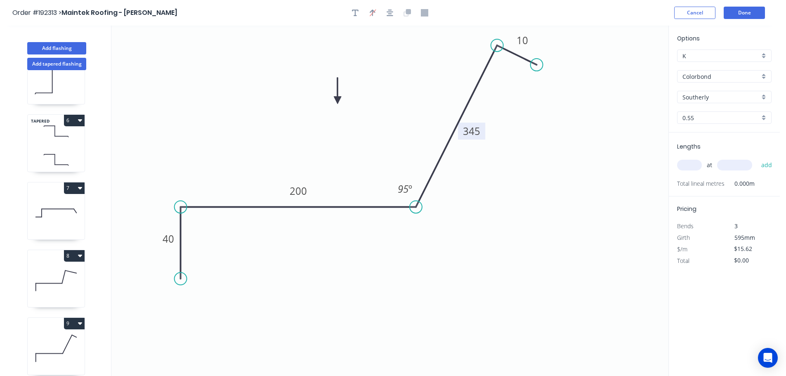
click at [484, 134] on rect at bounding box center [471, 131] width 27 height 17
click at [526, 40] on tspan "10" at bounding box center [523, 40] width 12 height 14
click at [561, 71] on icon "0 40 200 345 70 95 º" at bounding box center [389, 201] width 557 height 350
drag, startPoint x: 538, startPoint y: 64, endPoint x: 579, endPoint y: 85, distance: 45.6
click at [579, 85] on circle at bounding box center [578, 85] width 12 height 12
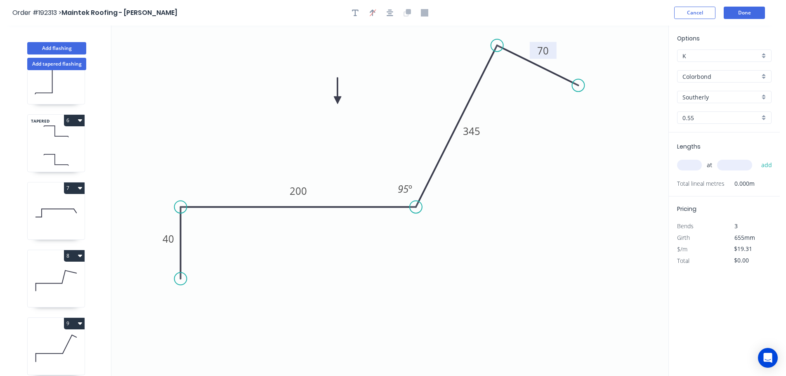
click at [695, 167] on input "text" at bounding box center [689, 165] width 25 height 11
click at [742, 165] on input "text" at bounding box center [734, 165] width 35 height 11
click at [757, 158] on button "add" at bounding box center [766, 165] width 19 height 14
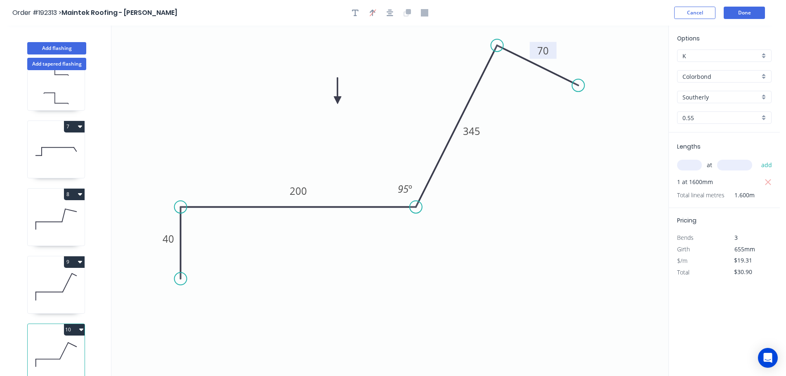
scroll to position [15, 0]
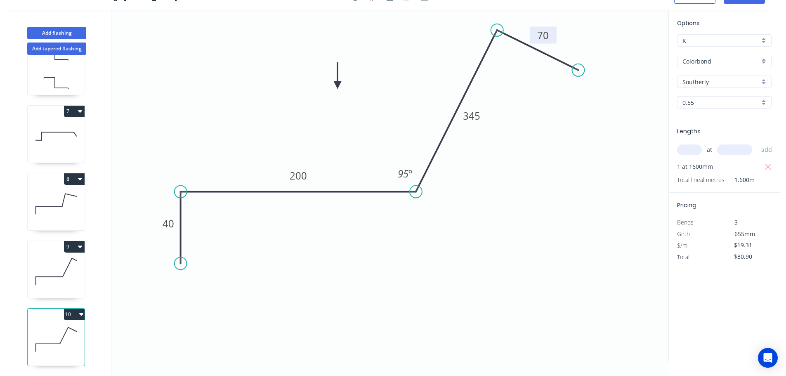
click at [60, 132] on icon at bounding box center [56, 136] width 57 height 53
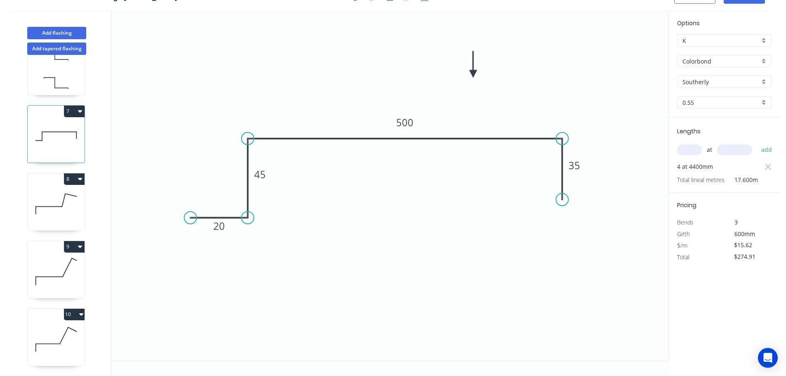
drag, startPoint x: 586, startPoint y: 176, endPoint x: 565, endPoint y: 200, distance: 31.9
click at [565, 200] on circle at bounding box center [562, 199] width 12 height 12
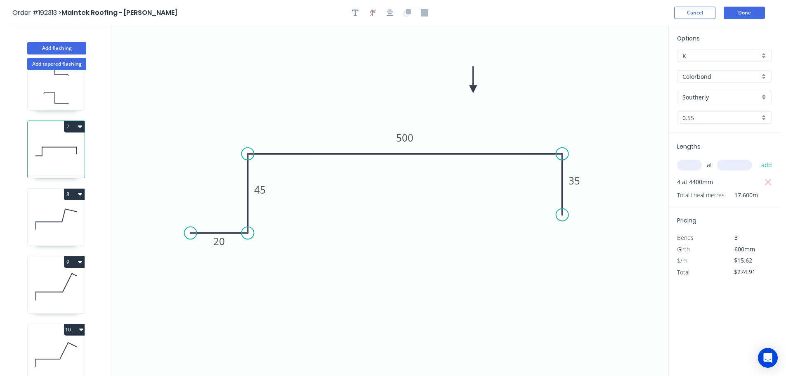
click at [62, 208] on icon at bounding box center [56, 219] width 57 height 53
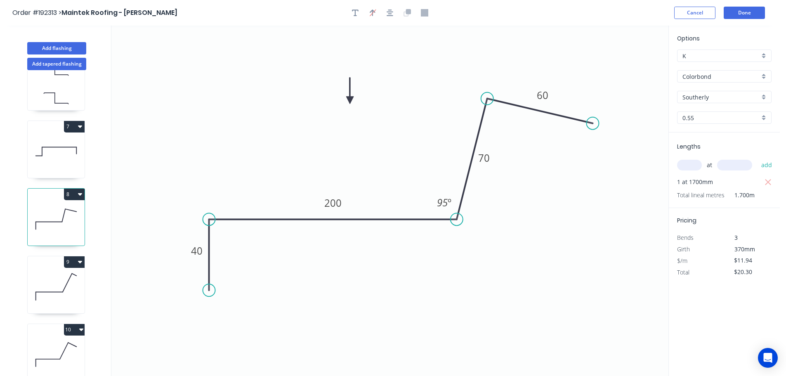
click at [57, 284] on icon at bounding box center [56, 286] width 57 height 53
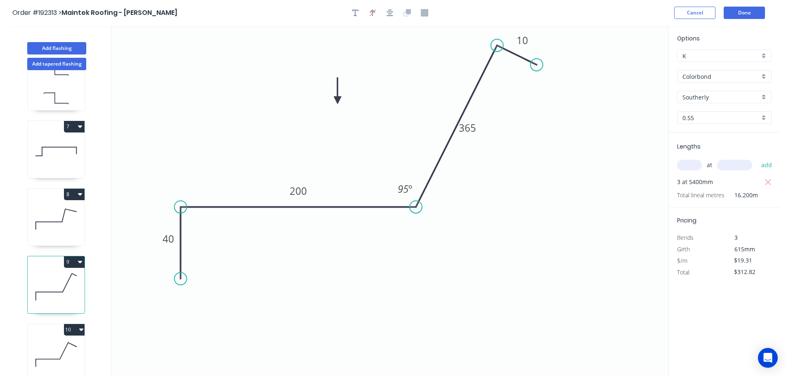
drag, startPoint x: 52, startPoint y: 349, endPoint x: 69, endPoint y: 344, distance: 17.1
click at [53, 348] on icon at bounding box center [56, 354] width 57 height 53
click at [738, 13] on button "Done" at bounding box center [744, 13] width 41 height 12
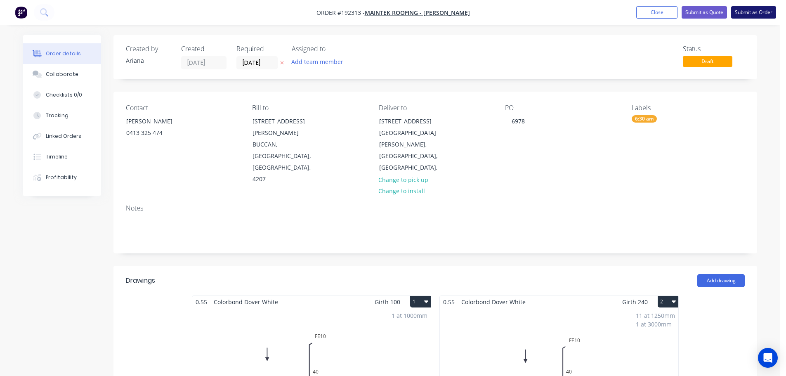
click at [744, 13] on button "Submit as Order" at bounding box center [753, 12] width 45 height 12
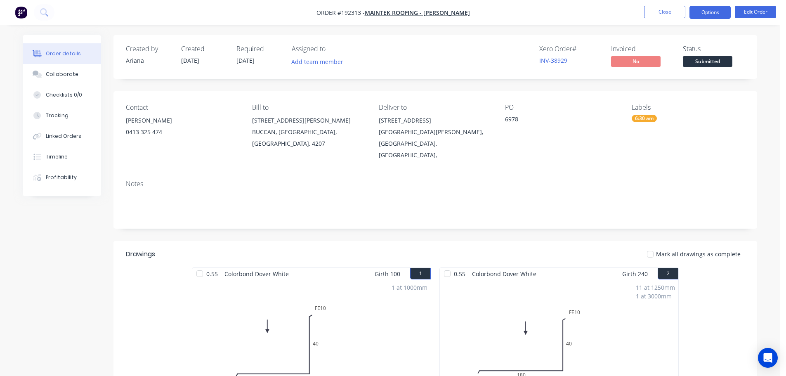
click at [706, 13] on button "Options" at bounding box center [710, 12] width 41 height 13
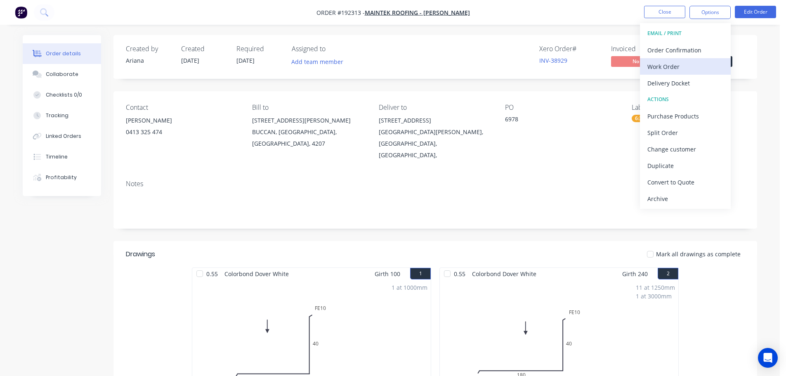
click at [660, 64] on div "Work Order" at bounding box center [685, 67] width 76 height 12
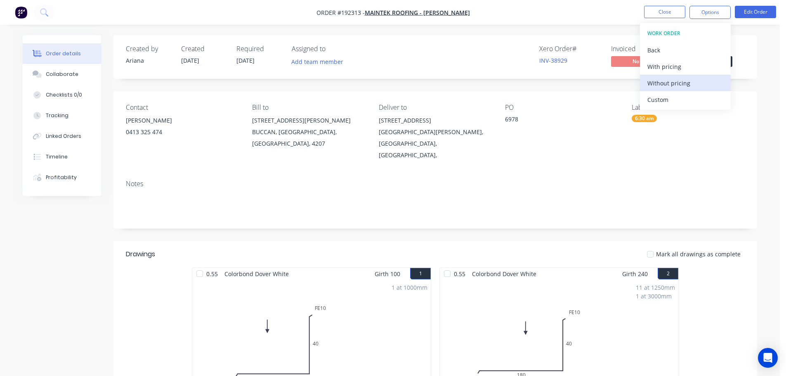
click at [649, 84] on div "Without pricing" at bounding box center [685, 83] width 76 height 12
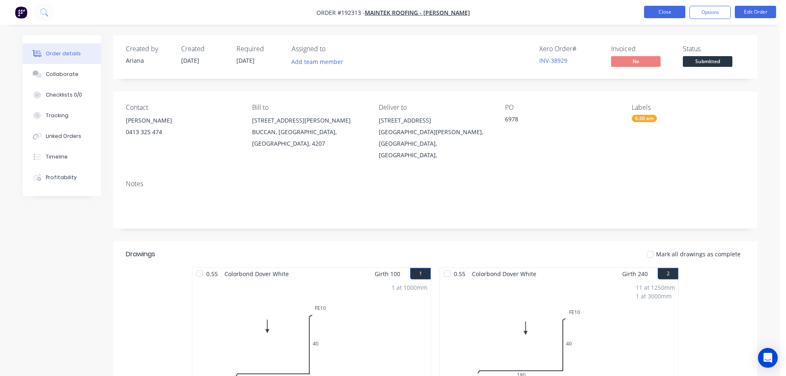
click at [673, 8] on button "Close" at bounding box center [664, 12] width 41 height 12
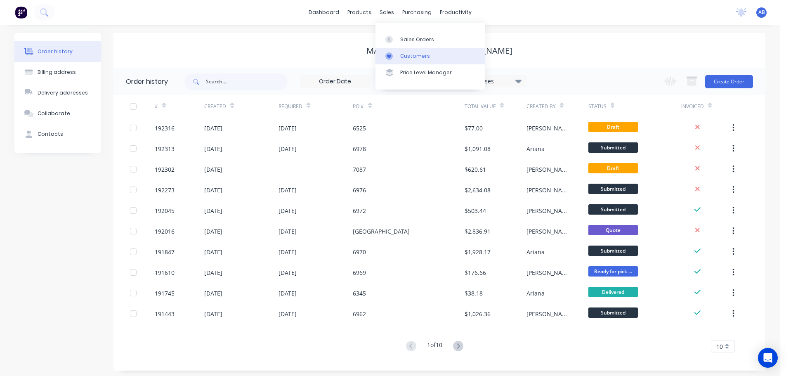
click at [409, 55] on div "Customers" at bounding box center [415, 55] width 30 height 7
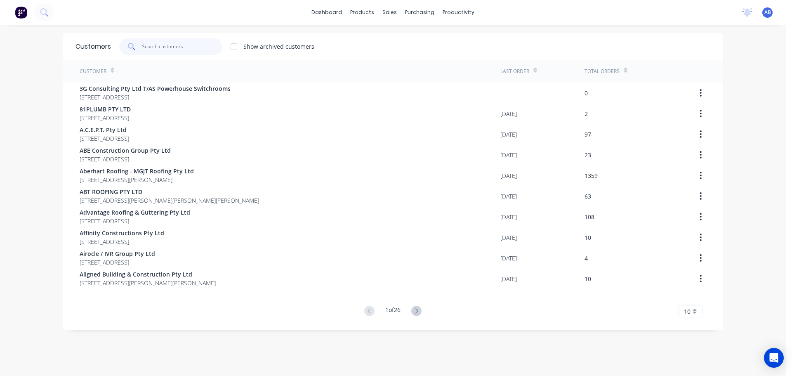
drag, startPoint x: 164, startPoint y: 45, endPoint x: 385, endPoint y: 62, distance: 221.5
click at [165, 45] on input "text" at bounding box center [182, 46] width 80 height 17
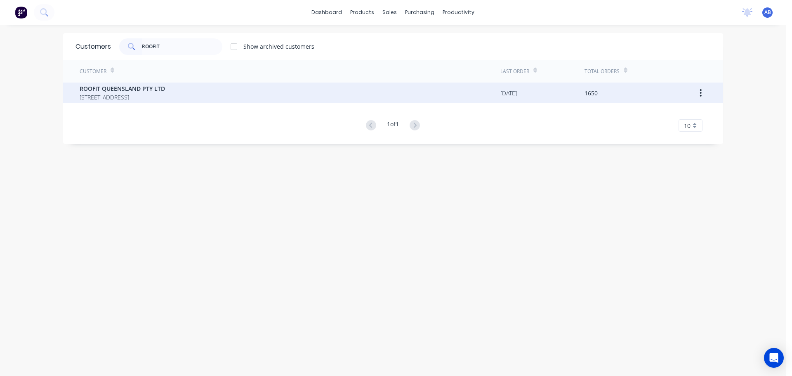
click at [126, 87] on span "ROOFIT QUEENSLAND PTY LTD" at bounding box center [122, 88] width 85 height 9
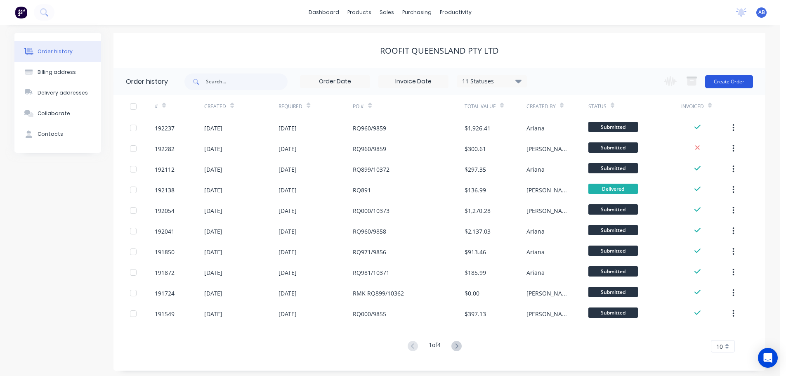
click at [719, 80] on button "Create Order" at bounding box center [729, 81] width 48 height 13
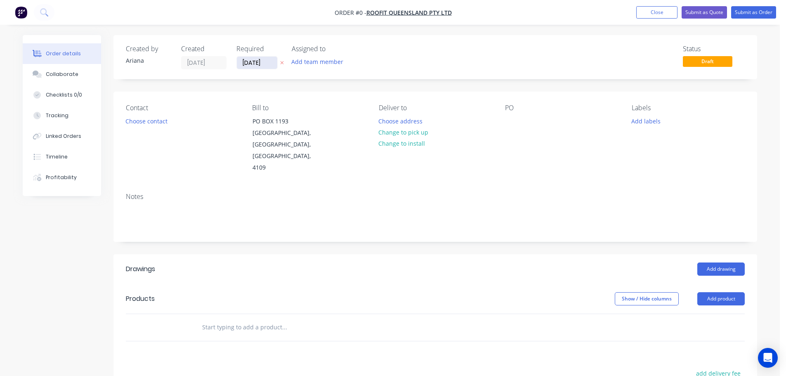
click at [255, 62] on input "[DATE]" at bounding box center [257, 63] width 40 height 12
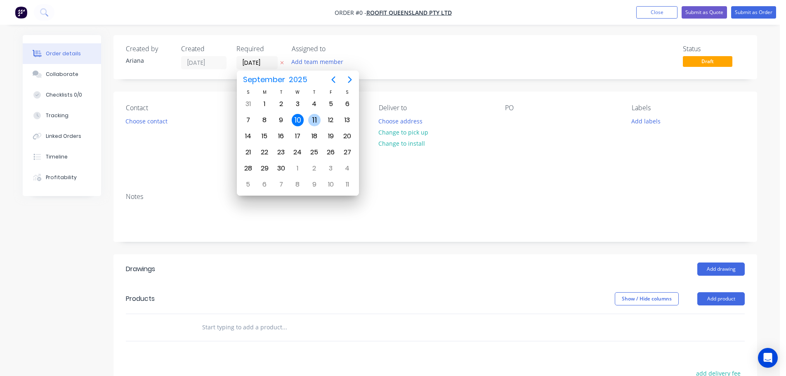
click at [312, 116] on div "11" at bounding box center [314, 120] width 12 height 12
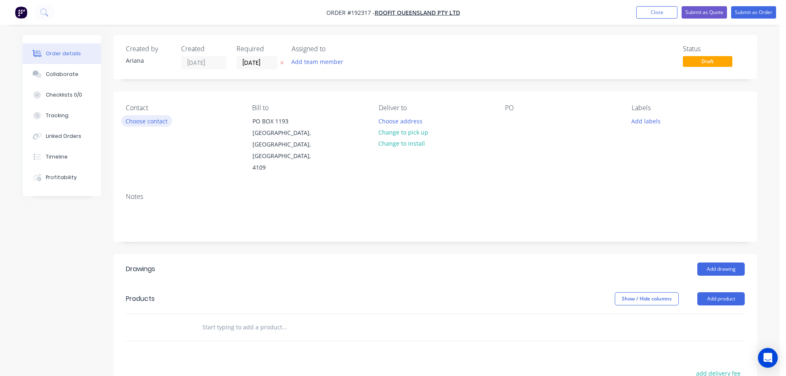
click at [143, 123] on button "Choose contact" at bounding box center [146, 120] width 51 height 11
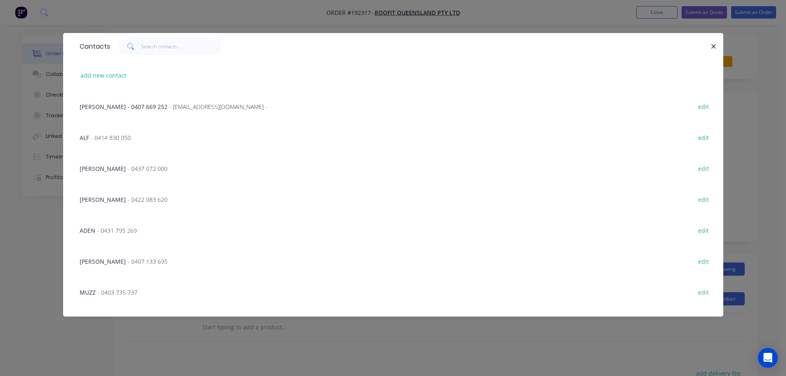
click at [128, 199] on span "- 0422 083 620" at bounding box center [148, 200] width 40 height 8
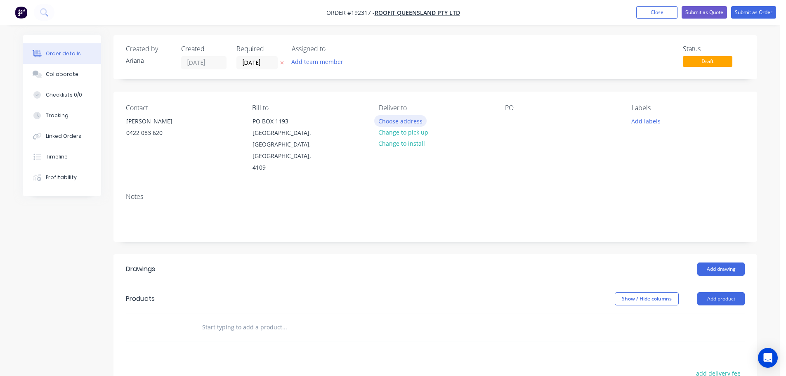
click at [399, 121] on button "Choose address" at bounding box center [400, 120] width 53 height 11
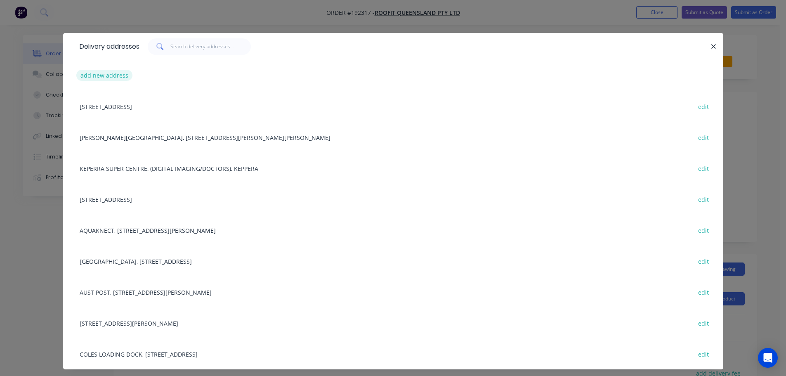
click at [101, 73] on button "add new address" at bounding box center [104, 75] width 57 height 11
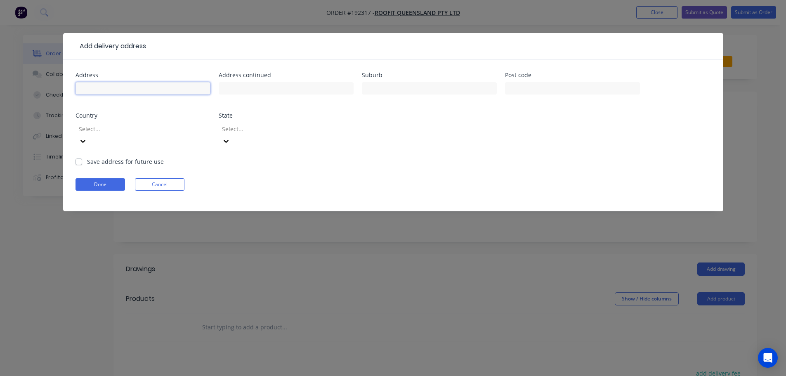
click at [99, 90] on input "text" at bounding box center [143, 88] width 135 height 12
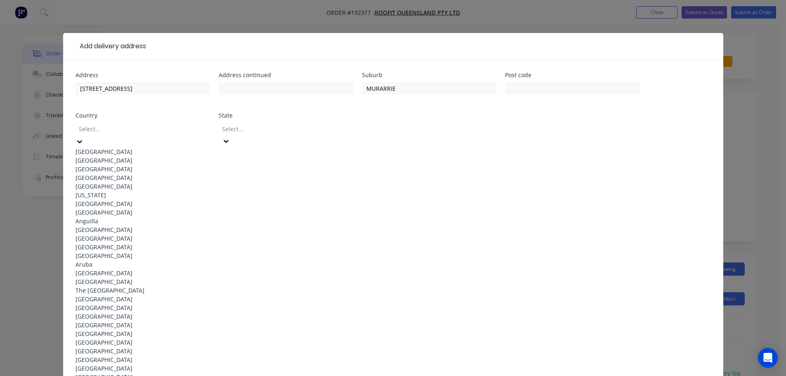
click at [139, 147] on div "[GEOGRAPHIC_DATA]" at bounding box center [143, 151] width 135 height 9
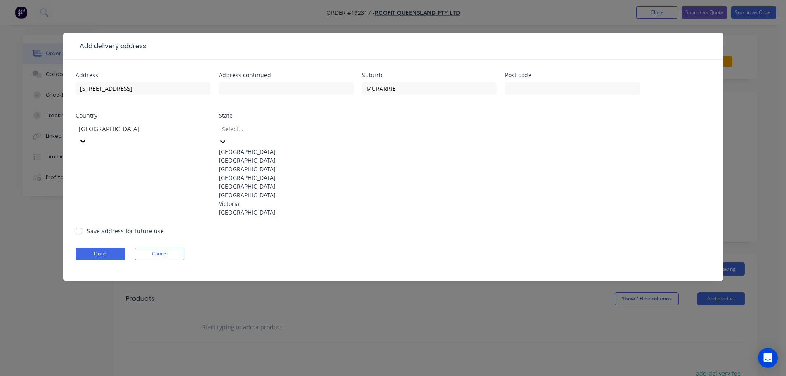
click at [227, 137] on div at bounding box center [223, 141] width 8 height 9
click at [277, 182] on div "[GEOGRAPHIC_DATA]" at bounding box center [286, 177] width 135 height 9
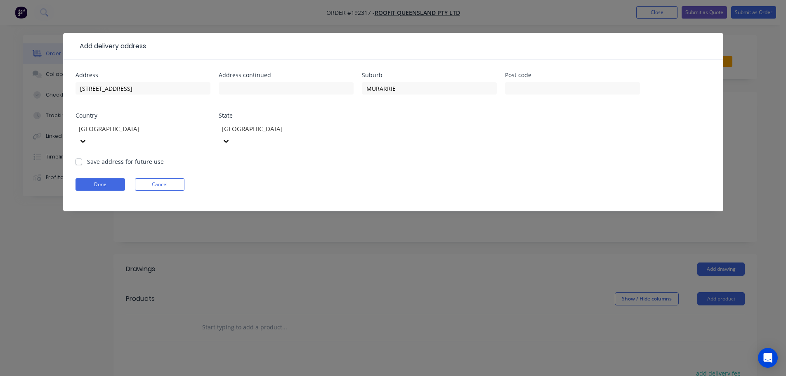
click at [424, 178] on div "Done Cancel" at bounding box center [393, 184] width 635 height 12
click at [89, 178] on button "Done" at bounding box center [101, 184] width 50 height 12
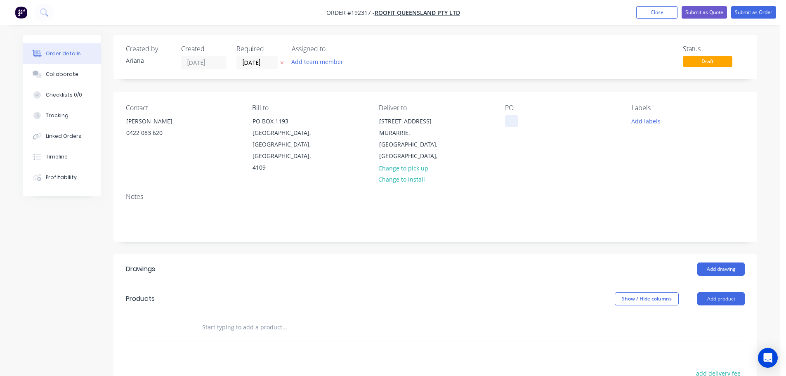
click at [513, 123] on div at bounding box center [511, 121] width 13 height 12
click at [541, 150] on div "PO RQ981/10374" at bounding box center [561, 139] width 113 height 70
click at [641, 122] on button "Add labels" at bounding box center [646, 120] width 38 height 11
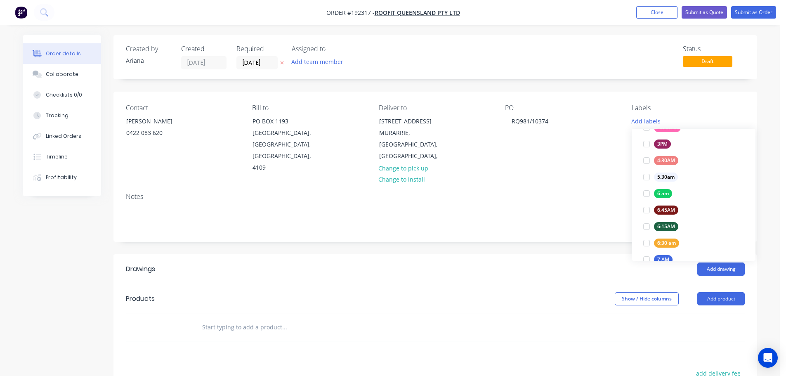
scroll to position [122, 0]
click at [648, 237] on div at bounding box center [646, 237] width 17 height 17
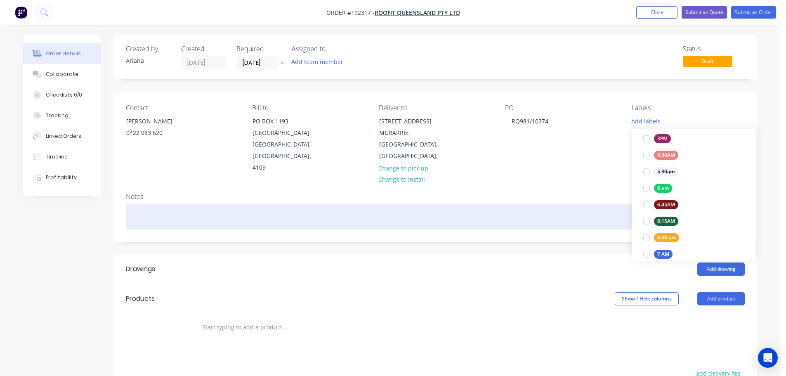
scroll to position [0, 0]
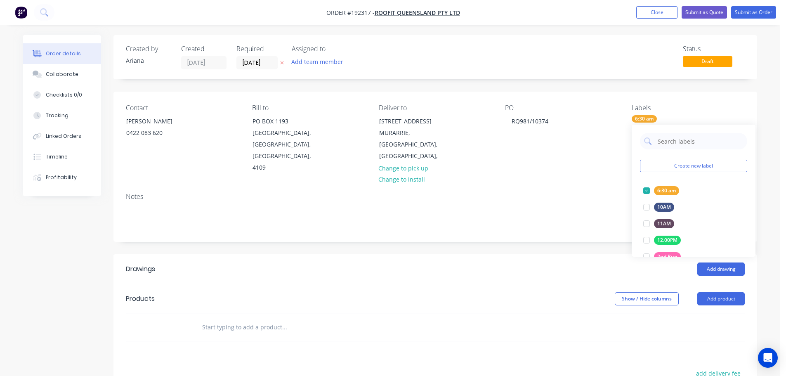
click at [571, 193] on div "Notes" at bounding box center [435, 197] width 619 height 8
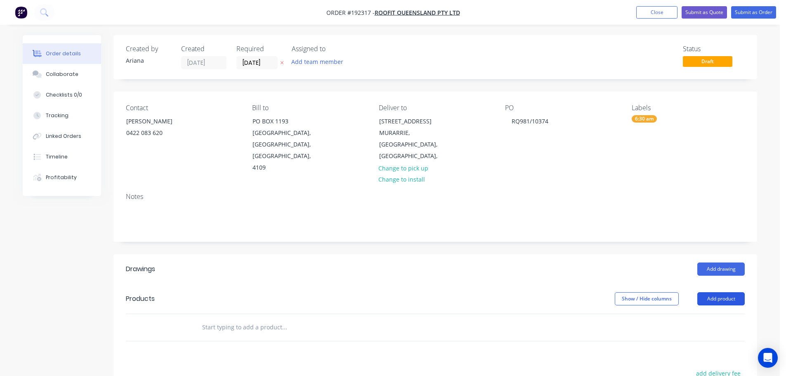
click at [716, 292] on button "Add product" at bounding box center [720, 298] width 47 height 13
click at [710, 314] on div "Product catalogue" at bounding box center [706, 320] width 64 height 12
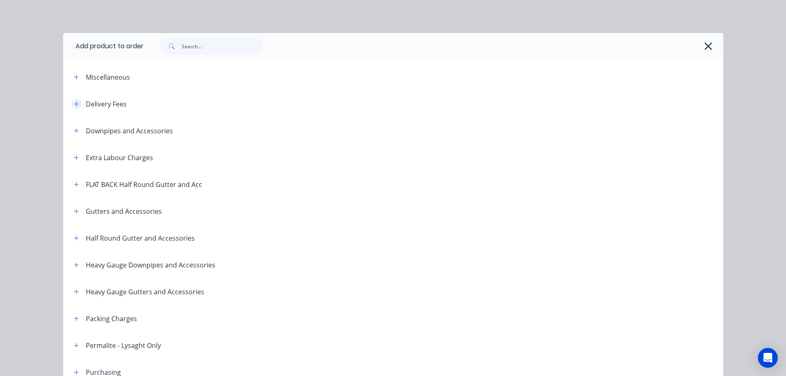
click at [74, 102] on icon "button" at bounding box center [76, 104] width 5 height 6
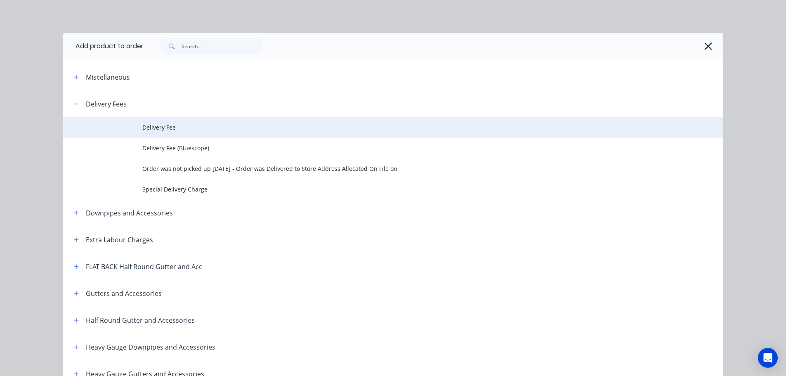
click at [195, 130] on span "Delivery Fee" at bounding box center [374, 127] width 465 height 9
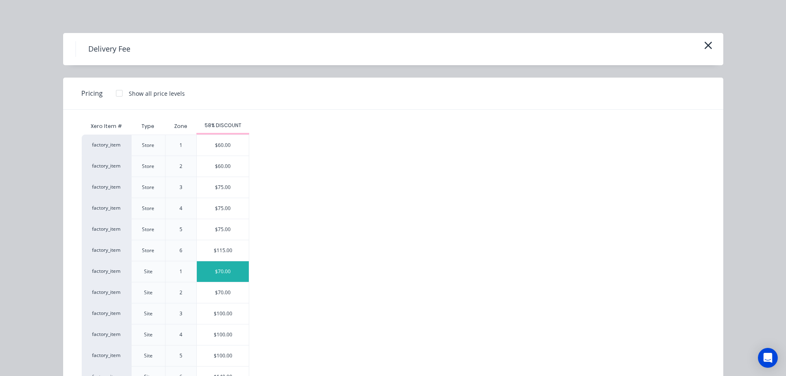
click at [221, 271] on div "$70.00" at bounding box center [223, 271] width 52 height 21
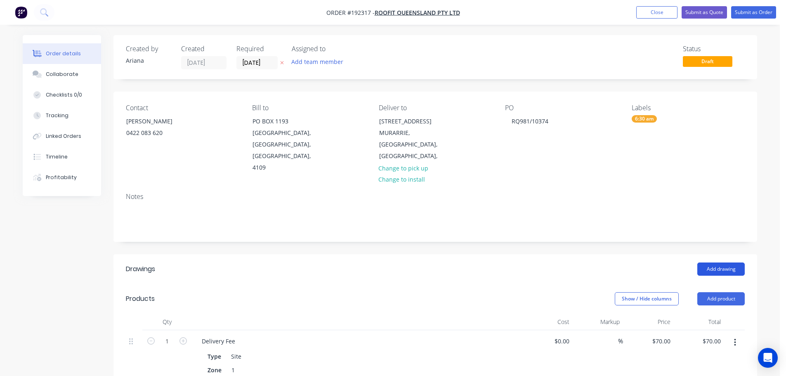
click at [713, 262] on button "Add drawing" at bounding box center [720, 268] width 47 height 13
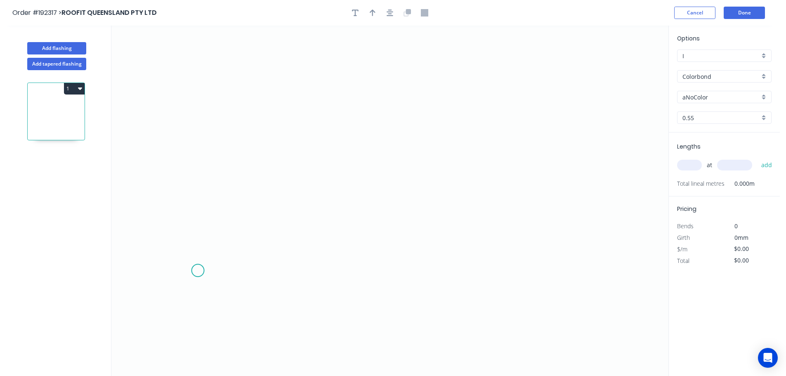
click at [198, 271] on icon "0" at bounding box center [389, 201] width 557 height 350
click at [229, 228] on icon at bounding box center [213, 249] width 31 height 43
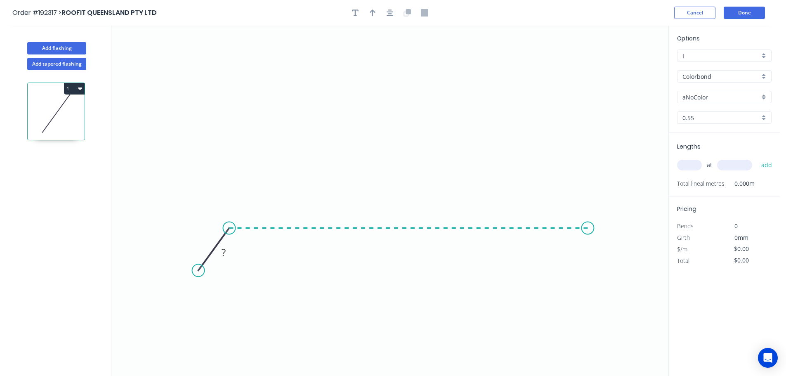
click at [588, 235] on icon "0 ?" at bounding box center [389, 201] width 557 height 350
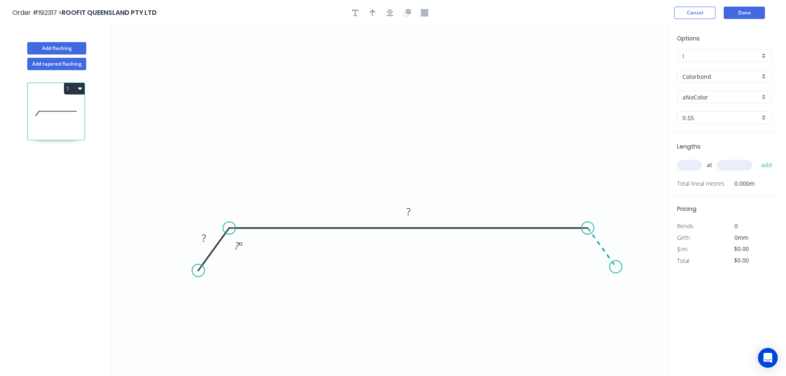
click at [616, 267] on icon "0 ? ? ? º" at bounding box center [389, 201] width 557 height 350
click at [616, 267] on circle at bounding box center [615, 266] width 12 height 12
click at [617, 268] on circle at bounding box center [617, 268] width 12 height 12
drag, startPoint x: 261, startPoint y: 267, endPoint x: 371, endPoint y: 264, distance: 109.4
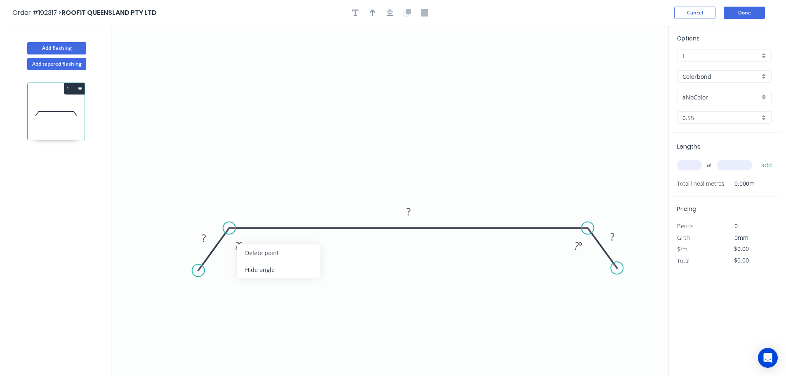
click at [262, 267] on div "Hide angle" at bounding box center [278, 269] width 83 height 17
click at [585, 271] on div "Hide angle" at bounding box center [619, 270] width 83 height 17
click at [207, 235] on rect at bounding box center [204, 239] width 17 height 12
click at [276, 261] on icon "0 30 1000 30" at bounding box center [389, 201] width 557 height 350
click at [374, 12] on icon "button" at bounding box center [373, 12] width 6 height 7
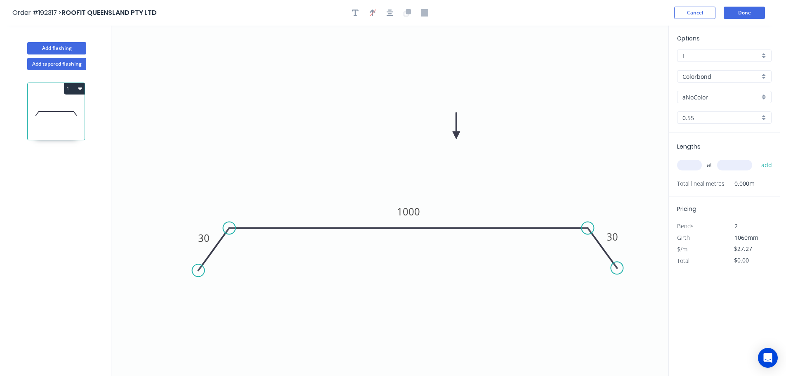
drag, startPoint x: 626, startPoint y: 64, endPoint x: 456, endPoint y: 135, distance: 183.8
click at [456, 135] on icon at bounding box center [456, 126] width 7 height 26
click at [765, 96] on div "aNoColor" at bounding box center [724, 97] width 94 height 12
click at [727, 113] on div "Surfmist" at bounding box center [725, 111] width 94 height 14
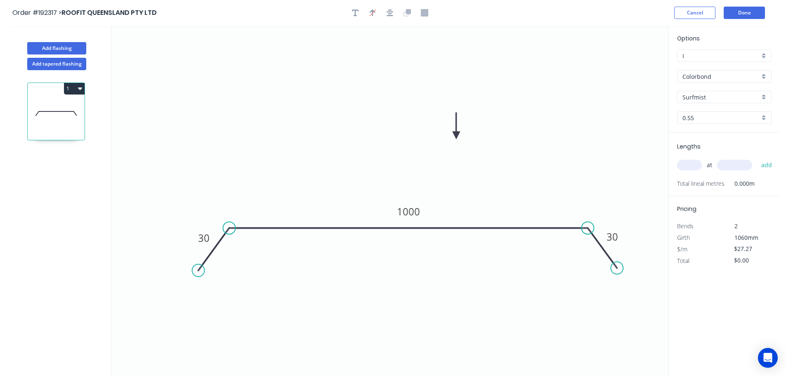
click at [695, 163] on input "text" at bounding box center [689, 165] width 25 height 11
click at [757, 158] on button "add" at bounding box center [766, 165] width 19 height 14
click at [74, 89] on button "1" at bounding box center [74, 89] width 21 height 12
click at [63, 110] on div "Duplicate" at bounding box center [46, 109] width 64 height 12
click at [415, 210] on tspan "1000" at bounding box center [408, 212] width 23 height 14
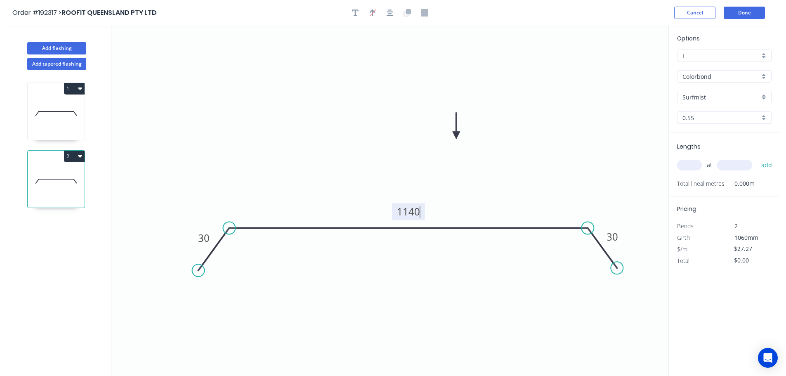
click at [442, 203] on icon "0 30 1140 30" at bounding box center [389, 201] width 557 height 350
click at [690, 164] on input "text" at bounding box center [689, 165] width 25 height 11
click at [737, 166] on input "text" at bounding box center [734, 165] width 35 height 11
click at [757, 158] on button "add" at bounding box center [766, 165] width 19 height 14
click at [737, 166] on input "text" at bounding box center [734, 165] width 35 height 11
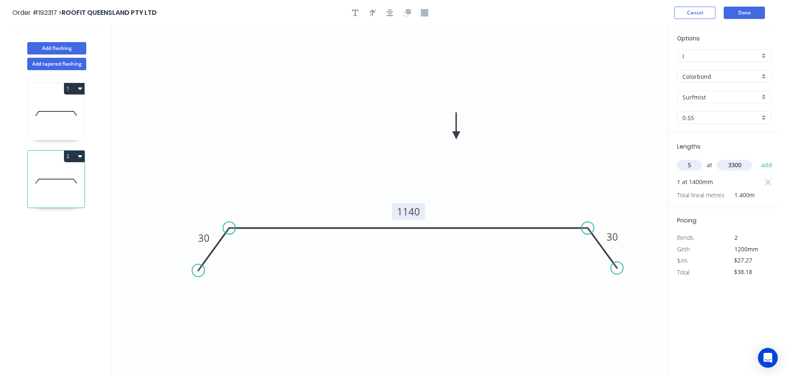
click at [757, 158] on button "add" at bounding box center [766, 165] width 19 height 14
click at [58, 44] on button "Add flashing" at bounding box center [56, 48] width 59 height 12
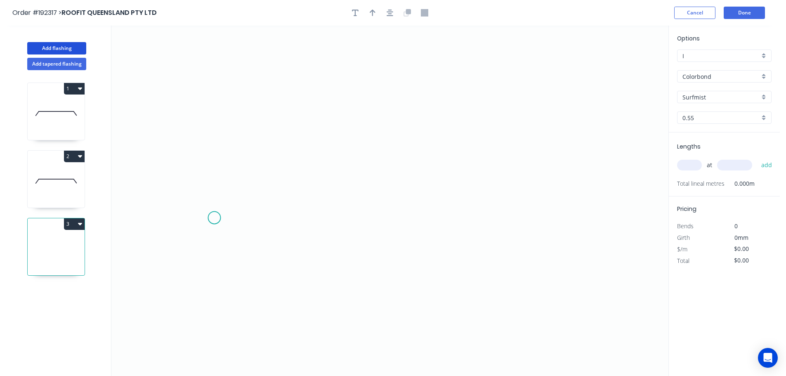
click at [214, 218] on icon "0" at bounding box center [389, 201] width 557 height 350
click at [242, 178] on icon "0" at bounding box center [389, 201] width 557 height 350
click at [572, 172] on icon "0 ?" at bounding box center [389, 201] width 557 height 350
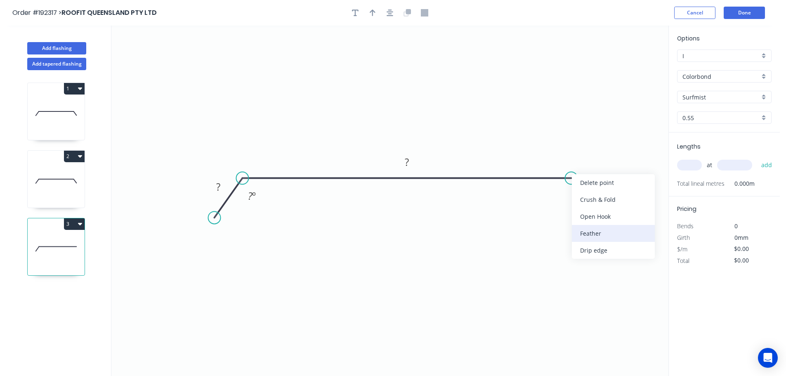
click at [605, 234] on div "Feather" at bounding box center [613, 233] width 83 height 17
click at [589, 157] on tspan "15" at bounding box center [587, 157] width 12 height 14
click at [631, 158] on icon "0 ? FE 10 ? ? º" at bounding box center [389, 201] width 557 height 350
drag, startPoint x: 597, startPoint y: 160, endPoint x: 624, endPoint y: 210, distance: 57.8
click at [624, 210] on rect at bounding box center [610, 207] width 32 height 17
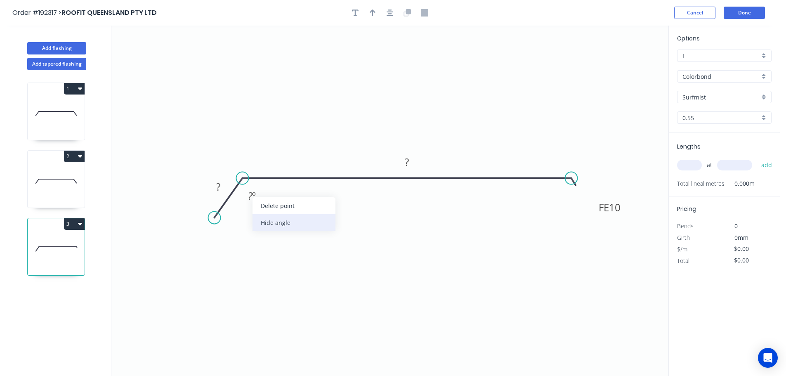
click at [261, 218] on div "Hide angle" at bounding box center [294, 222] width 83 height 17
click at [221, 186] on rect at bounding box center [218, 188] width 17 height 12
click at [418, 103] on icon "0 30 FE 10 220" at bounding box center [389, 201] width 557 height 350
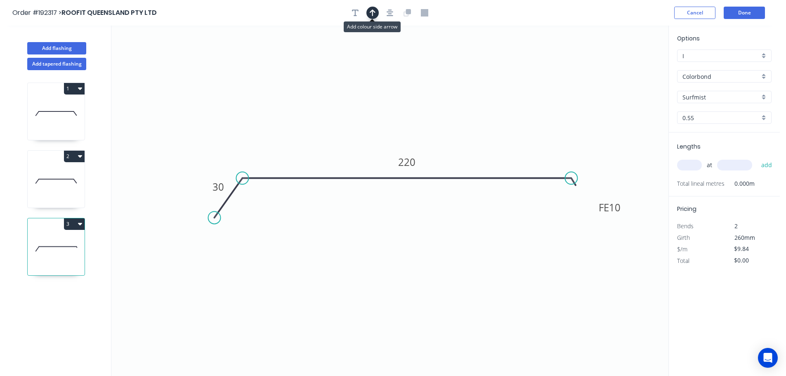
click at [371, 11] on icon "button" at bounding box center [373, 12] width 6 height 7
drag, startPoint x: 630, startPoint y: 64, endPoint x: 444, endPoint y: 102, distance: 189.2
click at [444, 102] on icon at bounding box center [445, 93] width 7 height 26
click at [696, 165] on input "text" at bounding box center [689, 165] width 25 height 11
click at [757, 158] on button "add" at bounding box center [766, 165] width 19 height 14
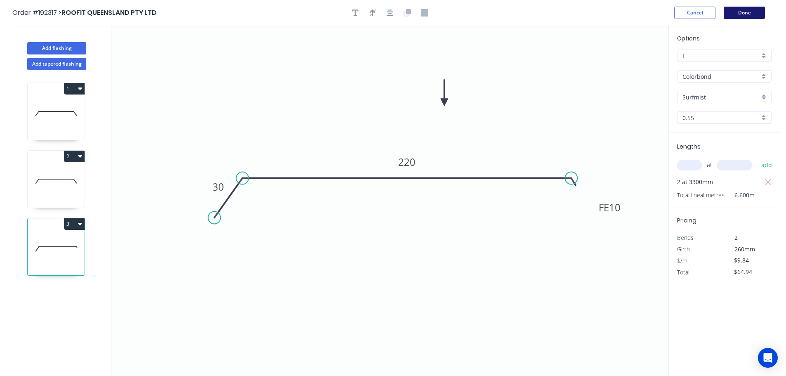
click at [742, 14] on button "Done" at bounding box center [744, 13] width 41 height 12
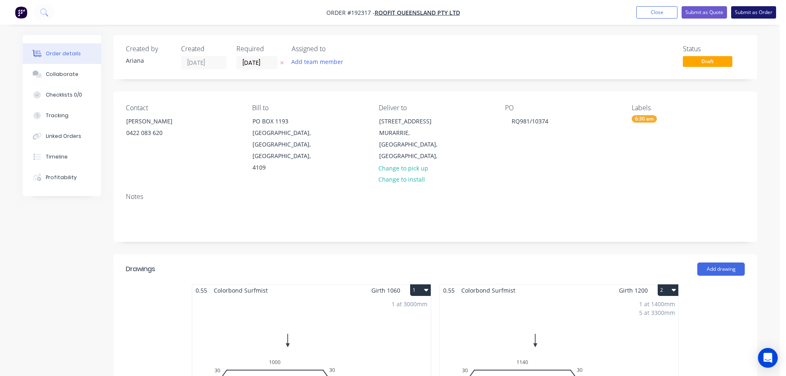
click at [755, 10] on button "Submit as Order" at bounding box center [753, 12] width 45 height 12
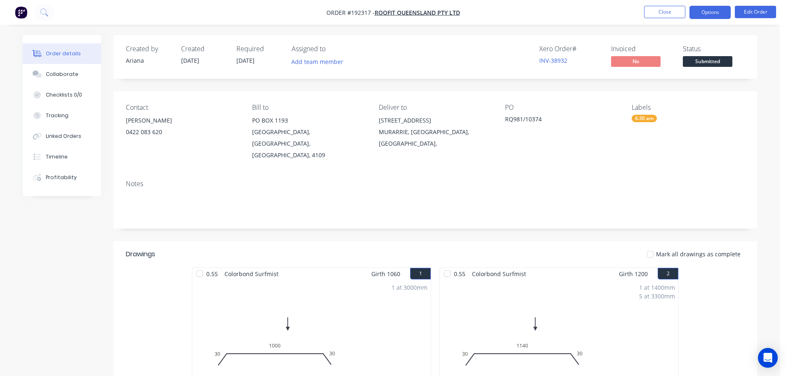
click at [714, 14] on button "Options" at bounding box center [710, 12] width 41 height 13
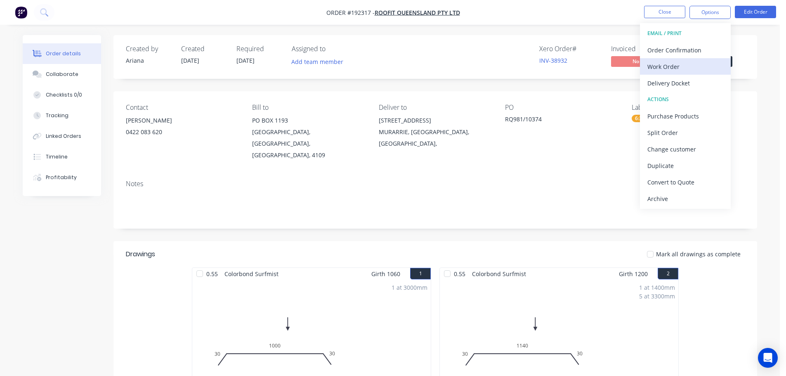
click at [664, 64] on div "Work Order" at bounding box center [685, 67] width 76 height 12
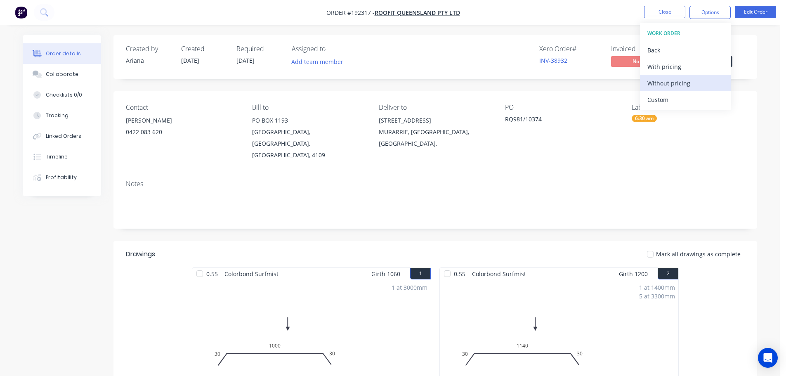
click at [656, 79] on div "Without pricing" at bounding box center [685, 83] width 76 height 12
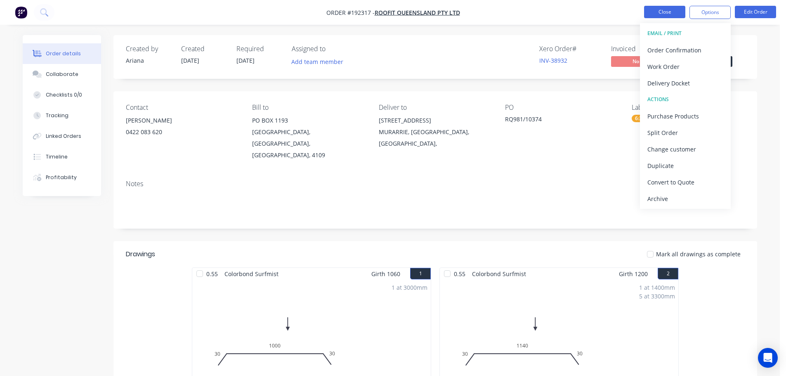
click at [664, 10] on button "Close" at bounding box center [664, 12] width 41 height 12
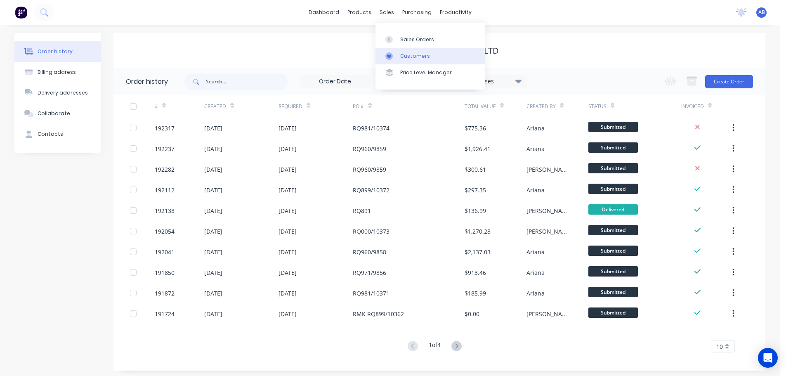
click at [414, 54] on div "Customers" at bounding box center [415, 55] width 30 height 7
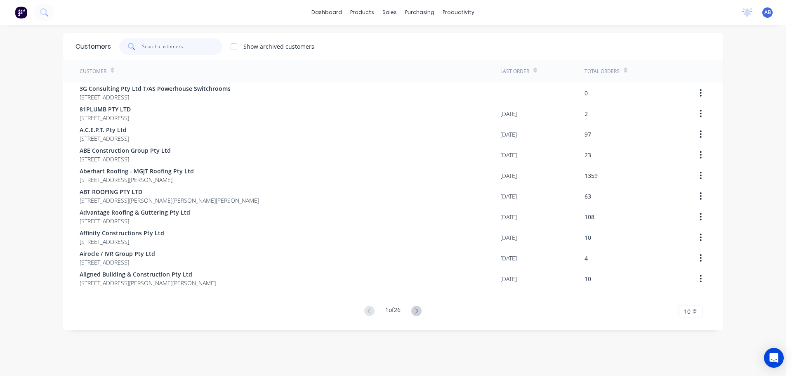
click at [190, 45] on input "text" at bounding box center [182, 46] width 80 height 17
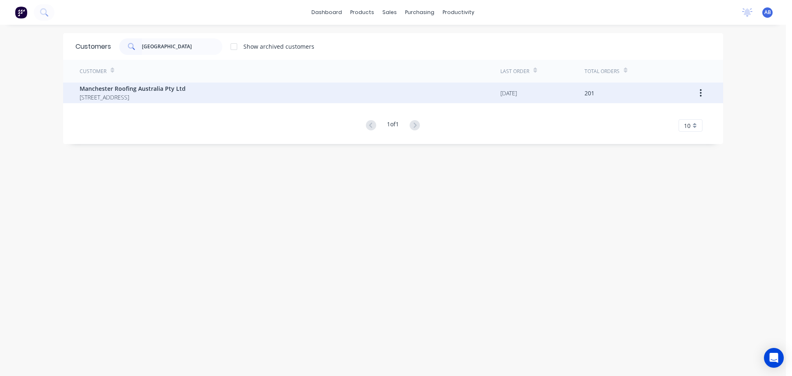
click at [132, 91] on span "Manchester Roofing Australia Pty Ltd" at bounding box center [133, 88] width 106 height 9
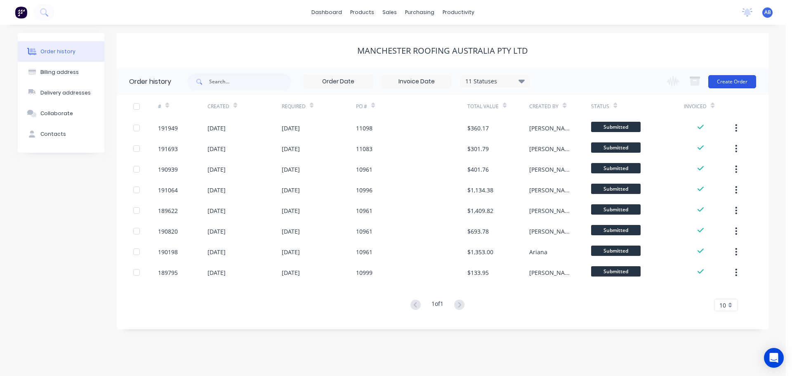
click at [737, 80] on button "Create Order" at bounding box center [733, 81] width 48 height 13
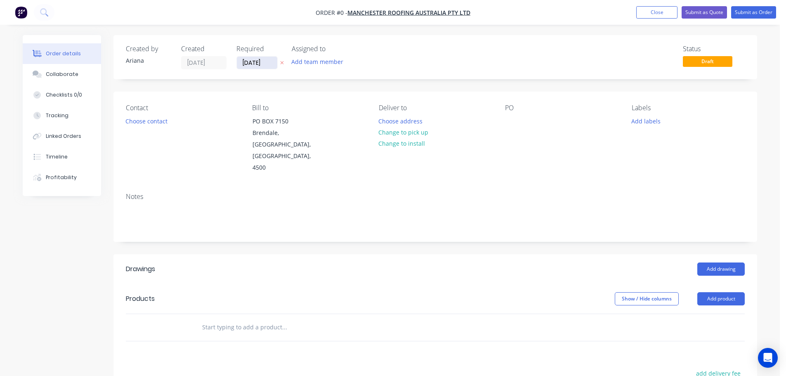
click at [254, 61] on input "[DATE]" at bounding box center [257, 63] width 40 height 12
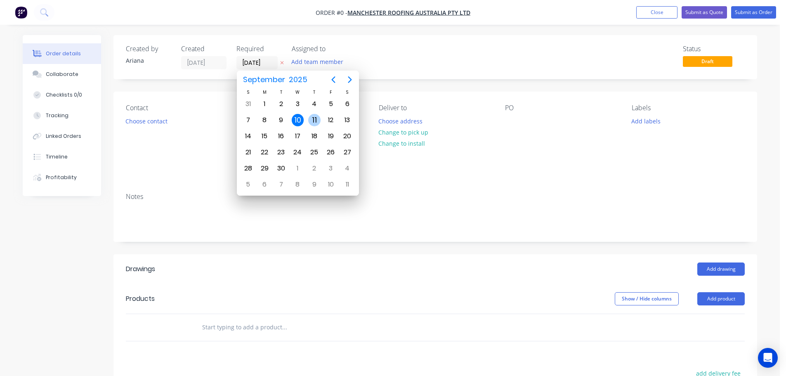
click at [310, 118] on div "11" at bounding box center [314, 120] width 12 height 12
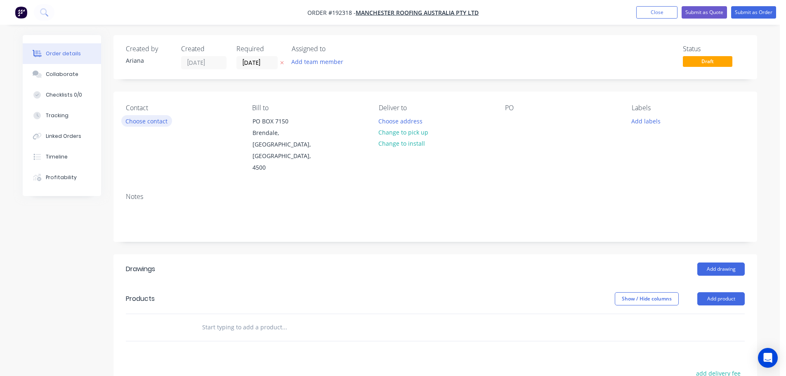
click at [143, 119] on button "Choose contact" at bounding box center [146, 120] width 51 height 11
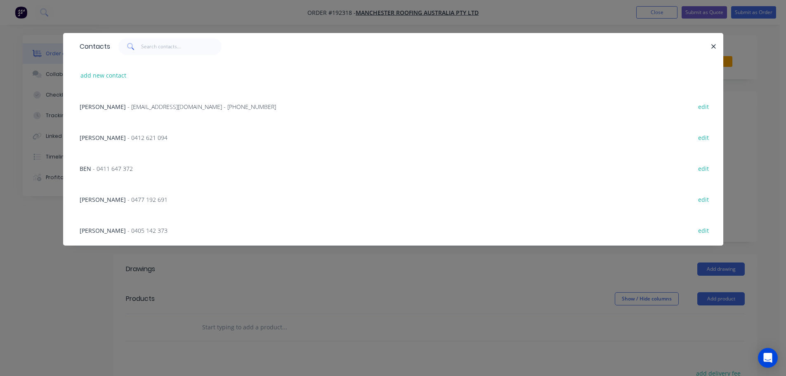
click at [136, 105] on span "- [EMAIL_ADDRESS][DOMAIN_NAME] - [PHONE_NUMBER]" at bounding box center [202, 107] width 149 height 8
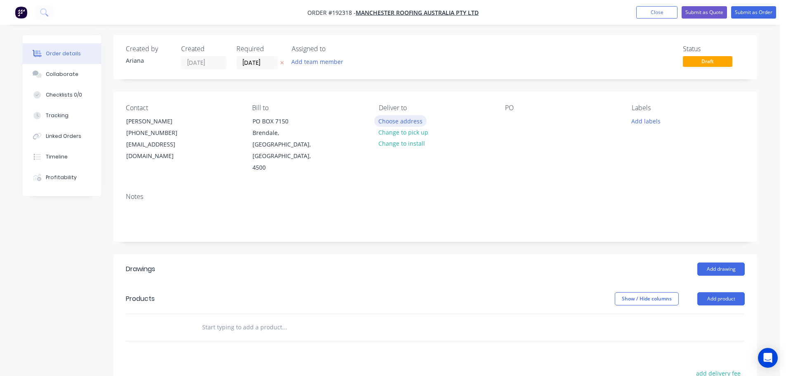
click at [397, 121] on button "Choose address" at bounding box center [400, 120] width 53 height 11
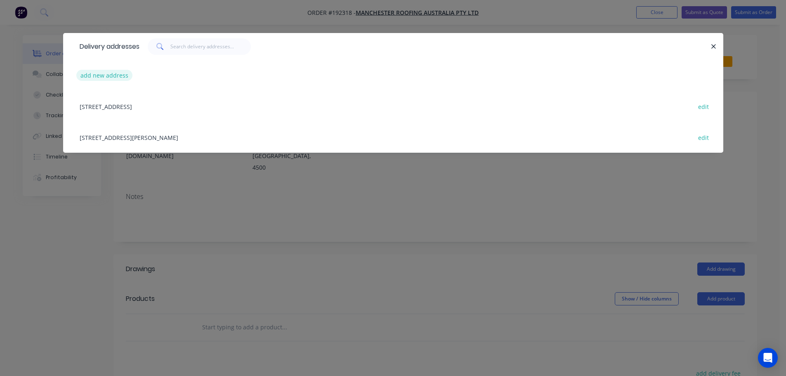
click at [102, 75] on button "add new address" at bounding box center [104, 75] width 57 height 11
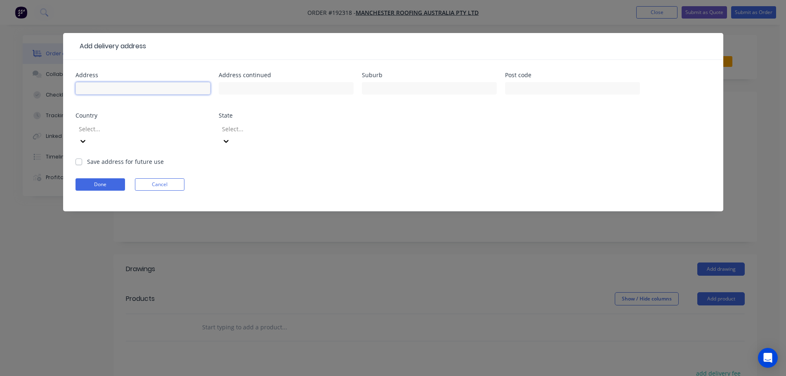
click at [103, 88] on input "text" at bounding box center [143, 88] width 135 height 12
click at [508, 128] on div "Address 24 RACEMOSA ST Address continued Suburb CABOOLTURE Post code Country Se…" at bounding box center [393, 114] width 635 height 85
click at [87, 137] on icon at bounding box center [83, 141] width 8 height 8
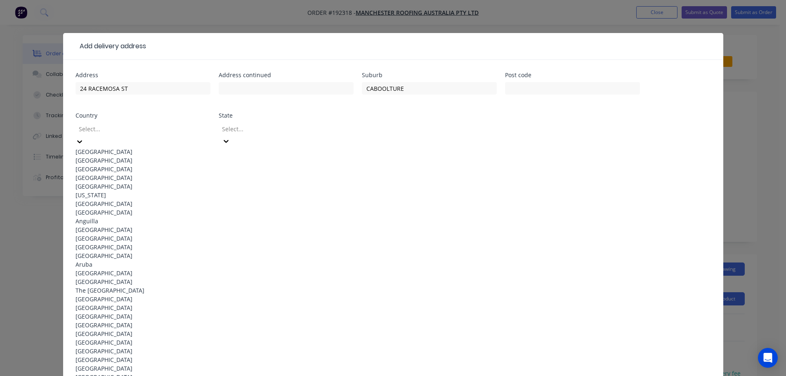
click at [130, 149] on div "[GEOGRAPHIC_DATA]" at bounding box center [143, 151] width 135 height 9
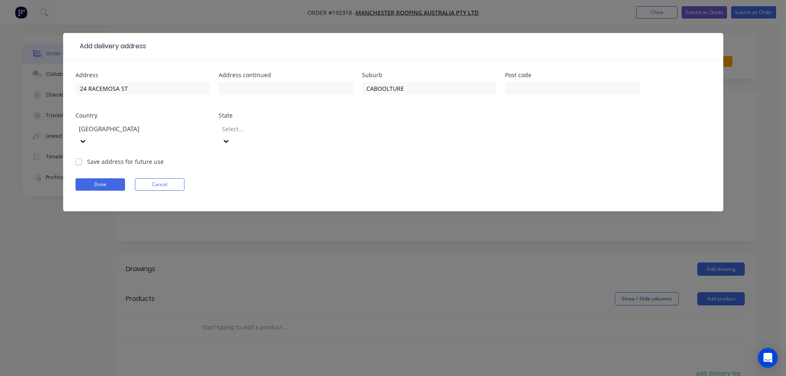
click at [230, 137] on icon at bounding box center [226, 141] width 8 height 8
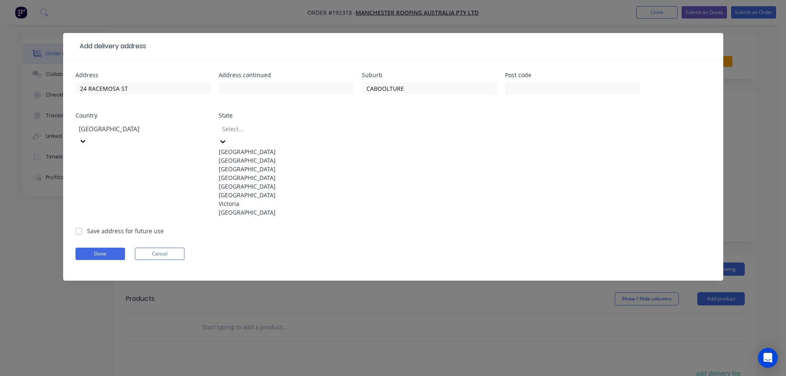
click at [241, 182] on div "[GEOGRAPHIC_DATA]" at bounding box center [286, 177] width 135 height 9
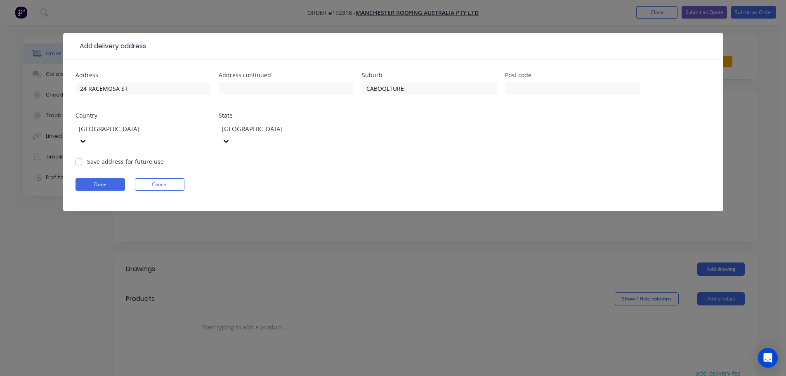
click at [430, 154] on form "Address 24 RACEMOSA ST Address continued Suburb CABOOLTURE Post code Country [G…" at bounding box center [393, 141] width 635 height 139
click at [99, 178] on button "Done" at bounding box center [101, 184] width 50 height 12
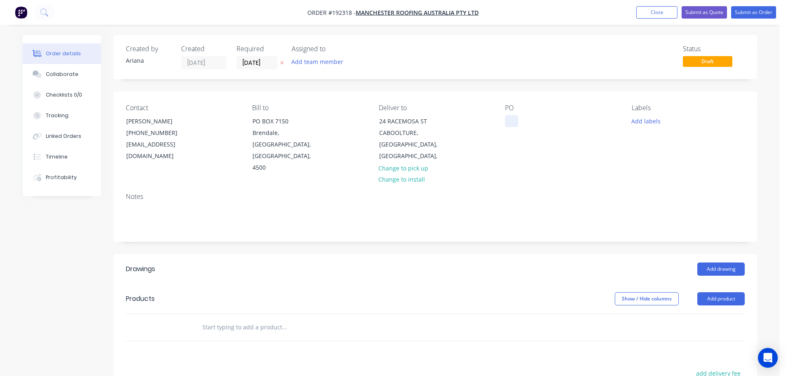
drag, startPoint x: 509, startPoint y: 121, endPoint x: 542, endPoint y: 132, distance: 34.2
click at [510, 121] on div at bounding box center [511, 121] width 13 height 12
click at [606, 139] on div "PO 11059" at bounding box center [561, 139] width 113 height 70
click at [644, 118] on button "Add labels" at bounding box center [646, 120] width 38 height 11
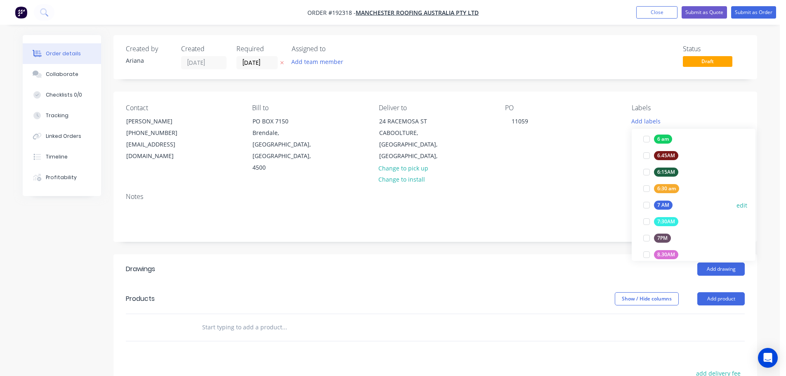
click at [645, 202] on div at bounding box center [646, 205] width 17 height 17
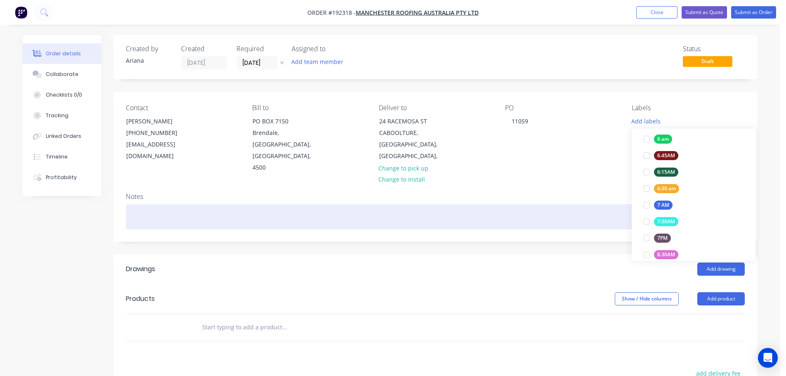
scroll to position [0, 0]
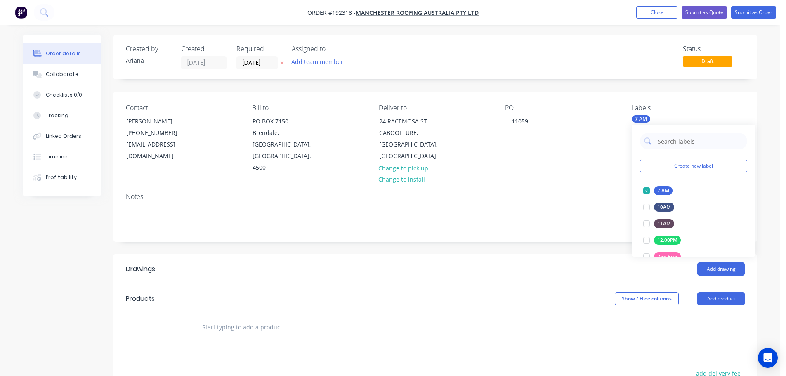
click at [583, 186] on div "Notes" at bounding box center [435, 213] width 644 height 55
click at [725, 292] on button "Add product" at bounding box center [720, 298] width 47 height 13
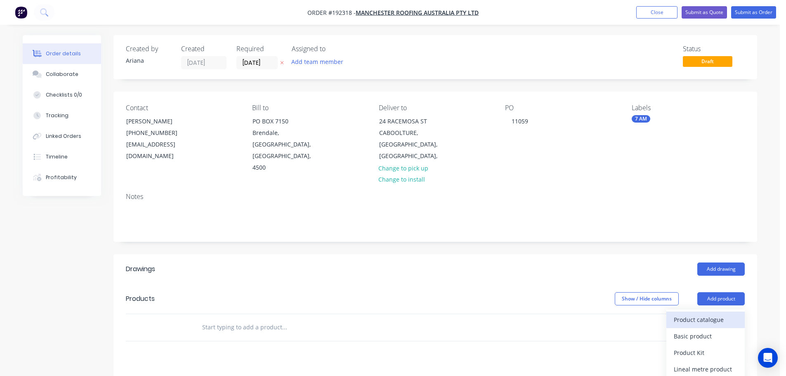
click at [707, 314] on div "Product catalogue" at bounding box center [706, 320] width 64 height 12
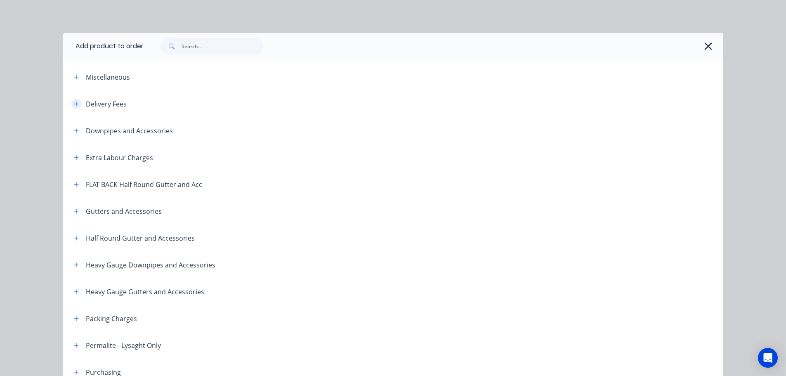
click at [74, 103] on icon "button" at bounding box center [76, 104] width 5 height 6
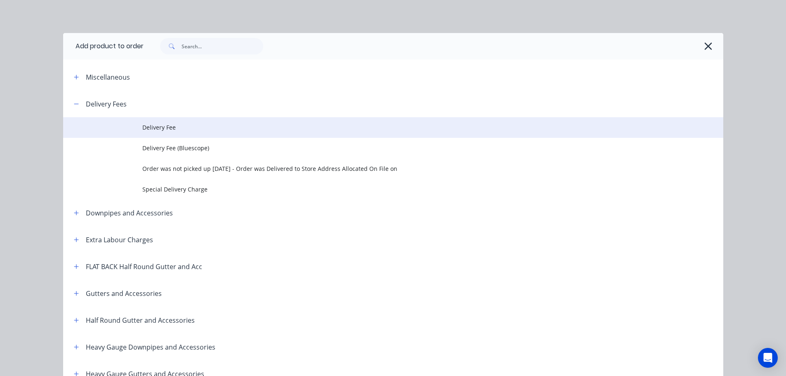
click at [155, 126] on span "Delivery Fee" at bounding box center [374, 127] width 465 height 9
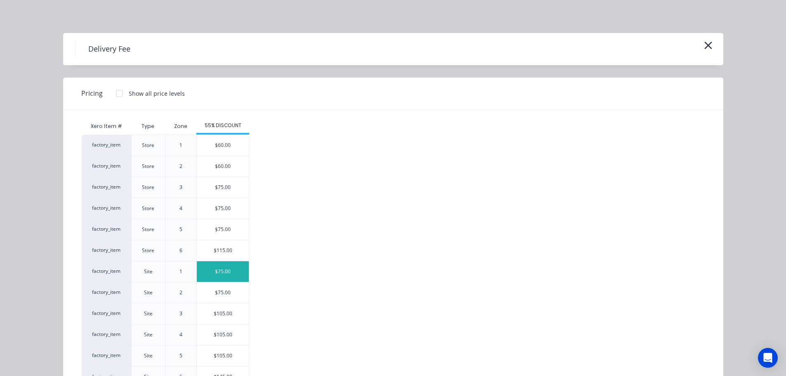
click at [220, 267] on div "$75.00" at bounding box center [223, 271] width 52 height 21
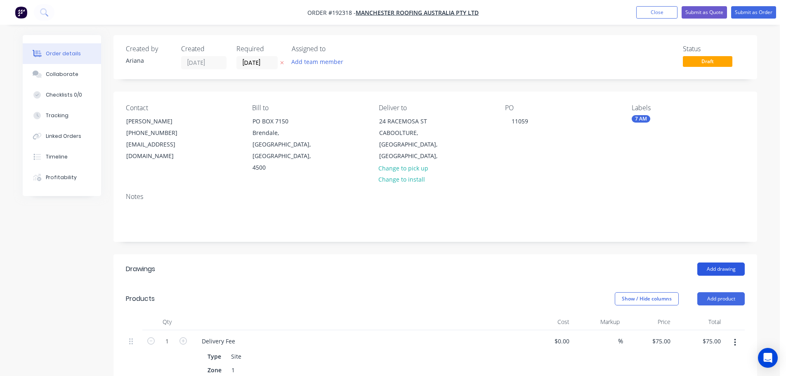
click at [725, 262] on button "Add drawing" at bounding box center [720, 268] width 47 height 13
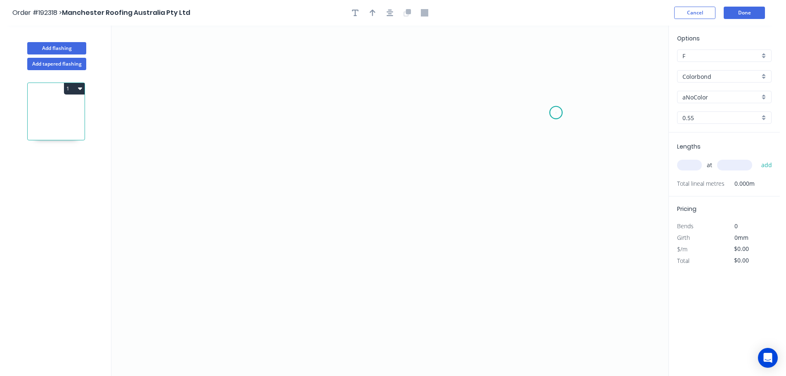
click at [556, 113] on icon "0" at bounding box center [389, 201] width 557 height 350
click at [522, 80] on icon "0" at bounding box center [389, 201] width 557 height 350
click at [245, 74] on icon "0 ?" at bounding box center [389, 201] width 557 height 350
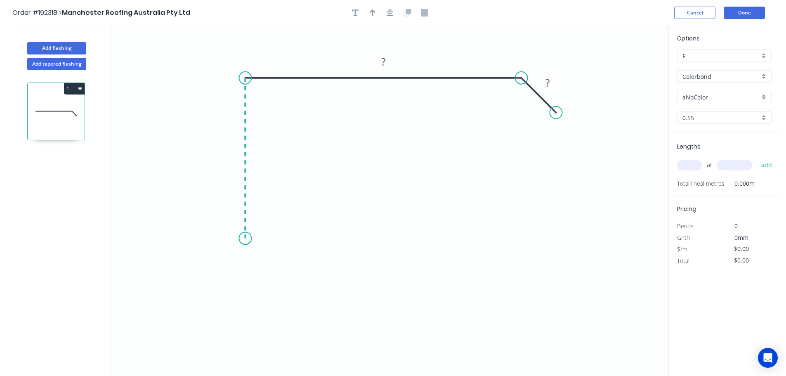
click at [242, 239] on icon "0 ? ?" at bounding box center [389, 201] width 557 height 350
click at [216, 267] on icon "0 ? ? ?" at bounding box center [389, 201] width 557 height 350
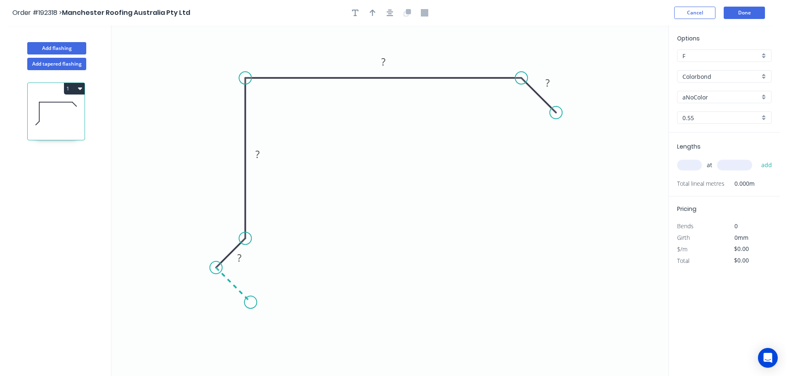
click at [250, 298] on icon "0 ? ? ? ?" at bounding box center [389, 201] width 557 height 350
click at [250, 298] on circle at bounding box center [250, 302] width 12 height 12
click at [227, 289] on tspan "?" at bounding box center [224, 290] width 4 height 14
click at [222, 238] on tspan "?" at bounding box center [222, 241] width 4 height 14
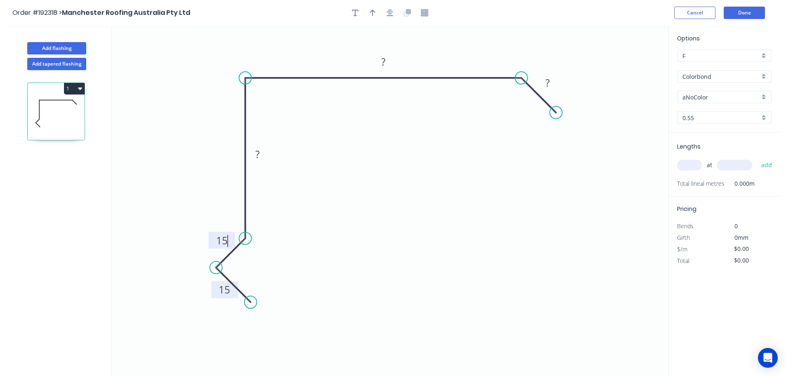
click at [286, 213] on icon "0 15 15 ? ? ?" at bounding box center [389, 201] width 557 height 350
click at [258, 156] on tspan "?" at bounding box center [257, 154] width 4 height 14
click at [384, 61] on tspan "?" at bounding box center [383, 62] width 4 height 14
drag, startPoint x: 488, startPoint y: 131, endPoint x: 542, endPoint y: 101, distance: 61.7
click at [489, 131] on icon "0 15 15 95 135 ?" at bounding box center [389, 201] width 557 height 350
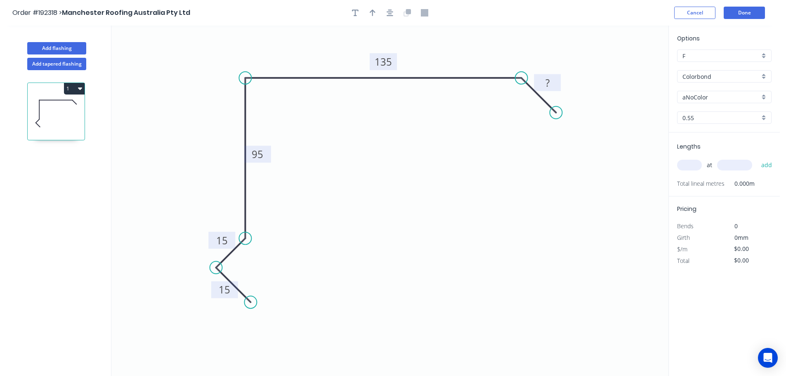
click at [549, 82] on tspan "?" at bounding box center [548, 83] width 4 height 14
click at [527, 147] on icon "0 15 15 95 135 25" at bounding box center [389, 201] width 557 height 350
click at [371, 11] on icon "button" at bounding box center [373, 12] width 6 height 7
drag, startPoint x: 626, startPoint y: 64, endPoint x: 448, endPoint y: 52, distance: 178.3
click at [448, 52] on icon at bounding box center [447, 44] width 7 height 26
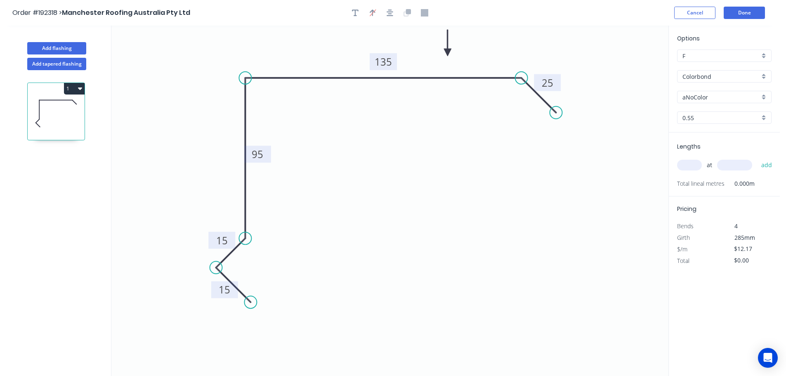
click at [765, 96] on div "aNoColor" at bounding box center [724, 97] width 94 height 12
click at [731, 170] on div "Woodland Grey" at bounding box center [725, 169] width 94 height 14
click at [693, 165] on input "text" at bounding box center [689, 165] width 25 height 11
click at [743, 164] on input "text" at bounding box center [734, 165] width 35 height 11
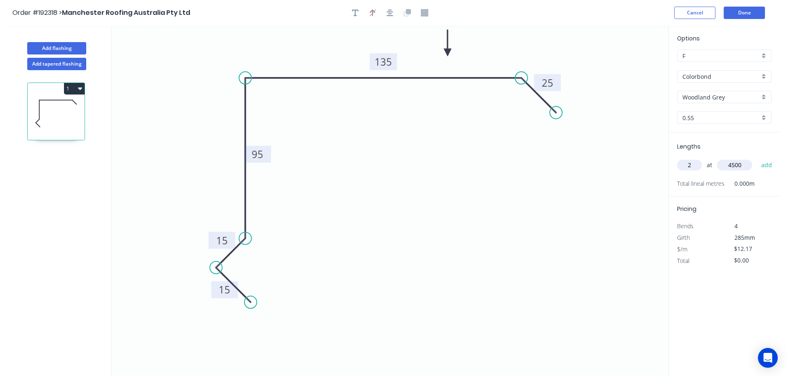
click at [757, 158] on button "add" at bounding box center [766, 165] width 19 height 14
click at [43, 64] on button "Add tapered flashing" at bounding box center [56, 64] width 59 height 12
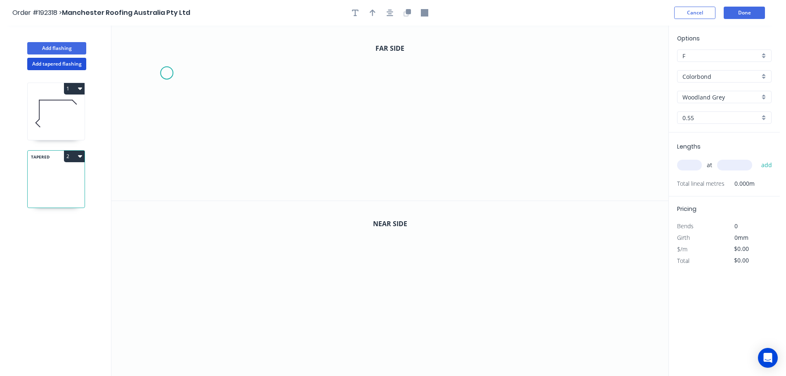
click at [166, 73] on icon "0" at bounding box center [389, 113] width 557 height 175
click at [191, 48] on icon at bounding box center [179, 60] width 25 height 25
click at [360, 45] on icon "0 ?" at bounding box center [389, 113] width 557 height 175
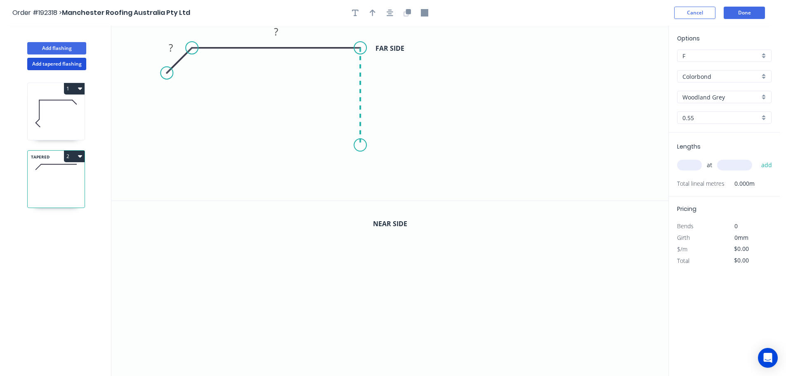
click at [361, 145] on icon "0 ? ?" at bounding box center [389, 113] width 557 height 175
click at [380, 165] on icon "0 ? ? ?" at bounding box center [389, 113] width 557 height 175
click at [359, 186] on icon "0 ? ? ? ?" at bounding box center [389, 113] width 557 height 175
click at [359, 186] on circle at bounding box center [359, 184] width 12 height 12
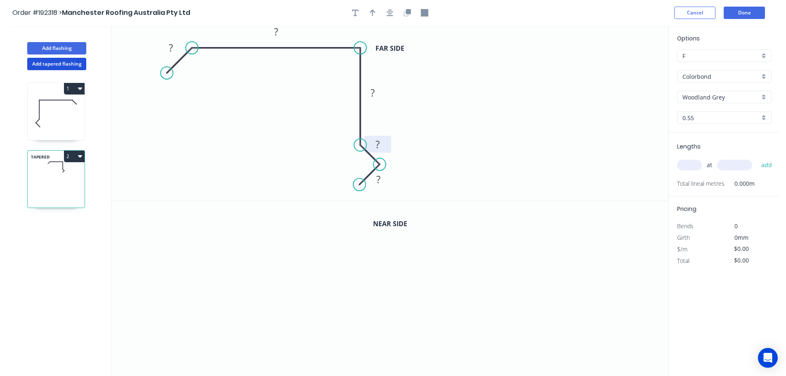
drag, startPoint x: 374, startPoint y: 152, endPoint x: 390, endPoint y: 137, distance: 22.5
click at [390, 137] on rect at bounding box center [377, 144] width 27 height 17
click at [390, 184] on rect at bounding box center [379, 182] width 27 height 17
click at [171, 46] on tspan "?" at bounding box center [171, 48] width 4 height 14
click at [294, 86] on icon "0 25 ? ? ? ?" at bounding box center [389, 113] width 557 height 175
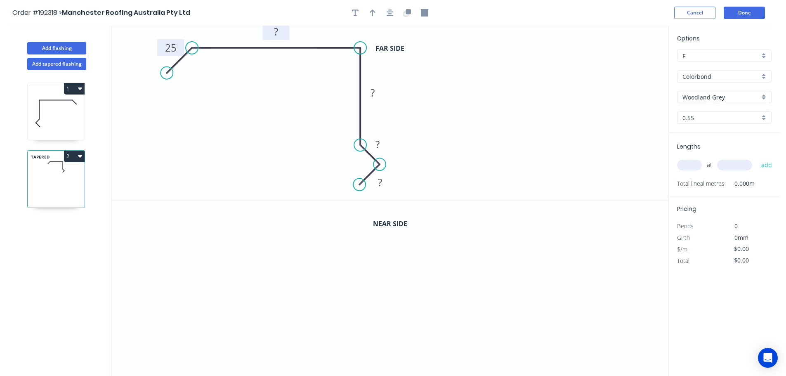
click at [278, 31] on tspan "?" at bounding box center [276, 32] width 4 height 14
click at [395, 82] on icon "0 25 170 ? ? ?" at bounding box center [389, 113] width 557 height 175
click at [374, 91] on tspan "?" at bounding box center [373, 93] width 4 height 14
click at [378, 143] on tspan "?" at bounding box center [378, 144] width 4 height 14
click at [383, 181] on rect at bounding box center [380, 183] width 17 height 12
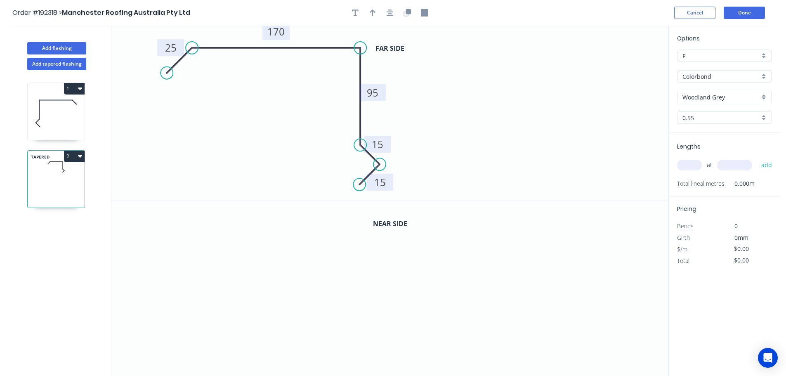
click at [457, 156] on icon "0 25 170 95 15 15" at bounding box center [389, 113] width 557 height 175
click at [374, 11] on icon "button" at bounding box center [373, 12] width 6 height 7
drag, startPoint x: 625, startPoint y: 66, endPoint x: 457, endPoint y: 70, distance: 168.4
click at [457, 70] on icon at bounding box center [456, 60] width 7 height 26
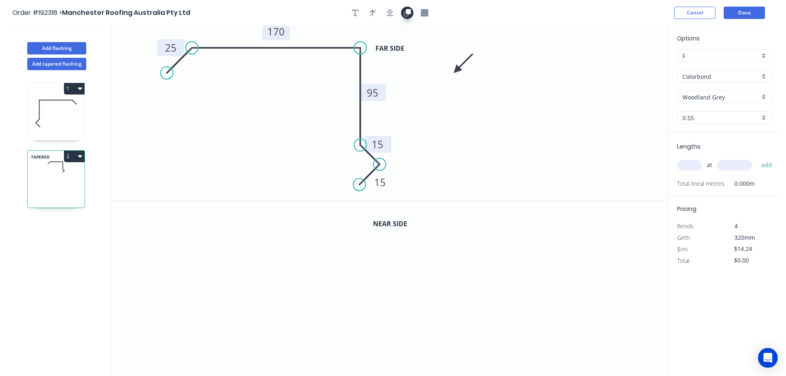
click at [408, 8] on button "button" at bounding box center [407, 13] width 12 height 12
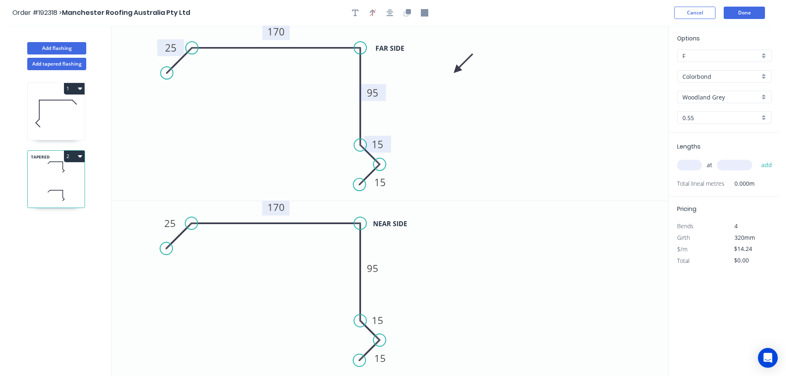
click at [281, 203] on tspan "170" at bounding box center [275, 207] width 17 height 14
click at [286, 177] on icon "0 25 170 95 15 15" at bounding box center [389, 113] width 557 height 175
click at [694, 164] on input "text" at bounding box center [689, 165] width 25 height 11
click at [746, 165] on input "text" at bounding box center [734, 165] width 35 height 11
click at [757, 158] on button "add" at bounding box center [766, 165] width 19 height 14
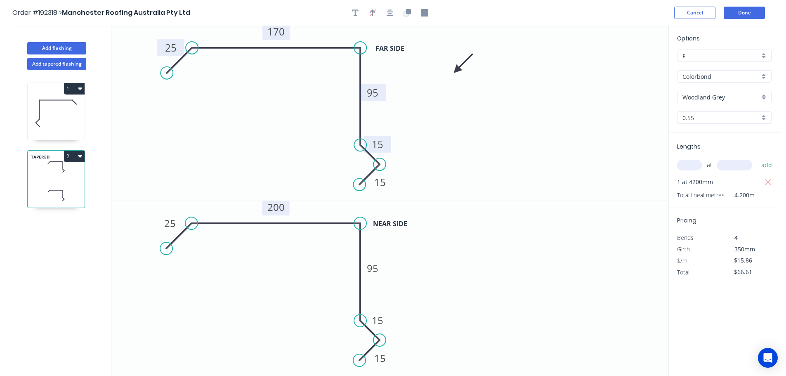
click at [75, 156] on button "2" at bounding box center [74, 157] width 21 height 12
click at [55, 172] on div "Duplicate" at bounding box center [46, 177] width 64 height 12
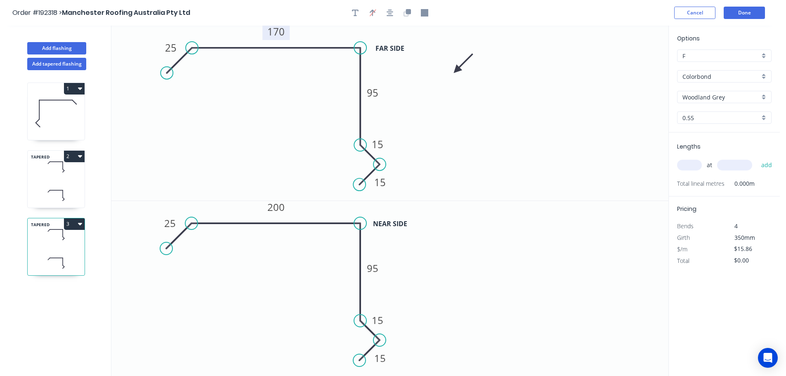
click at [282, 31] on tspan "170" at bounding box center [275, 32] width 17 height 14
drag, startPoint x: 272, startPoint y: 92, endPoint x: 276, endPoint y: 161, distance: 69.0
click at [273, 92] on icon "0 25 200 95 15 15" at bounding box center [389, 113] width 557 height 175
click at [283, 210] on tspan "200" at bounding box center [275, 207] width 17 height 14
click at [291, 173] on icon "0 25 200 95 15 15" at bounding box center [389, 113] width 557 height 175
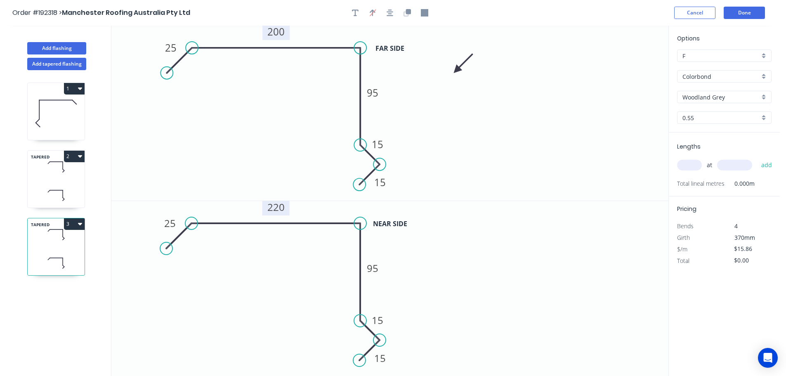
click at [690, 164] on input "text" at bounding box center [689, 165] width 25 height 11
click at [738, 168] on input "text" at bounding box center [734, 165] width 35 height 11
click at [757, 158] on button "add" at bounding box center [766, 165] width 19 height 14
click at [754, 10] on button "Done" at bounding box center [744, 13] width 41 height 12
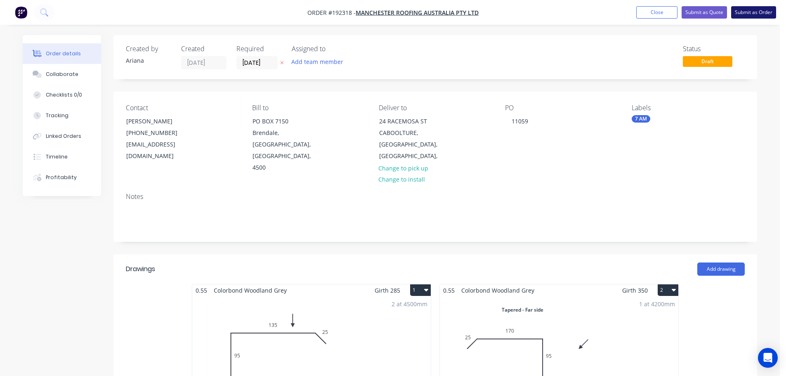
click at [753, 12] on button "Submit as Order" at bounding box center [753, 12] width 45 height 12
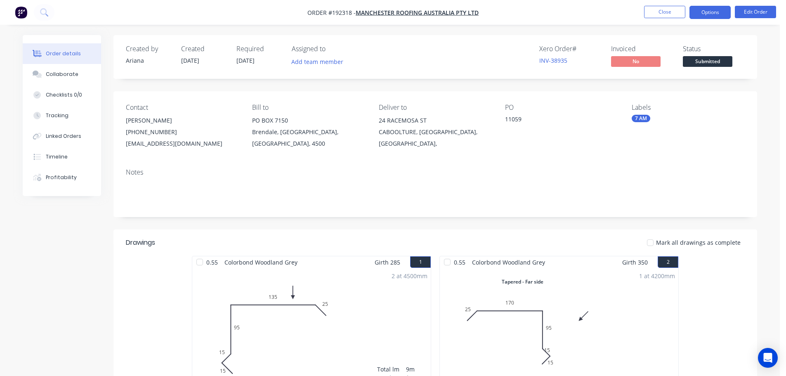
click at [711, 9] on button "Options" at bounding box center [710, 12] width 41 height 13
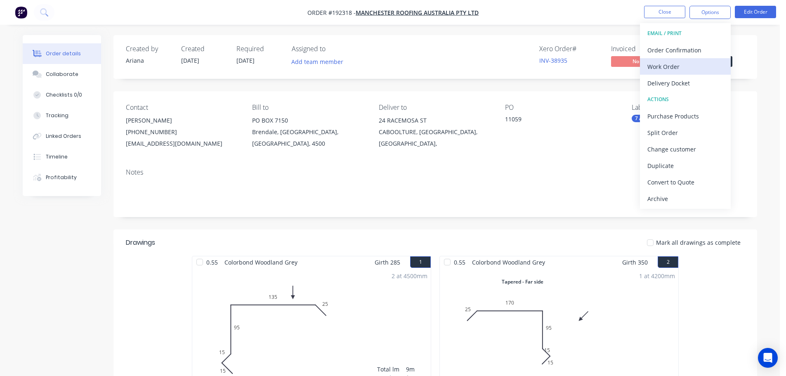
click at [687, 65] on div "Work Order" at bounding box center [685, 67] width 76 height 12
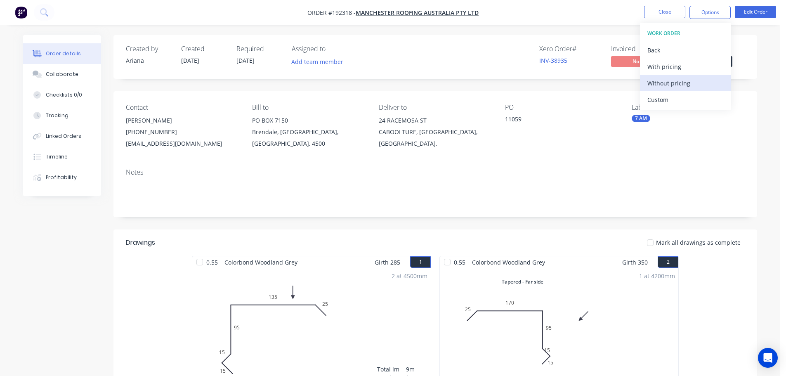
click at [681, 81] on div "Without pricing" at bounding box center [685, 83] width 76 height 12
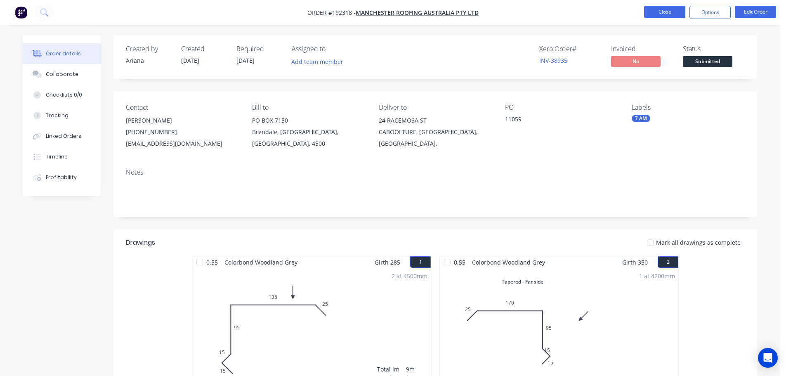
click at [661, 9] on button "Close" at bounding box center [664, 12] width 41 height 12
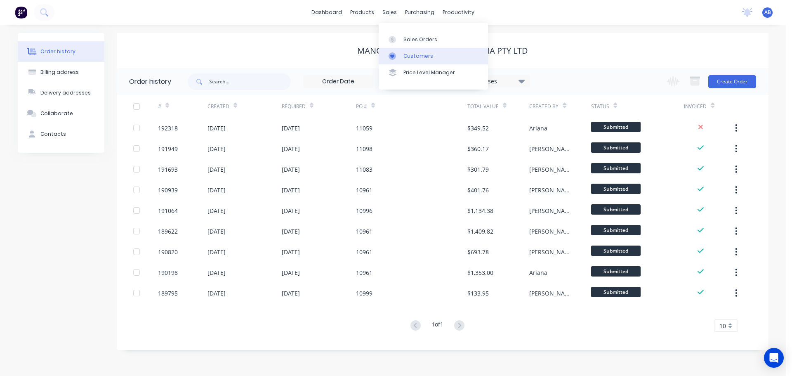
click at [405, 55] on div "Customers" at bounding box center [419, 55] width 30 height 7
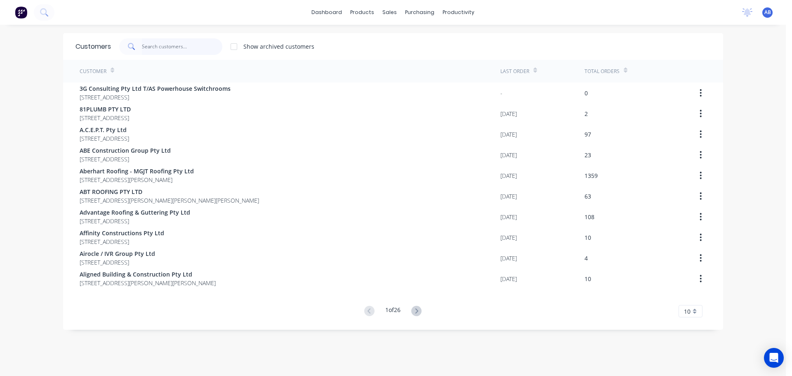
click at [191, 50] on input "text" at bounding box center [182, 46] width 80 height 17
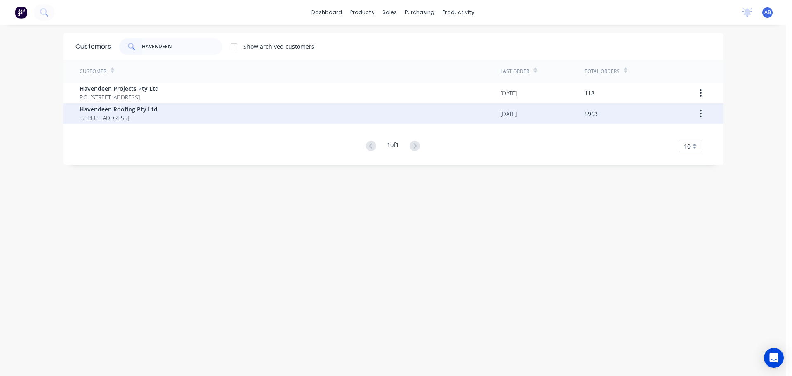
click at [136, 110] on span "Havendeen Roofing Pty Ltd" at bounding box center [119, 109] width 78 height 9
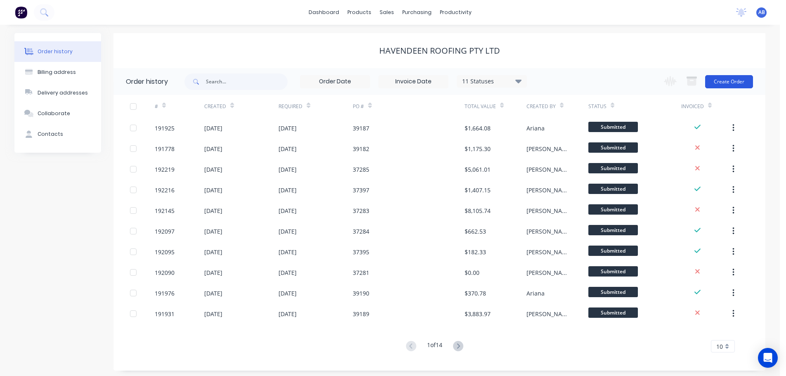
click at [721, 81] on button "Create Order" at bounding box center [729, 81] width 48 height 13
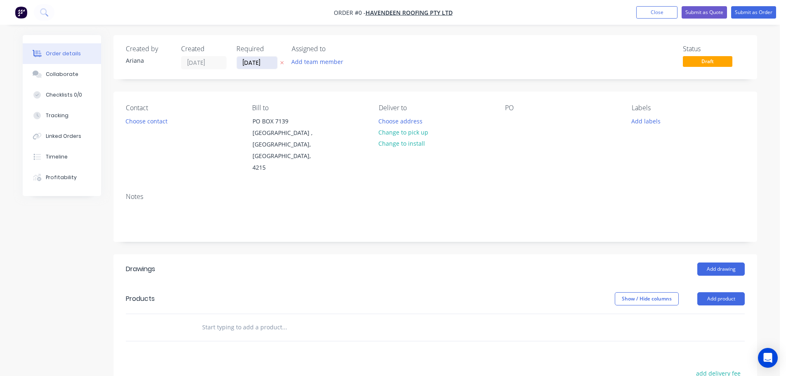
click at [264, 62] on input "[DATE]" at bounding box center [257, 63] width 40 height 12
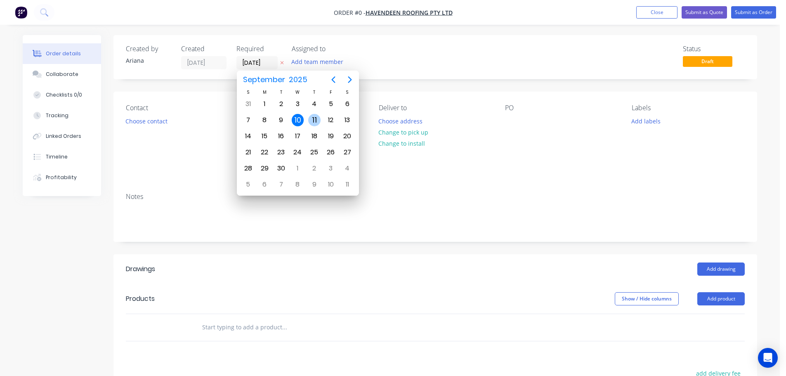
click at [313, 118] on div "11" at bounding box center [314, 120] width 12 height 12
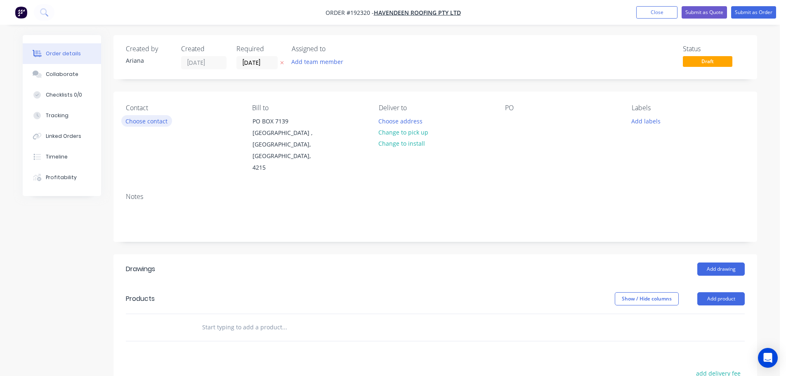
click at [154, 120] on button "Choose contact" at bounding box center [146, 120] width 51 height 11
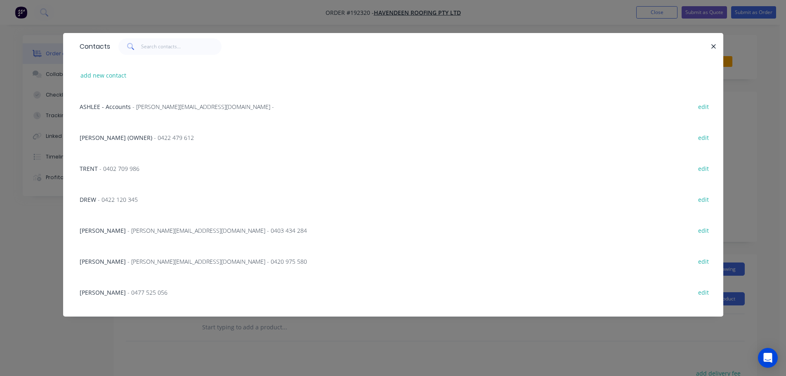
click at [123, 166] on span "- 0402 709 986" at bounding box center [119, 169] width 40 height 8
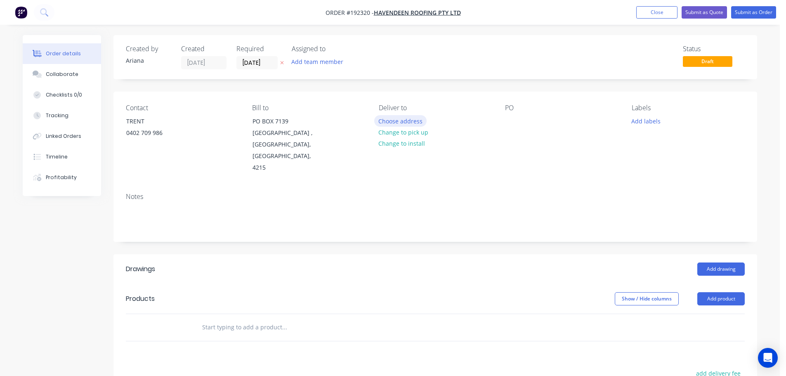
click at [408, 121] on button "Choose address" at bounding box center [400, 120] width 53 height 11
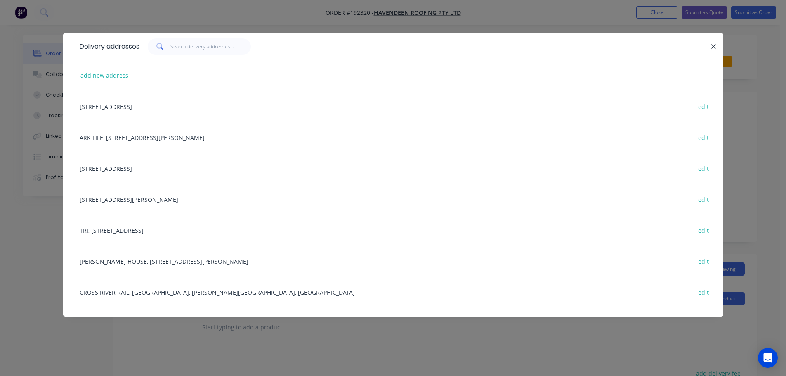
click at [153, 287] on div "CROSS RIVER RAIL, [GEOGRAPHIC_DATA], [PERSON_NAME][GEOGRAPHIC_DATA], [GEOGRAPHI…" at bounding box center [393, 291] width 635 height 31
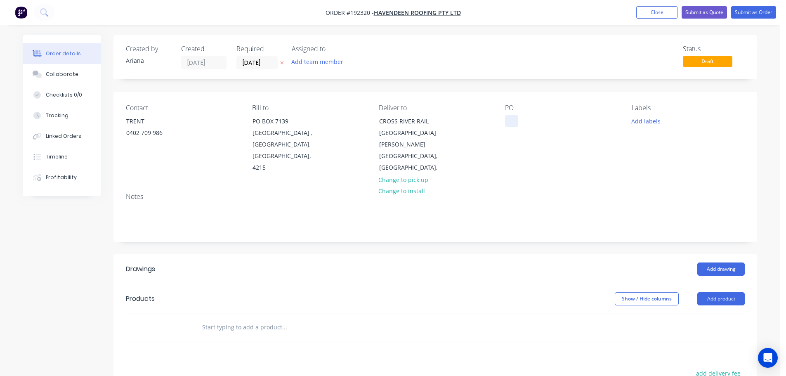
click at [514, 118] on div at bounding box center [511, 121] width 13 height 12
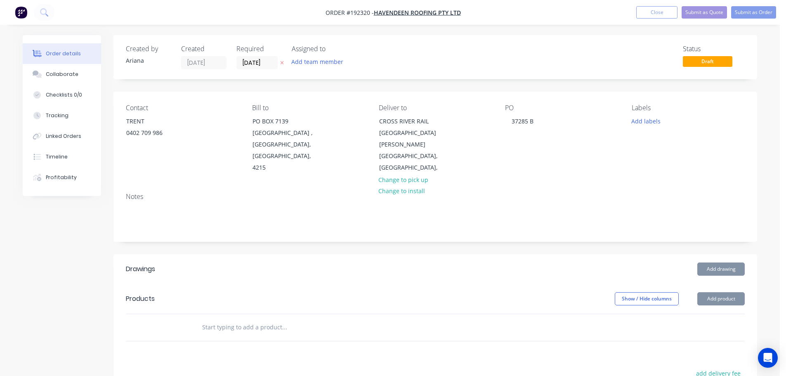
click at [632, 145] on div "Labels Add labels" at bounding box center [688, 139] width 113 height 70
click at [731, 262] on button "Add drawing" at bounding box center [720, 268] width 47 height 13
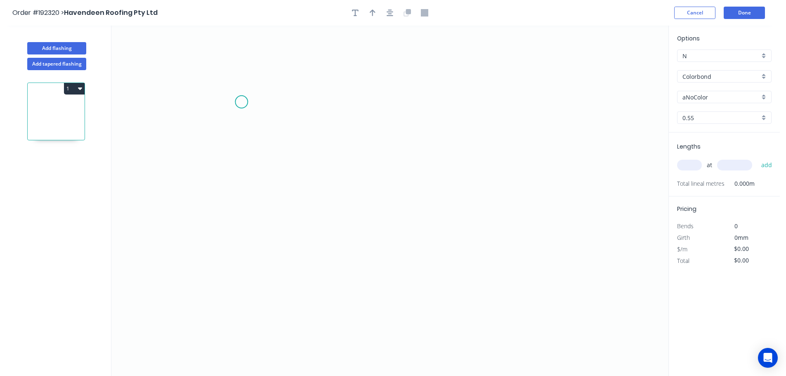
click at [243, 99] on icon "0" at bounding box center [389, 201] width 557 height 350
click at [242, 281] on icon "0" at bounding box center [389, 201] width 557 height 350
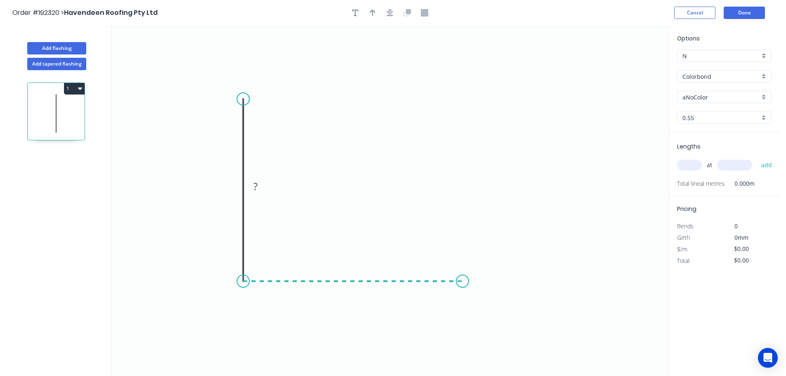
click at [463, 277] on icon "0 ?" at bounding box center [389, 201] width 557 height 350
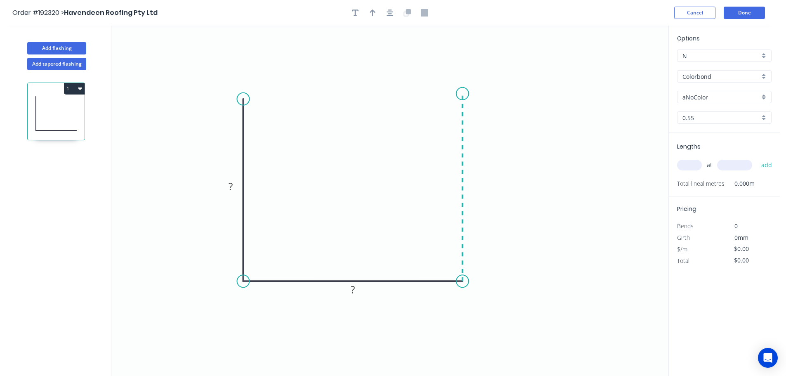
click at [466, 94] on icon "0 ? ?" at bounding box center [389, 201] width 557 height 350
click at [466, 94] on circle at bounding box center [462, 93] width 12 height 12
click at [461, 97] on circle at bounding box center [462, 97] width 12 height 12
click at [235, 184] on rect at bounding box center [230, 187] width 17 height 12
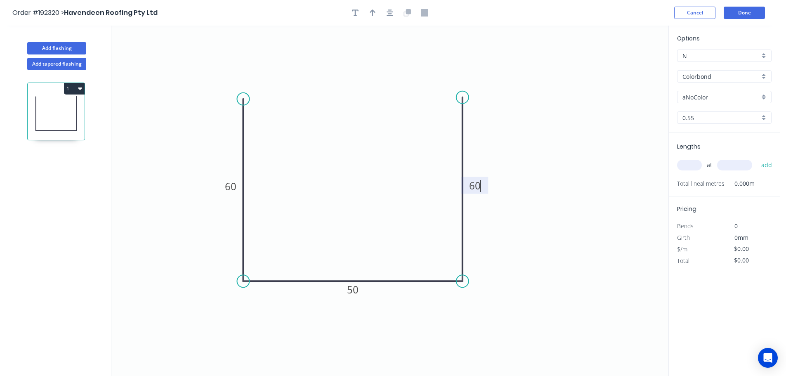
click at [288, 163] on icon "0 60 50 60" at bounding box center [389, 201] width 557 height 350
click at [374, 14] on icon "button" at bounding box center [373, 12] width 6 height 7
drag, startPoint x: 626, startPoint y: 66, endPoint x: 354, endPoint y: 102, distance: 275.1
click at [352, 98] on icon at bounding box center [347, 84] width 7 height 26
click at [763, 74] on div "Colorbond" at bounding box center [724, 76] width 94 height 12
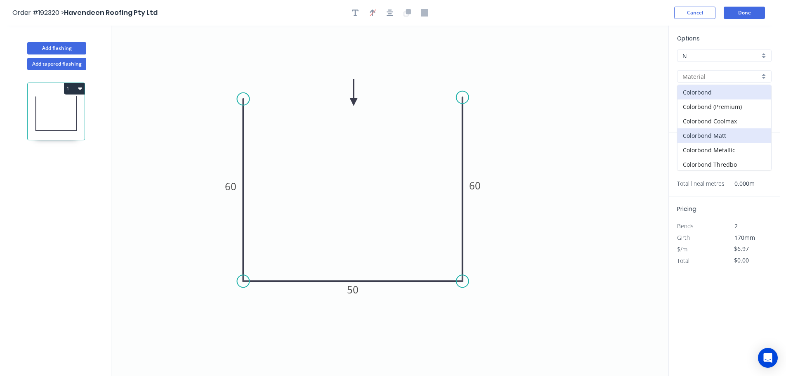
scroll to position [175, 0]
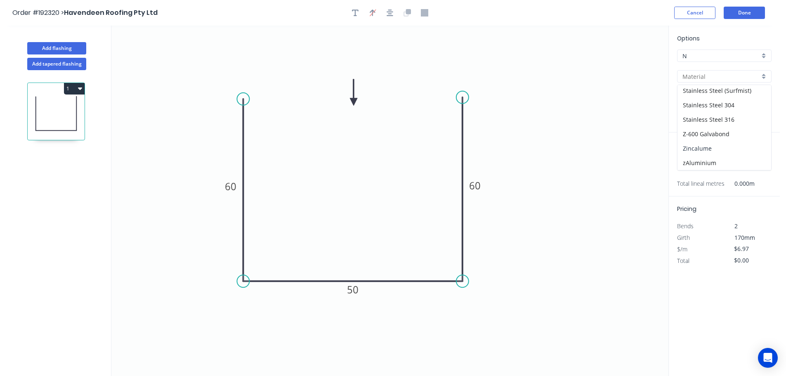
click at [718, 147] on div "Zincalume" at bounding box center [725, 148] width 94 height 14
click at [766, 118] on div "0.55" at bounding box center [724, 117] width 94 height 12
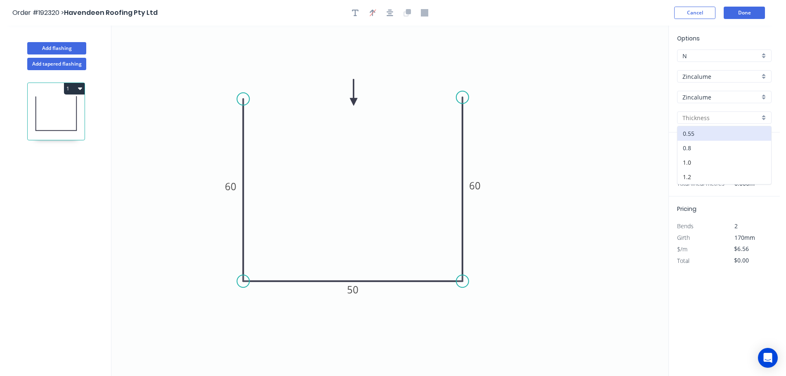
click at [714, 151] on div "0.8" at bounding box center [725, 148] width 94 height 14
click at [764, 115] on div "0.8" at bounding box center [724, 117] width 94 height 12
click at [705, 146] on div "0.8" at bounding box center [725, 148] width 94 height 14
click at [692, 161] on input "text" at bounding box center [689, 165] width 25 height 11
click at [757, 158] on button "add" at bounding box center [766, 165] width 19 height 14
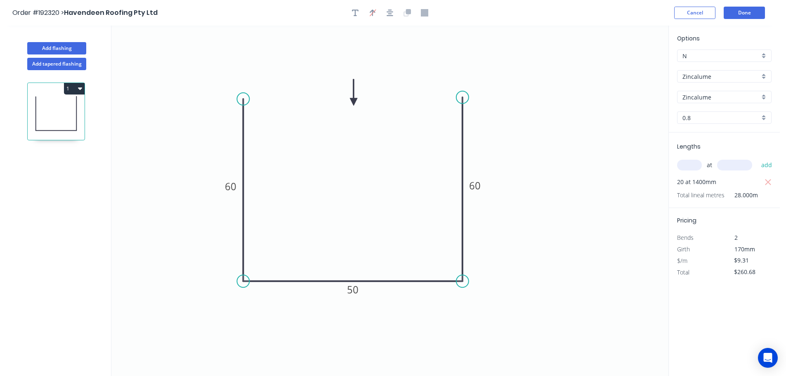
click at [621, 168] on icon "0 60 50 60" at bounding box center [389, 201] width 557 height 350
click at [747, 14] on button "Done" at bounding box center [744, 13] width 41 height 12
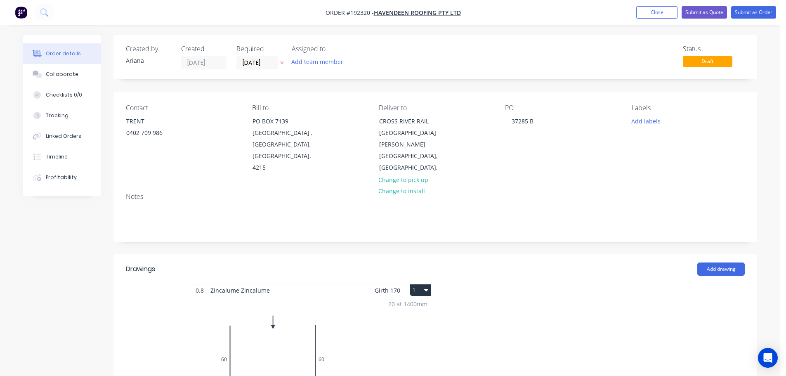
click at [421, 284] on button "1" at bounding box center [420, 290] width 21 height 12
click at [412, 304] on div "Use larger box size" at bounding box center [392, 310] width 64 height 12
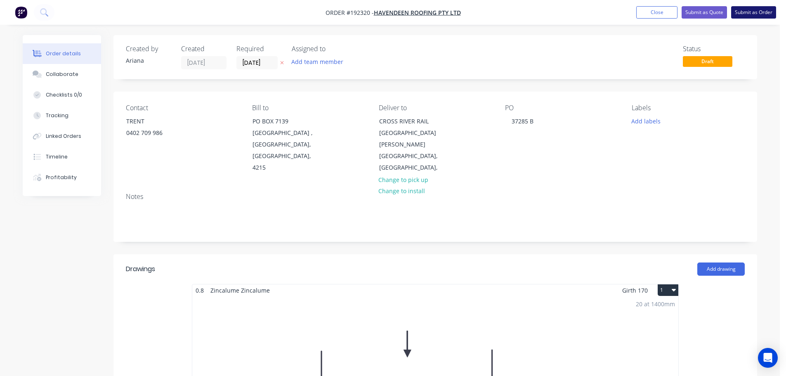
click at [757, 11] on button "Submit as Order" at bounding box center [753, 12] width 45 height 12
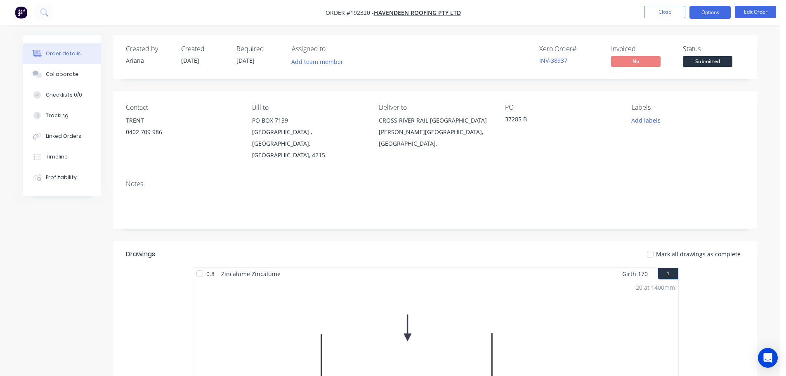
click at [705, 12] on button "Options" at bounding box center [710, 12] width 41 height 13
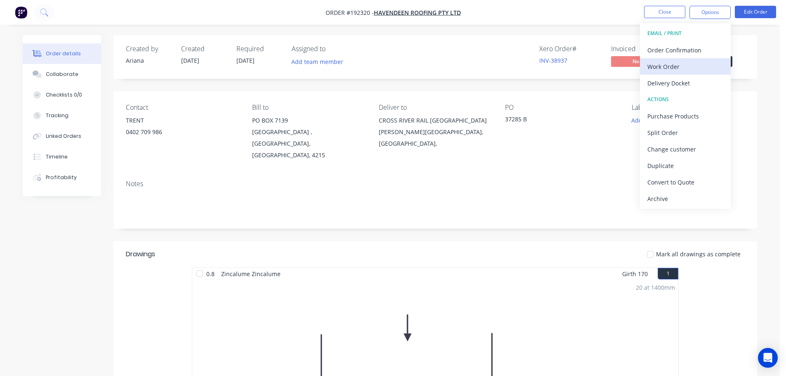
click at [669, 63] on div "Work Order" at bounding box center [685, 67] width 76 height 12
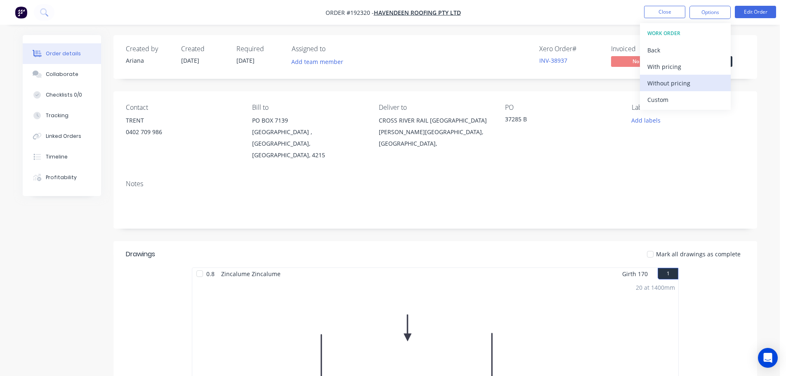
click at [661, 86] on div "Without pricing" at bounding box center [685, 83] width 76 height 12
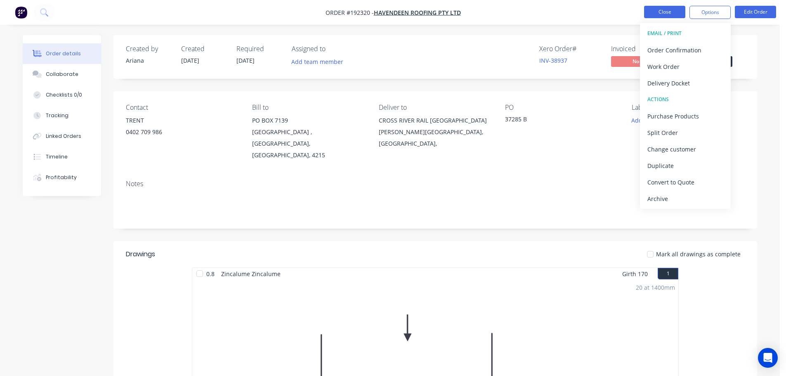
click at [668, 13] on button "Close" at bounding box center [664, 12] width 41 height 12
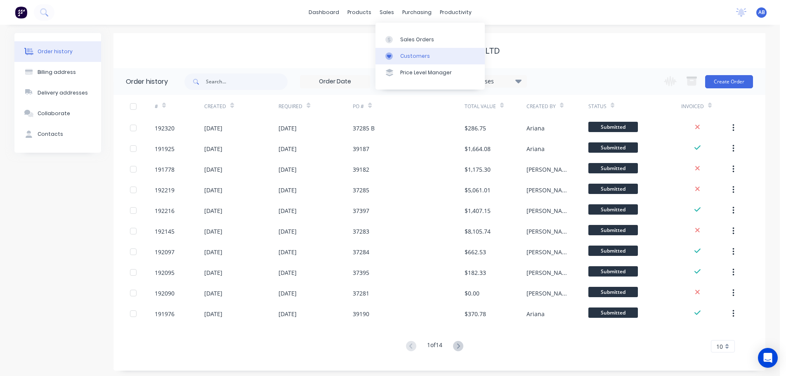
click at [404, 52] on div "Customers" at bounding box center [415, 55] width 30 height 7
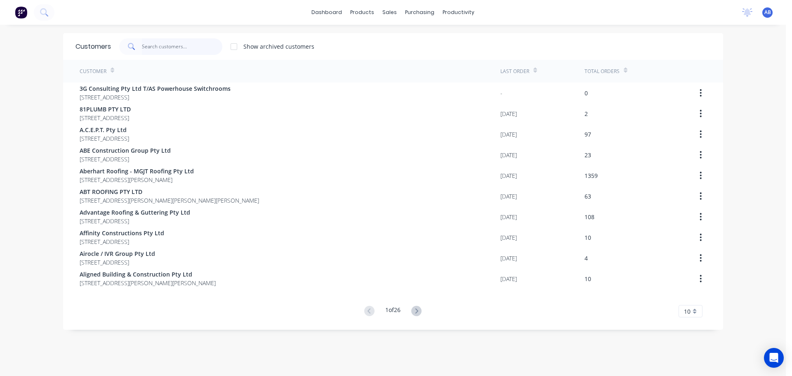
drag, startPoint x: 170, startPoint y: 48, endPoint x: 273, endPoint y: 57, distance: 102.7
click at [171, 48] on input "text" at bounding box center [182, 46] width 80 height 17
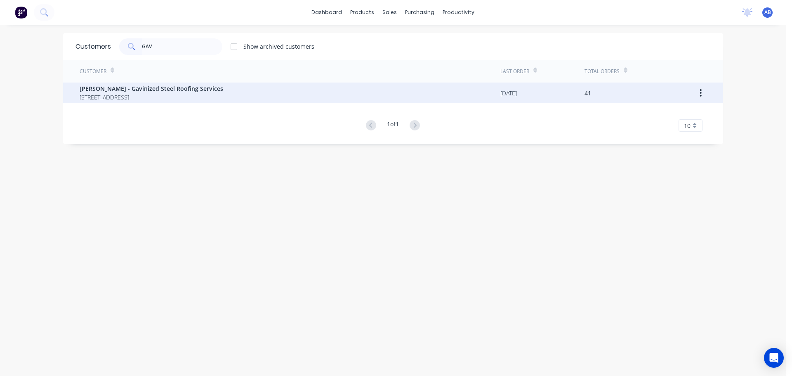
click at [151, 92] on span "[PERSON_NAME] - Gavinized Steel Roofing Services" at bounding box center [152, 88] width 144 height 9
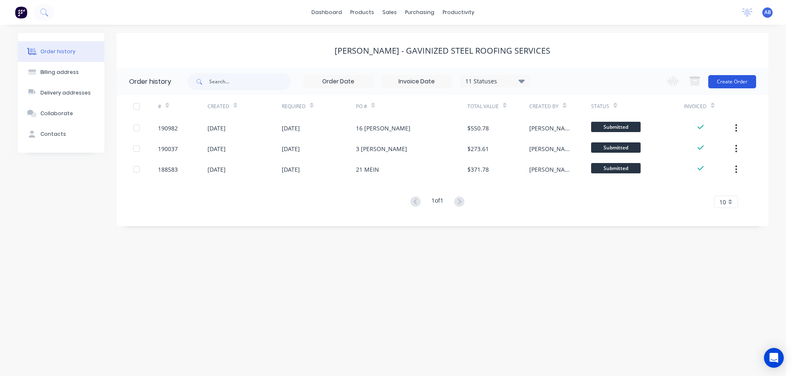
click at [739, 81] on button "Create Order" at bounding box center [733, 81] width 48 height 13
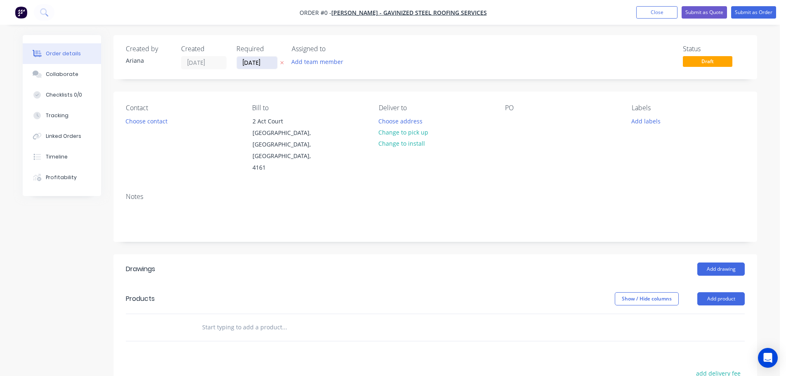
click at [255, 64] on input "[DATE]" at bounding box center [257, 63] width 40 height 12
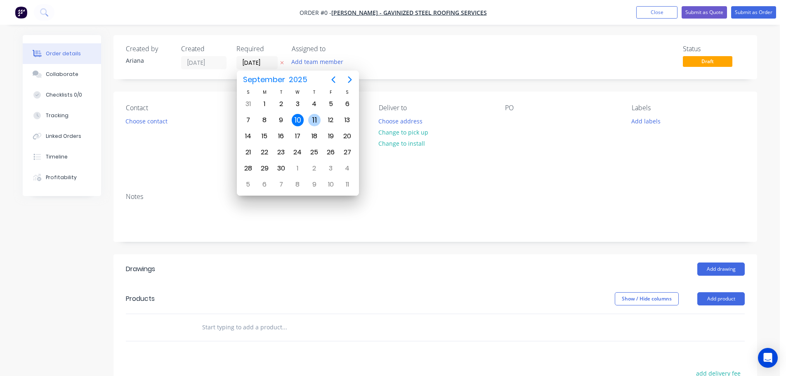
click at [313, 120] on div "11" at bounding box center [314, 120] width 12 height 12
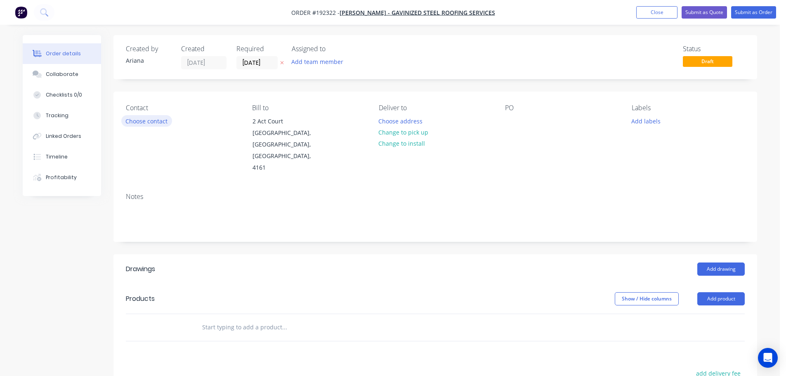
click at [149, 122] on button "Choose contact" at bounding box center [146, 120] width 51 height 11
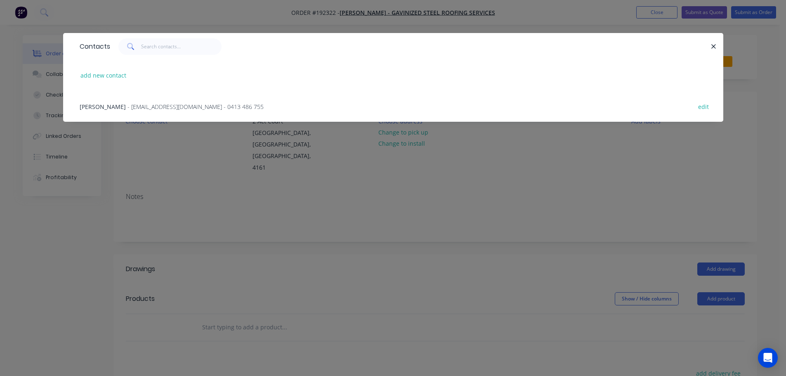
click at [148, 109] on span "- [EMAIL_ADDRESS][DOMAIN_NAME] - 0413 486 755" at bounding box center [196, 107] width 136 height 8
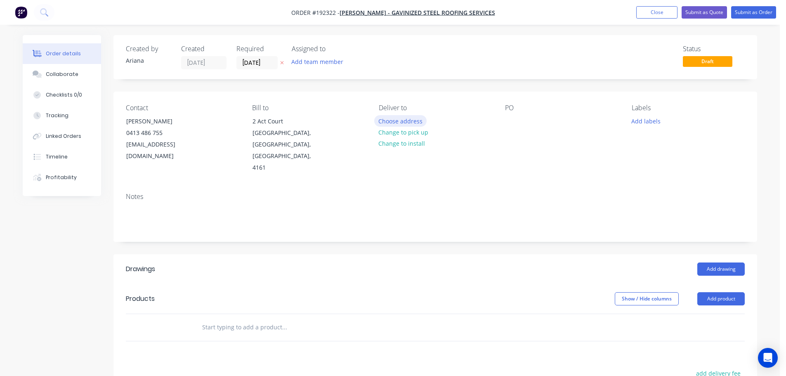
click at [399, 119] on button "Choose address" at bounding box center [400, 120] width 53 height 11
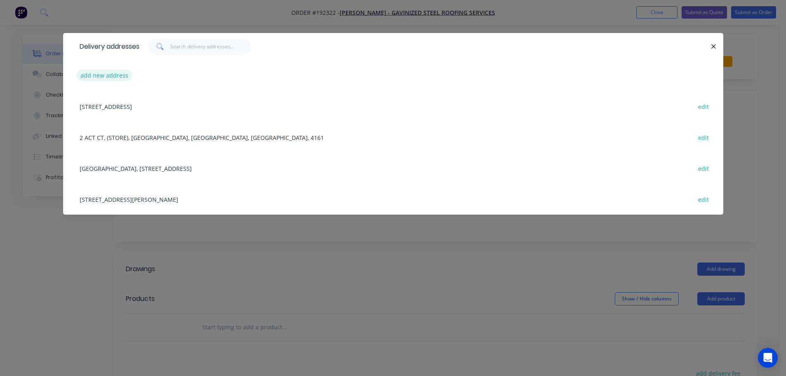
click at [99, 76] on button "add new address" at bounding box center [104, 75] width 57 height 11
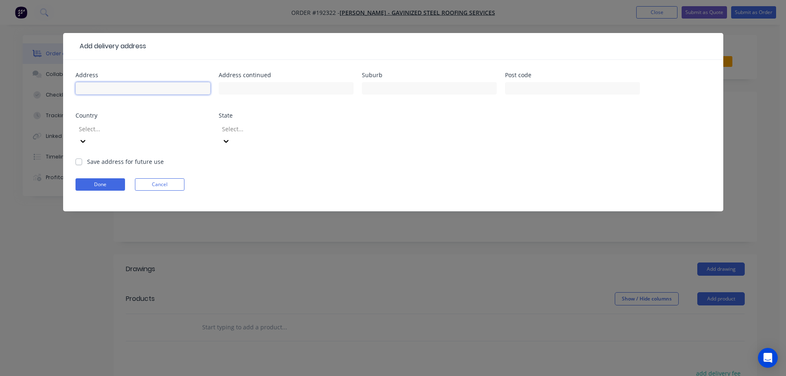
click at [115, 89] on input "text" at bounding box center [143, 88] width 135 height 12
click at [446, 150] on form "Address 8 [PERSON_NAME] ST Address continued Suburb [PERSON_NAME] Post code Cou…" at bounding box center [393, 141] width 635 height 139
click at [471, 143] on div "Address 8 [PERSON_NAME] ST Address continued Suburb [PERSON_NAME] Post code Cou…" at bounding box center [393, 114] width 635 height 85
click at [85, 140] on icon at bounding box center [82, 141] width 5 height 3
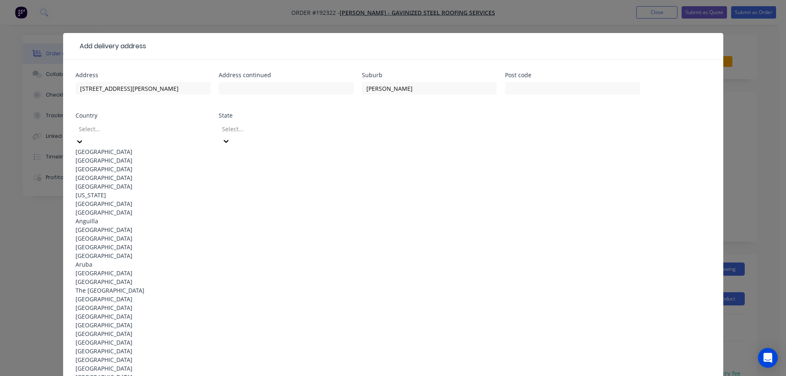
click at [123, 151] on div "[GEOGRAPHIC_DATA]" at bounding box center [143, 151] width 135 height 9
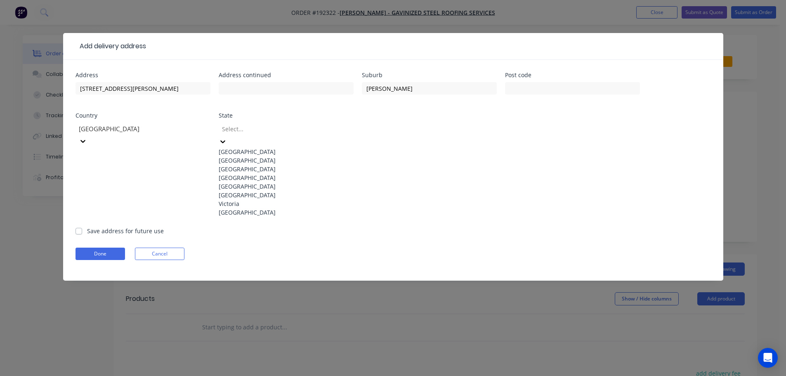
click at [227, 137] on icon at bounding box center [223, 141] width 8 height 8
click at [248, 182] on div "[GEOGRAPHIC_DATA]" at bounding box center [286, 177] width 135 height 9
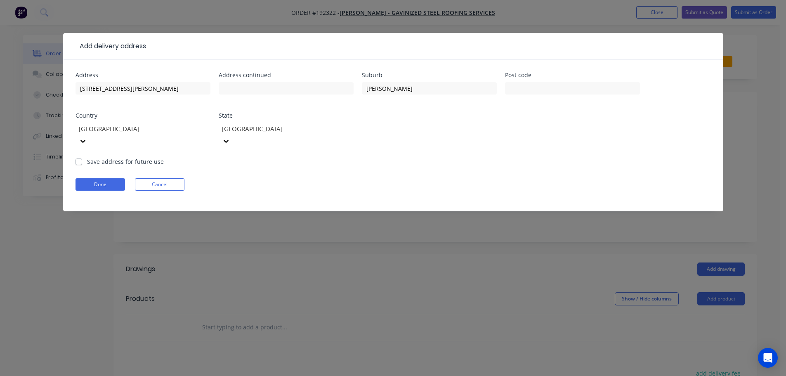
click at [485, 146] on form "Address [STREET_ADDRESS][PERSON_NAME] Address continued Suburb [PERSON_NAME] Po…" at bounding box center [393, 141] width 635 height 139
click at [103, 178] on button "Done" at bounding box center [101, 184] width 50 height 12
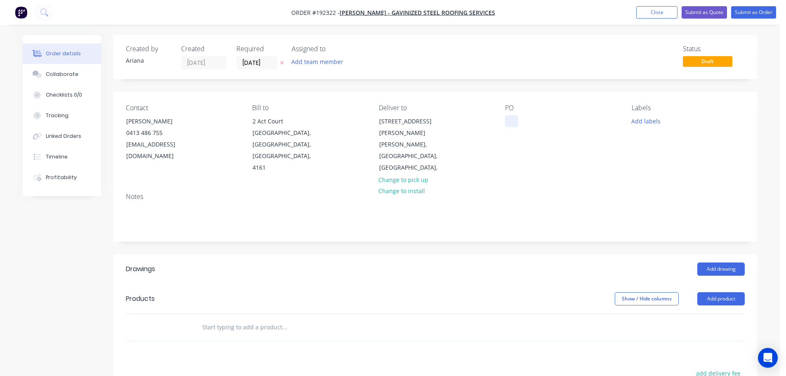
click at [510, 123] on div at bounding box center [511, 121] width 13 height 12
click at [657, 159] on div "Labels Add labels" at bounding box center [688, 139] width 113 height 70
click at [721, 292] on button "Add product" at bounding box center [720, 298] width 47 height 13
click at [710, 314] on div "Product catalogue" at bounding box center [706, 320] width 64 height 12
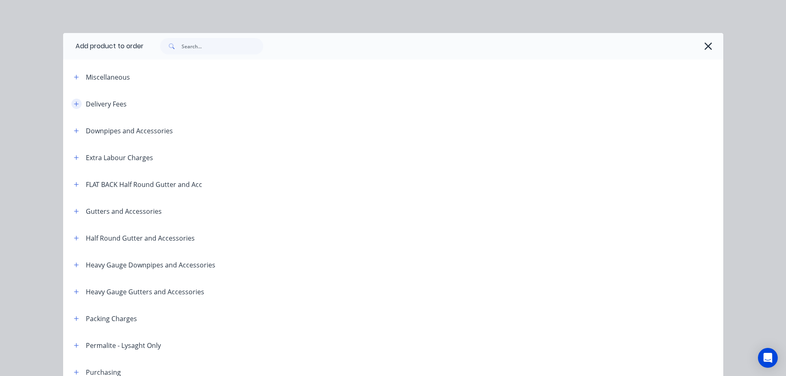
click at [74, 102] on icon "button" at bounding box center [76, 104] width 5 height 5
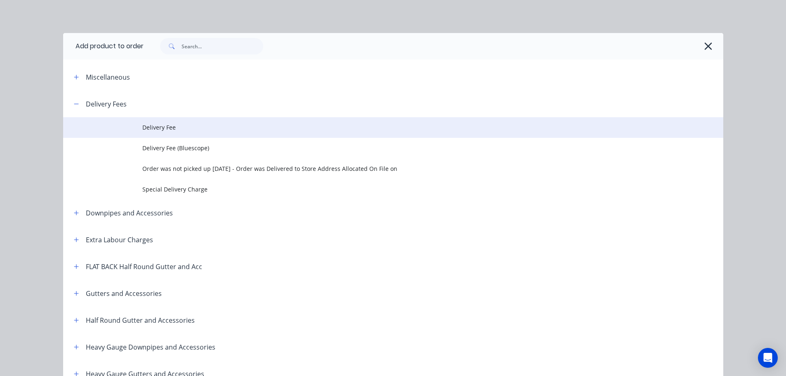
click at [167, 124] on span "Delivery Fee" at bounding box center [374, 127] width 465 height 9
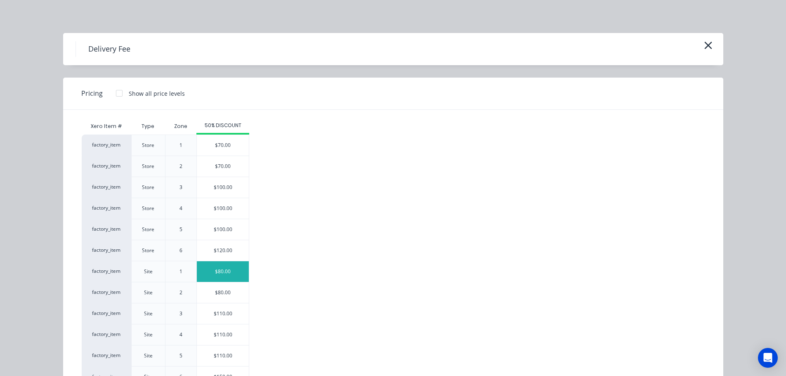
click at [228, 272] on div "$80.00" at bounding box center [223, 271] width 52 height 21
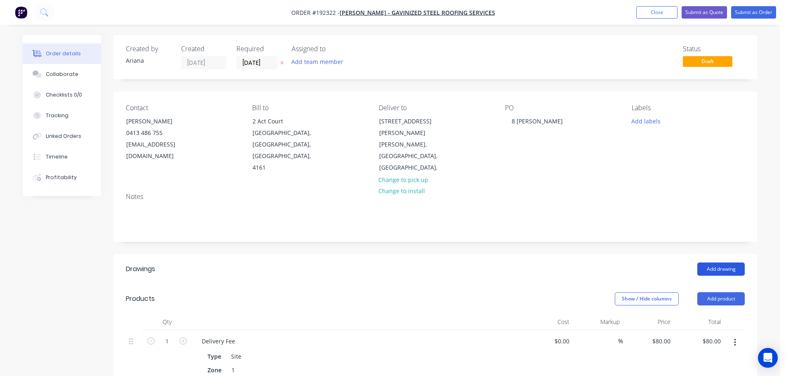
click at [718, 262] on button "Add drawing" at bounding box center [720, 268] width 47 height 13
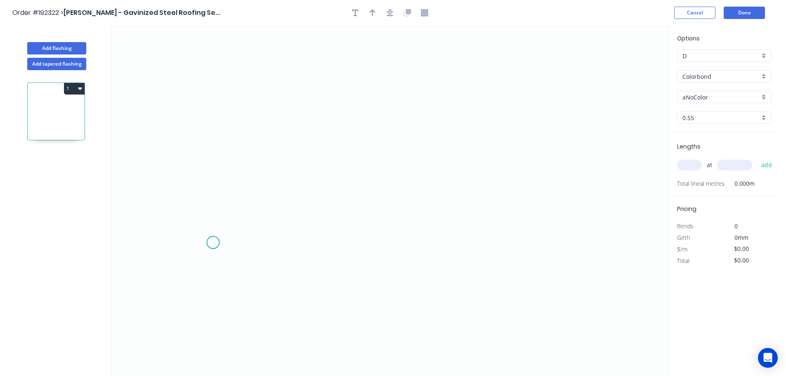
click at [206, 238] on icon "0" at bounding box center [389, 201] width 557 height 350
click at [234, 200] on icon "0" at bounding box center [389, 201] width 557 height 350
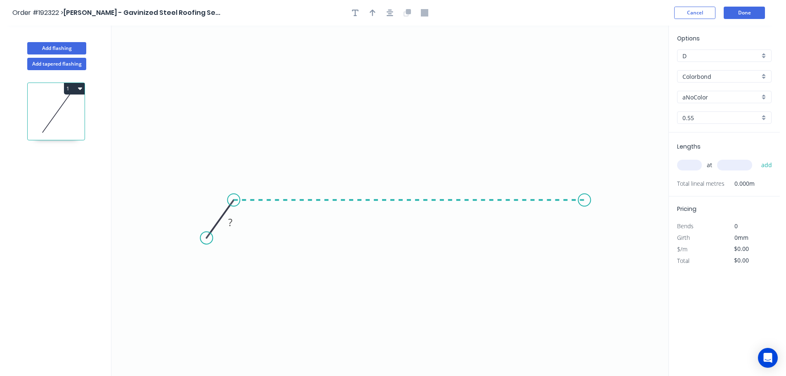
click at [585, 184] on icon "0 ?" at bounding box center [389, 201] width 557 height 350
click at [610, 233] on icon "0 ? ? ? º" at bounding box center [389, 201] width 557 height 350
click at [610, 233] on circle at bounding box center [610, 232] width 12 height 12
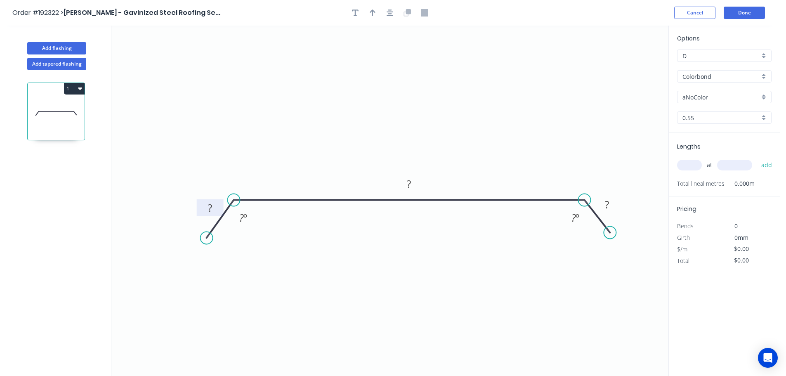
click at [212, 205] on tspan "?" at bounding box center [210, 208] width 4 height 14
click at [395, 113] on icon "0 30 620 30 135 º 135 º" at bounding box center [389, 201] width 557 height 350
click at [373, 11] on icon "button" at bounding box center [373, 12] width 6 height 7
drag, startPoint x: 628, startPoint y: 65, endPoint x: 439, endPoint y: 106, distance: 193.7
click at [439, 106] on icon at bounding box center [442, 94] width 7 height 26
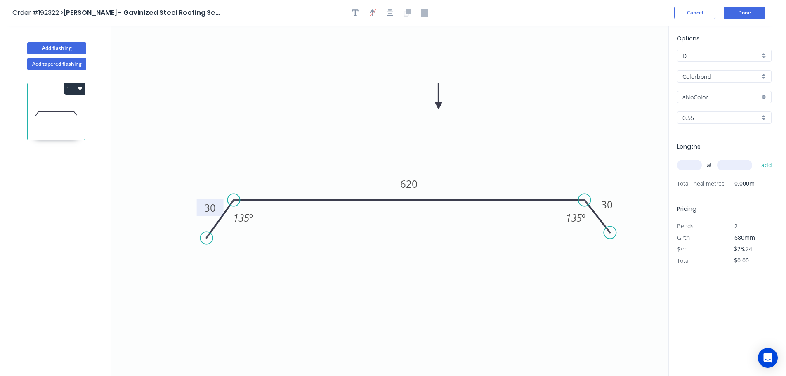
click at [766, 73] on div "Colorbond" at bounding box center [724, 76] width 94 height 12
click at [703, 148] on div "Zincalume" at bounding box center [725, 148] width 94 height 14
click at [690, 165] on input "text" at bounding box center [689, 165] width 25 height 11
click at [757, 158] on button "add" at bounding box center [766, 165] width 19 height 14
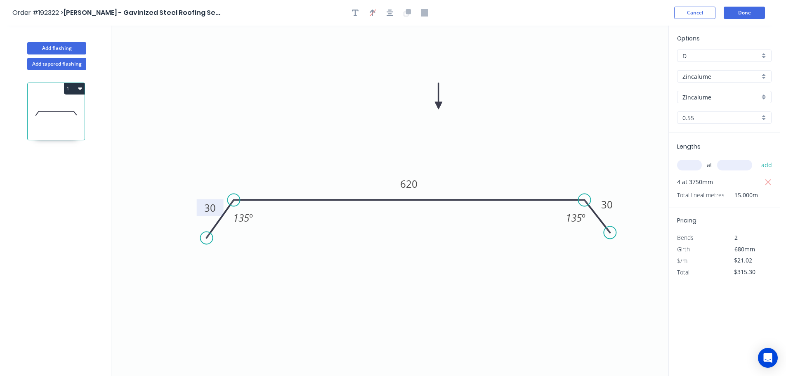
click at [78, 85] on icon "button" at bounding box center [80, 88] width 4 height 7
click at [53, 105] on div "Duplicate" at bounding box center [46, 109] width 64 height 12
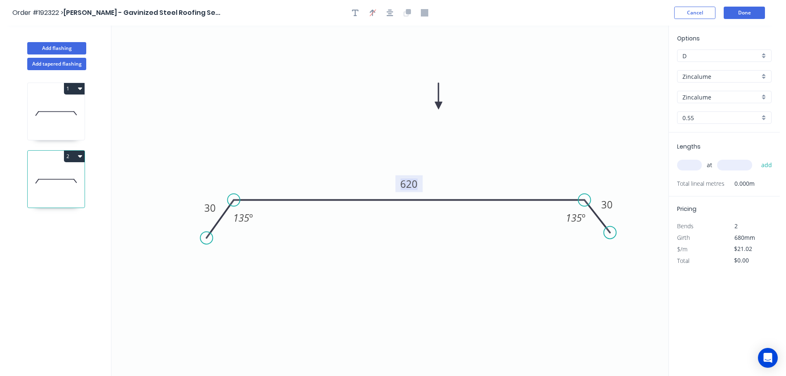
click at [413, 183] on tspan "620" at bounding box center [408, 184] width 17 height 14
click at [465, 168] on icon "0 30 830 30 135 º 135 º" at bounding box center [389, 201] width 557 height 350
click at [688, 163] on input "text" at bounding box center [689, 165] width 25 height 11
click at [757, 158] on button "add" at bounding box center [766, 165] width 19 height 14
click at [53, 47] on button "Add flashing" at bounding box center [56, 48] width 59 height 12
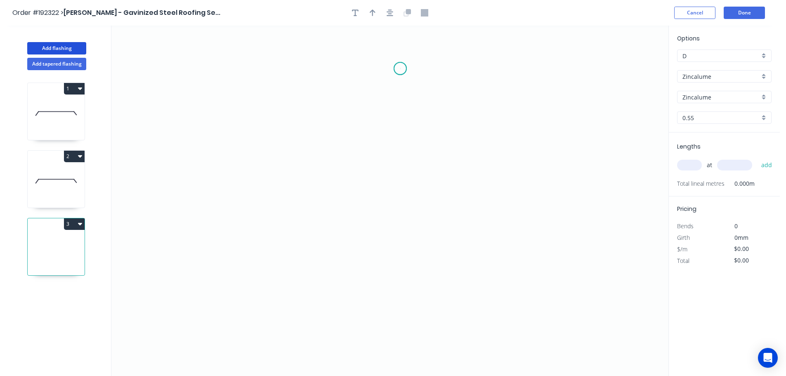
click at [400, 69] on icon "0" at bounding box center [389, 201] width 557 height 350
click at [351, 69] on icon "0" at bounding box center [389, 201] width 557 height 350
click at [350, 307] on icon "0 ?" at bounding box center [389, 201] width 557 height 350
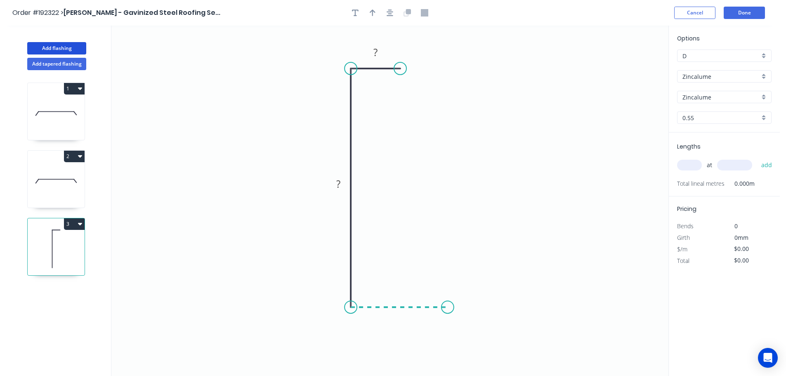
click at [448, 306] on icon "0 ? ?" at bounding box center [389, 201] width 557 height 350
click at [448, 306] on circle at bounding box center [448, 307] width 12 height 12
drag, startPoint x: 376, startPoint y: 52, endPoint x: 407, endPoint y: 54, distance: 30.6
click at [376, 51] on tspan "?" at bounding box center [375, 52] width 4 height 14
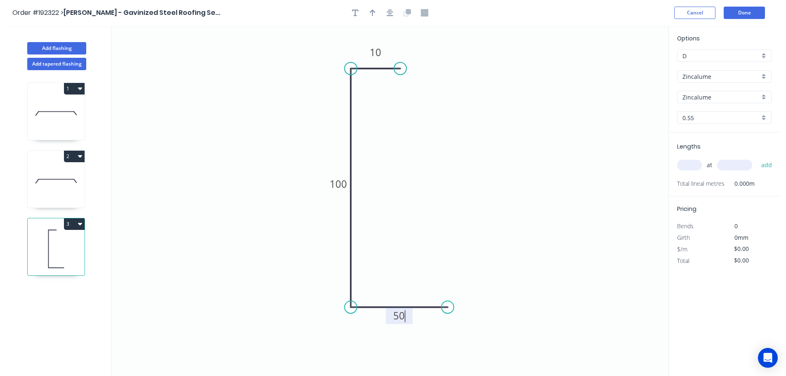
click at [451, 144] on icon "0 10 100 50" at bounding box center [389, 201] width 557 height 350
click at [369, 10] on button "button" at bounding box center [372, 13] width 12 height 12
drag, startPoint x: 627, startPoint y: 63, endPoint x: 428, endPoint y: 153, distance: 219.1
click at [428, 153] on icon at bounding box center [427, 143] width 7 height 26
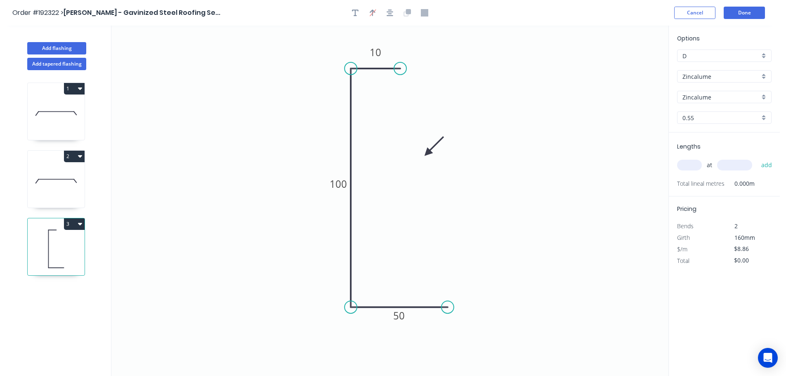
click at [531, 205] on icon "0 10 100 50" at bounding box center [389, 201] width 557 height 350
drag, startPoint x: 428, startPoint y: 153, endPoint x: 423, endPoint y: 156, distance: 6.5
click at [423, 156] on icon at bounding box center [429, 149] width 24 height 24
click at [697, 165] on input "text" at bounding box center [689, 165] width 25 height 11
click at [757, 158] on button "add" at bounding box center [766, 165] width 19 height 14
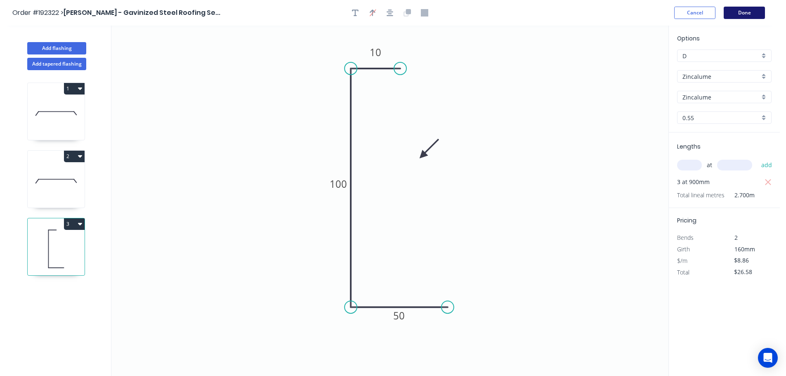
click at [747, 13] on button "Done" at bounding box center [744, 13] width 41 height 12
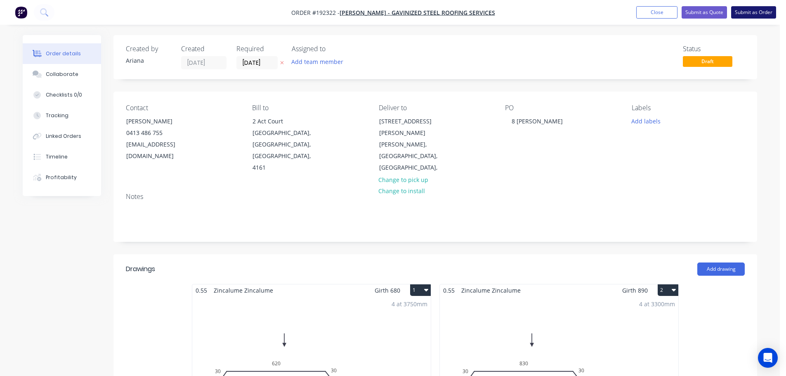
click at [761, 14] on button "Submit as Order" at bounding box center [753, 12] width 45 height 12
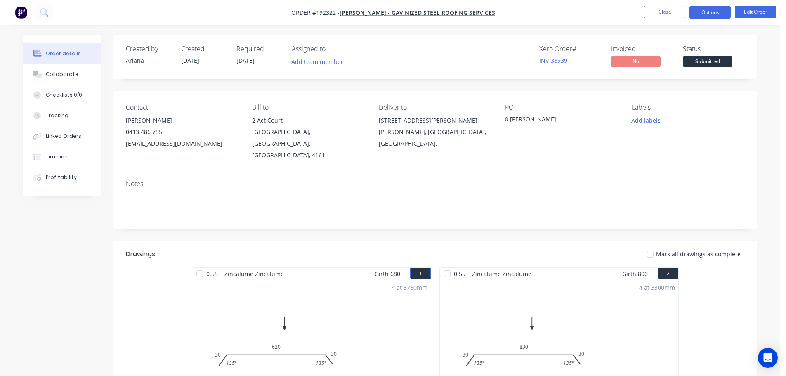
click at [710, 9] on button "Options" at bounding box center [710, 12] width 41 height 13
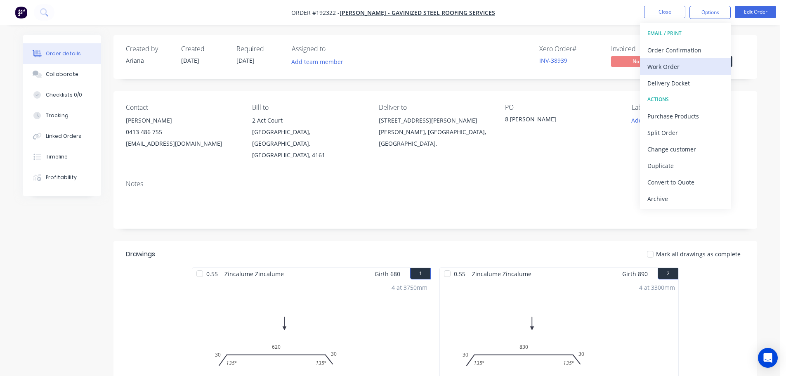
click at [678, 66] on div "Work Order" at bounding box center [685, 67] width 76 height 12
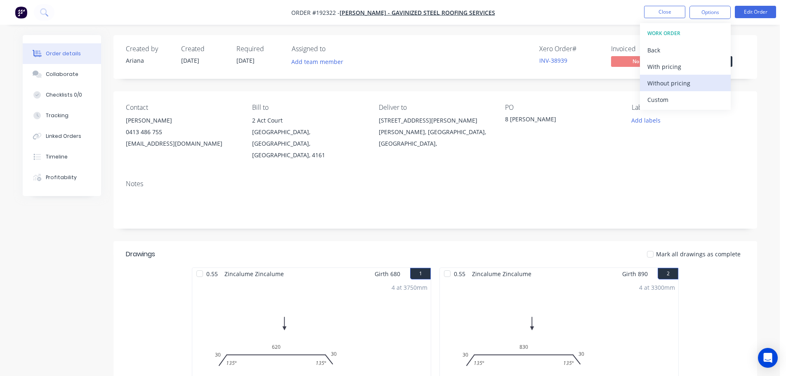
click at [665, 83] on div "Without pricing" at bounding box center [685, 83] width 76 height 12
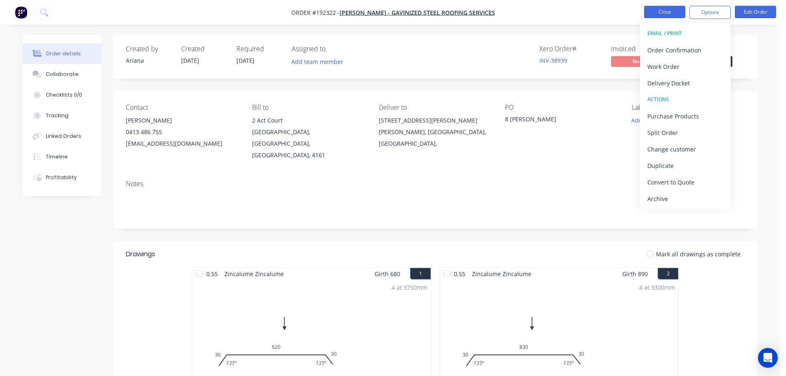
click at [671, 13] on button "Close" at bounding box center [664, 12] width 41 height 12
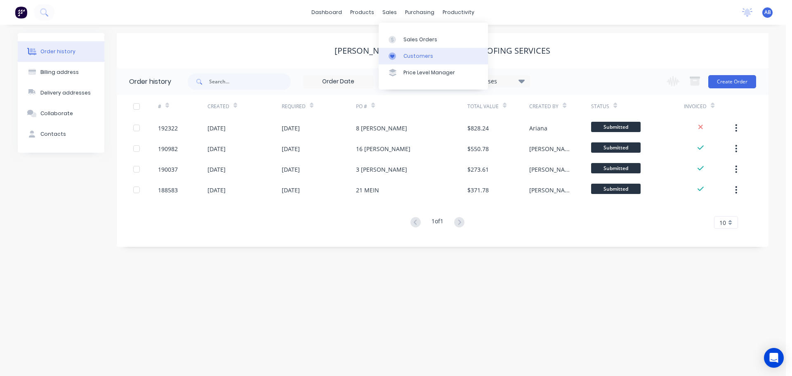
click at [407, 53] on div "Customers" at bounding box center [419, 55] width 30 height 7
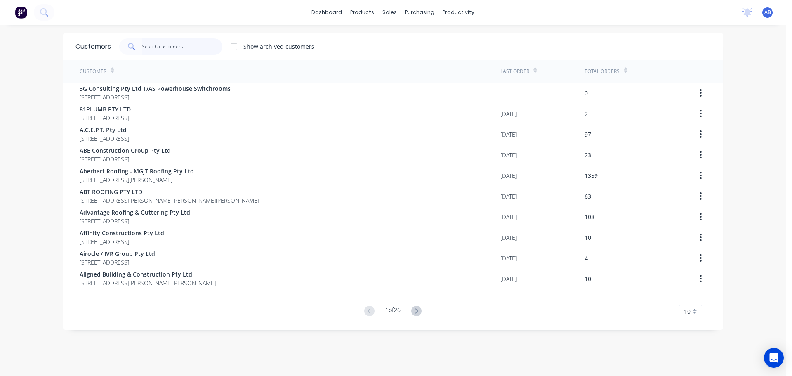
click at [199, 49] on input "text" at bounding box center [182, 46] width 80 height 17
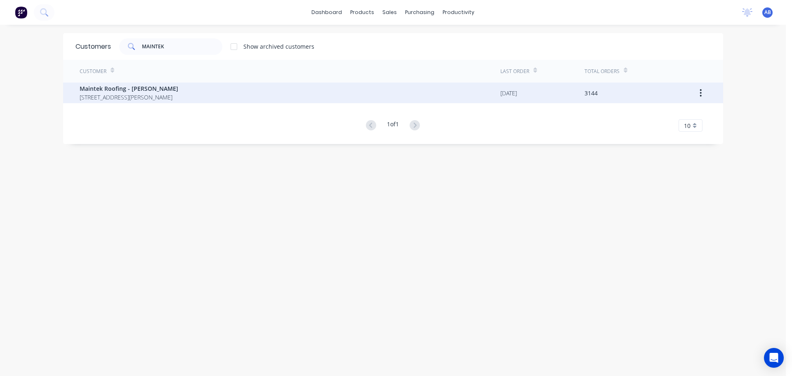
click at [123, 93] on span "[STREET_ADDRESS][PERSON_NAME]" at bounding box center [129, 97] width 99 height 9
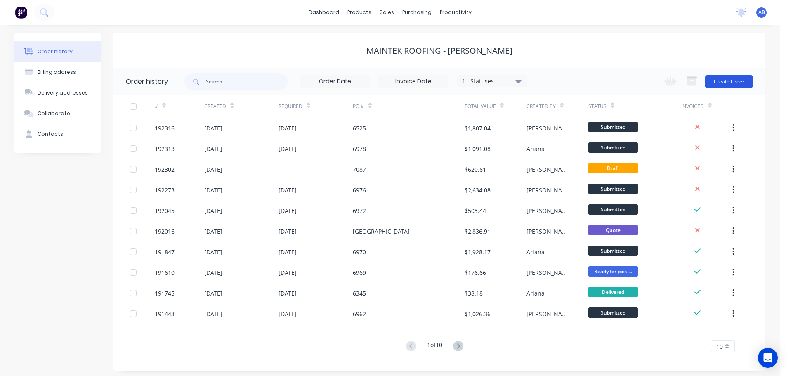
click at [730, 84] on button "Create Order" at bounding box center [729, 81] width 48 height 13
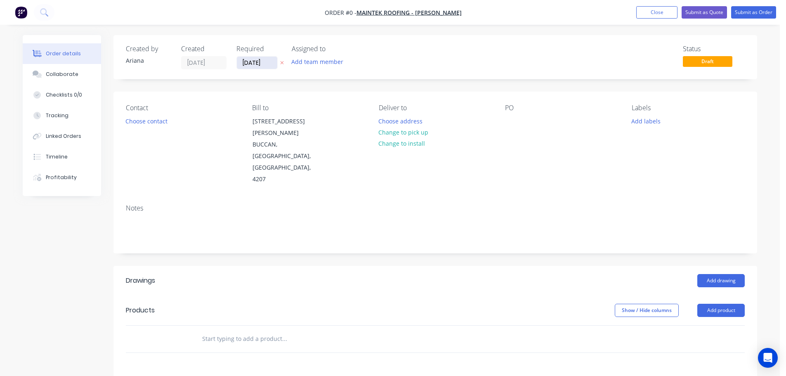
click at [259, 62] on input "[DATE]" at bounding box center [257, 63] width 40 height 12
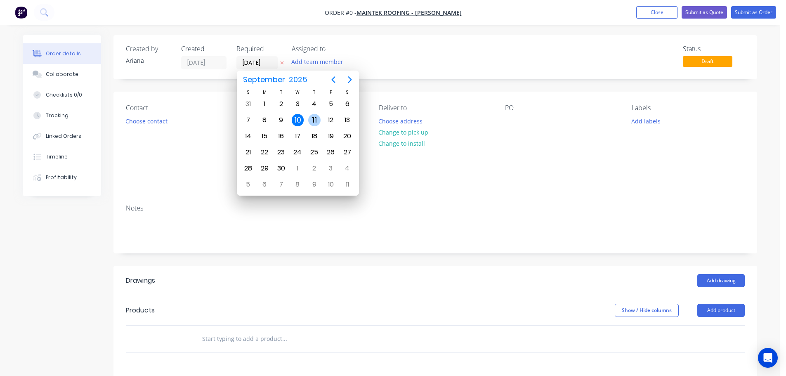
click at [315, 117] on div "11" at bounding box center [314, 120] width 12 height 12
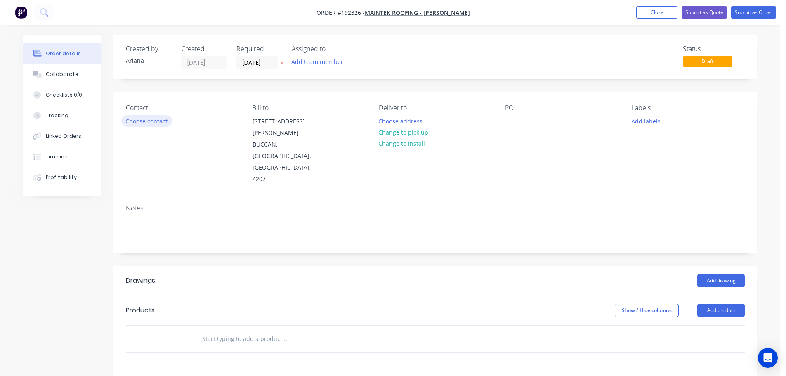
click at [149, 118] on button "Choose contact" at bounding box center [146, 120] width 51 height 11
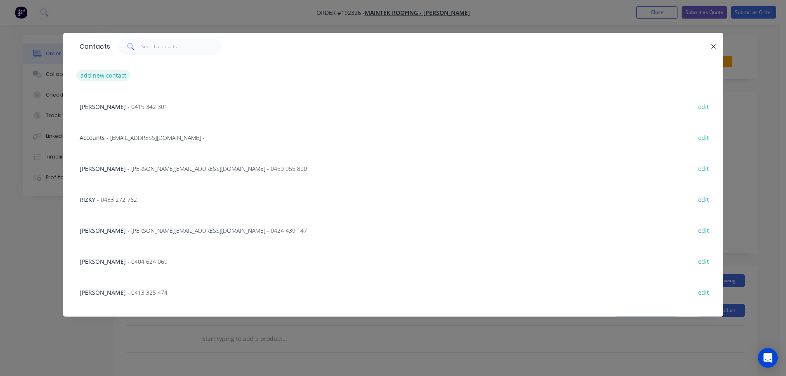
click at [94, 71] on button "add new contact" at bounding box center [103, 75] width 54 height 11
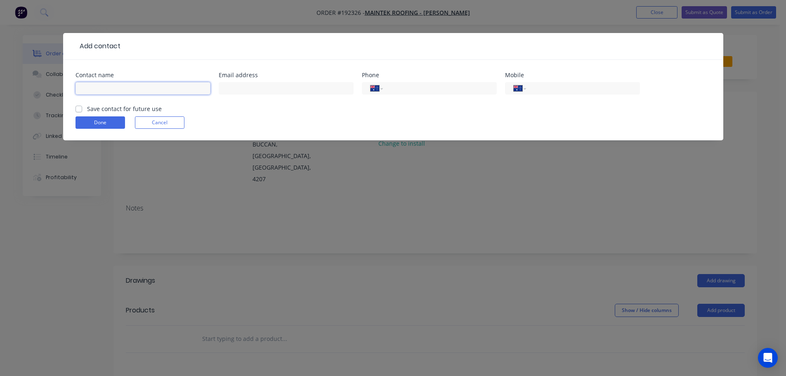
click at [96, 87] on input "text" at bounding box center [143, 88] width 135 height 12
click at [549, 88] on input "tel" at bounding box center [581, 88] width 99 height 9
click at [100, 120] on button "Done" at bounding box center [101, 122] width 50 height 12
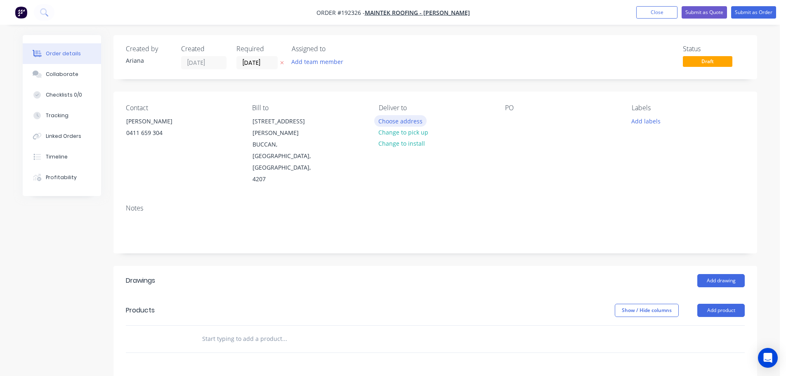
click at [401, 120] on button "Choose address" at bounding box center [400, 120] width 53 height 11
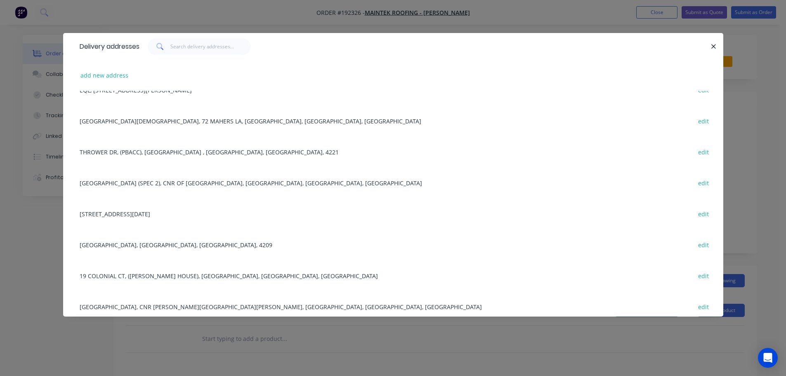
scroll to position [703, 0]
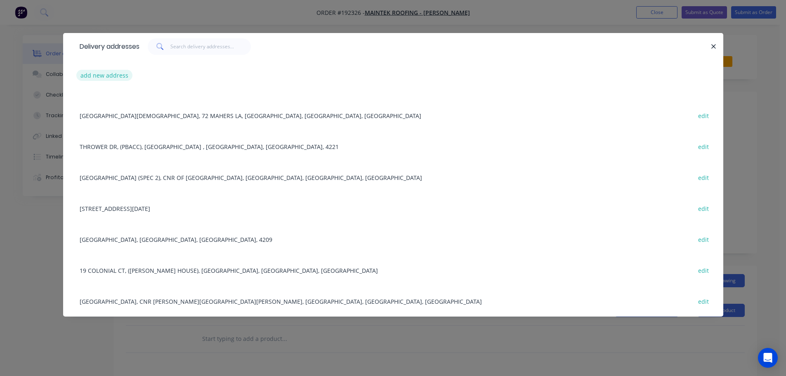
click at [103, 76] on button "add new address" at bounding box center [104, 75] width 57 height 11
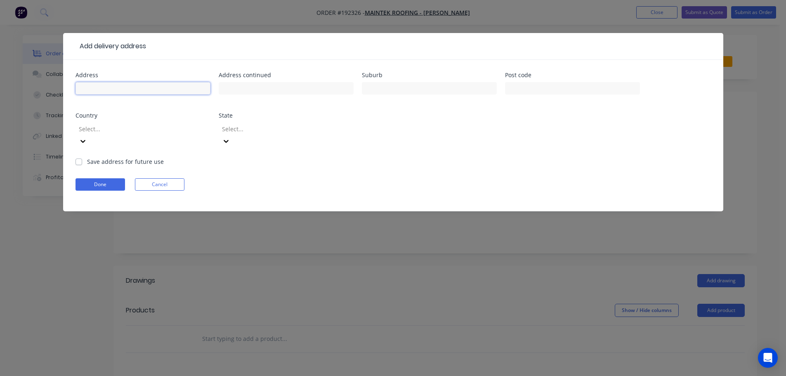
click at [111, 90] on input "text" at bounding box center [143, 88] width 135 height 12
click at [239, 89] on input "text" at bounding box center [286, 88] width 135 height 12
click at [498, 141] on div "Address [STREET_ADDRESS] Address continued WOOLWORTHS COOMERA Suburb [GEOGRAPHI…" at bounding box center [393, 114] width 635 height 85
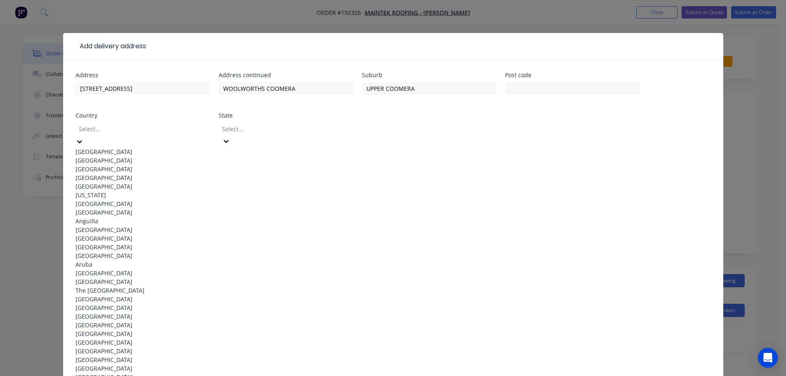
click at [84, 137] on icon at bounding box center [80, 141] width 8 height 8
click at [143, 151] on div "[GEOGRAPHIC_DATA]" at bounding box center [143, 151] width 135 height 9
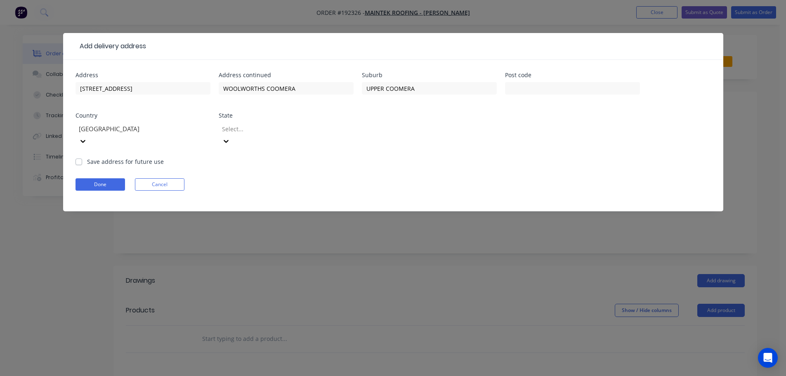
click at [230, 137] on icon at bounding box center [226, 141] width 8 height 8
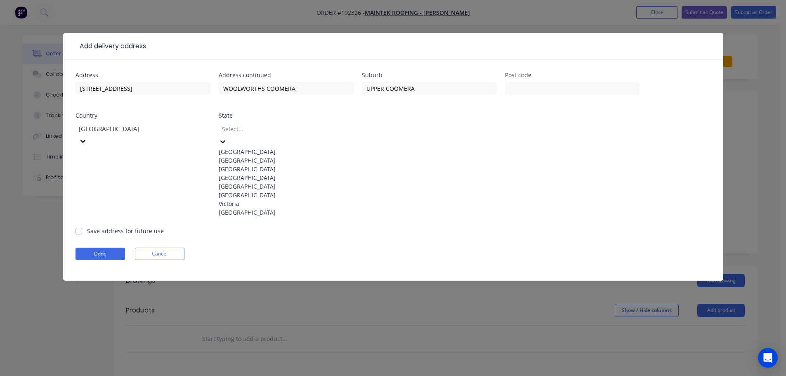
click at [244, 182] on div "[GEOGRAPHIC_DATA]" at bounding box center [286, 177] width 135 height 9
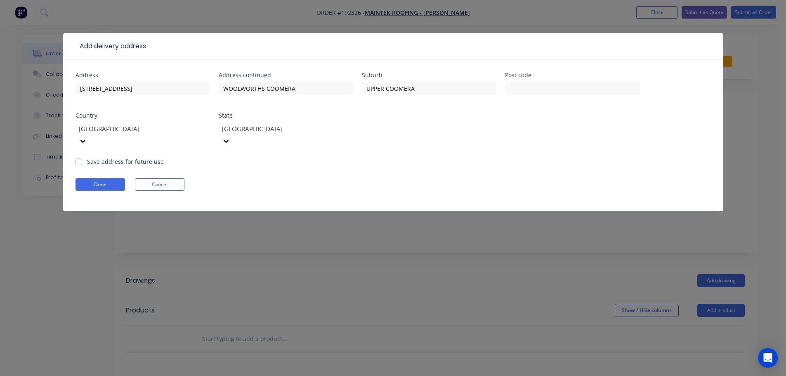
click at [478, 149] on form "Address [STREET_ADDRESS] Address continued WOOLWORTHS COOMERA Suburb [GEOGRAPHI…" at bounding box center [393, 141] width 635 height 139
click at [102, 178] on button "Done" at bounding box center [101, 184] width 50 height 12
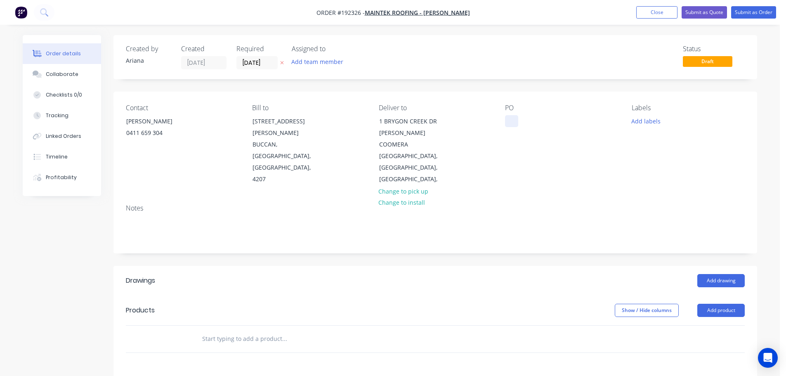
click at [510, 121] on div at bounding box center [511, 121] width 13 height 12
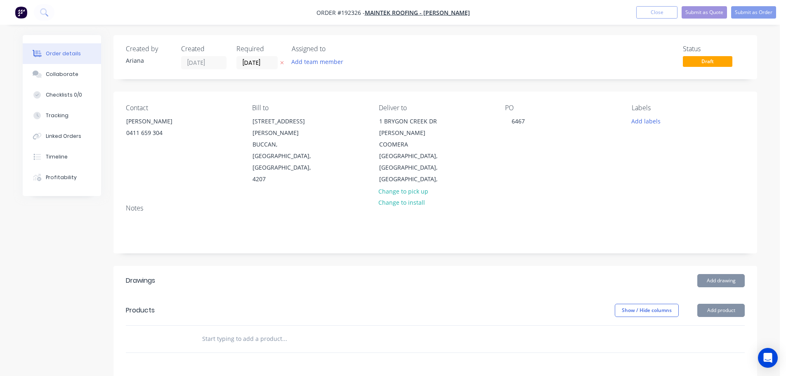
click at [546, 163] on div "PO 6467" at bounding box center [561, 144] width 113 height 81
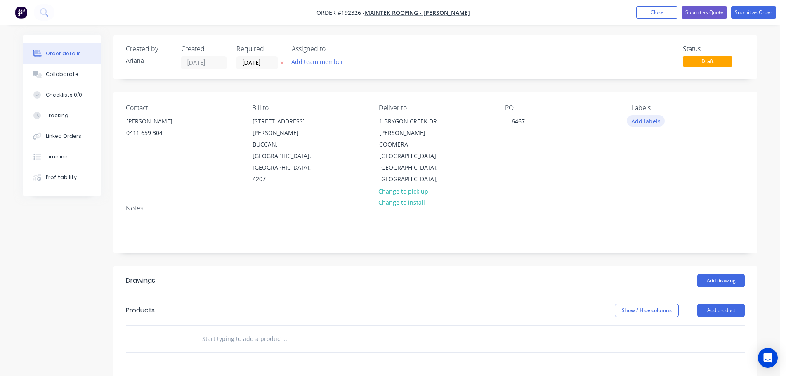
click at [642, 120] on button "Add labels" at bounding box center [646, 120] width 38 height 11
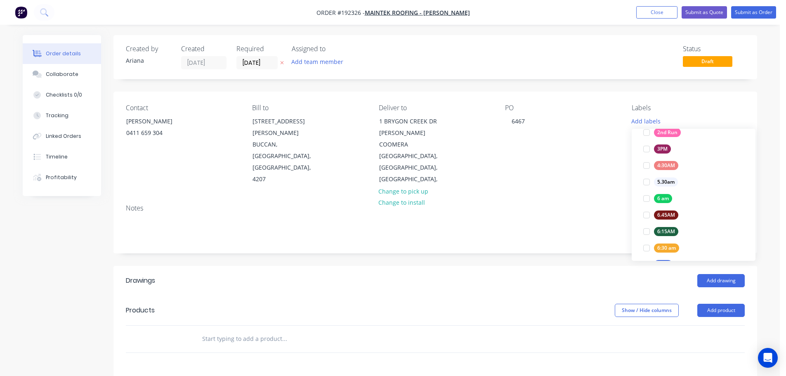
click at [645, 246] on div at bounding box center [646, 248] width 17 height 17
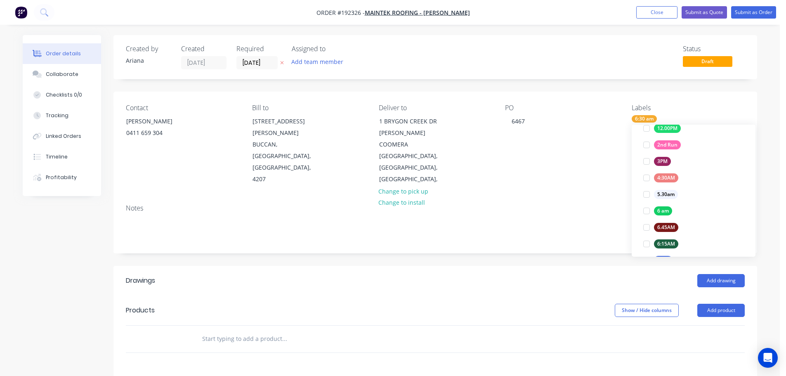
scroll to position [0, 0]
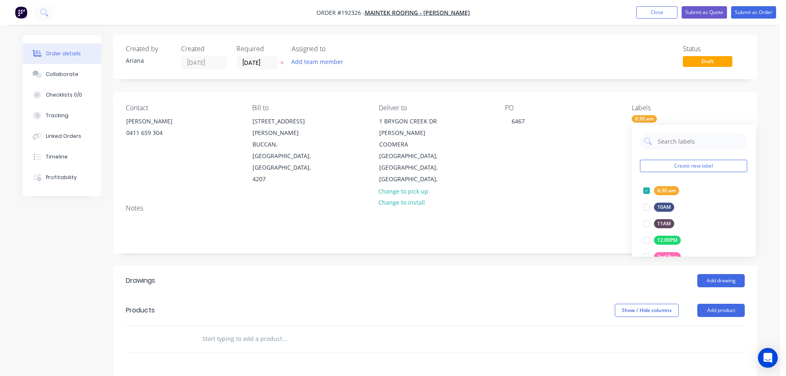
click at [576, 185] on div "Contact [PERSON_NAME] [PHONE_NUMBER] Bill to [STREET_ADDRESS][PERSON_NAME] Deli…" at bounding box center [435, 145] width 644 height 106
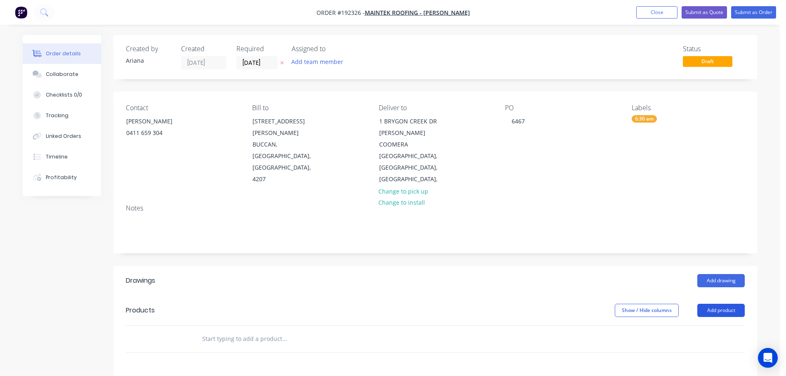
click at [712, 304] on button "Add product" at bounding box center [720, 310] width 47 height 13
click at [695, 325] on div "Product catalogue" at bounding box center [706, 331] width 64 height 12
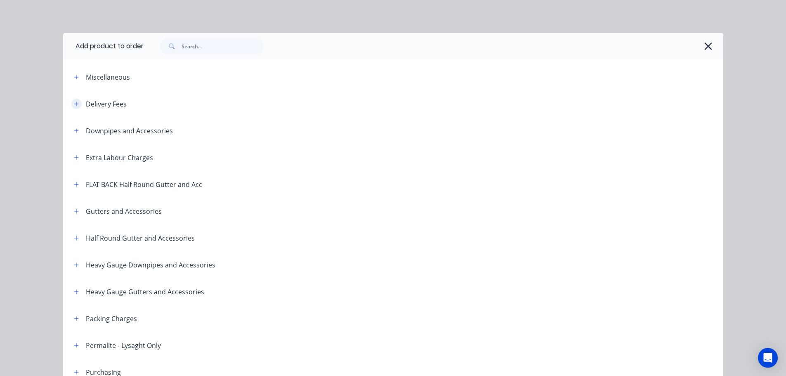
click at [74, 101] on icon "button" at bounding box center [76, 104] width 5 height 6
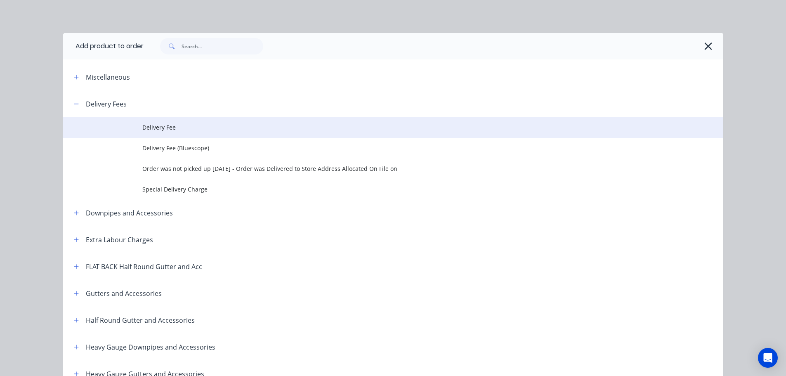
click at [174, 127] on span "Delivery Fee" at bounding box center [374, 127] width 465 height 9
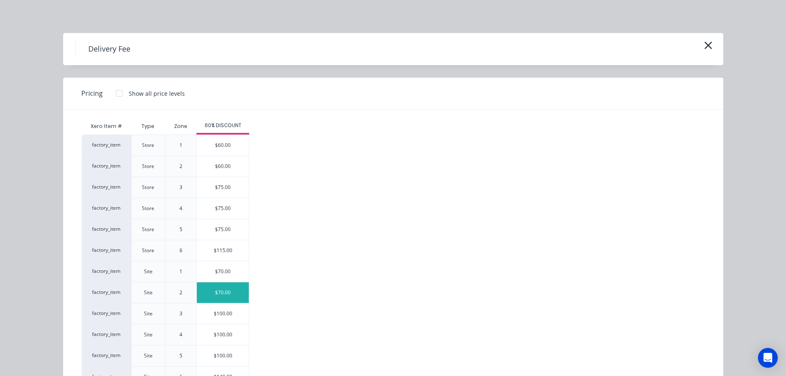
click at [218, 294] on div "$70.00" at bounding box center [223, 292] width 52 height 21
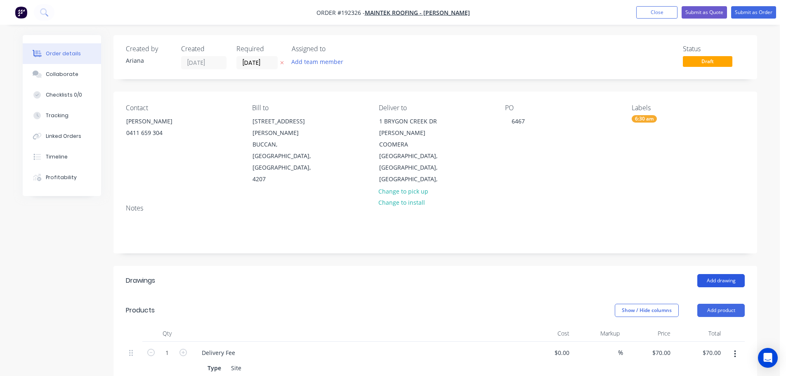
click at [720, 274] on button "Add drawing" at bounding box center [720, 280] width 47 height 13
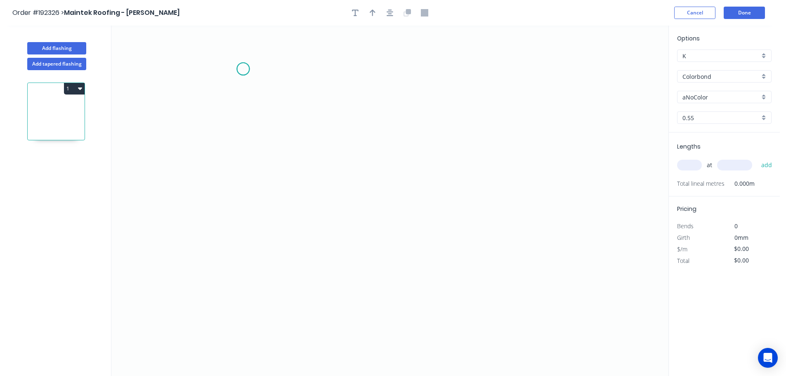
click at [243, 69] on icon "0" at bounding box center [389, 201] width 557 height 350
click at [239, 157] on icon "0" at bounding box center [389, 201] width 557 height 350
click at [522, 169] on icon "0 ?" at bounding box center [389, 201] width 557 height 350
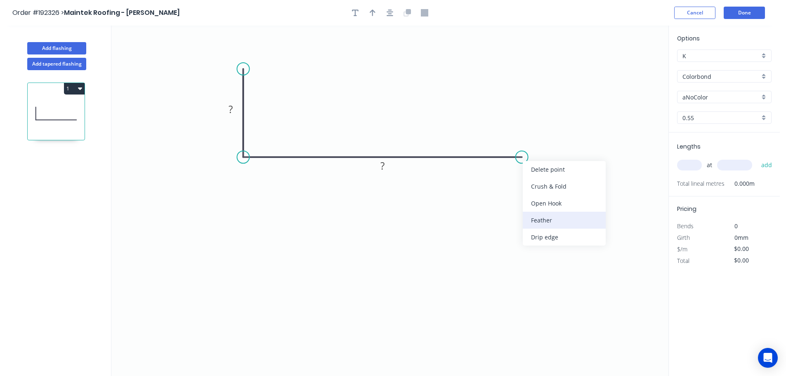
click at [563, 221] on div "Feather" at bounding box center [564, 220] width 83 height 17
click at [538, 136] on tspan "15" at bounding box center [538, 136] width 12 height 14
click at [570, 149] on icon "0 ? FE 10 ?" at bounding box center [389, 201] width 557 height 350
click at [545, 137] on g "FE 10" at bounding box center [533, 135] width 32 height 17
drag, startPoint x: 545, startPoint y: 137, endPoint x: 572, endPoint y: 197, distance: 65.5
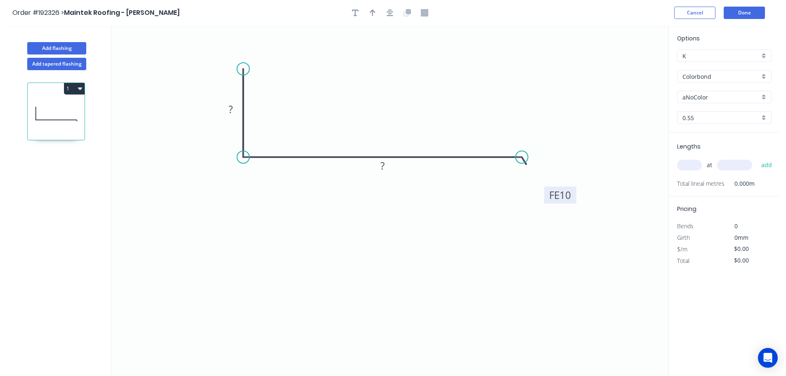
click at [572, 197] on rect at bounding box center [560, 195] width 32 height 17
click at [234, 108] on rect at bounding box center [230, 110] width 17 height 12
drag, startPoint x: 384, startPoint y: 163, endPoint x: 388, endPoint y: 160, distance: 4.8
click at [385, 163] on tspan "?" at bounding box center [382, 166] width 4 height 14
click at [407, 132] on icon "0 30 FE 10 260" at bounding box center [389, 201] width 557 height 350
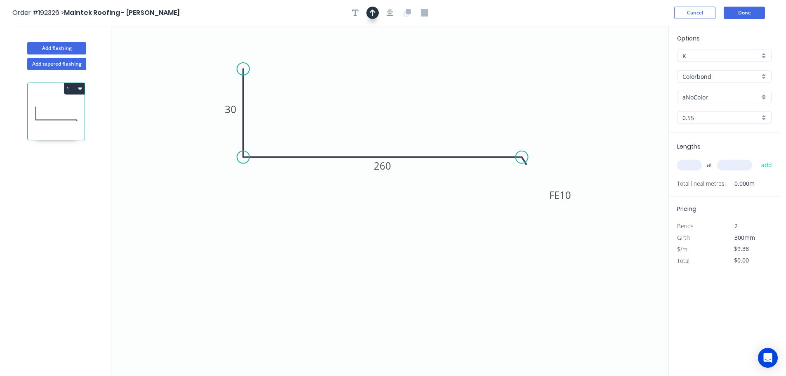
click at [373, 10] on icon "button" at bounding box center [373, 12] width 6 height 7
drag, startPoint x: 629, startPoint y: 64, endPoint x: 393, endPoint y: 87, distance: 237.6
click at [393, 87] on icon at bounding box center [393, 74] width 7 height 26
click at [763, 97] on div "aNoColor" at bounding box center [724, 97] width 94 height 12
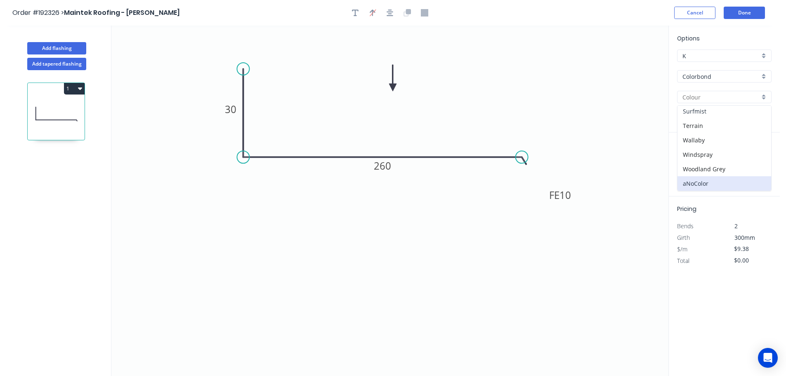
click at [729, 112] on div "Surfmist" at bounding box center [725, 111] width 94 height 14
click at [694, 167] on input "text" at bounding box center [689, 165] width 25 height 11
click at [757, 158] on button "add" at bounding box center [766, 165] width 19 height 14
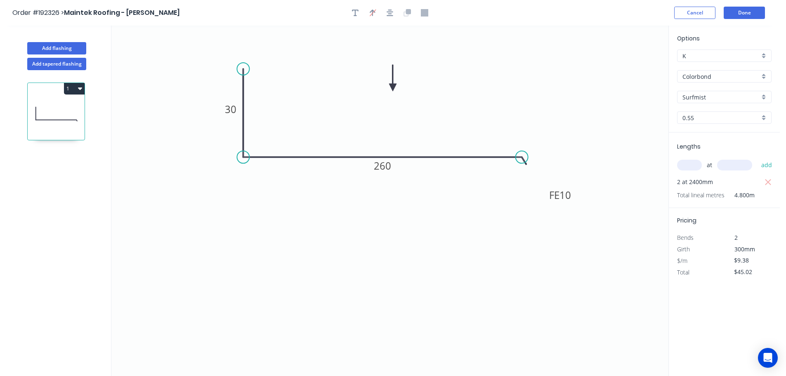
click at [66, 87] on button "1" at bounding box center [74, 89] width 21 height 12
click at [59, 106] on div "Duplicate" at bounding box center [46, 109] width 64 height 12
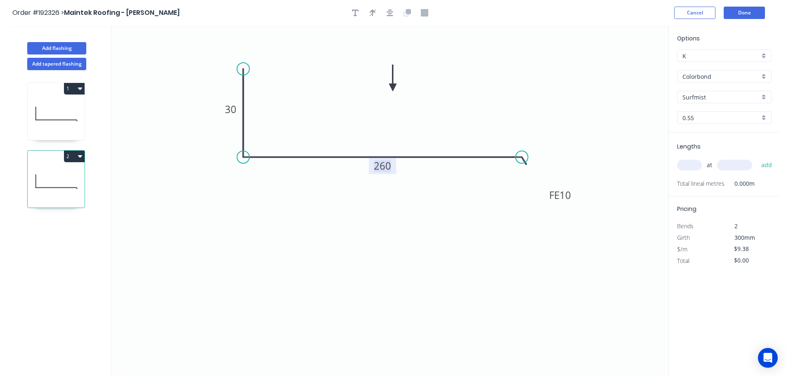
click at [385, 166] on tspan "260" at bounding box center [382, 166] width 17 height 14
click at [439, 124] on icon "0 30 FE 10 360" at bounding box center [389, 201] width 557 height 350
click at [692, 161] on input "text" at bounding box center [689, 165] width 25 height 11
click at [757, 158] on button "add" at bounding box center [766, 165] width 19 height 14
click at [65, 114] on icon at bounding box center [56, 113] width 57 height 53
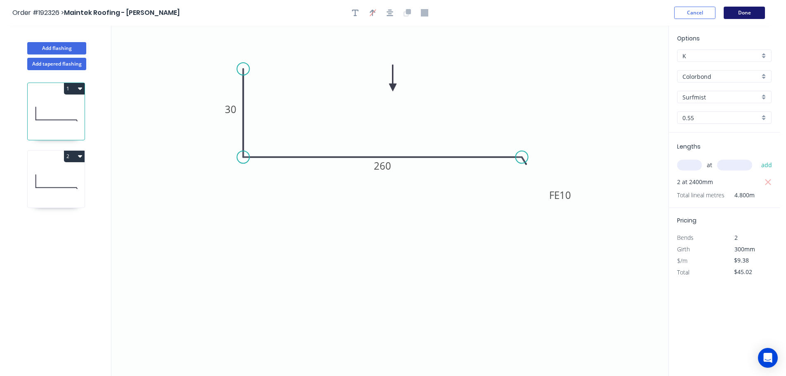
click at [746, 16] on button "Done" at bounding box center [744, 13] width 41 height 12
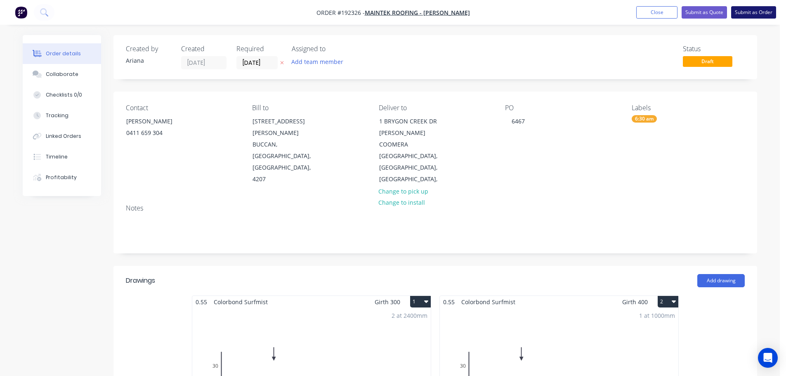
click at [747, 8] on button "Submit as Order" at bounding box center [753, 12] width 45 height 12
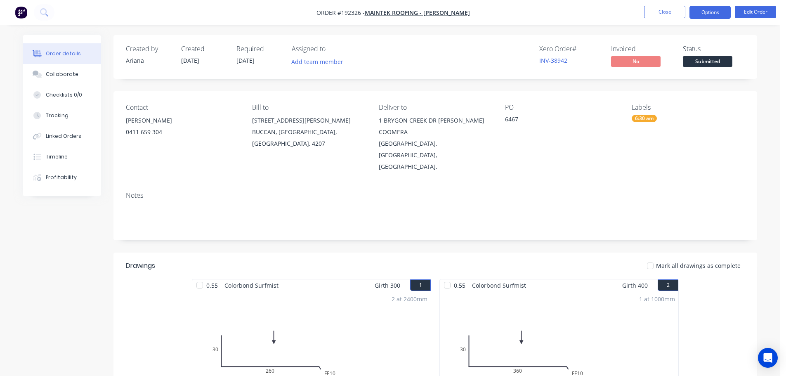
click at [711, 10] on button "Options" at bounding box center [710, 12] width 41 height 13
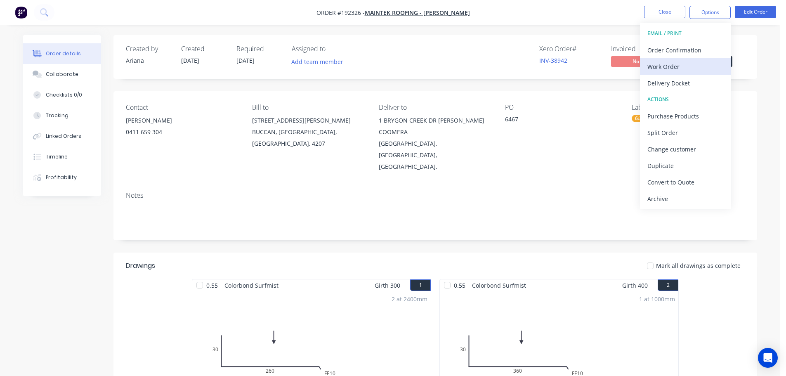
click at [660, 63] on div "Work Order" at bounding box center [685, 67] width 76 height 12
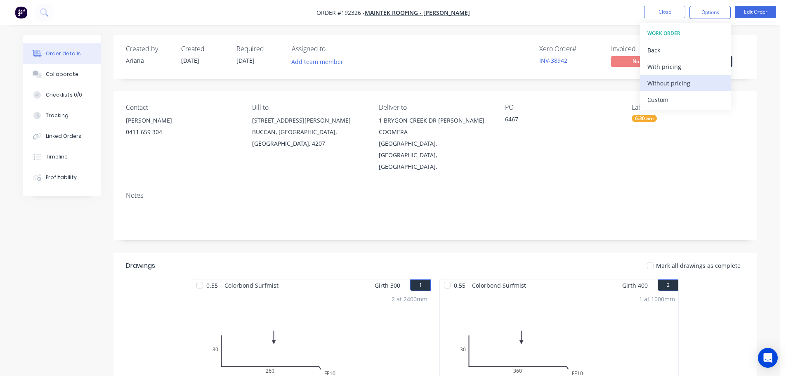
click at [656, 79] on div "Without pricing" at bounding box center [685, 83] width 76 height 12
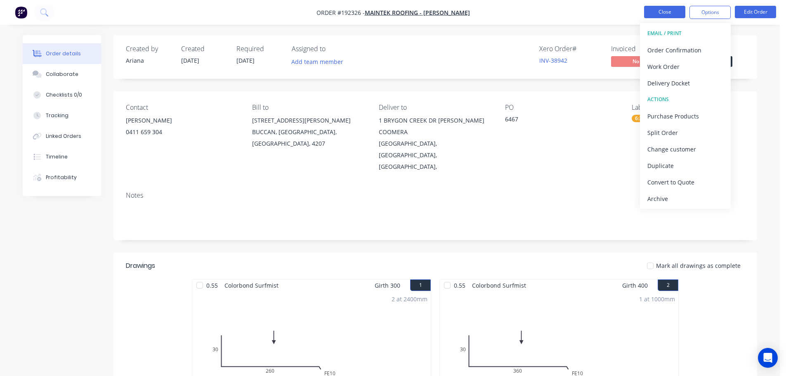
click at [669, 10] on button "Close" at bounding box center [664, 12] width 41 height 12
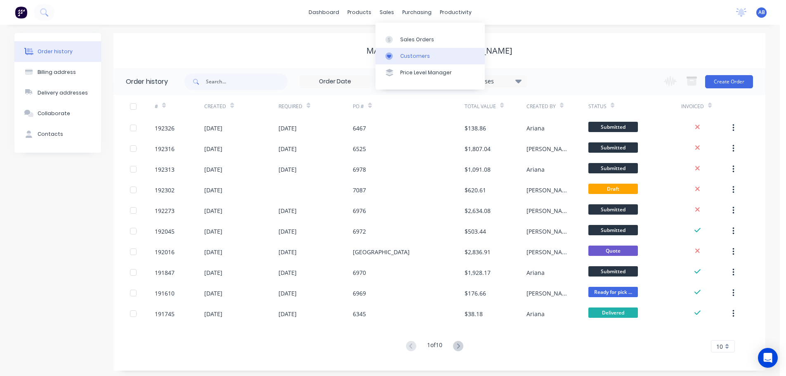
click at [411, 56] on div "Customers" at bounding box center [415, 55] width 30 height 7
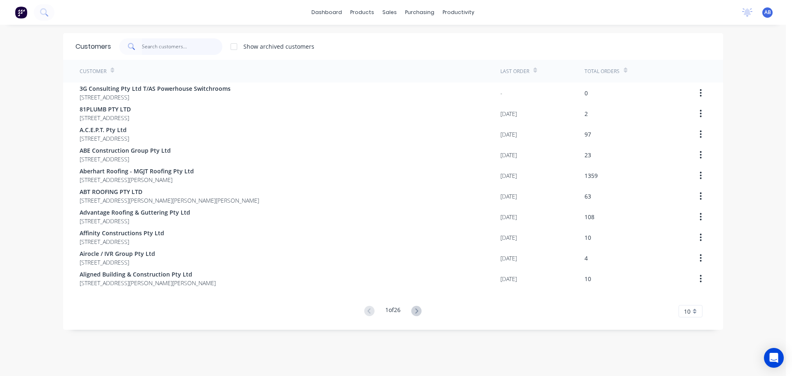
click at [194, 50] on input "text" at bounding box center [182, 46] width 80 height 17
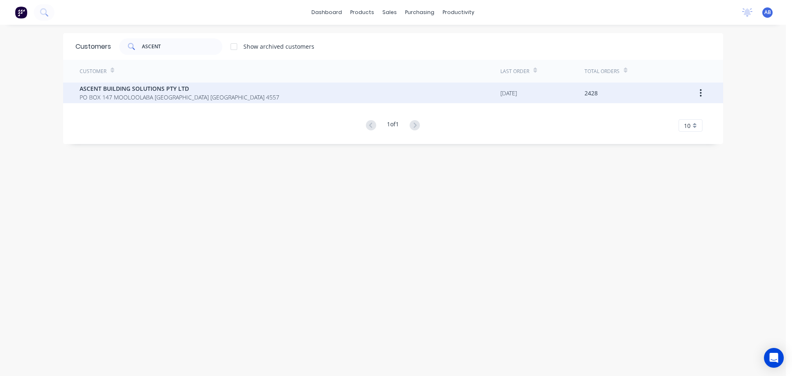
click at [106, 92] on span "ASCENT BUILDING SOLUTIONS PTY LTD" at bounding box center [180, 88] width 200 height 9
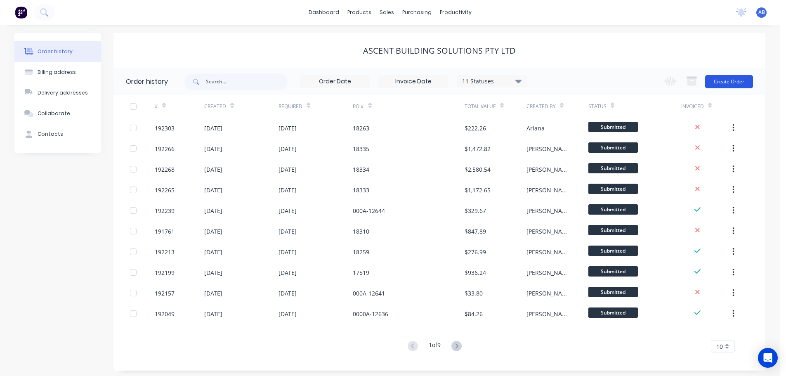
click at [719, 81] on button "Create Order" at bounding box center [729, 81] width 48 height 13
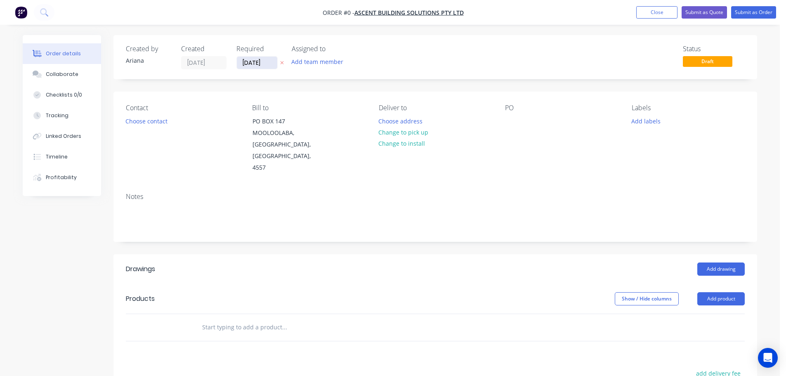
click at [256, 63] on input "[DATE]" at bounding box center [257, 63] width 40 height 12
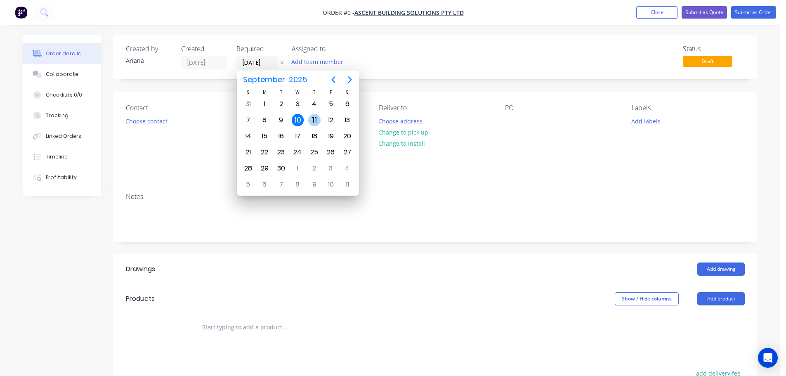
click at [315, 118] on div "11" at bounding box center [314, 120] width 12 height 12
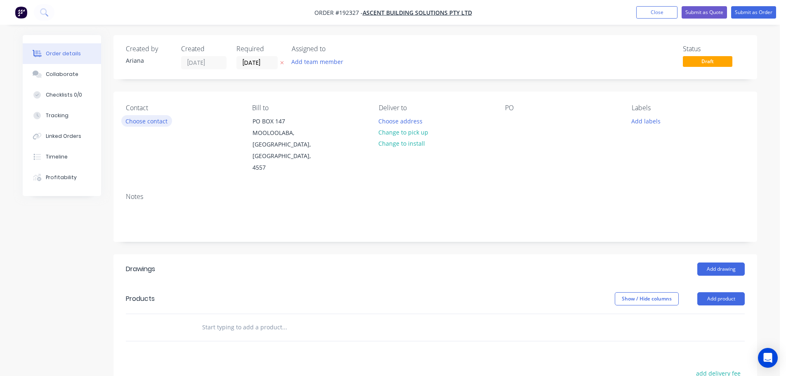
click at [146, 120] on button "Choose contact" at bounding box center [146, 120] width 51 height 11
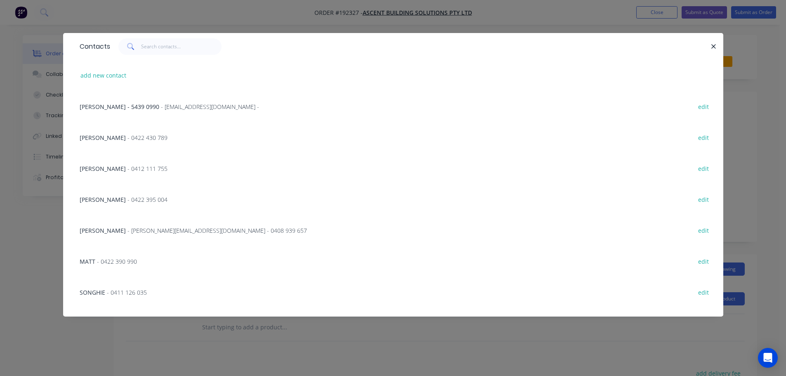
click at [116, 264] on span "- 0422 390 990" at bounding box center [117, 261] width 40 height 8
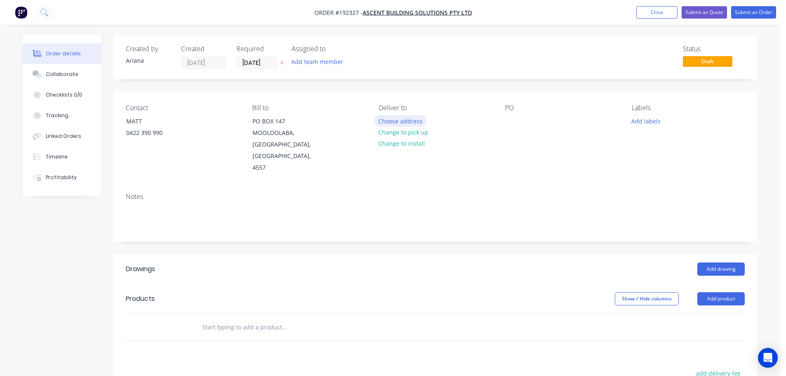
click at [408, 119] on button "Choose address" at bounding box center [400, 120] width 53 height 11
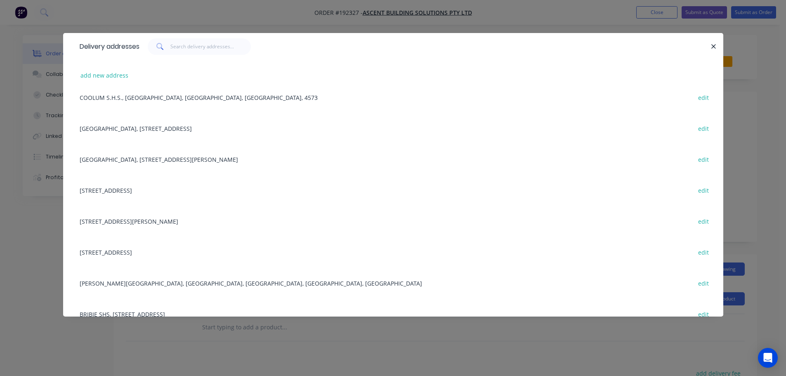
scroll to position [362, 0]
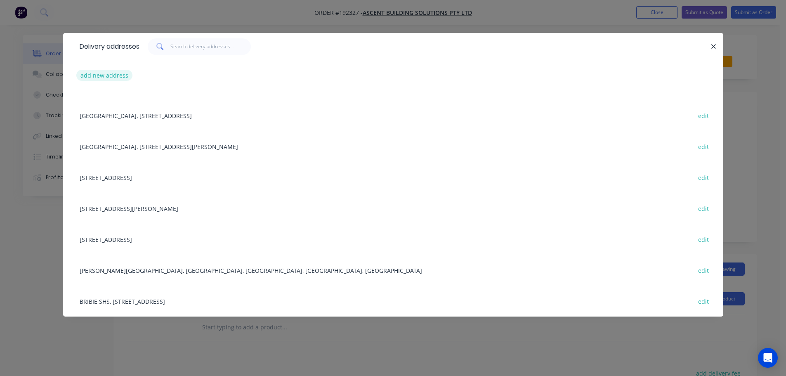
click at [97, 75] on button "add new address" at bounding box center [104, 75] width 57 height 11
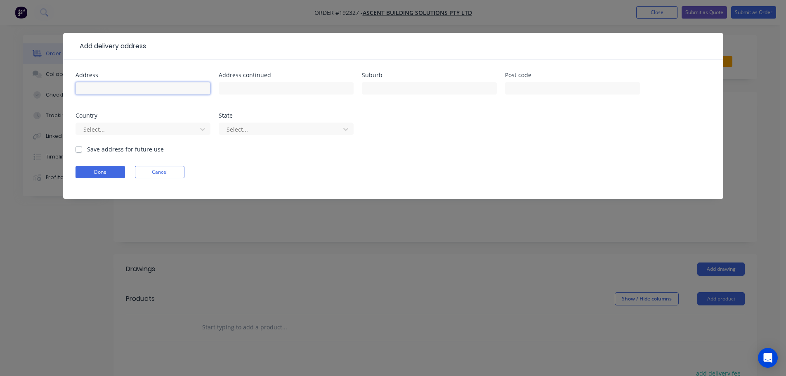
click at [96, 90] on input "text" at bounding box center [143, 88] width 135 height 12
type input "6 MAYFIELD STREET"
type input "BUDERIM"
type input "4556"
click at [467, 133] on div "Address 6 MAYFIELD STREET Address continued Suburb BUDERIM Post code 4556 Count…" at bounding box center [393, 108] width 635 height 73
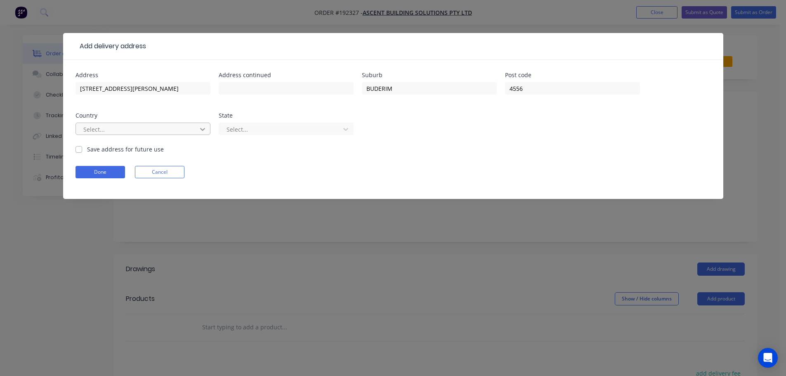
click at [203, 125] on icon at bounding box center [202, 129] width 8 height 8
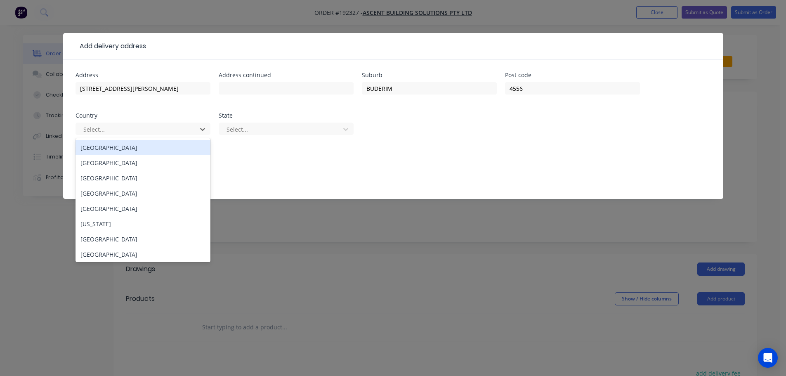
click at [114, 146] on div "[GEOGRAPHIC_DATA]" at bounding box center [143, 147] width 135 height 15
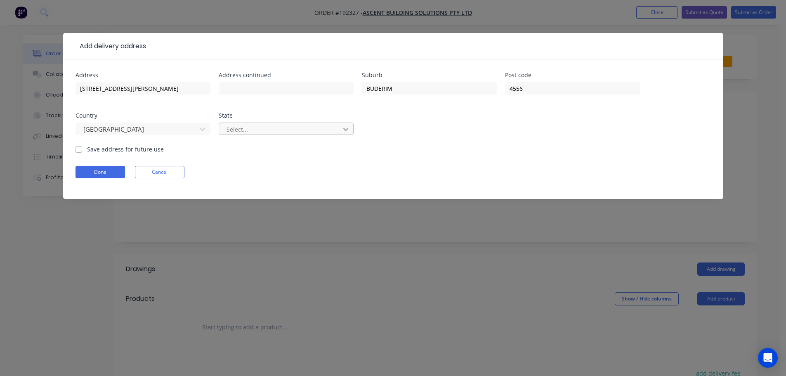
click at [346, 125] on icon at bounding box center [346, 129] width 8 height 8
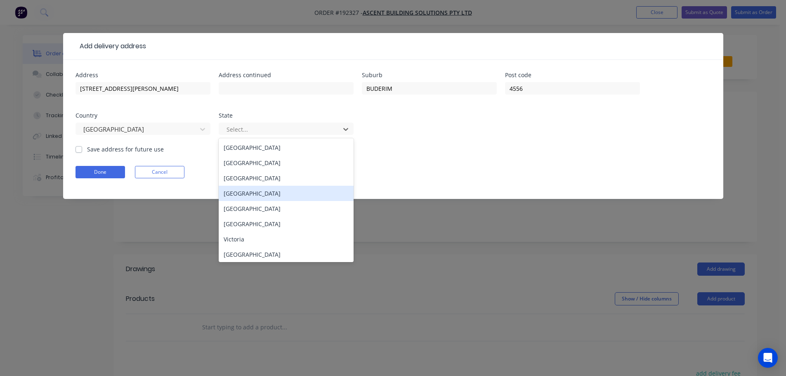
click at [240, 193] on div "[GEOGRAPHIC_DATA]" at bounding box center [286, 193] width 135 height 15
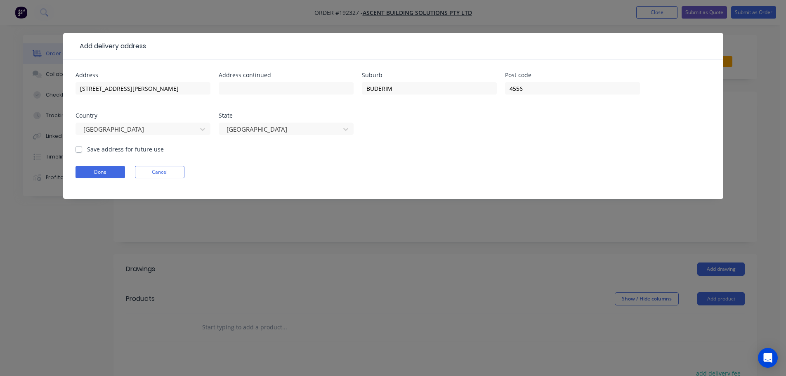
click at [398, 159] on form "Address 6 MAYFIELD STREET Address continued Suburb BUDERIM Post code 4556 Count…" at bounding box center [393, 135] width 635 height 127
click at [102, 170] on button "Done" at bounding box center [101, 172] width 50 height 12
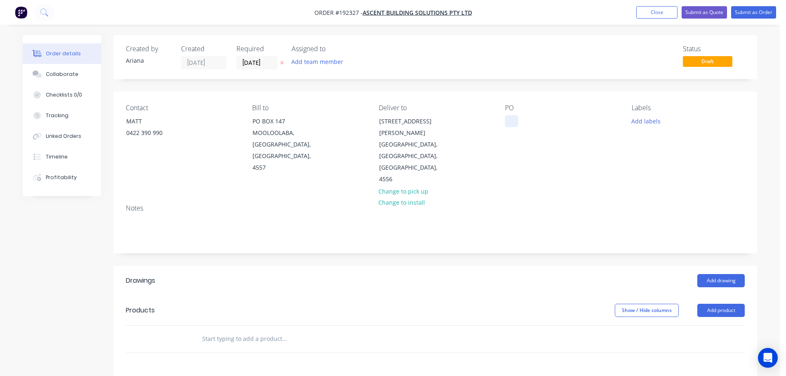
click at [513, 120] on div at bounding box center [511, 121] width 13 height 12
click at [598, 198] on div "Notes" at bounding box center [435, 225] width 644 height 55
click at [645, 120] on button "Add labels" at bounding box center [646, 120] width 38 height 11
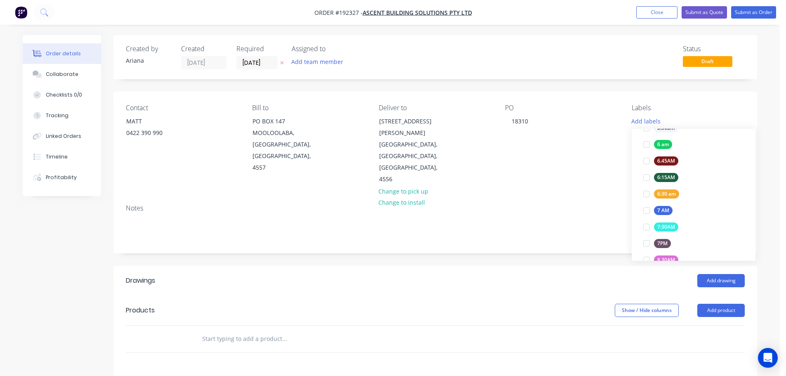
scroll to position [180, 0]
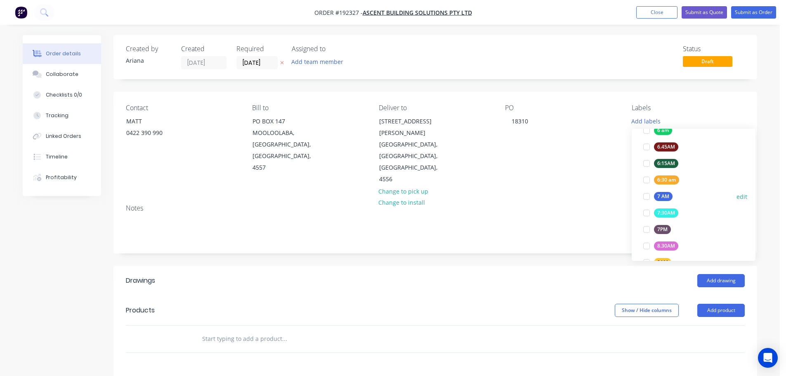
click at [647, 196] on div at bounding box center [646, 196] width 17 height 17
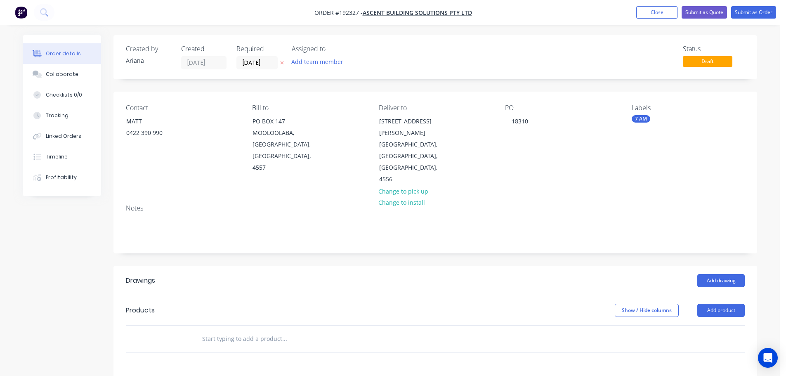
click at [578, 165] on div "Contact MATT 0422 390 990 Bill to PO BOX 147 MOOLOOLABA, Queensland, Australia,…" at bounding box center [435, 145] width 644 height 106
click at [721, 304] on button "Add product" at bounding box center [720, 310] width 47 height 13
click at [708, 325] on div "Product catalogue" at bounding box center [706, 331] width 64 height 12
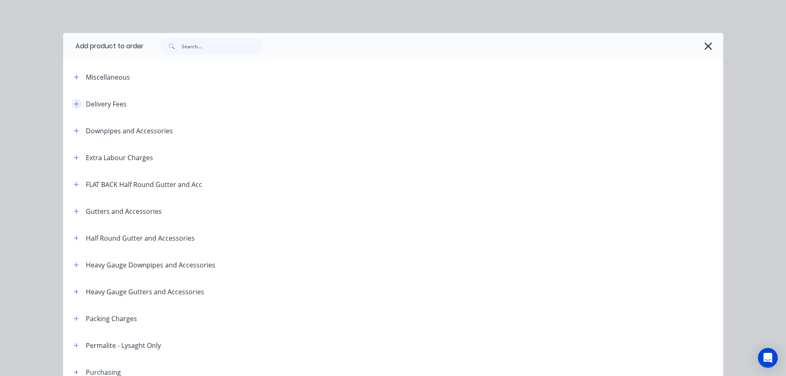
click at [75, 102] on icon "button" at bounding box center [76, 104] width 5 height 6
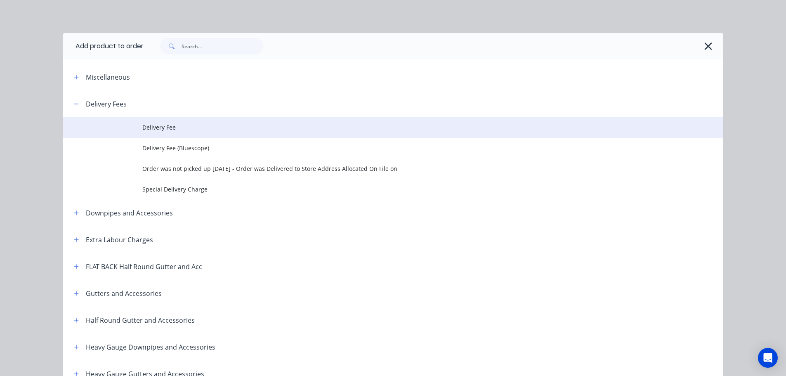
click at [200, 132] on td "Delivery Fee" at bounding box center [432, 127] width 581 height 21
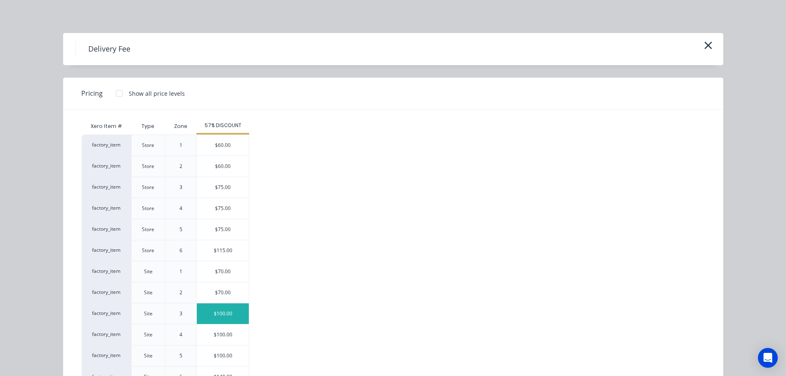
click at [220, 317] on div "$100.00" at bounding box center [223, 313] width 52 height 21
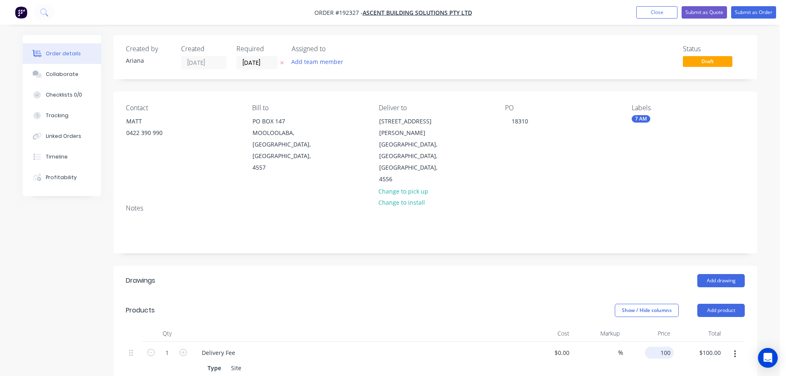
click at [671, 347] on input "100" at bounding box center [661, 353] width 26 height 12
type input "$75.00"
click at [687, 359] on div "$75.00 $100.00" at bounding box center [699, 367] width 51 height 51
click at [723, 274] on button "Add drawing" at bounding box center [720, 280] width 47 height 13
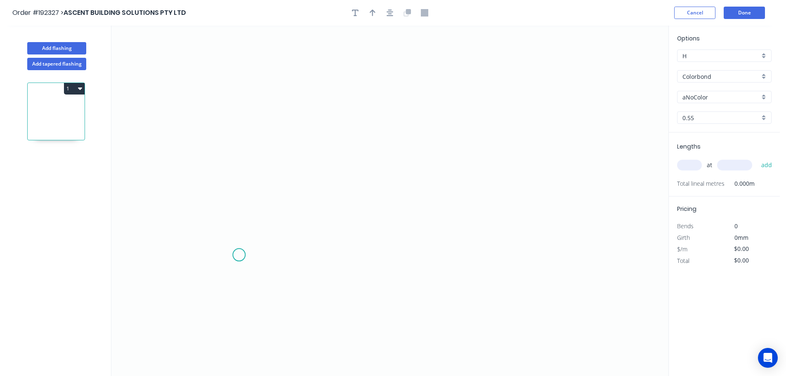
click at [239, 255] on icon "0" at bounding box center [389, 201] width 557 height 350
click at [227, 104] on icon at bounding box center [233, 179] width 12 height 151
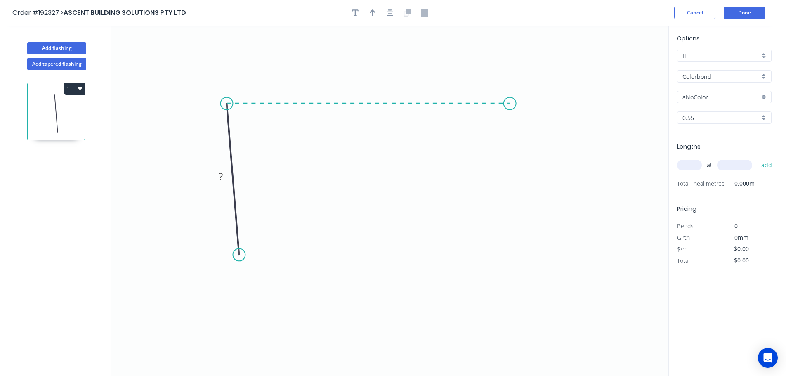
click at [510, 113] on icon "0 ?" at bounding box center [389, 201] width 557 height 350
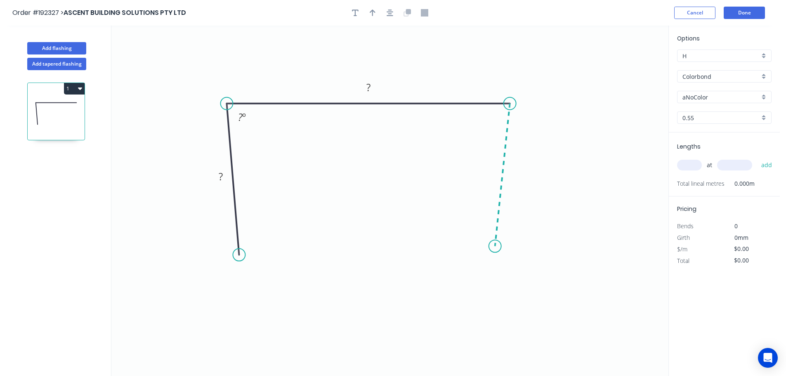
click at [495, 246] on icon "0 ? ? ? º" at bounding box center [389, 201] width 557 height 350
click at [510, 278] on icon "0 ? ? ? ? º ? º" at bounding box center [389, 201] width 557 height 350
click at [510, 278] on circle at bounding box center [510, 277] width 12 height 12
drag, startPoint x: 510, startPoint y: 278, endPoint x: 517, endPoint y: 274, distance: 8.1
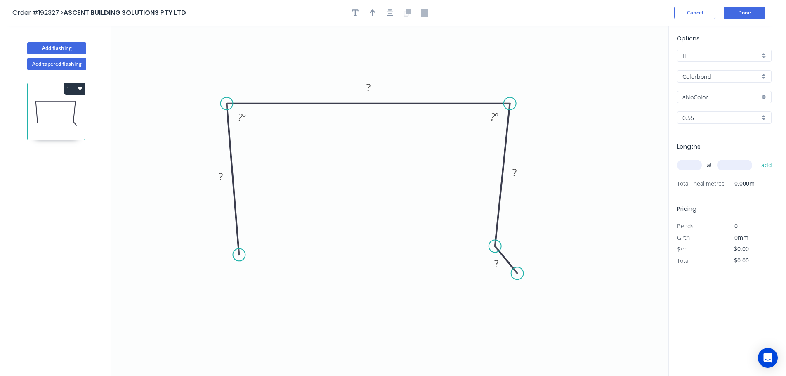
click at [517, 274] on circle at bounding box center [517, 273] width 12 height 12
click at [488, 303] on icon "0 ? ? ? ? ? º ? º" at bounding box center [389, 201] width 557 height 350
click at [488, 303] on circle at bounding box center [488, 303] width 12 height 12
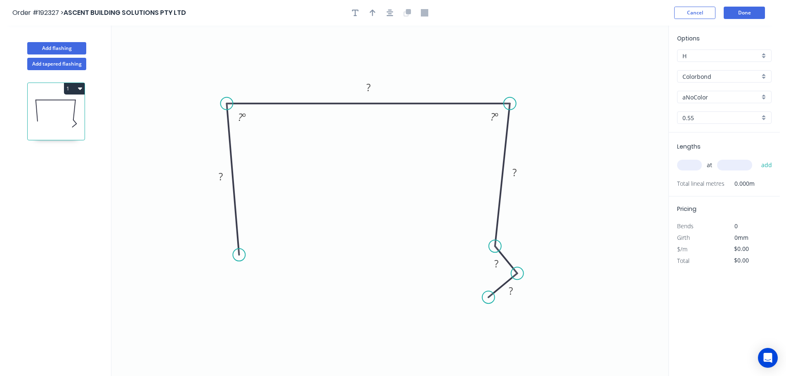
drag, startPoint x: 488, startPoint y: 303, endPoint x: 489, endPoint y: 298, distance: 5.8
click at [489, 298] on circle at bounding box center [488, 297] width 12 height 12
drag, startPoint x: 503, startPoint y: 257, endPoint x: 524, endPoint y: 236, distance: 29.2
click at [524, 236] on rect at bounding box center [517, 243] width 27 height 17
drag, startPoint x: 522, startPoint y: 295, endPoint x: 526, endPoint y: 303, distance: 8.5
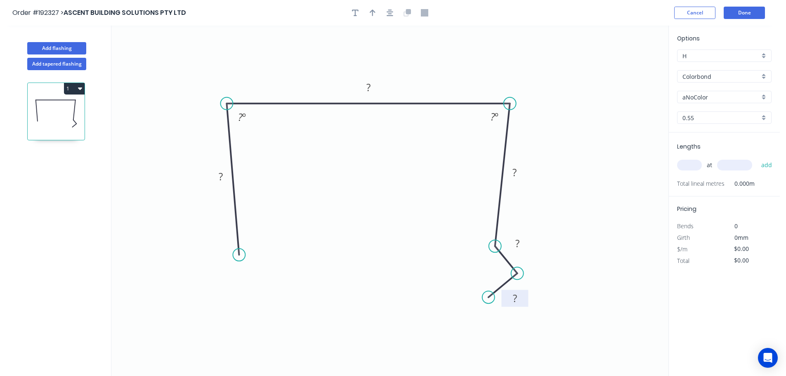
click at [526, 303] on rect at bounding box center [514, 298] width 27 height 17
click at [264, 314] on div "Feather" at bounding box center [280, 317] width 83 height 17
drag, startPoint x: 248, startPoint y: 282, endPoint x: 258, endPoint y: 255, distance: 28.2
click at [249, 282] on div "Flip bend" at bounding box center [277, 280] width 83 height 17
click at [259, 238] on tspan "15" at bounding box center [261, 239] width 12 height 14
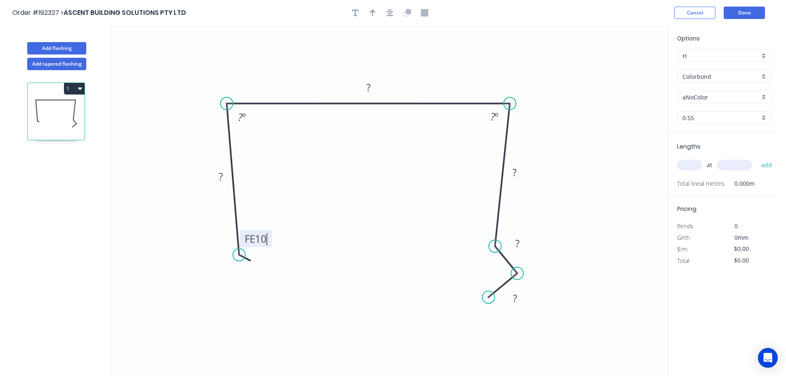
click at [297, 243] on icon "0 FE 10 ? ? ? ? ? ? º ? º" at bounding box center [389, 201] width 557 height 350
drag, startPoint x: 268, startPoint y: 238, endPoint x: 280, endPoint y: 286, distance: 49.8
click at [280, 286] on rect at bounding box center [268, 287] width 32 height 17
click at [220, 172] on tspan "?" at bounding box center [221, 177] width 4 height 14
click at [406, 207] on icon "0 FE 10 100 195 90 15 15 88 º 88 º" at bounding box center [389, 201] width 557 height 350
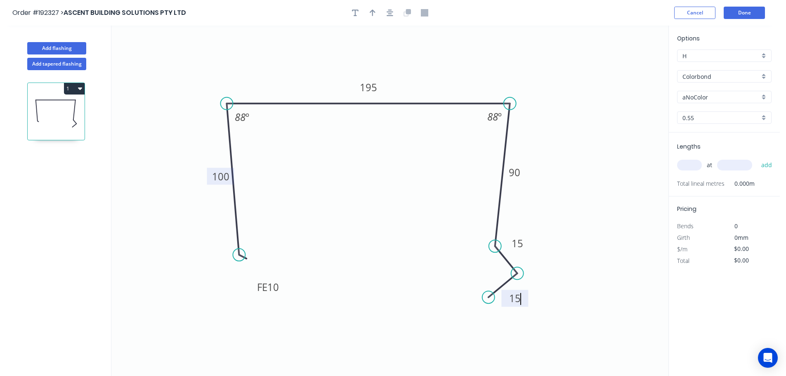
type input "$16.37"
click at [373, 10] on icon "button" at bounding box center [373, 12] width 6 height 7
drag, startPoint x: 627, startPoint y: 64, endPoint x: 426, endPoint y: 66, distance: 200.6
click at [426, 66] on icon at bounding box center [423, 53] width 7 height 26
click at [763, 95] on div "aNoColor" at bounding box center [724, 97] width 94 height 12
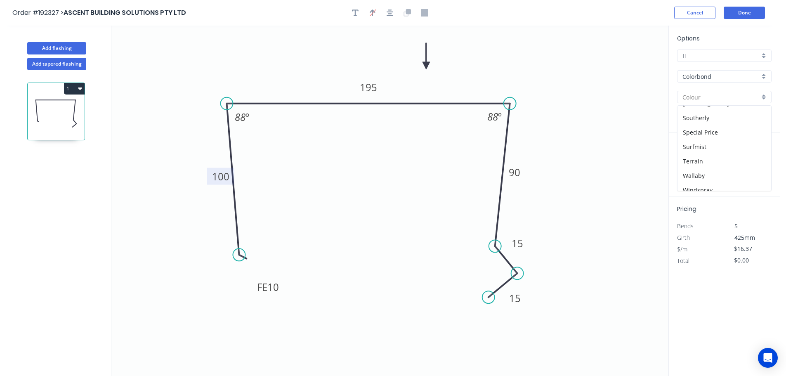
scroll to position [319, 0]
click at [711, 153] on div "Windspray" at bounding box center [725, 154] width 94 height 14
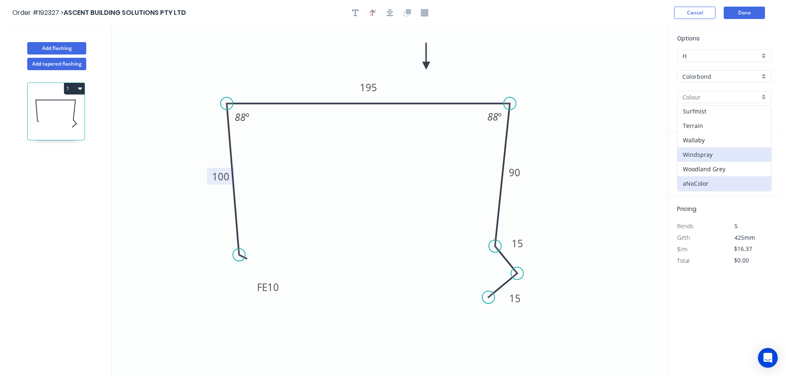
type input "Windspray"
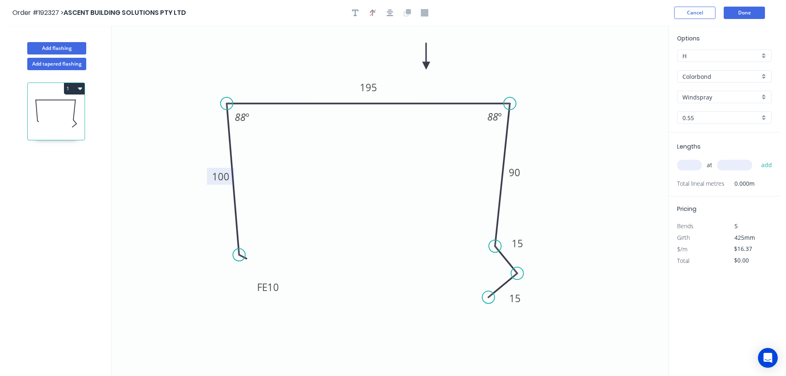
click at [690, 166] on input "text" at bounding box center [689, 165] width 25 height 11
type input "2"
type input "4700"
click at [757, 158] on button "add" at bounding box center [766, 165] width 19 height 14
type input "$153.88"
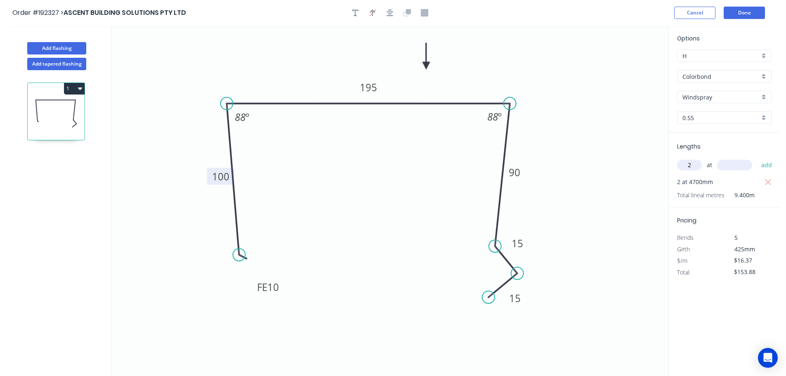
type input "2"
type input "2000"
click at [757, 158] on button "add" at bounding box center [766, 165] width 19 height 14
click at [76, 88] on button "1" at bounding box center [74, 89] width 21 height 12
click at [59, 104] on div "Duplicate" at bounding box center [46, 109] width 64 height 12
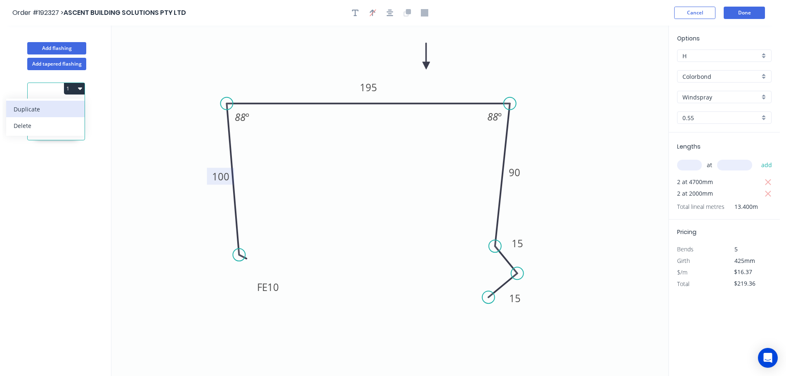
type input "$0.00"
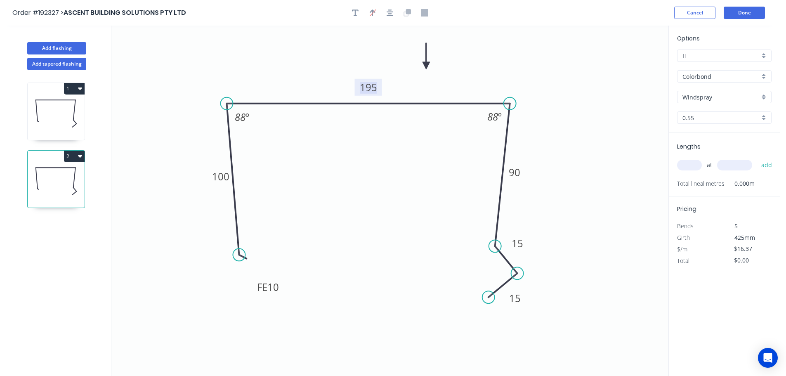
click at [373, 87] on tspan "195" at bounding box center [368, 87] width 17 height 14
click at [401, 154] on icon "0 FE 10 100 105 90 15 15 88 º 88 º" at bounding box center [389, 201] width 557 height 350
type input "$14.38"
click at [690, 164] on input "text" at bounding box center [689, 165] width 25 height 11
type input "2"
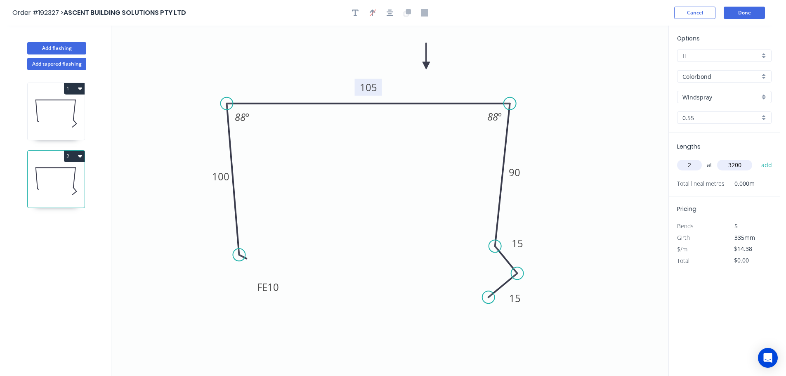
type input "3200"
click at [757, 158] on button "add" at bounding box center [766, 165] width 19 height 14
type input "$92.03"
drag, startPoint x: 41, startPoint y: 45, endPoint x: 52, endPoint y: 45, distance: 11.2
click at [41, 45] on button "Add flashing" at bounding box center [56, 48] width 59 height 12
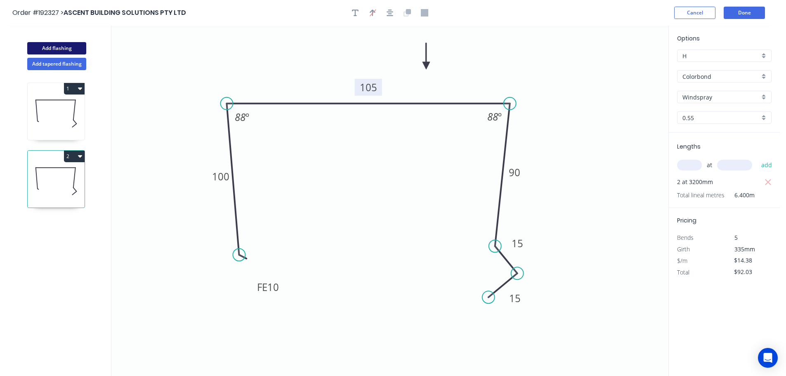
type input "$0.00"
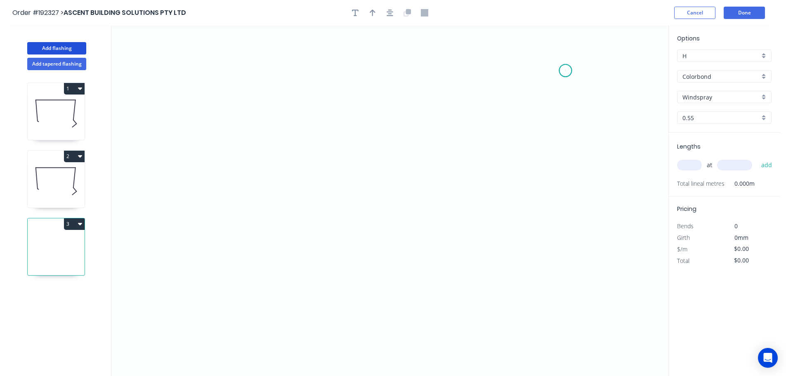
click at [566, 71] on icon "0" at bounding box center [389, 201] width 557 height 350
click at [556, 245] on icon "0" at bounding box center [389, 201] width 557 height 350
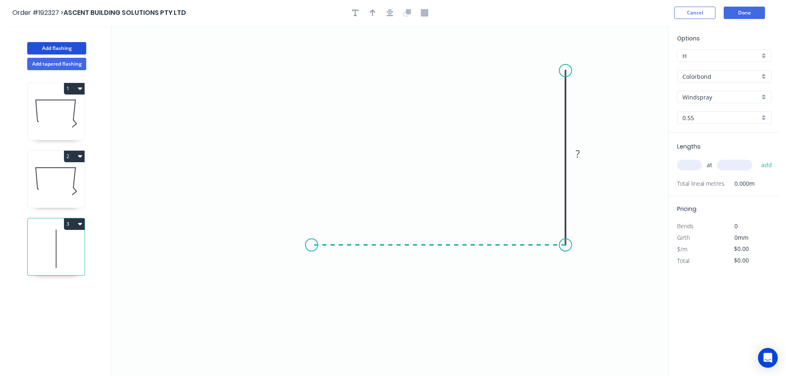
click at [312, 230] on icon "0 ?" at bounding box center [389, 201] width 557 height 350
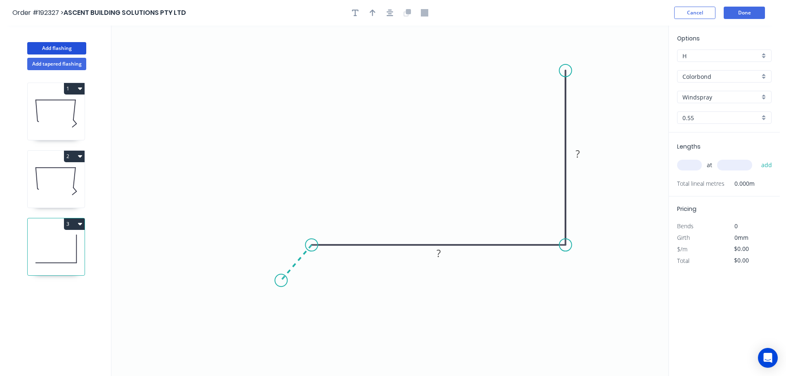
click at [281, 281] on icon "0 ? ?" at bounding box center [389, 201] width 557 height 350
click at [281, 281] on circle at bounding box center [281, 280] width 12 height 12
click at [289, 248] on tspan "?" at bounding box center [287, 251] width 4 height 14
click at [433, 102] on icon "0 35 250 200 120 º" at bounding box center [389, 201] width 557 height 350
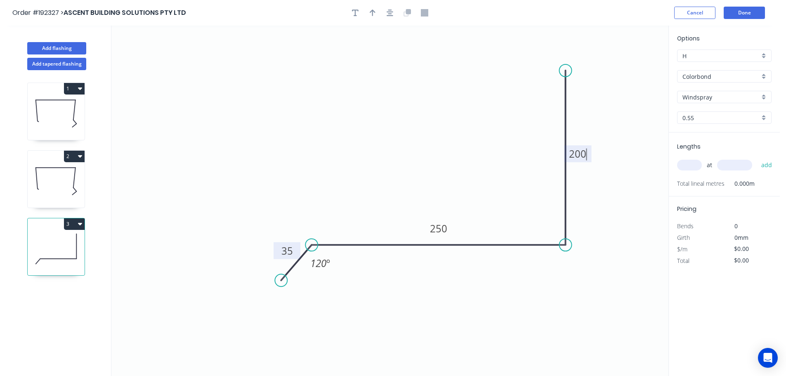
type input "$14.04"
click at [371, 11] on icon "button" at bounding box center [373, 12] width 6 height 7
drag, startPoint x: 628, startPoint y: 66, endPoint x: 426, endPoint y: 131, distance: 211.4
click at [428, 128] on icon at bounding box center [431, 115] width 7 height 26
click at [692, 167] on input "text" at bounding box center [689, 165] width 25 height 11
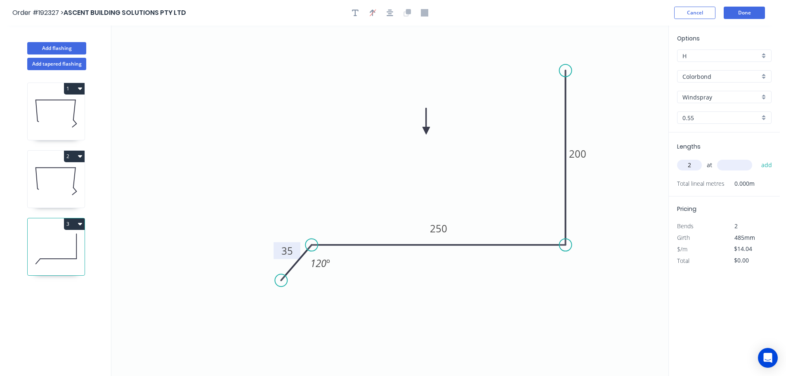
type input "2"
type input "3200"
click at [757, 158] on button "add" at bounding box center [766, 165] width 19 height 14
type input "$89.86"
click at [736, 13] on button "Done" at bounding box center [744, 13] width 41 height 12
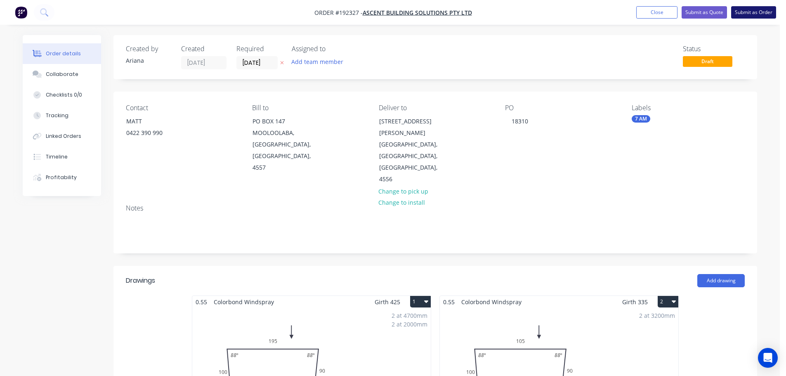
click at [753, 10] on button "Submit as Order" at bounding box center [753, 12] width 45 height 12
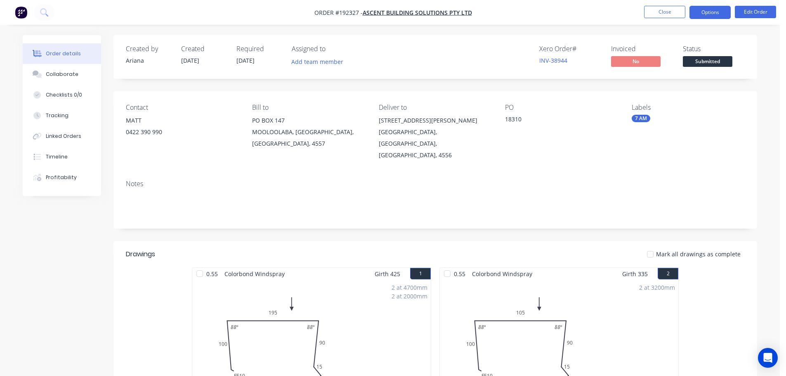
click at [716, 16] on button "Options" at bounding box center [710, 12] width 41 height 13
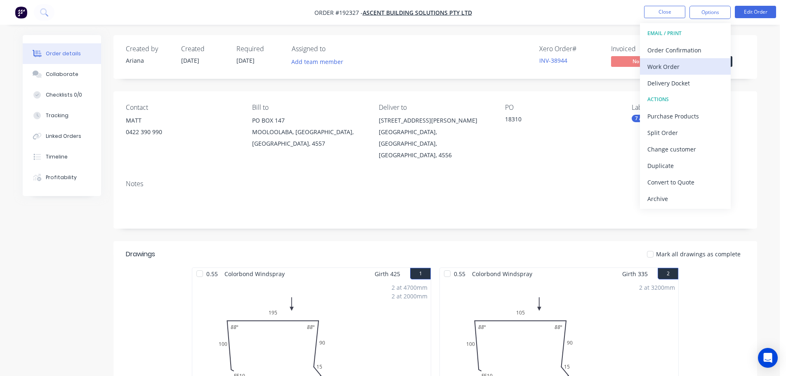
click at [680, 62] on div "Work Order" at bounding box center [685, 67] width 76 height 12
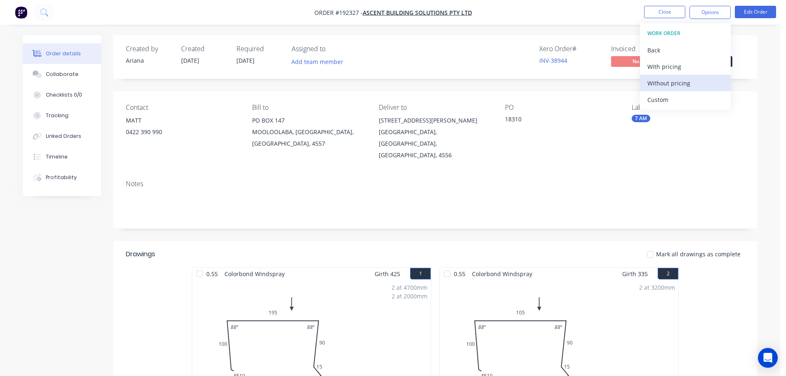
click at [667, 83] on div "Without pricing" at bounding box center [685, 83] width 76 height 12
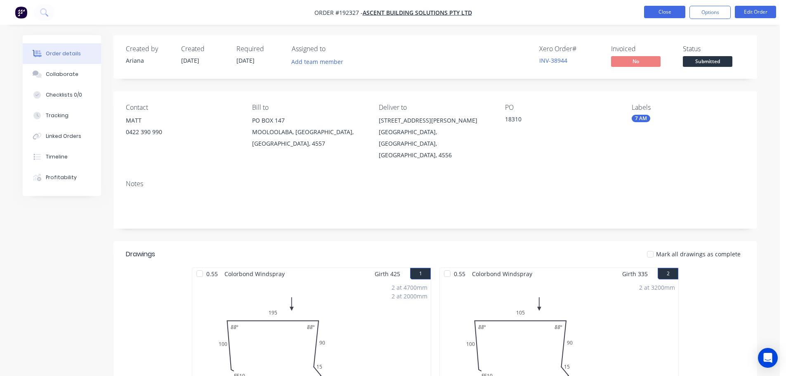
click at [662, 10] on button "Close" at bounding box center [664, 12] width 41 height 12
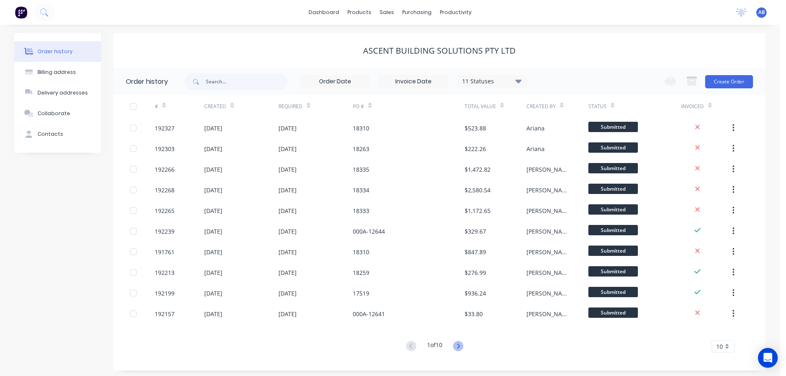
click at [461, 345] on icon at bounding box center [458, 346] width 10 height 10
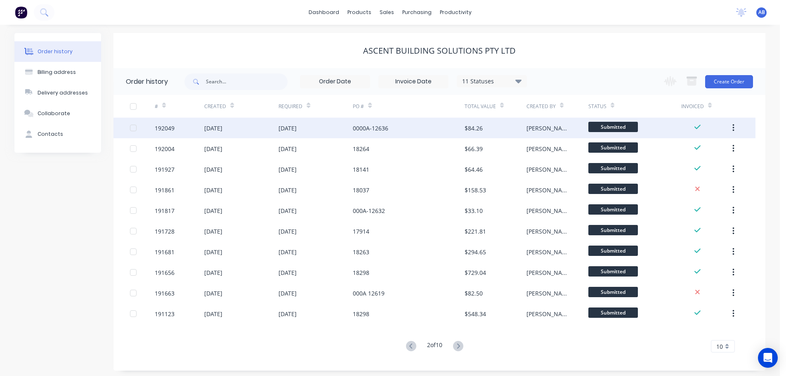
click at [397, 129] on div "0000A-12636" at bounding box center [408, 128] width 111 height 21
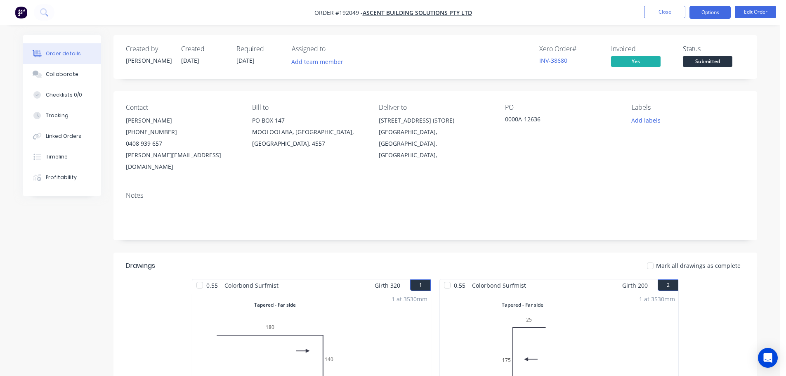
click at [702, 13] on button "Options" at bounding box center [710, 12] width 41 height 13
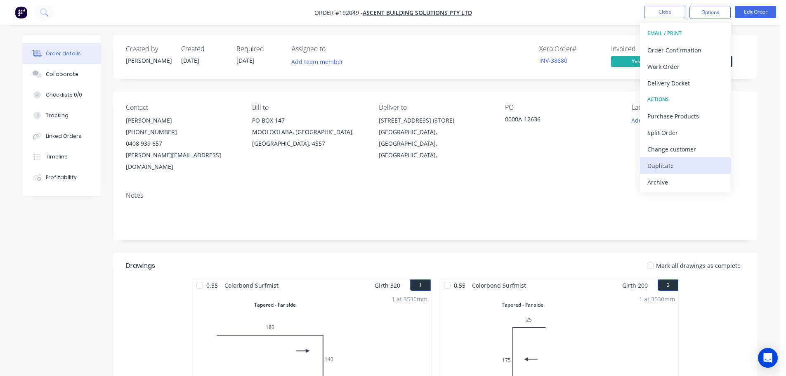
click at [678, 163] on div "Duplicate" at bounding box center [685, 166] width 76 height 12
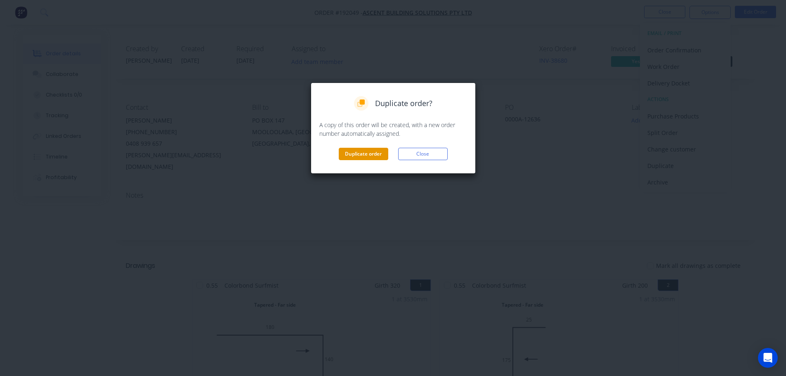
click at [370, 154] on button "Duplicate order" at bounding box center [364, 154] width 50 height 12
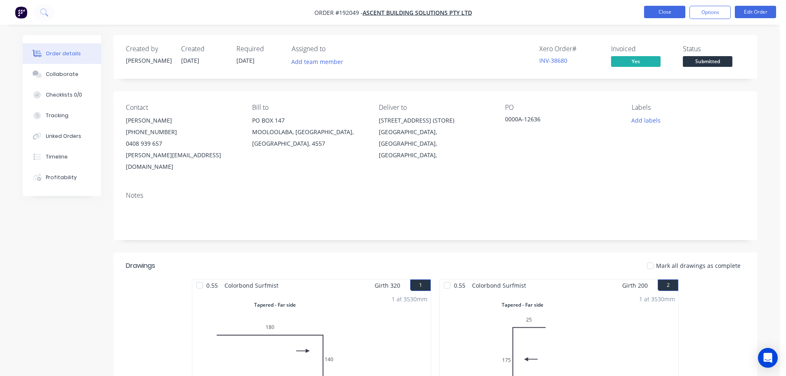
click at [666, 12] on button "Close" at bounding box center [664, 12] width 41 height 12
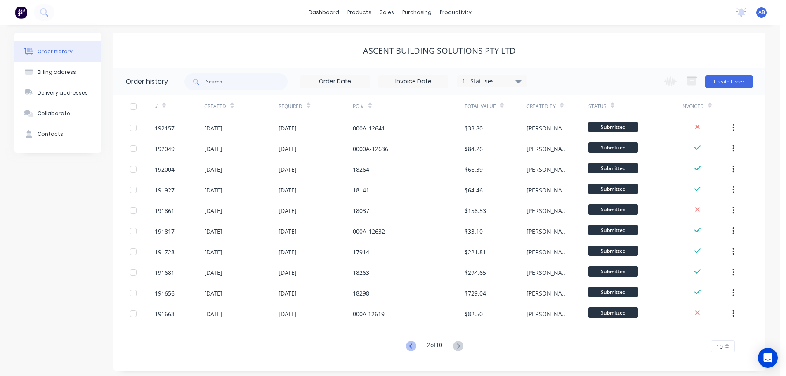
click at [409, 346] on icon at bounding box center [410, 345] width 3 height 5
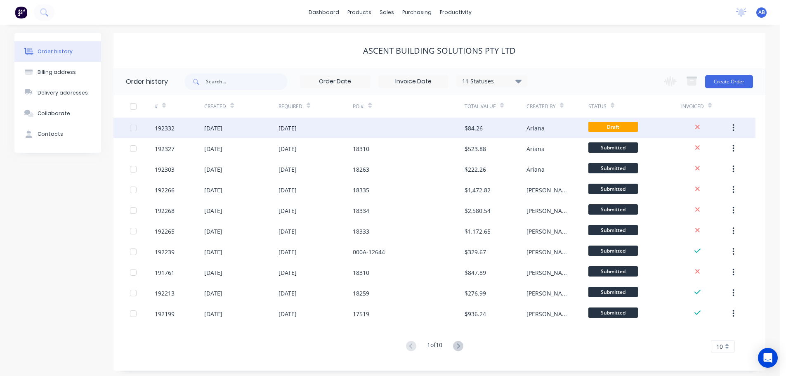
click at [365, 127] on div at bounding box center [408, 128] width 111 height 21
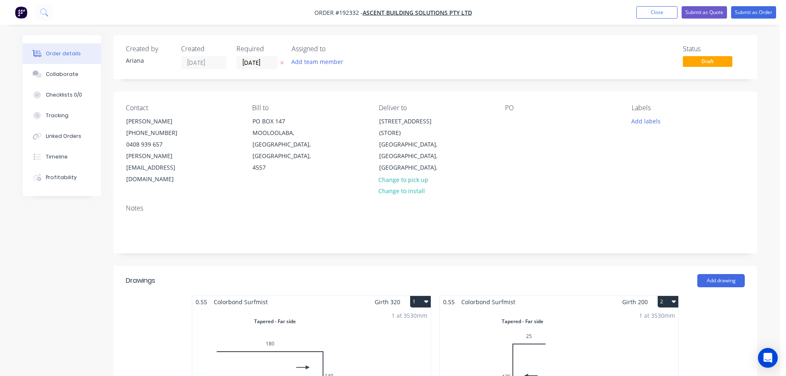
drag, startPoint x: 255, startPoint y: 66, endPoint x: 254, endPoint y: 73, distance: 7.1
click at [254, 73] on div "Created by Ariana Created 10/09/25 Required 10/09/25 Assigned to Add team membe…" at bounding box center [435, 57] width 644 height 44
click at [267, 61] on input "[DATE]" at bounding box center [257, 63] width 40 height 12
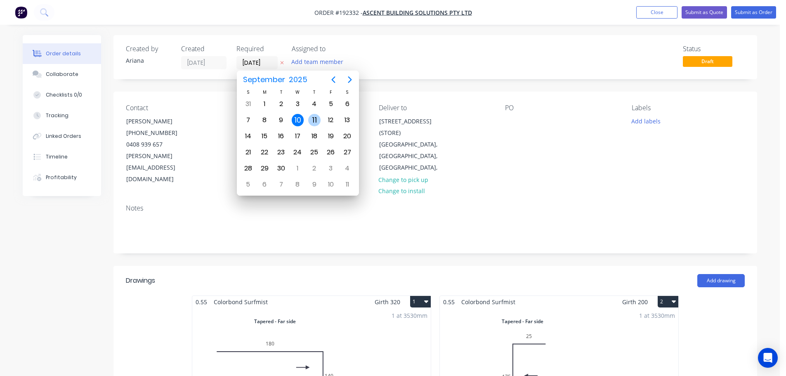
click at [312, 117] on div "11" at bounding box center [314, 120] width 12 height 12
type input "[DATE]"
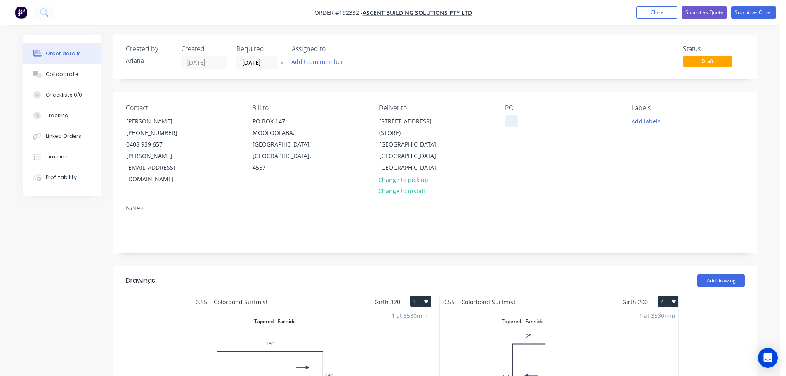
click at [511, 120] on div at bounding box center [511, 121] width 13 height 12
click at [662, 147] on div "Labels Add labels" at bounding box center [688, 144] width 113 height 81
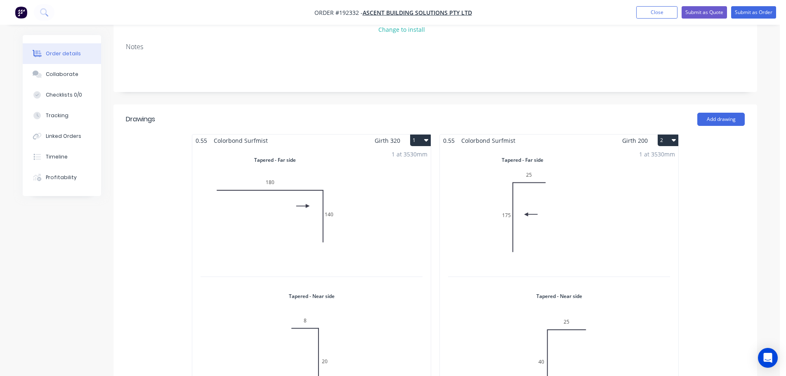
scroll to position [193, 0]
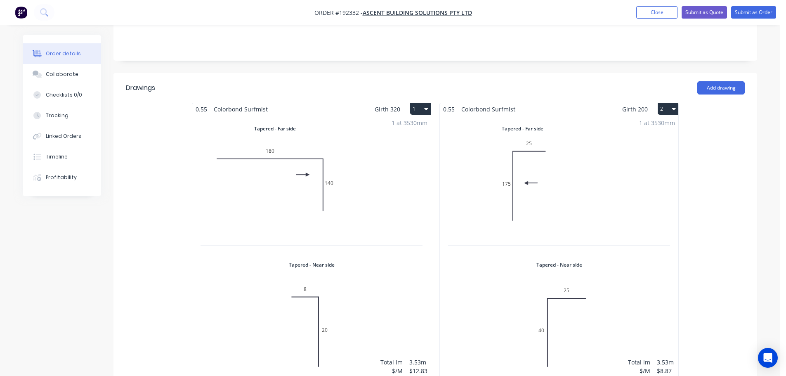
click at [366, 158] on div "1 at 3530mm Total lm $/M Total 3.53m $12.83 $45.29" at bounding box center [311, 251] width 239 height 272
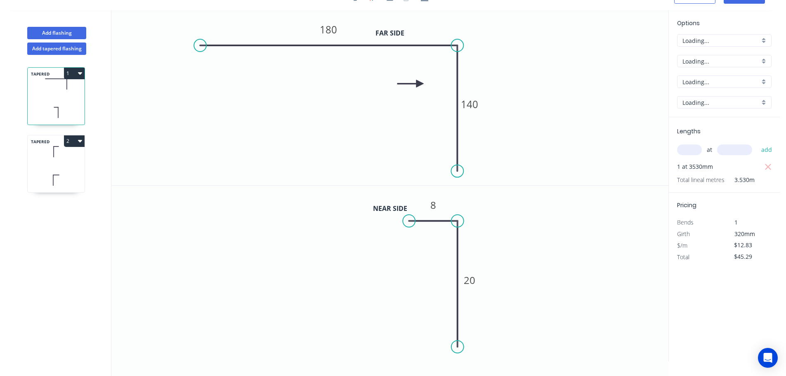
scroll to position [15, 0]
drag, startPoint x: 758, startPoint y: 258, endPoint x: 709, endPoint y: 256, distance: 48.3
click at [709, 256] on div "Total $45.29" at bounding box center [724, 257] width 107 height 12
type input "$0.00"
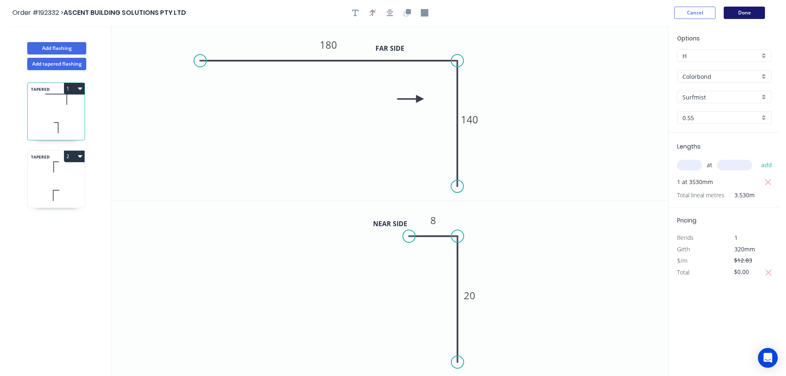
click at [732, 13] on button "Done" at bounding box center [744, 13] width 41 height 12
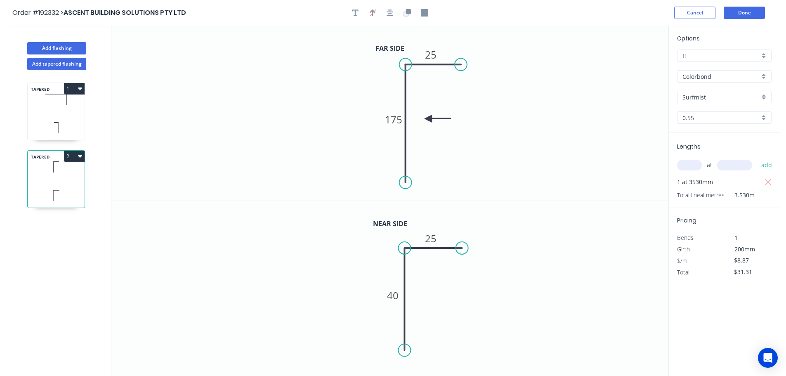
drag, startPoint x: 757, startPoint y: 273, endPoint x: 716, endPoint y: 274, distance: 41.7
click at [716, 273] on div "Total $31.31" at bounding box center [724, 273] width 107 height 12
type input "$0.00"
click at [744, 11] on button "Done" at bounding box center [744, 13] width 41 height 12
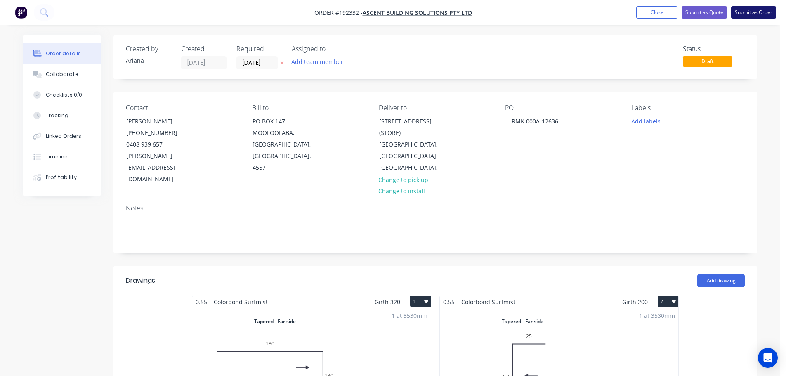
click at [755, 12] on button "Submit as Order" at bounding box center [753, 12] width 45 height 12
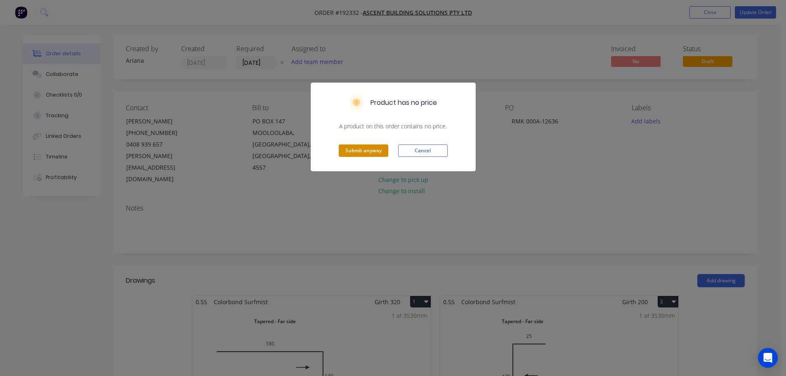
click at [366, 154] on button "Submit anyway" at bounding box center [364, 150] width 50 height 12
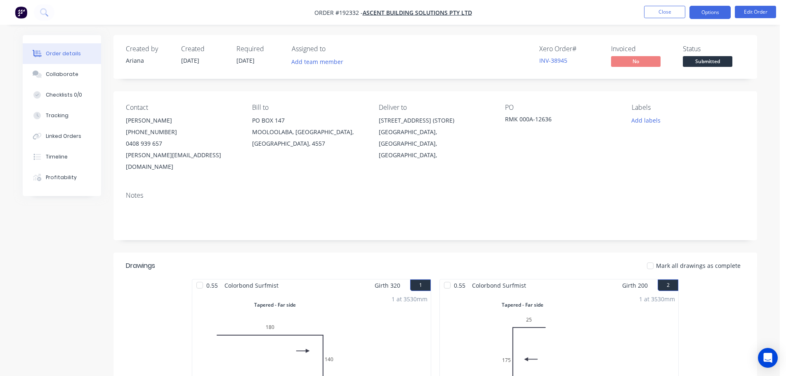
click at [713, 12] on button "Options" at bounding box center [710, 12] width 41 height 13
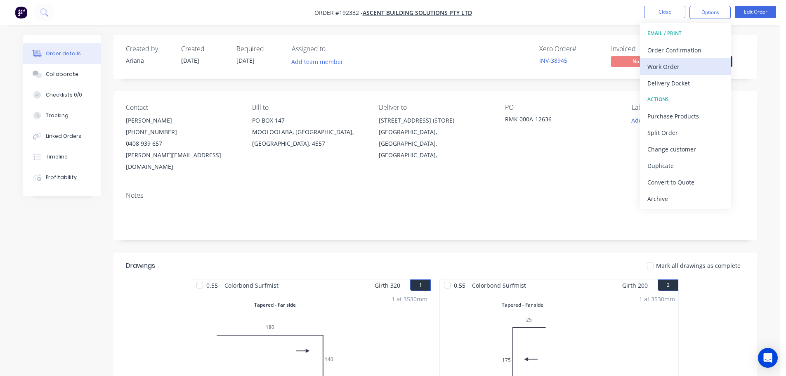
click at [663, 64] on div "Work Order" at bounding box center [685, 67] width 76 height 12
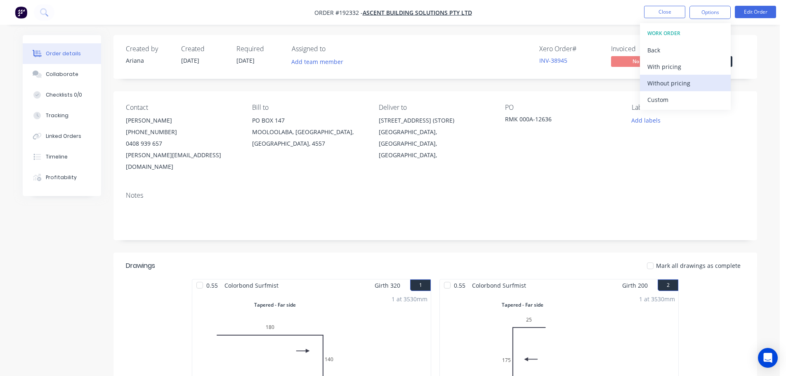
click at [655, 84] on div "Without pricing" at bounding box center [685, 83] width 76 height 12
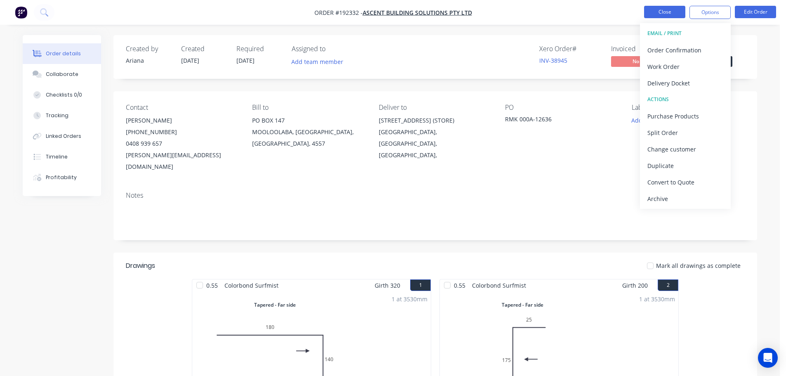
click at [658, 10] on button "Close" at bounding box center [664, 12] width 41 height 12
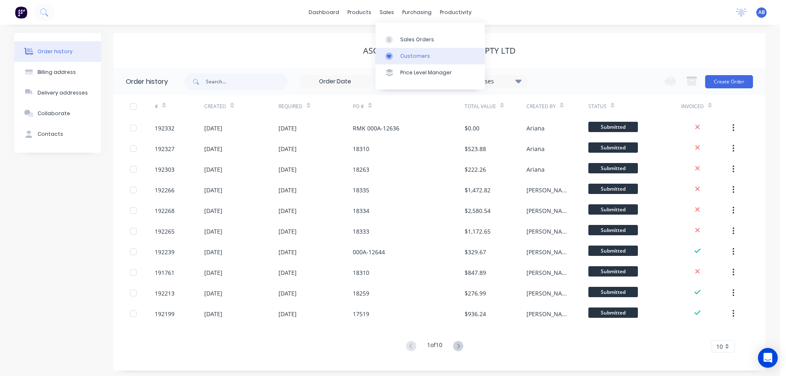
click at [406, 50] on link "Customers" at bounding box center [430, 56] width 109 height 17
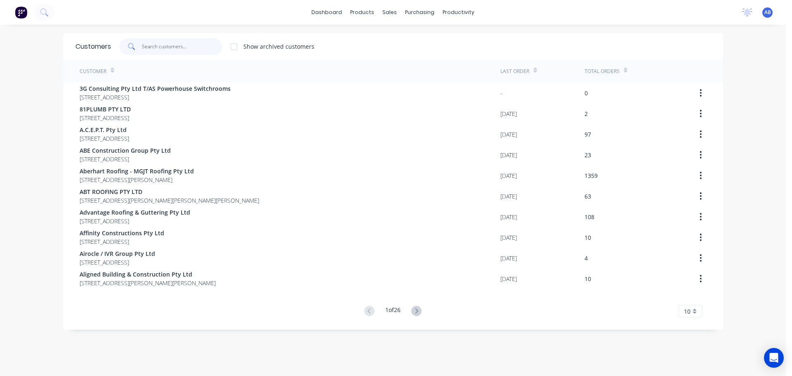
drag, startPoint x: 163, startPoint y: 44, endPoint x: 321, endPoint y: 46, distance: 158.5
click at [163, 44] on input "text" at bounding box center [182, 46] width 80 height 17
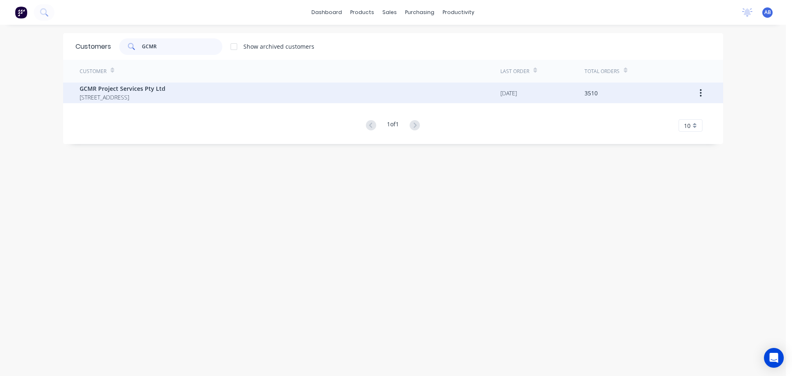
type input "GCMR"
click at [155, 85] on span "GCMR Project Services Pty Ltd" at bounding box center [123, 88] width 86 height 9
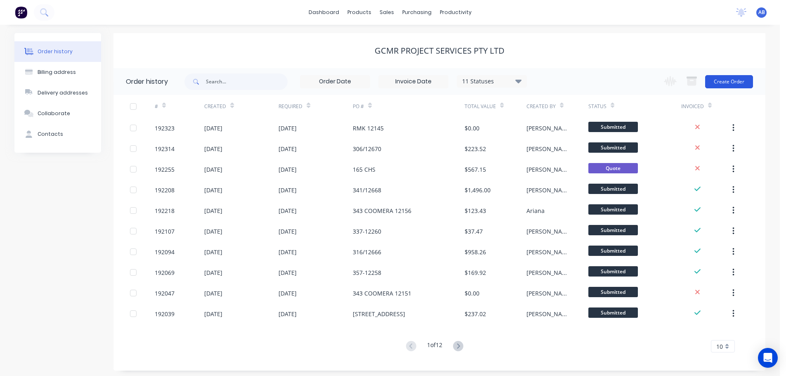
click at [723, 80] on button "Create Order" at bounding box center [729, 81] width 48 height 13
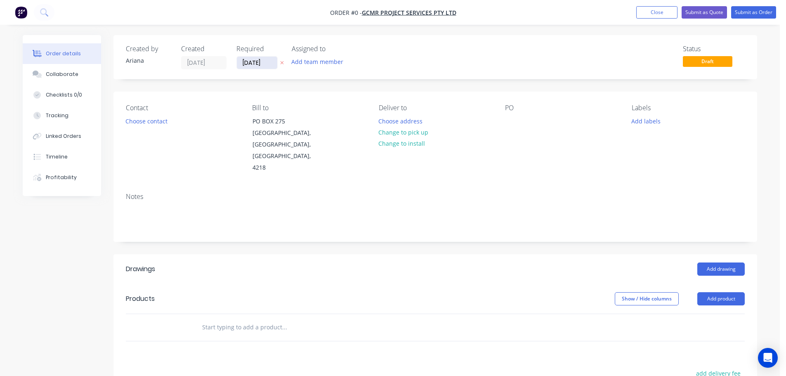
click at [253, 62] on input "[DATE]" at bounding box center [257, 63] width 40 height 12
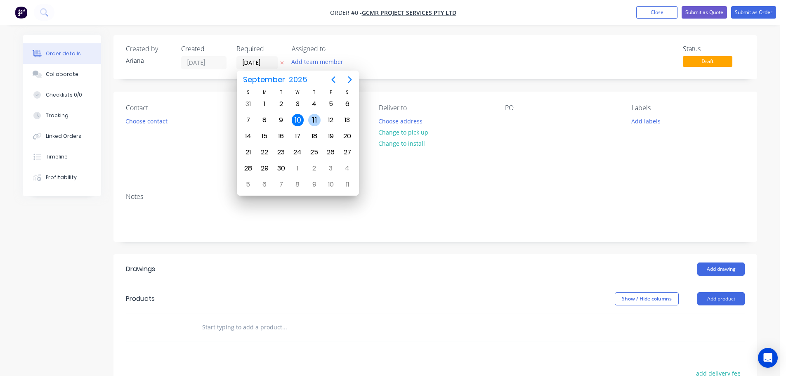
click at [310, 120] on div "11" at bounding box center [314, 120] width 12 height 12
type input "[DATE]"
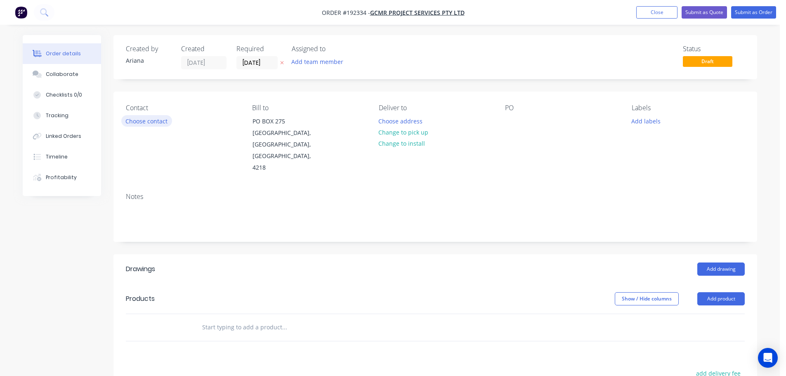
click at [154, 122] on button "Choose contact" at bounding box center [146, 120] width 51 height 11
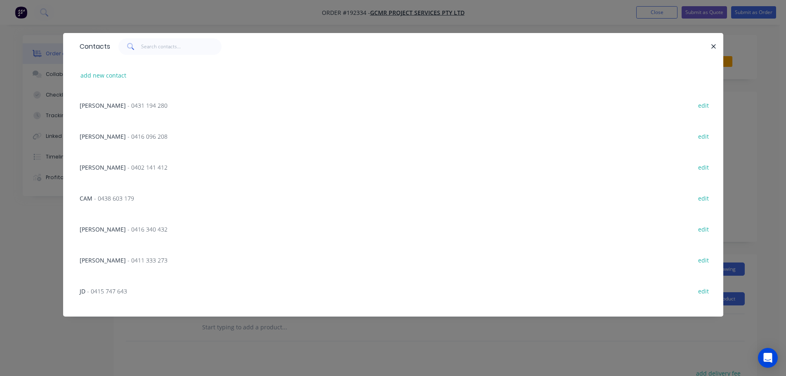
scroll to position [368, 0]
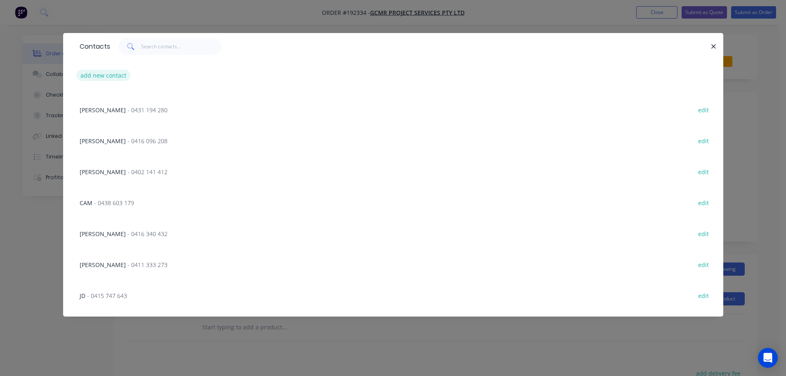
click at [100, 74] on button "add new contact" at bounding box center [103, 75] width 54 height 11
select select "AU"
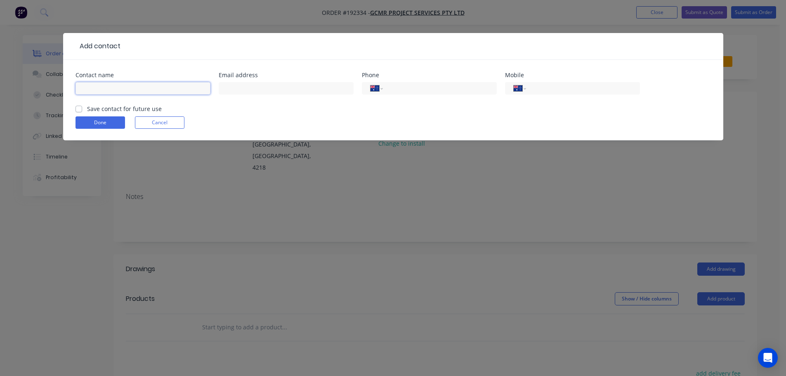
click at [94, 85] on input "text" at bounding box center [143, 88] width 135 height 12
type input "[PERSON_NAME]"
click at [577, 92] on input "tel" at bounding box center [581, 88] width 99 height 9
type input "0409 687 439"
click at [103, 124] on button "Done" at bounding box center [101, 122] width 50 height 12
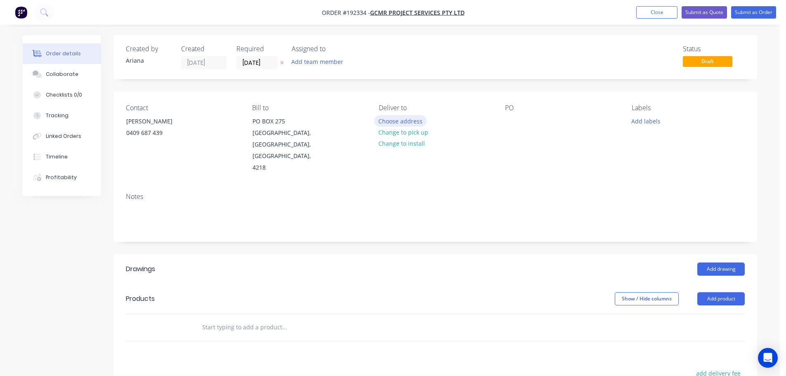
click at [406, 120] on button "Choose address" at bounding box center [400, 120] width 53 height 11
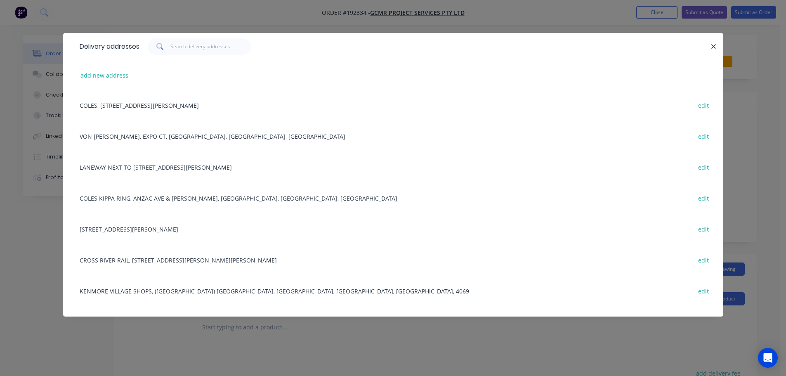
scroll to position [734, 0]
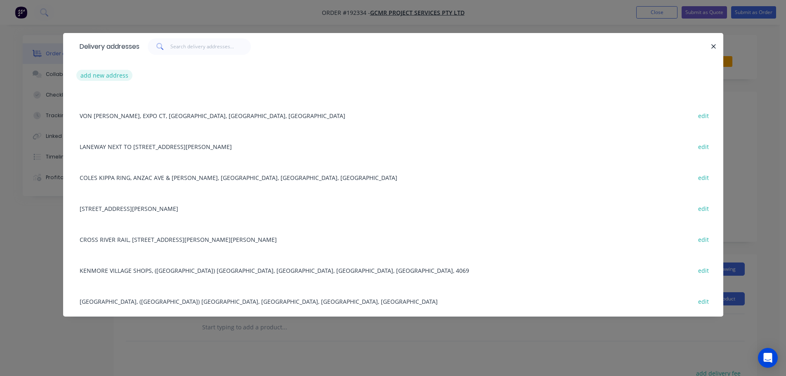
click at [94, 76] on button "add new address" at bounding box center [104, 75] width 57 height 11
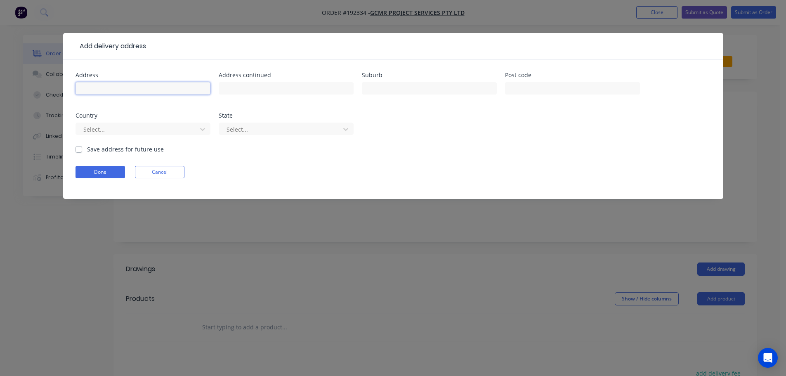
click at [101, 90] on input "text" at bounding box center [143, 88] width 135 height 12
type input "43 OSPREY RISE"
type input "WORONGARY"
click at [490, 130] on div "Address 43 OSPREY RISE Address continued Suburb WORONGARY Post code Country Sel…" at bounding box center [393, 108] width 635 height 73
click at [203, 127] on icon at bounding box center [202, 129] width 8 height 8
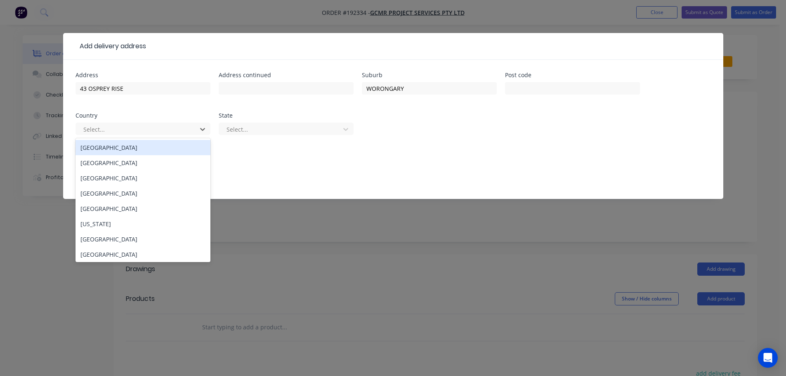
click at [97, 151] on div "[GEOGRAPHIC_DATA]" at bounding box center [143, 147] width 135 height 15
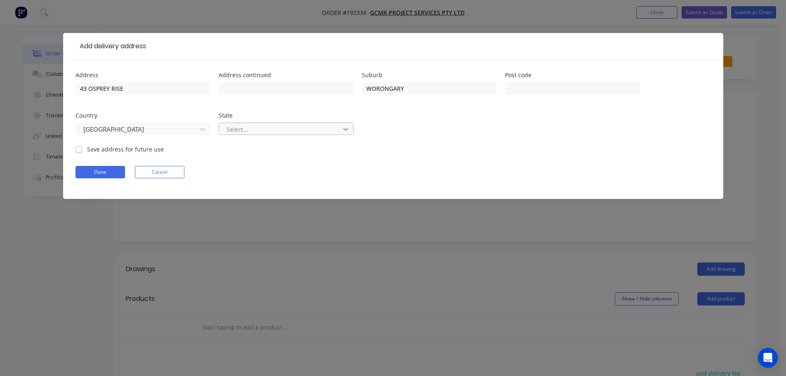
click at [344, 129] on icon at bounding box center [345, 129] width 5 height 3
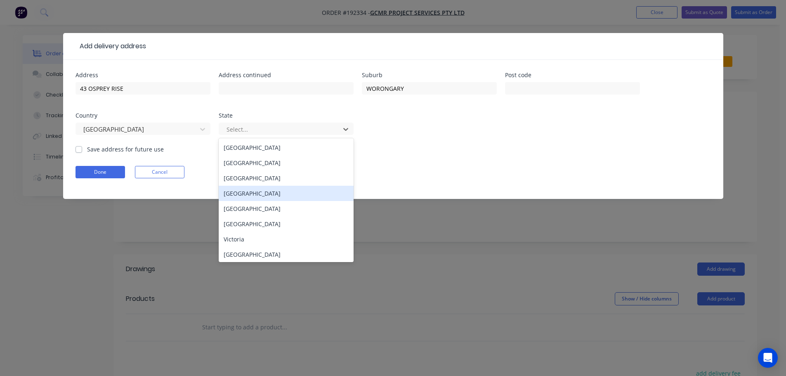
click at [227, 189] on div "[GEOGRAPHIC_DATA]" at bounding box center [286, 193] width 135 height 15
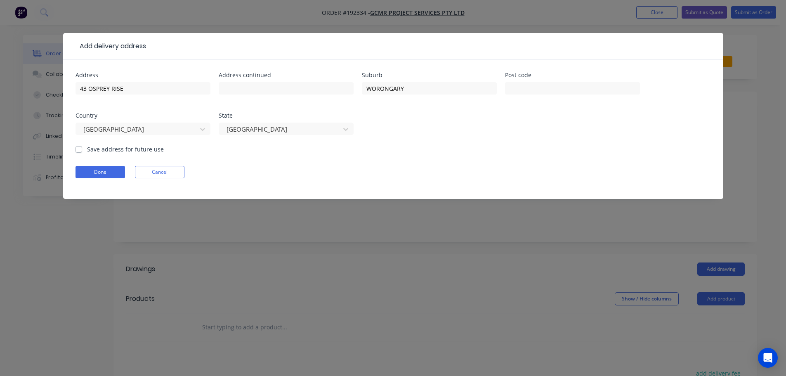
click at [503, 144] on div "Address 43 OSPREY RISE Address continued Suburb WORONGARY Post code Country Aus…" at bounding box center [393, 108] width 635 height 73
click at [91, 174] on button "Done" at bounding box center [101, 172] width 50 height 12
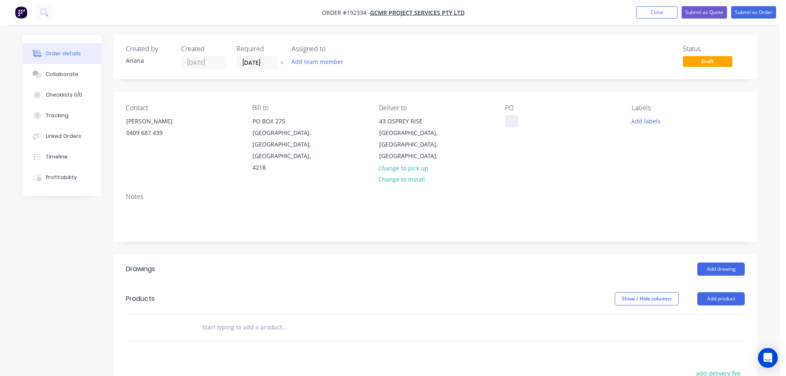
click at [513, 120] on div at bounding box center [511, 121] width 13 height 12
click at [686, 139] on div "Labels Add labels" at bounding box center [688, 139] width 113 height 70
click at [647, 121] on button "Add labels" at bounding box center [646, 120] width 38 height 11
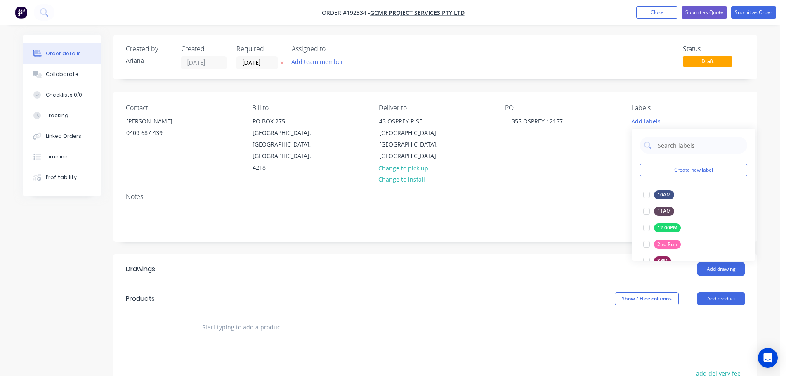
scroll to position [82, 0]
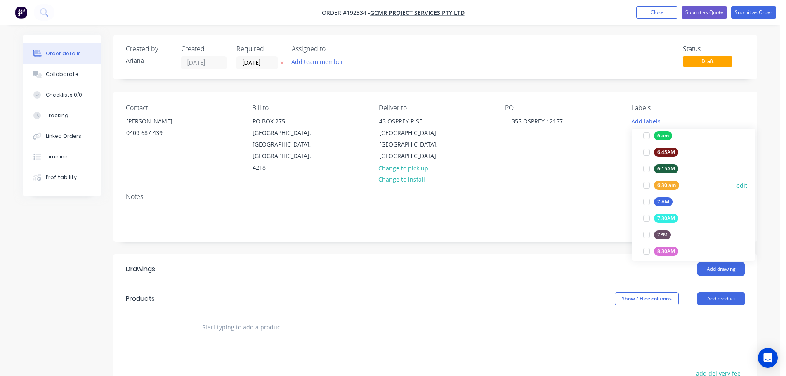
click at [643, 184] on div at bounding box center [646, 185] width 17 height 17
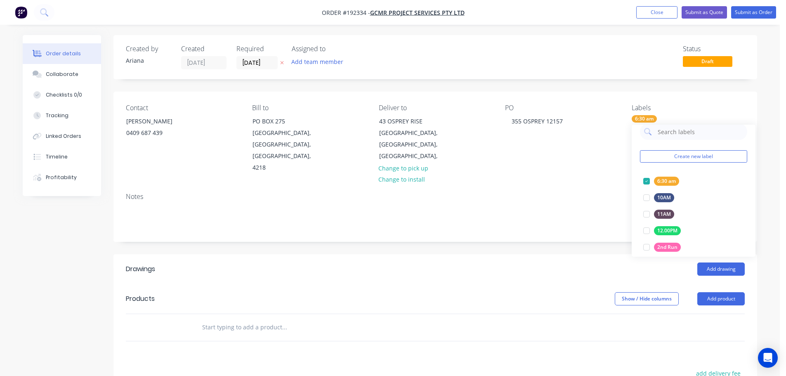
click at [587, 193] on div "Notes" at bounding box center [435, 197] width 619 height 8
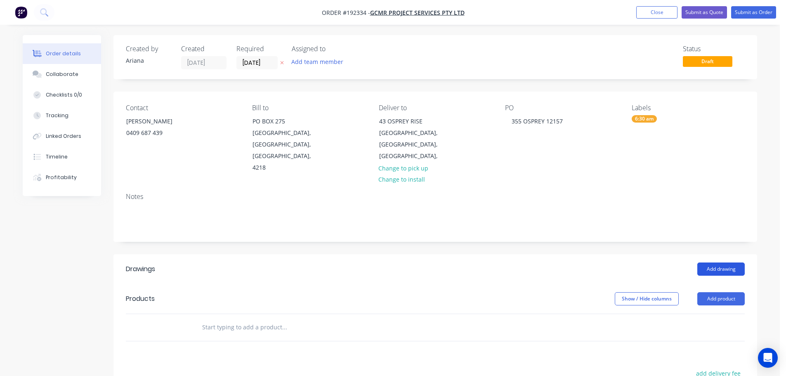
click at [718, 262] on button "Add drawing" at bounding box center [720, 268] width 47 height 13
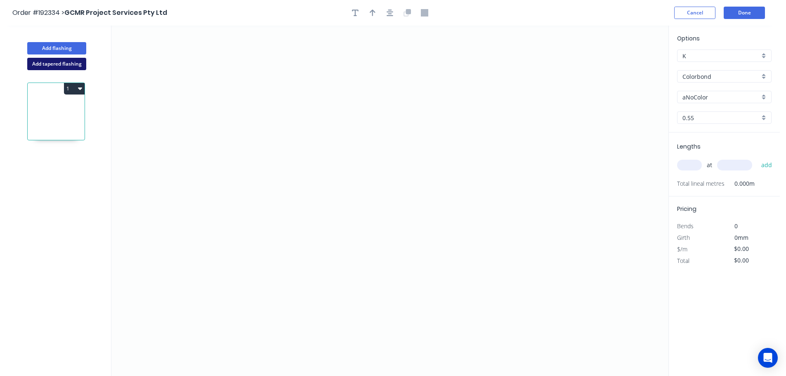
click at [64, 64] on button "Add tapered flashing" at bounding box center [56, 64] width 59 height 12
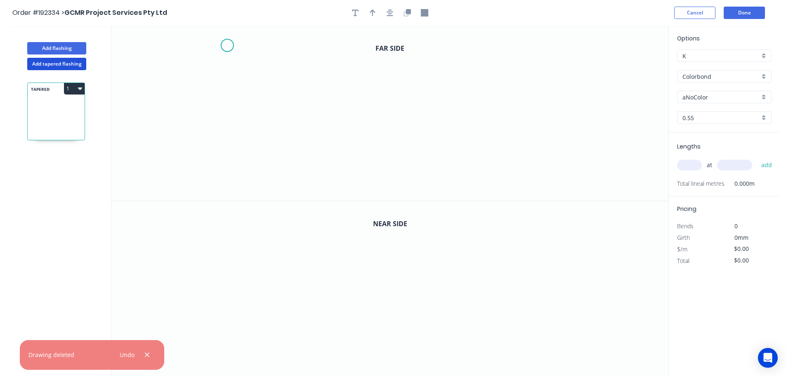
click at [227, 45] on icon "0" at bounding box center [389, 113] width 557 height 175
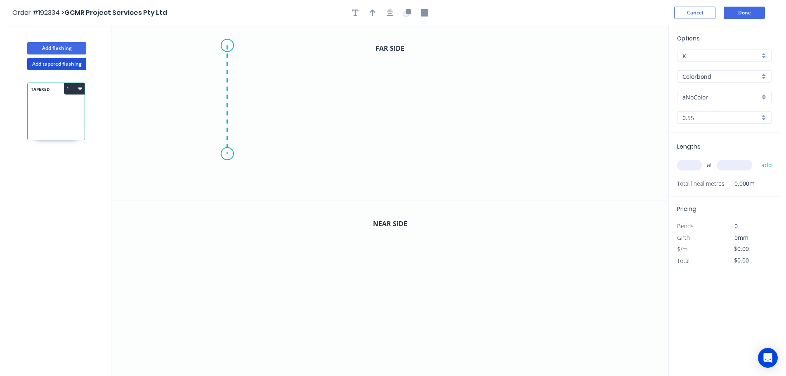
click at [232, 154] on icon "0" at bounding box center [389, 113] width 557 height 175
click at [489, 148] on icon "0 ?" at bounding box center [389, 113] width 557 height 175
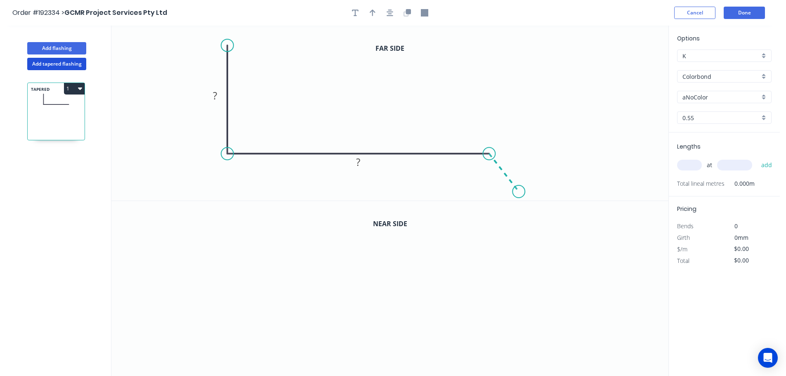
click at [519, 192] on icon "0 ? ?" at bounding box center [389, 113] width 557 height 175
click at [519, 192] on circle at bounding box center [519, 192] width 12 height 12
click at [219, 95] on rect at bounding box center [215, 96] width 17 height 12
click at [276, 94] on icon "0 340 ? ? ? º" at bounding box center [389, 113] width 557 height 175
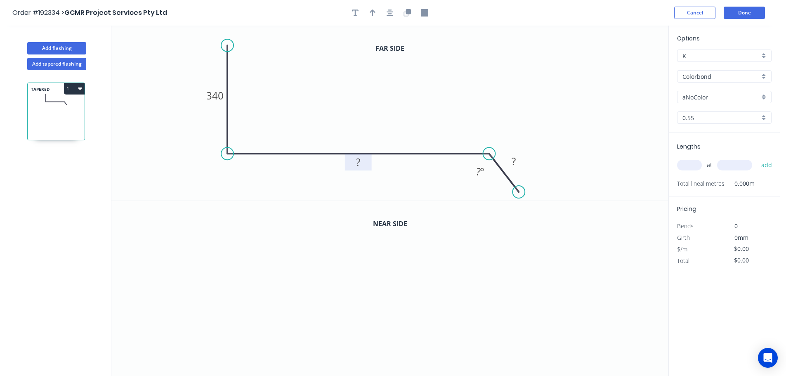
click at [360, 161] on tspan "?" at bounding box center [358, 162] width 4 height 14
click at [376, 134] on icon "0 340 260 ? ? º" at bounding box center [389, 113] width 557 height 175
click at [481, 170] on tspan "º" at bounding box center [482, 172] width 4 height 14
click at [515, 159] on tspan "?" at bounding box center [514, 161] width 4 height 14
click at [545, 128] on icon "0 340 260 30 130 º" at bounding box center [389, 113] width 557 height 175
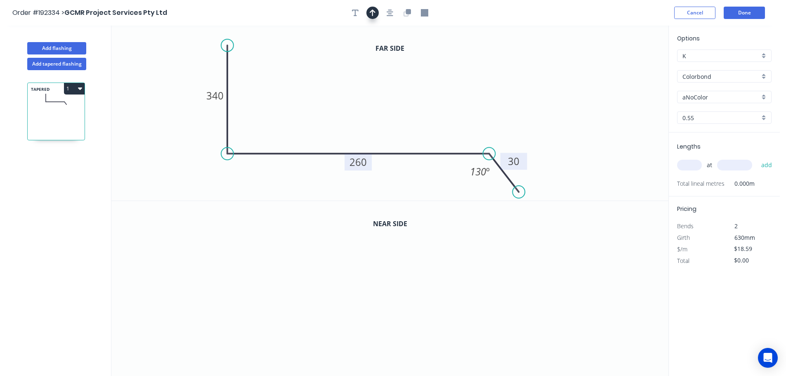
click at [371, 12] on icon "button" at bounding box center [373, 12] width 6 height 7
drag, startPoint x: 625, startPoint y: 66, endPoint x: 337, endPoint y: 82, distance: 288.1
click at [351, 82] on icon at bounding box center [354, 68] width 7 height 26
click at [410, 13] on icon "button" at bounding box center [408, 11] width 5 height 5
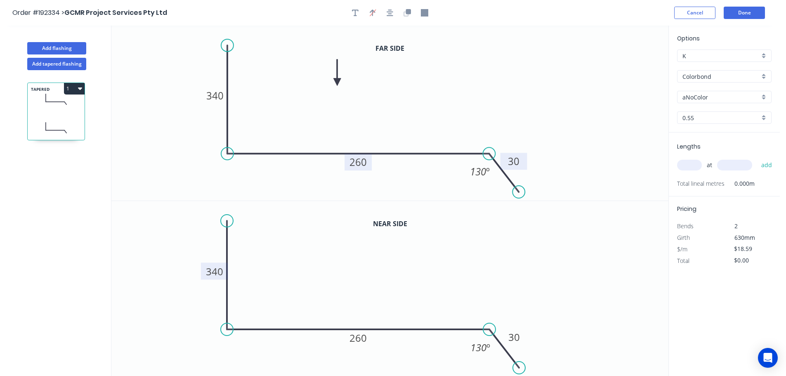
click at [220, 272] on tspan "340" at bounding box center [214, 272] width 17 height 14
click at [255, 269] on icon "0 90 260 30 130 º" at bounding box center [389, 288] width 557 height 175
type input "$20.03"
click at [764, 95] on div "aNoColor" at bounding box center [724, 97] width 94 height 12
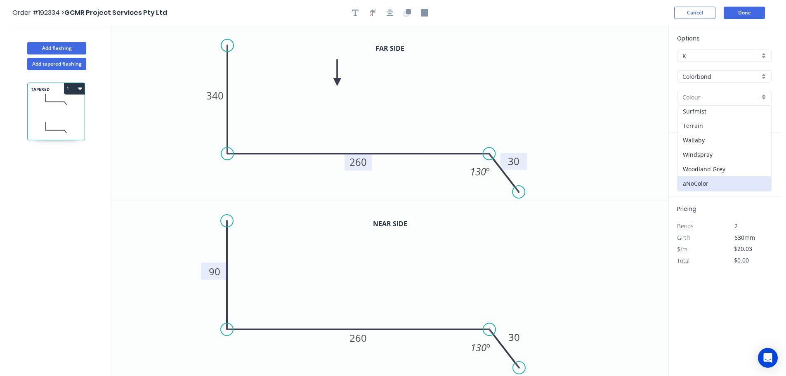
click at [729, 109] on div "Surfmist" at bounding box center [725, 111] width 94 height 14
type input "Surfmist"
click at [695, 164] on input "text" at bounding box center [689, 165] width 25 height 11
type input "1"
click at [739, 165] on input "text" at bounding box center [734, 165] width 35 height 11
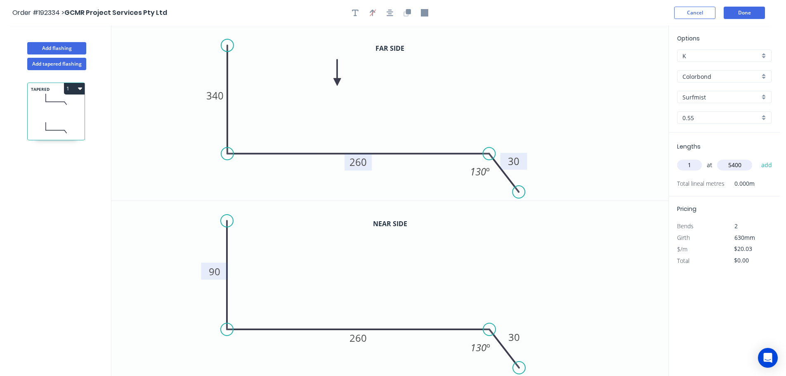
type input "5400"
click at [757, 158] on button "add" at bounding box center [766, 165] width 19 height 14
click at [72, 89] on button "1" at bounding box center [74, 89] width 21 height 12
click at [58, 110] on div "Duplicate" at bounding box center [46, 109] width 64 height 12
type input "$0.00"
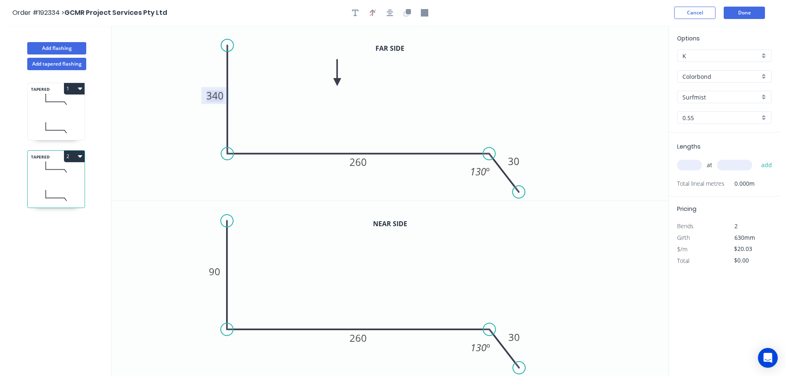
click at [221, 94] on tspan "340" at bounding box center [214, 96] width 17 height 14
click at [258, 94] on icon "0 90 260 30 130 º" at bounding box center [389, 113] width 557 height 175
click at [217, 272] on tspan "90" at bounding box center [215, 272] width 12 height 14
click at [261, 269] on icon "0 340 260 30 130 º" at bounding box center [389, 288] width 557 height 175
type input "$20.03"
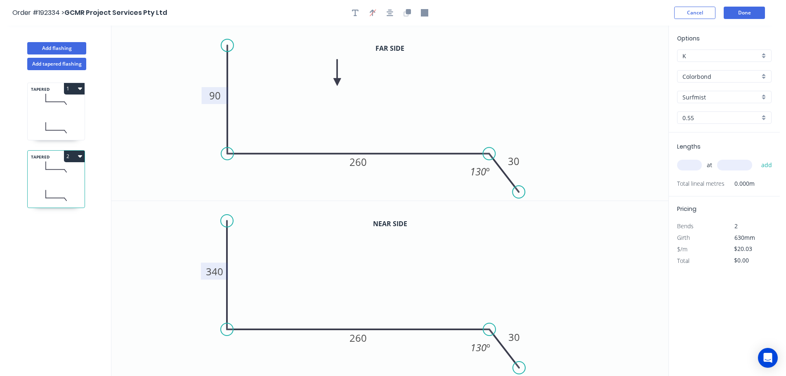
click at [694, 165] on input "text" at bounding box center [689, 165] width 25 height 11
type input "1"
click at [743, 163] on input "text" at bounding box center [734, 165] width 35 height 11
type input "5400"
click at [757, 158] on button "add" at bounding box center [766, 165] width 19 height 14
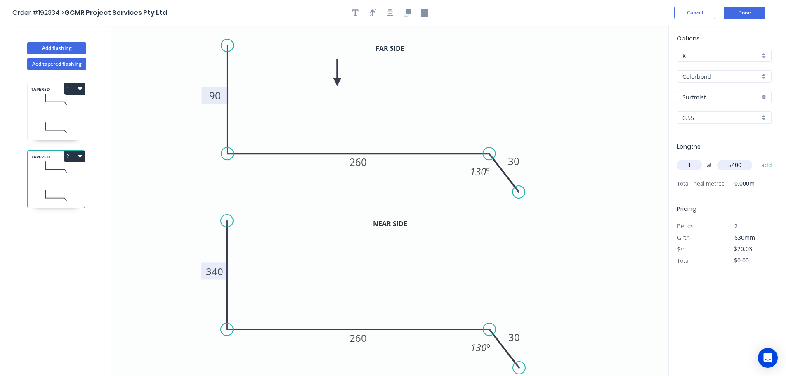
type input "$108.16"
click at [745, 12] on button "Done" at bounding box center [744, 13] width 41 height 12
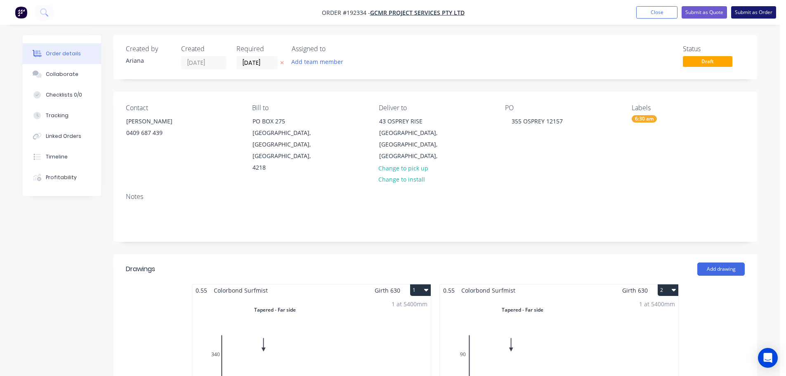
click at [751, 11] on button "Submit as Order" at bounding box center [753, 12] width 45 height 12
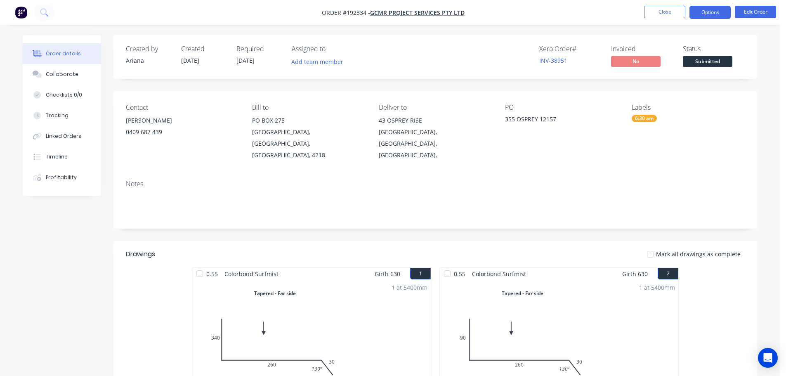
click at [707, 11] on button "Options" at bounding box center [710, 12] width 41 height 13
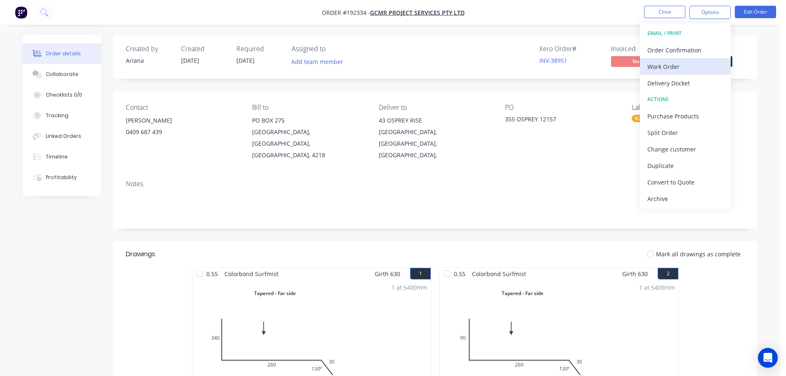
click at [673, 63] on div "Work Order" at bounding box center [685, 67] width 76 height 12
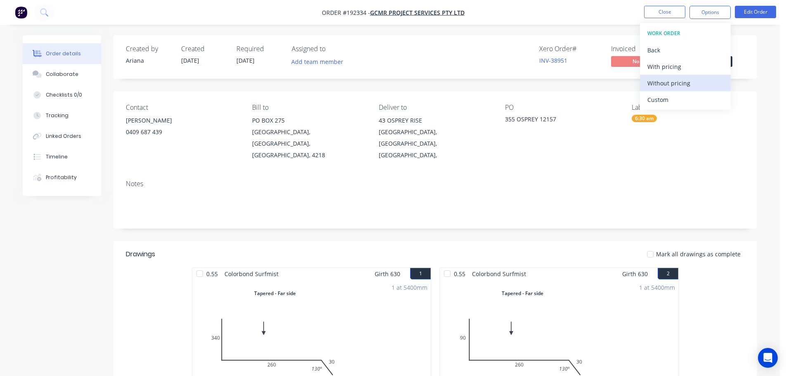
click at [659, 80] on div "Without pricing" at bounding box center [685, 83] width 76 height 12
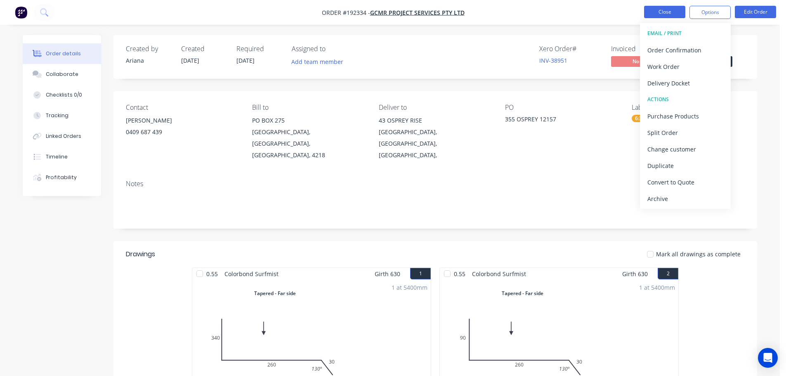
click at [653, 9] on button "Close" at bounding box center [664, 12] width 41 height 12
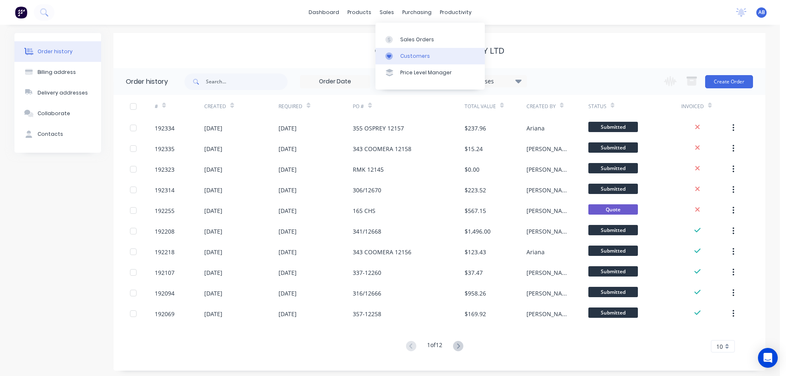
click at [406, 57] on div "Customers" at bounding box center [415, 55] width 30 height 7
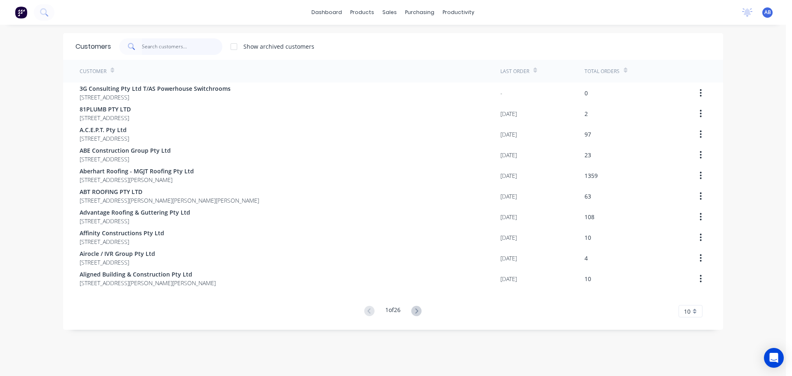
click at [193, 47] on input "text" at bounding box center [182, 46] width 80 height 17
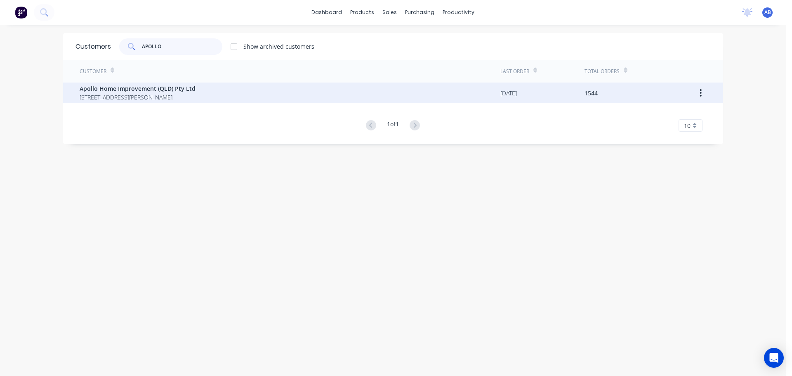
type input "APOLLO"
click at [103, 86] on span "Apollo Home Improvement (QLD) Pty Ltd" at bounding box center [138, 88] width 116 height 9
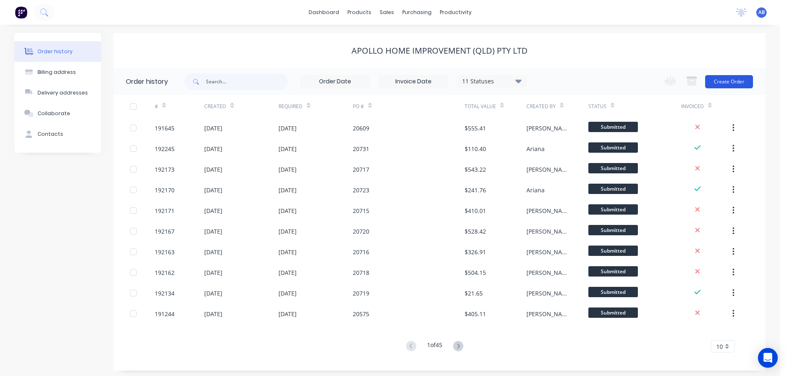
click at [730, 80] on button "Create Order" at bounding box center [729, 81] width 48 height 13
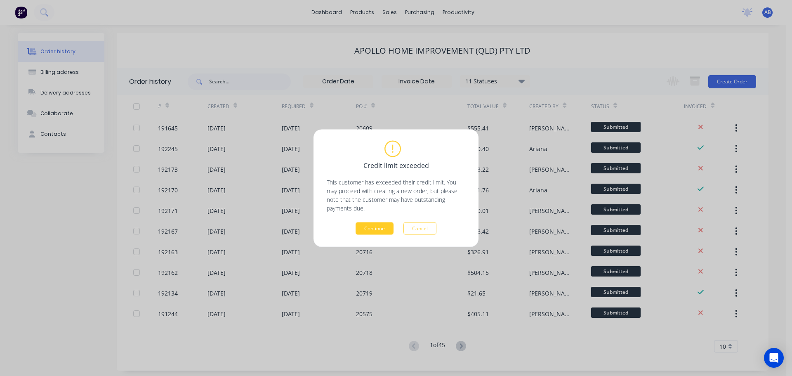
click at [375, 232] on button "Continue" at bounding box center [375, 228] width 38 height 12
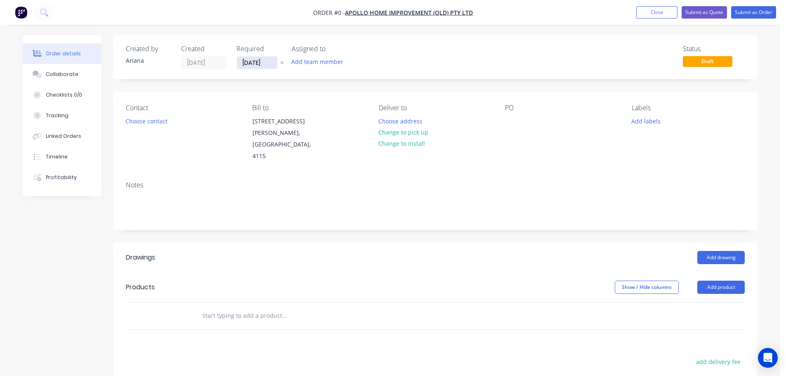
click at [254, 63] on input "[DATE]" at bounding box center [257, 63] width 40 height 12
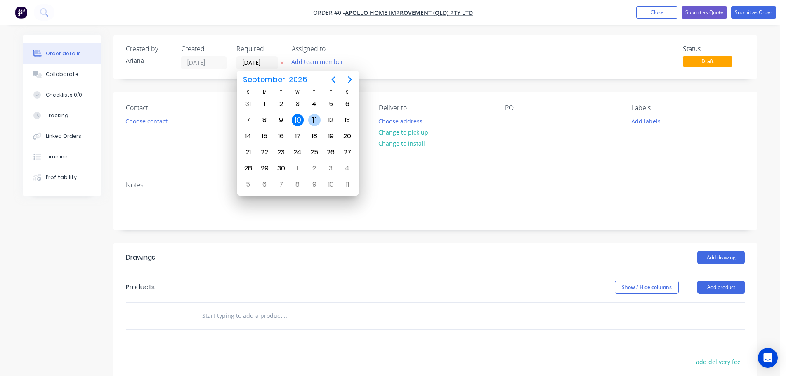
click at [312, 117] on div "11" at bounding box center [314, 120] width 12 height 12
type input "[DATE]"
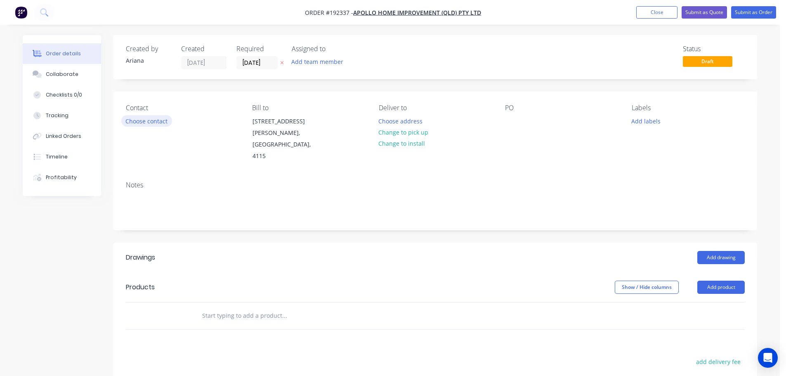
click at [151, 122] on button "Choose contact" at bounding box center [146, 120] width 51 height 11
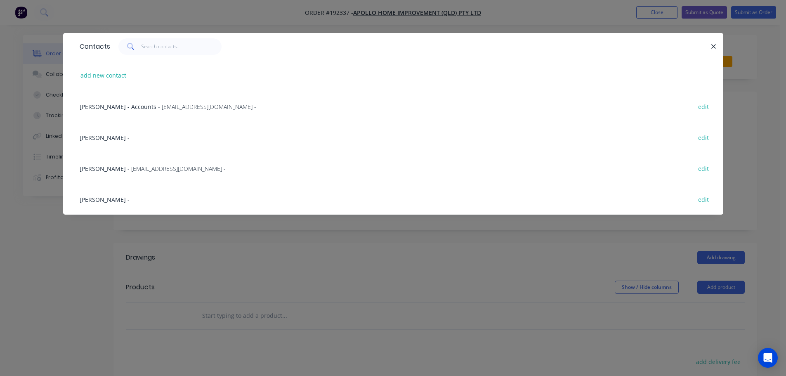
click at [107, 167] on span "Marie Defty" at bounding box center [103, 169] width 46 height 8
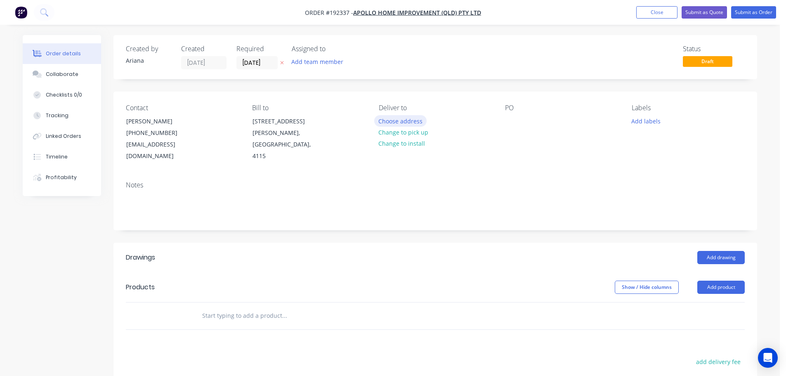
click at [399, 118] on button "Choose address" at bounding box center [400, 120] width 53 height 11
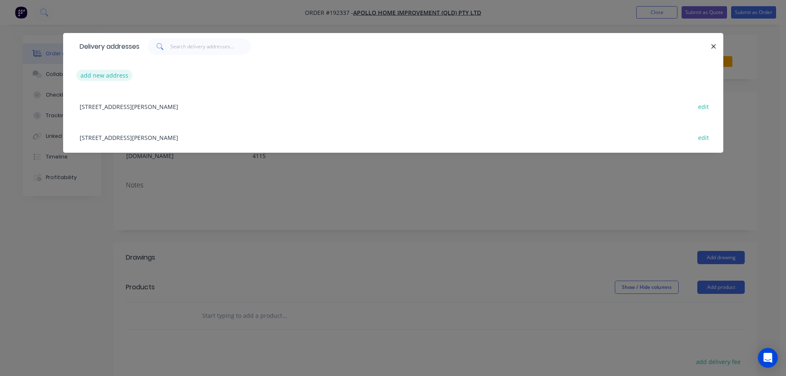
click at [104, 76] on button "add new address" at bounding box center [104, 75] width 57 height 11
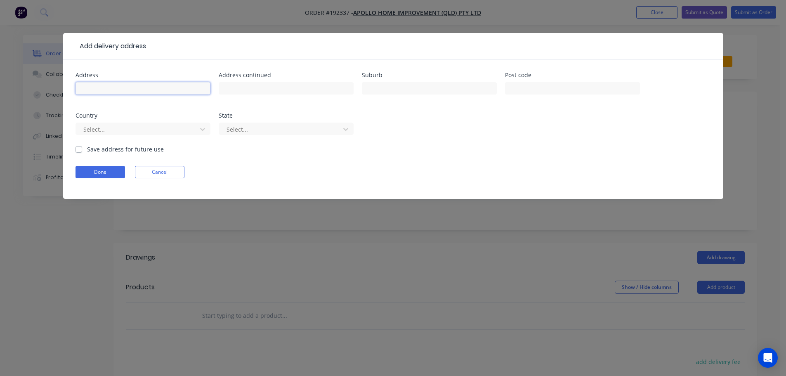
click at [97, 87] on input "text" at bounding box center [143, 88] width 135 height 12
type input "38 AQUILA STREET"
type input "REDLAND BAY"
click at [531, 89] on input "text" at bounding box center [572, 88] width 135 height 12
type input "4165"
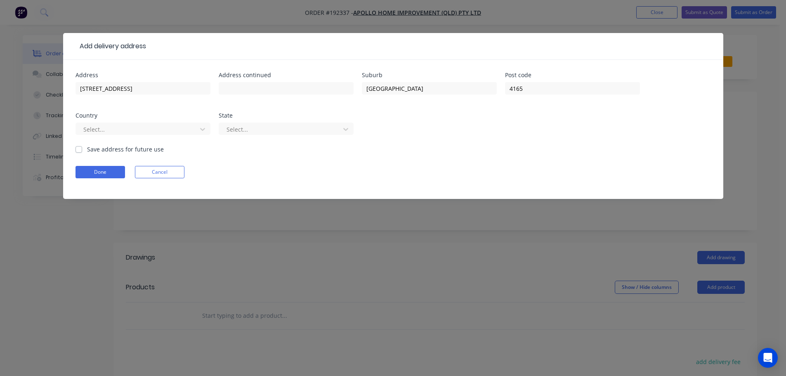
click at [512, 141] on div "Address 38 AQUILA STREET Address continued Suburb REDLAND BAY Post code 4165 Co…" at bounding box center [393, 108] width 635 height 73
click at [205, 129] on icon at bounding box center [202, 129] width 8 height 8
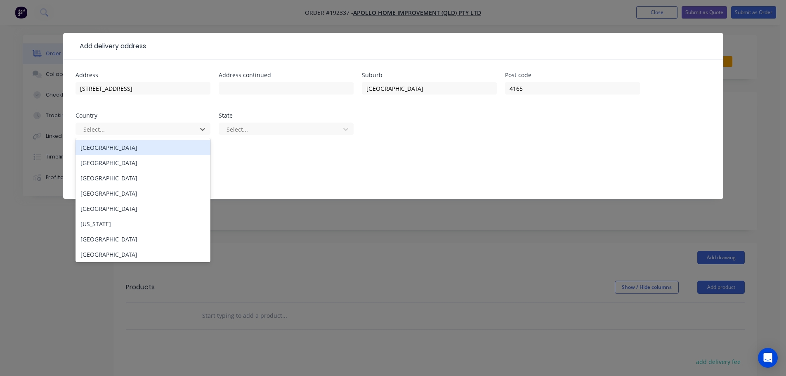
click at [130, 147] on div "[GEOGRAPHIC_DATA]" at bounding box center [143, 147] width 135 height 15
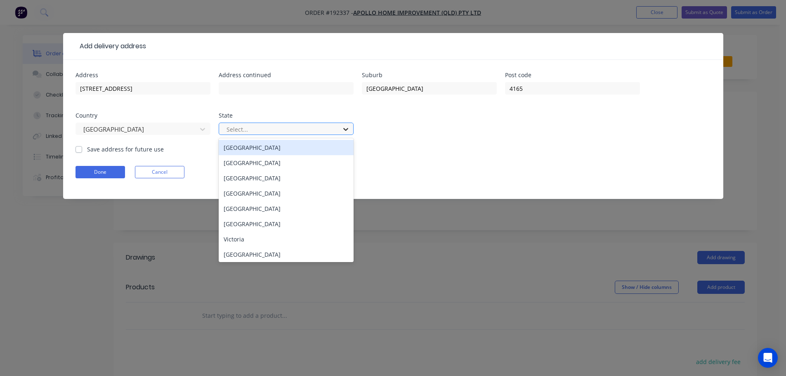
click at [345, 131] on icon at bounding box center [346, 129] width 8 height 8
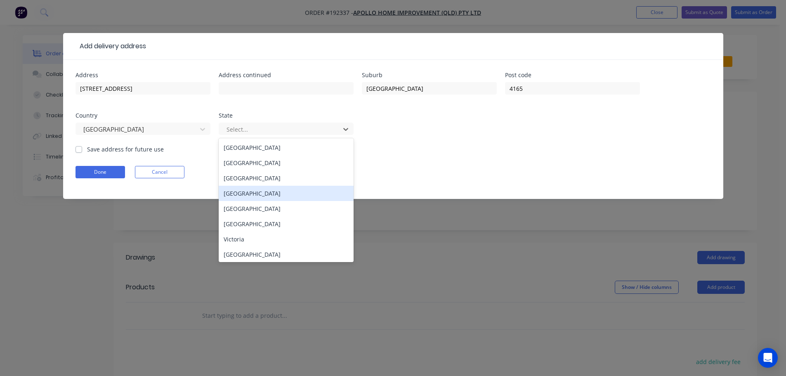
click at [224, 194] on div "[GEOGRAPHIC_DATA]" at bounding box center [286, 193] width 135 height 15
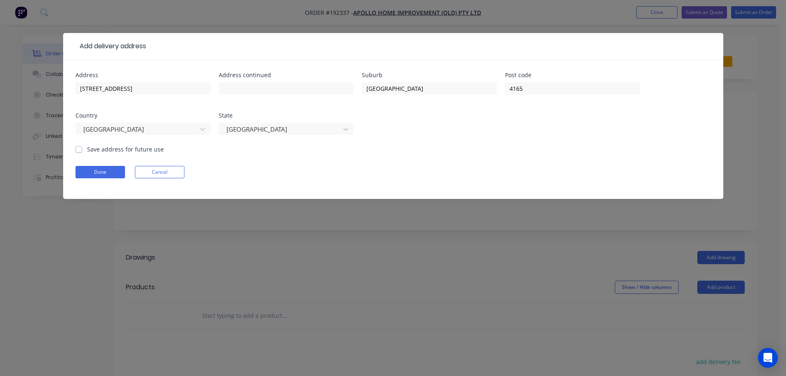
click at [435, 161] on form "Address 38 AQUILA STREET Address continued Suburb REDLAND BAY Post code 4165 Co…" at bounding box center [393, 135] width 635 height 127
click at [101, 173] on button "Done" at bounding box center [101, 172] width 50 height 12
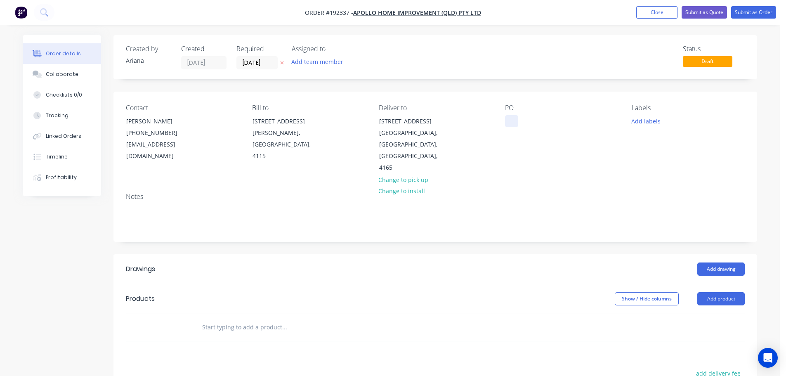
click at [514, 120] on div at bounding box center [511, 121] width 13 height 12
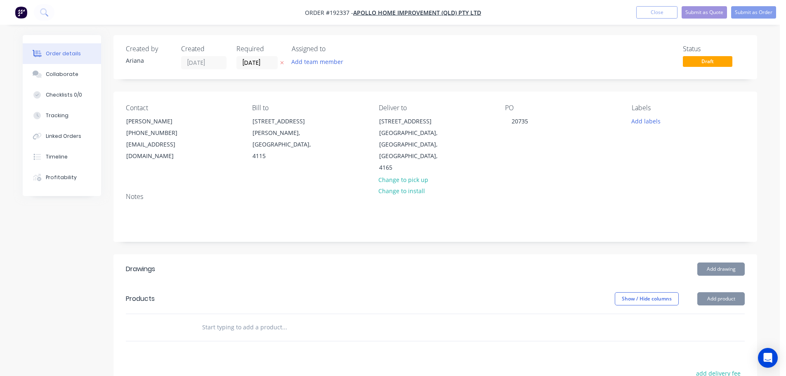
click at [560, 149] on div "PO 20735" at bounding box center [561, 139] width 113 height 70
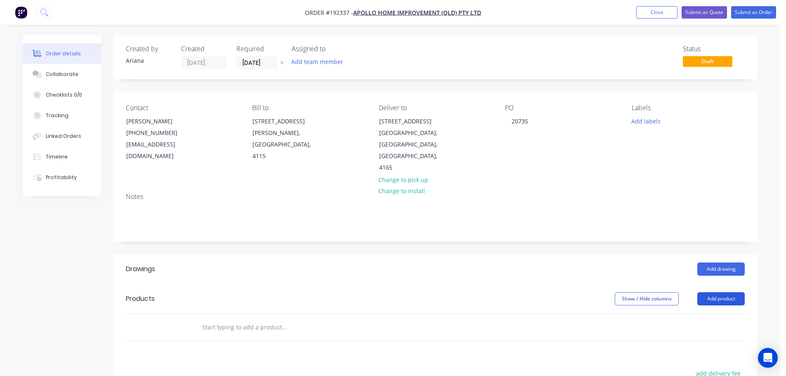
click at [717, 292] on button "Add product" at bounding box center [720, 298] width 47 height 13
click at [695, 314] on div "Product catalogue" at bounding box center [706, 320] width 64 height 12
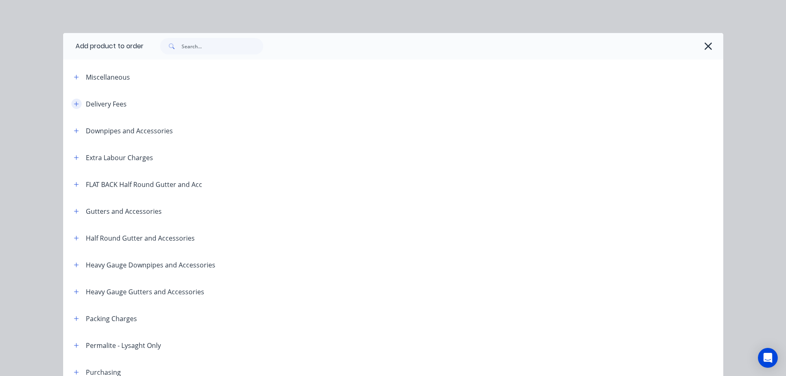
click at [74, 103] on icon "button" at bounding box center [76, 104] width 5 height 6
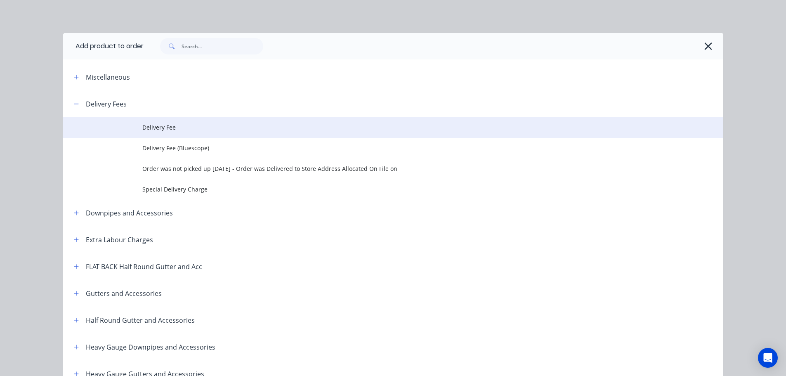
click at [197, 130] on span "Delivery Fee" at bounding box center [374, 127] width 465 height 9
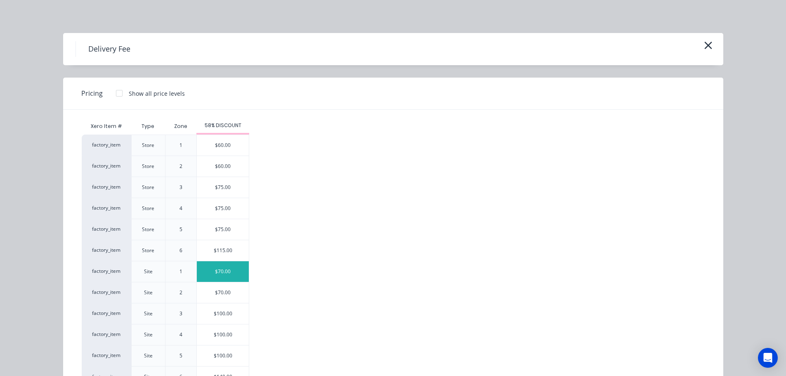
click at [234, 272] on div "$70.00" at bounding box center [223, 271] width 52 height 21
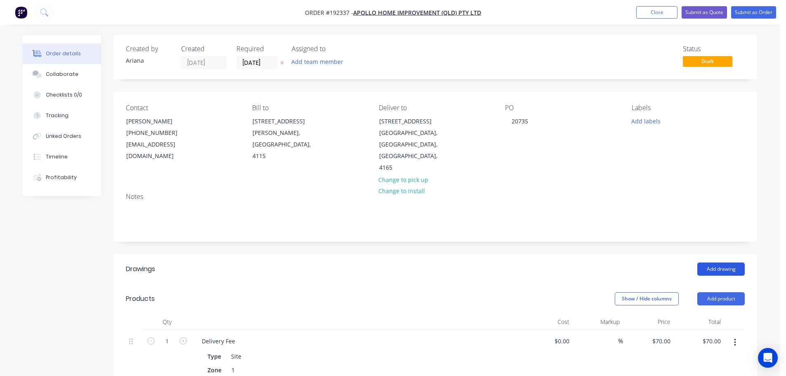
click at [722, 262] on button "Add drawing" at bounding box center [720, 268] width 47 height 13
